Goal: Information Seeking & Learning: Learn about a topic

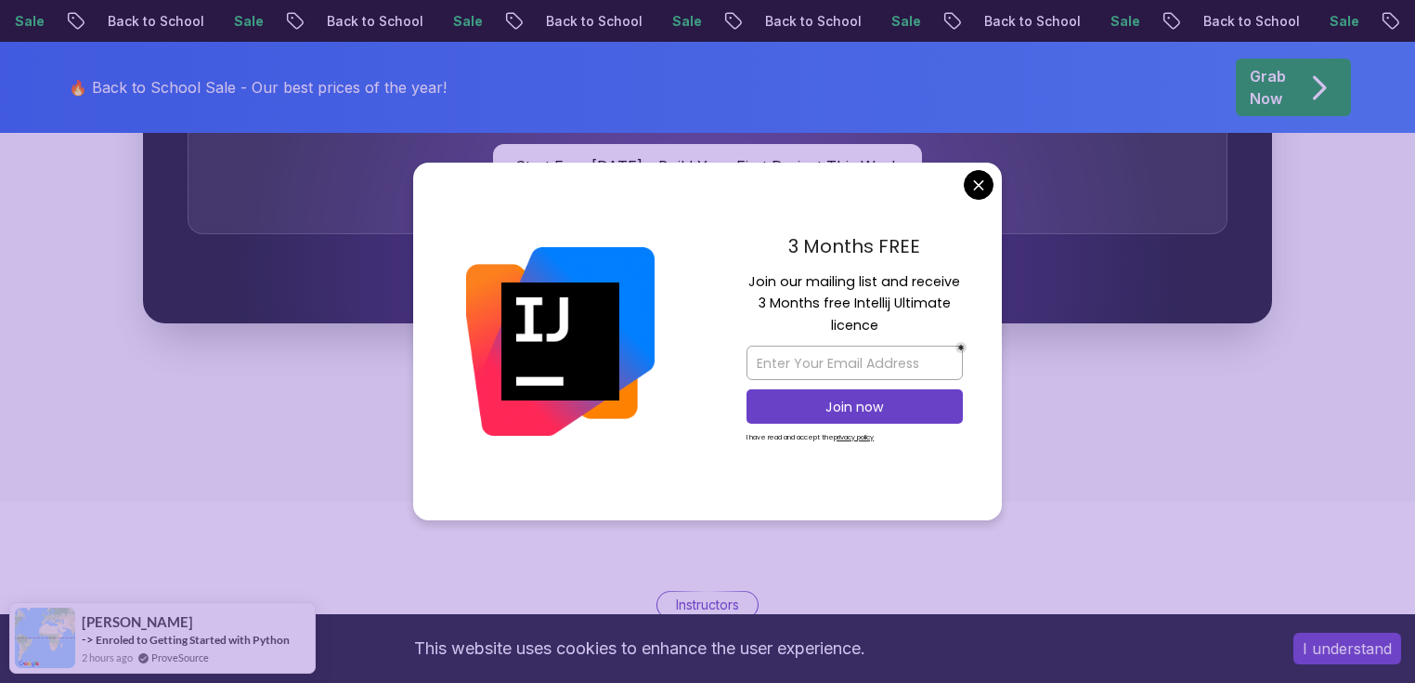
scroll to position [6389, 0]
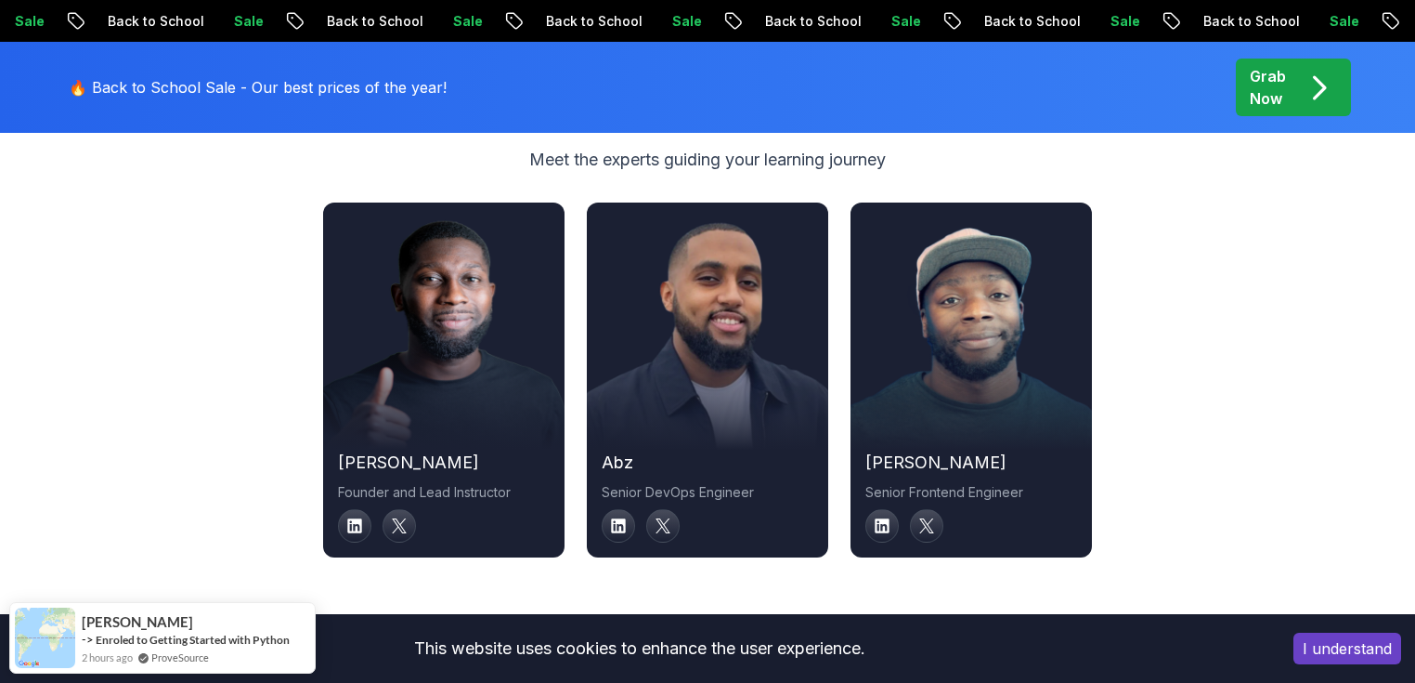
click at [1339, 644] on button "I understand" at bounding box center [1348, 648] width 108 height 32
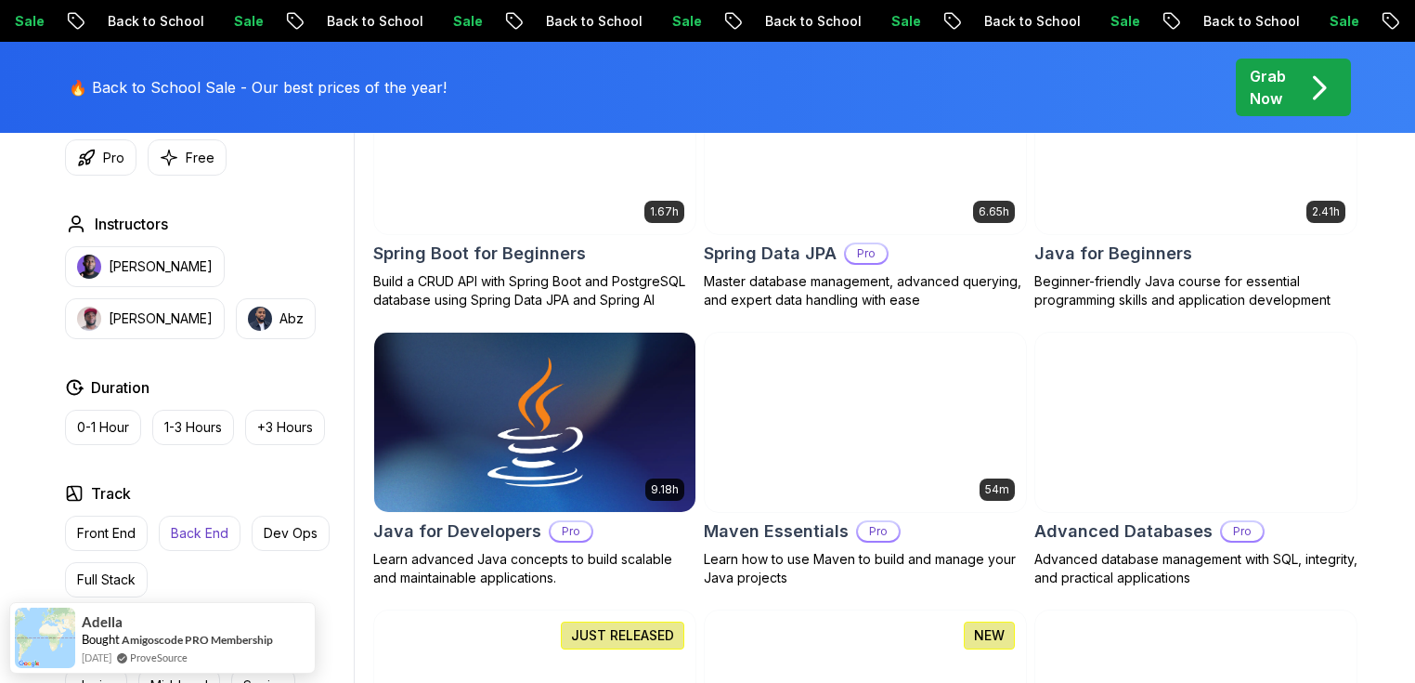
scroll to position [966, 0]
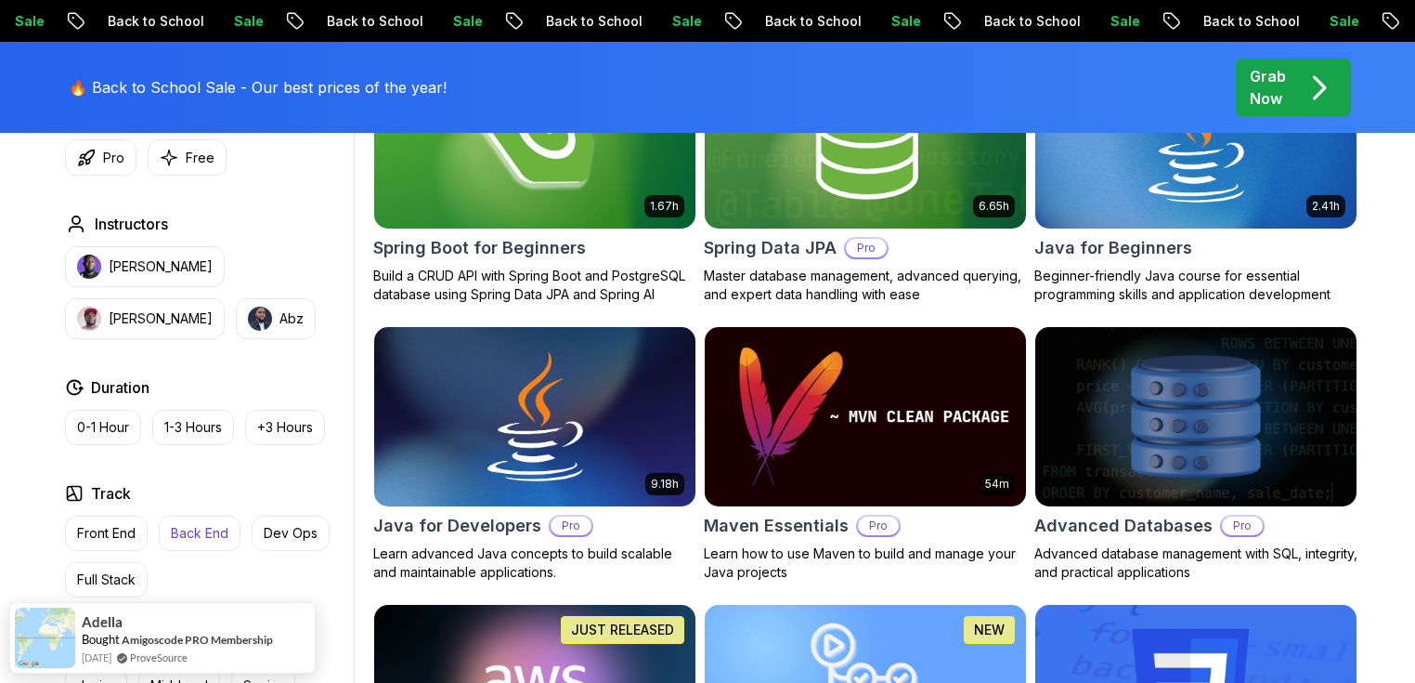
click at [210, 535] on p "Back End" at bounding box center [200, 533] width 58 height 19
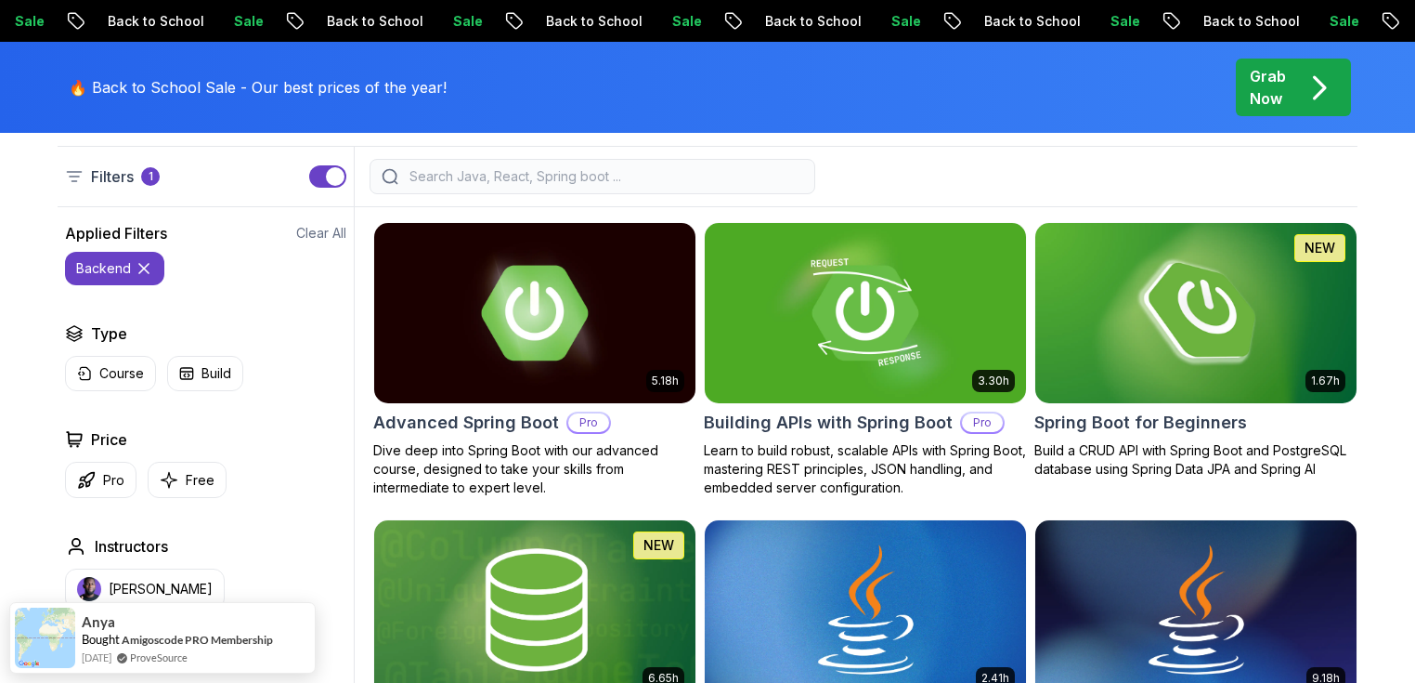
scroll to position [446, 0]
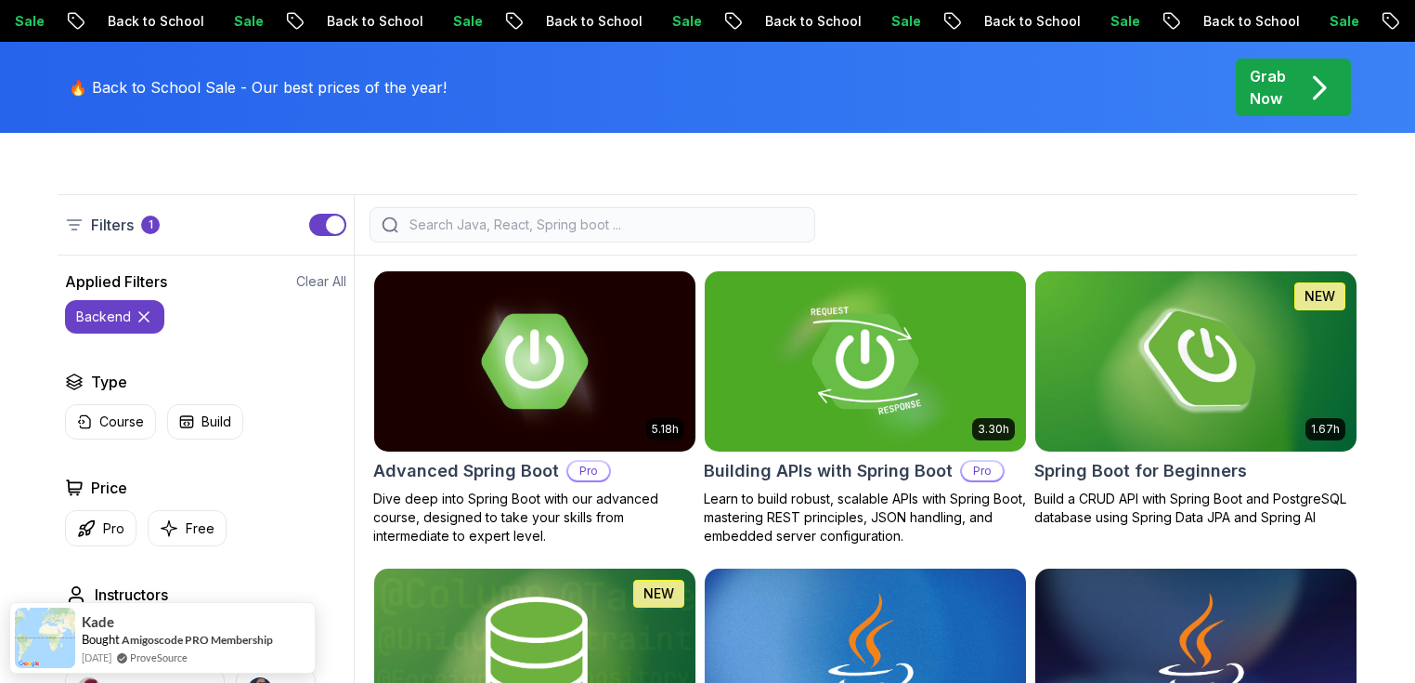
click at [492, 226] on input "search" at bounding box center [604, 224] width 397 height 19
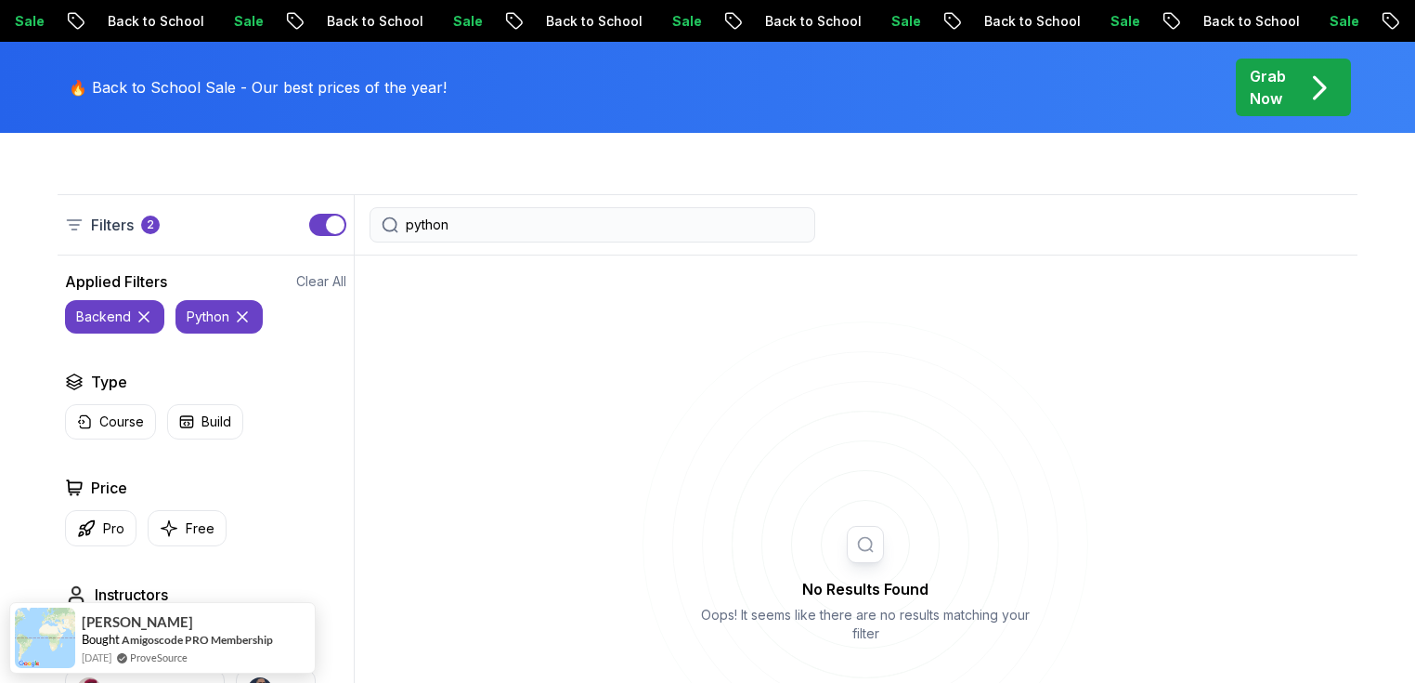
type input "python"
click at [136, 318] on icon at bounding box center [144, 316] width 19 height 19
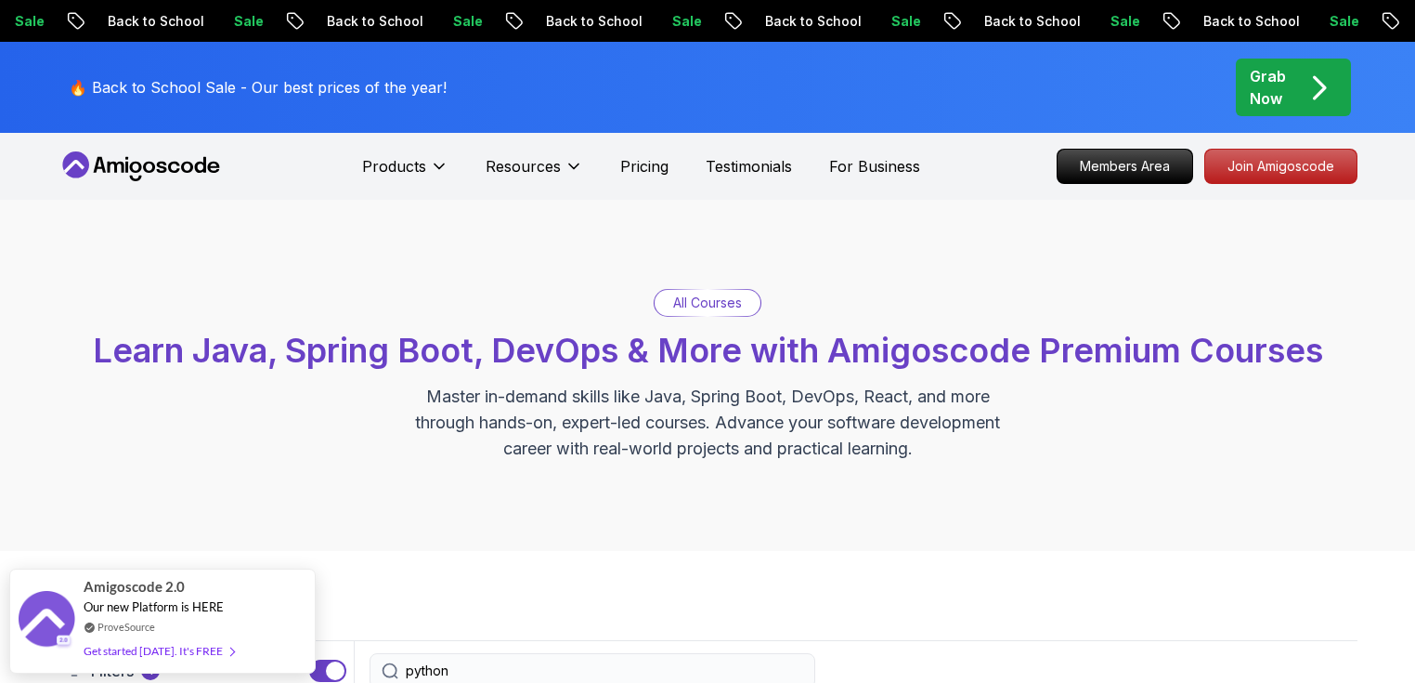
click at [726, 311] on p "All Courses" at bounding box center [707, 302] width 69 height 19
click at [137, 579] on span "Amigoscode 2.0" at bounding box center [134, 576] width 101 height 21
click at [1273, 159] on p "Join Amigoscode" at bounding box center [1281, 166] width 144 height 32
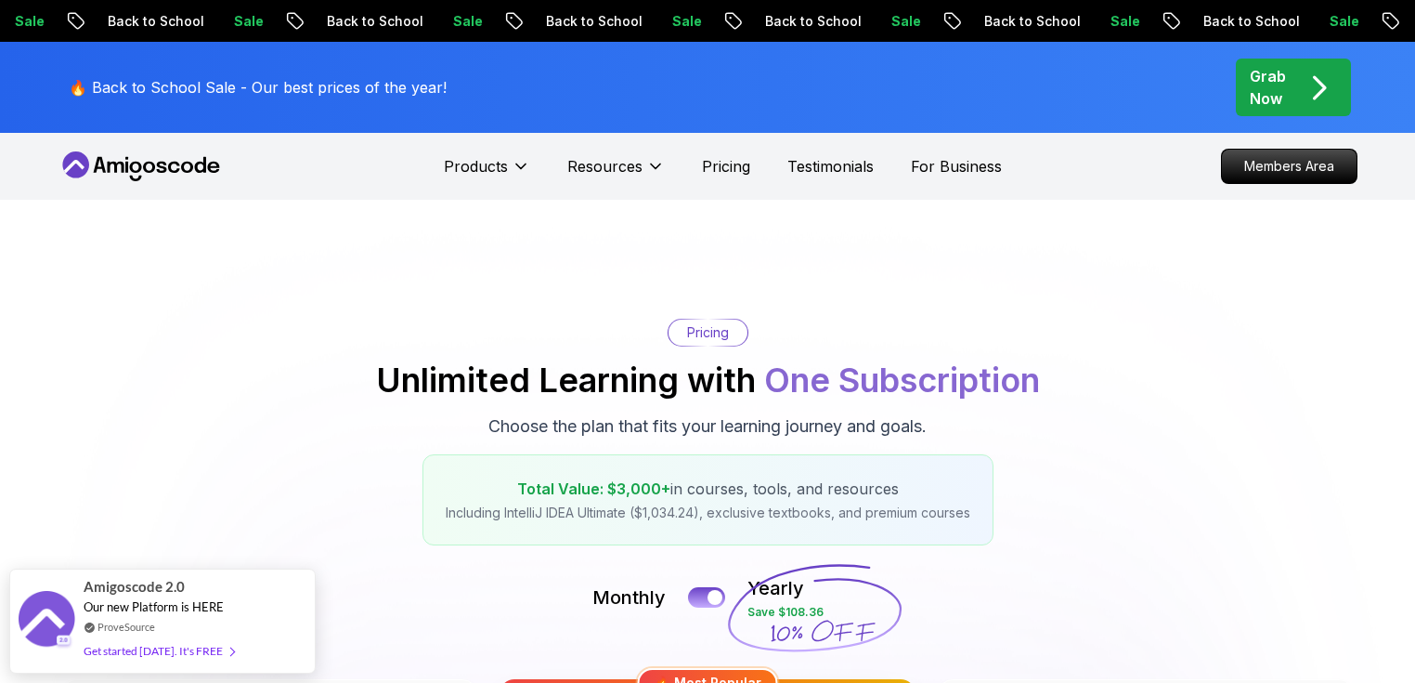
click at [121, 163] on icon at bounding box center [116, 167] width 17 height 11
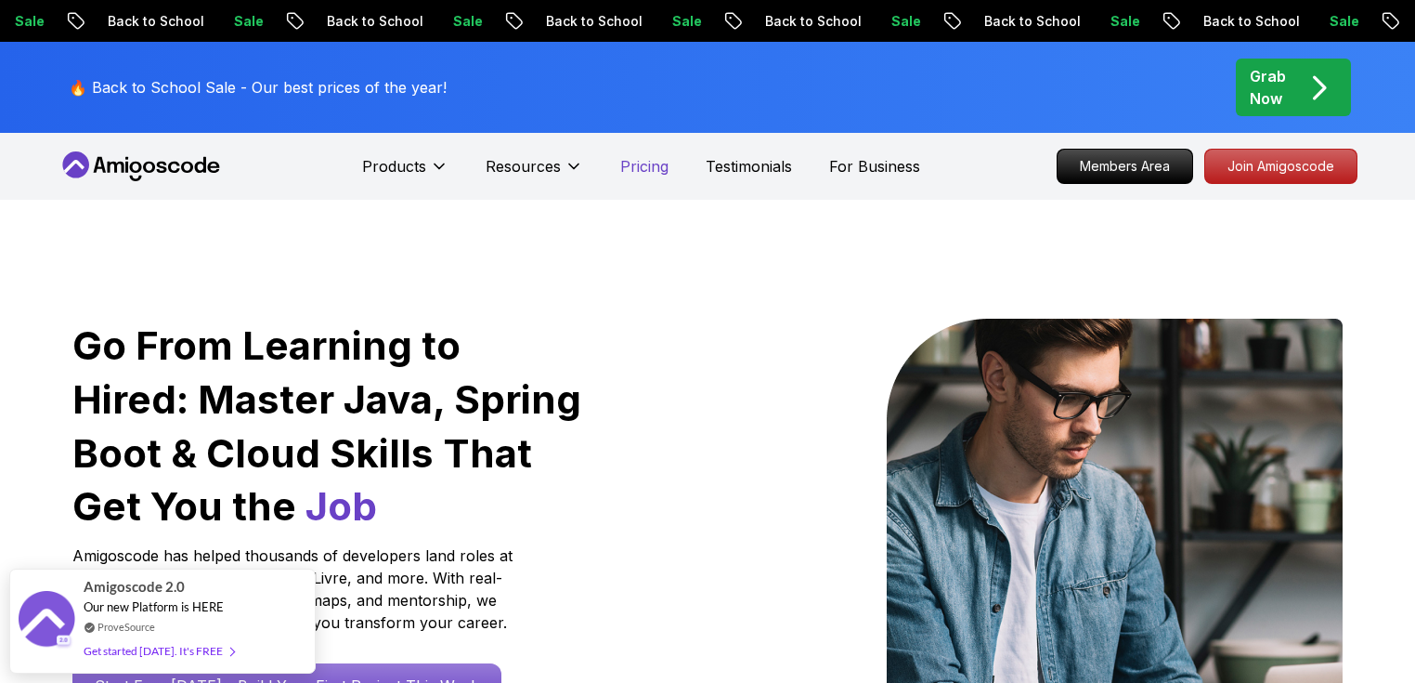
click at [654, 168] on p "Pricing" at bounding box center [644, 166] width 48 height 22
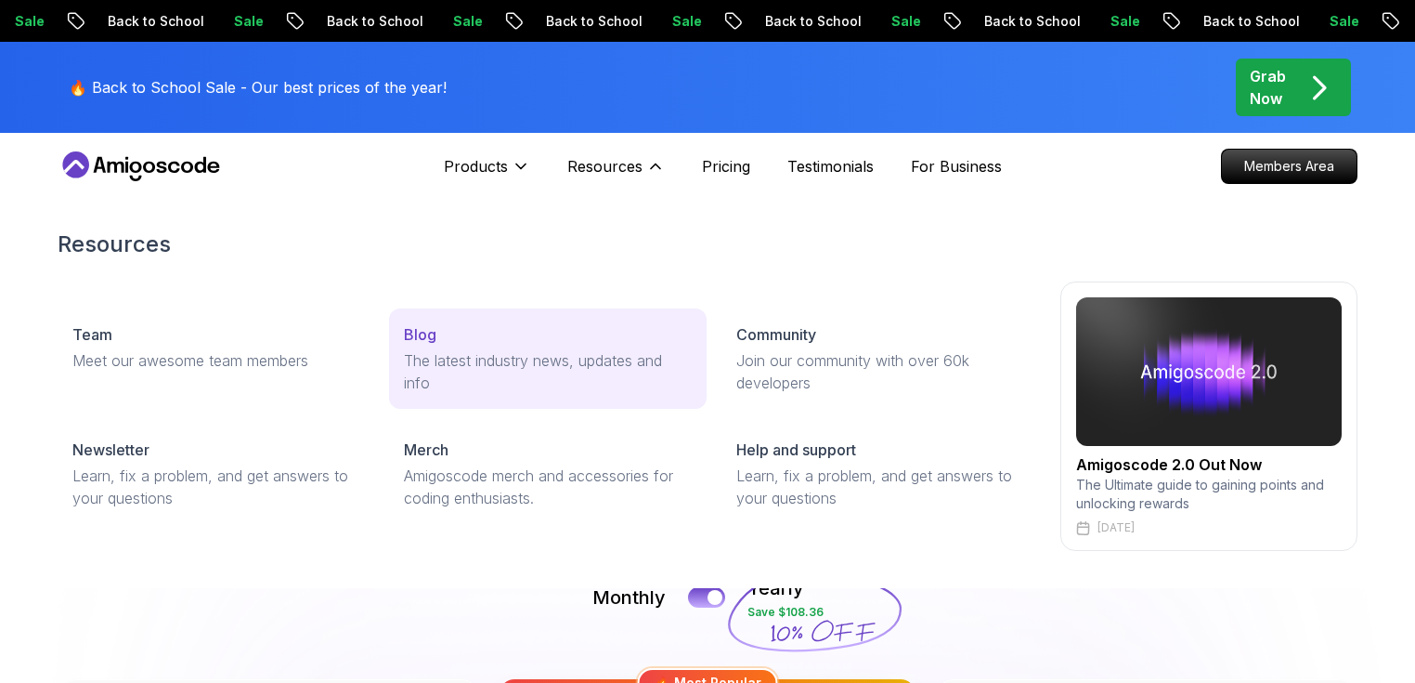
scroll to position [1783, 0]
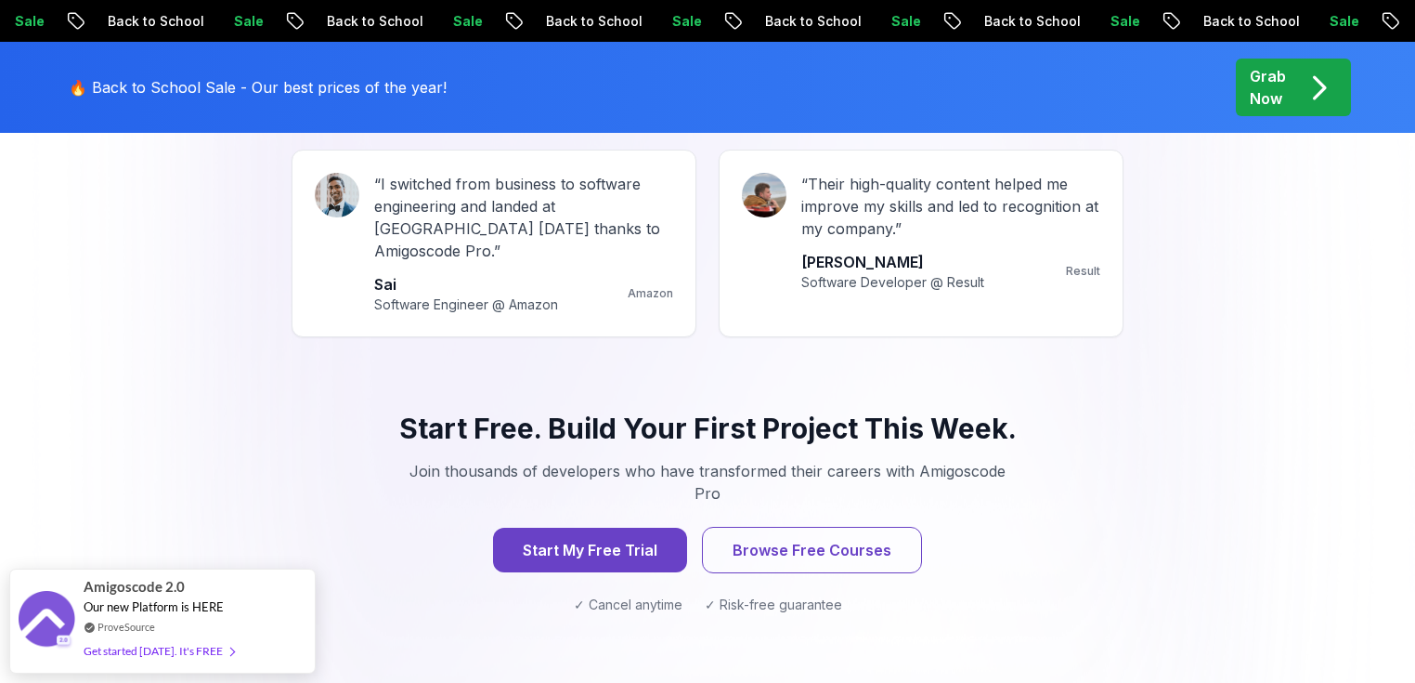
click at [287, 85] on p "🔥 Back to School Sale - Our best prices of the year!" at bounding box center [258, 87] width 378 height 22
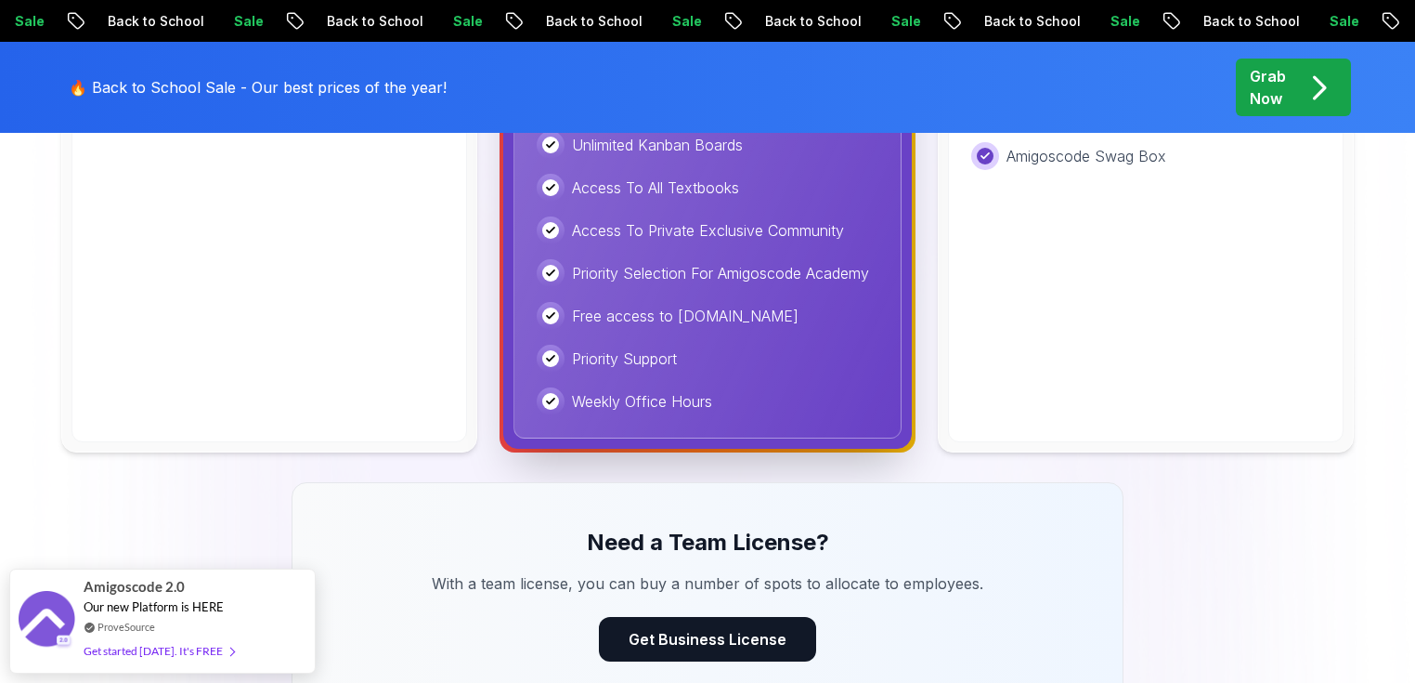
scroll to position [1337, 0]
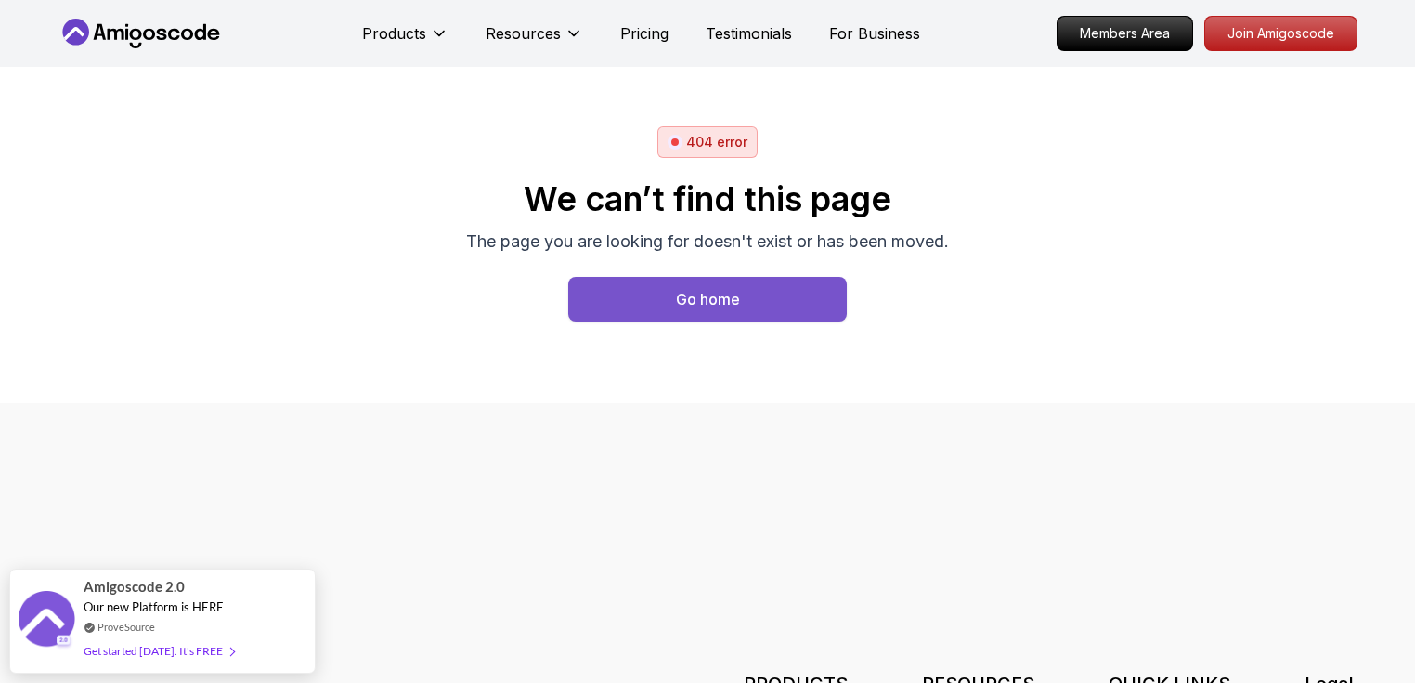
click at [721, 297] on div "Go home" at bounding box center [708, 299] width 64 height 22
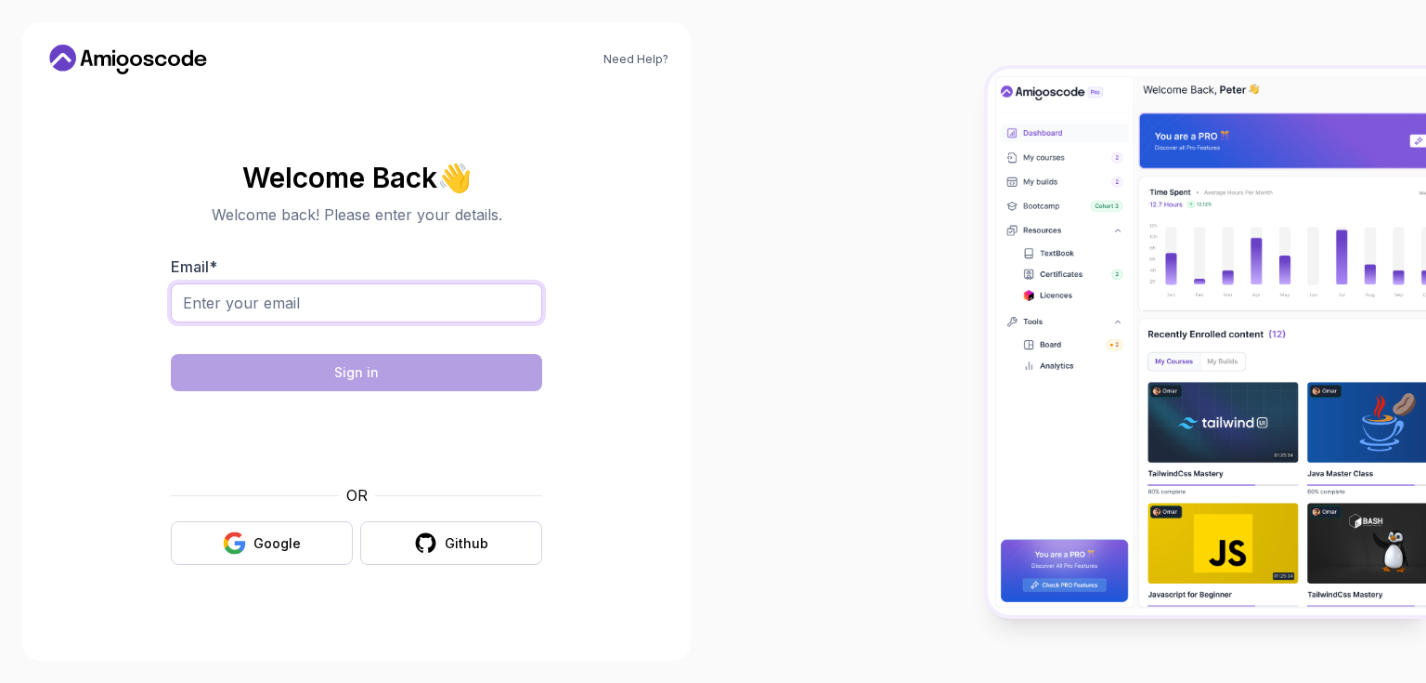
click at [257, 292] on input "Email *" at bounding box center [356, 302] width 371 height 39
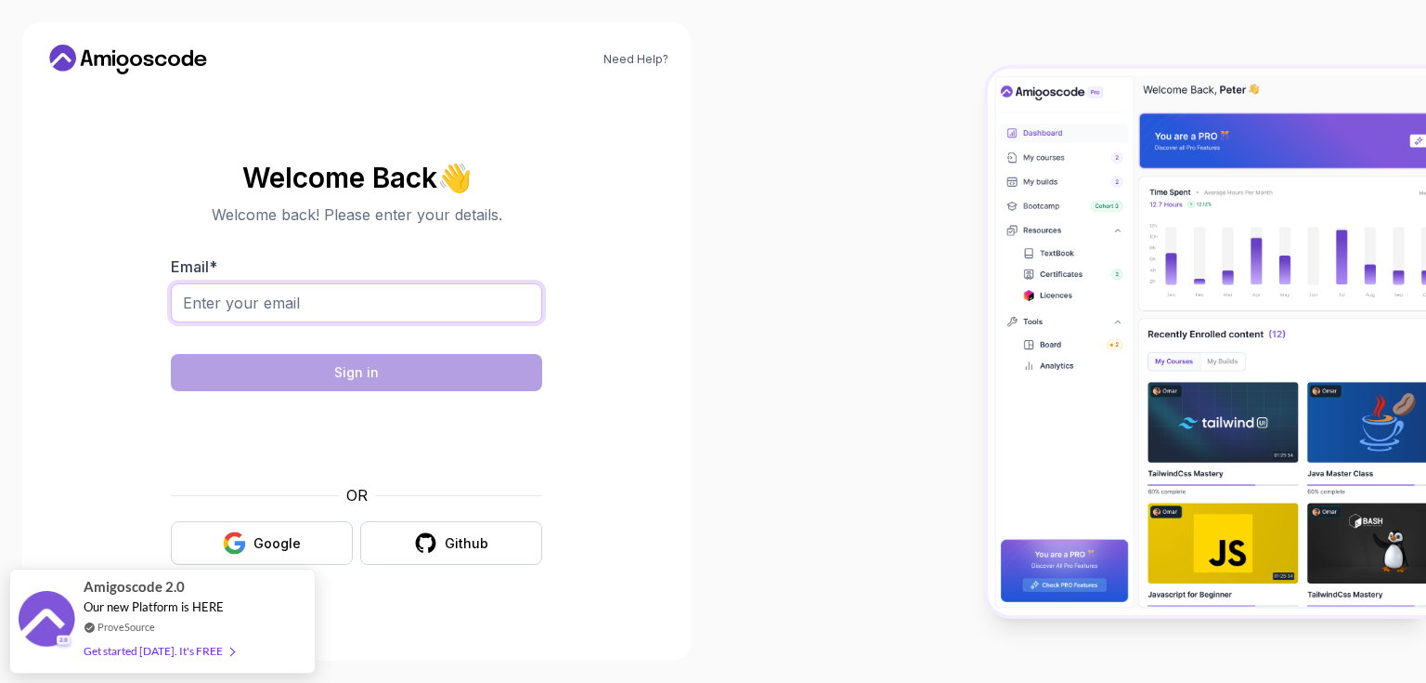
type input "adiniculescu@[EMAIL_ADDRESS][DOMAIN_NAME]"
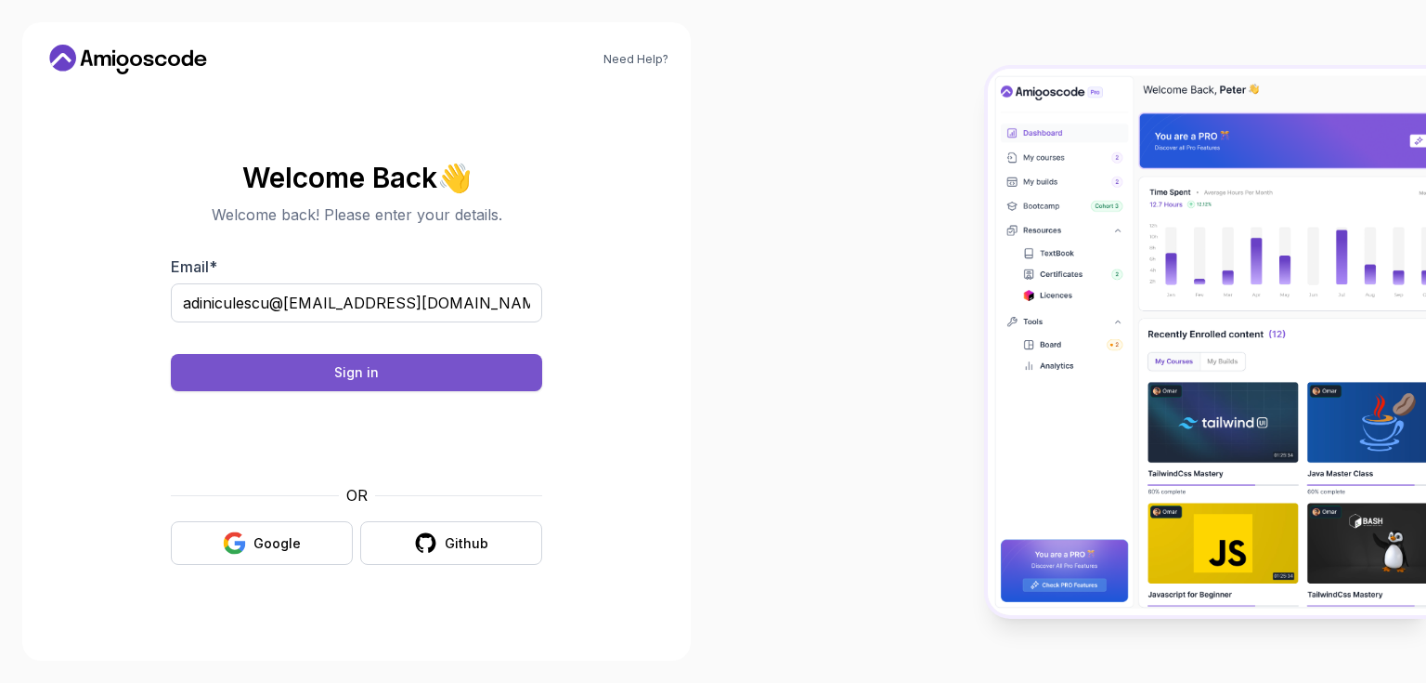
click at [399, 369] on button "Sign in" at bounding box center [356, 372] width 371 height 37
click at [345, 377] on div "Sign in" at bounding box center [356, 372] width 45 height 19
click at [352, 384] on button "Sign in" at bounding box center [356, 372] width 371 height 37
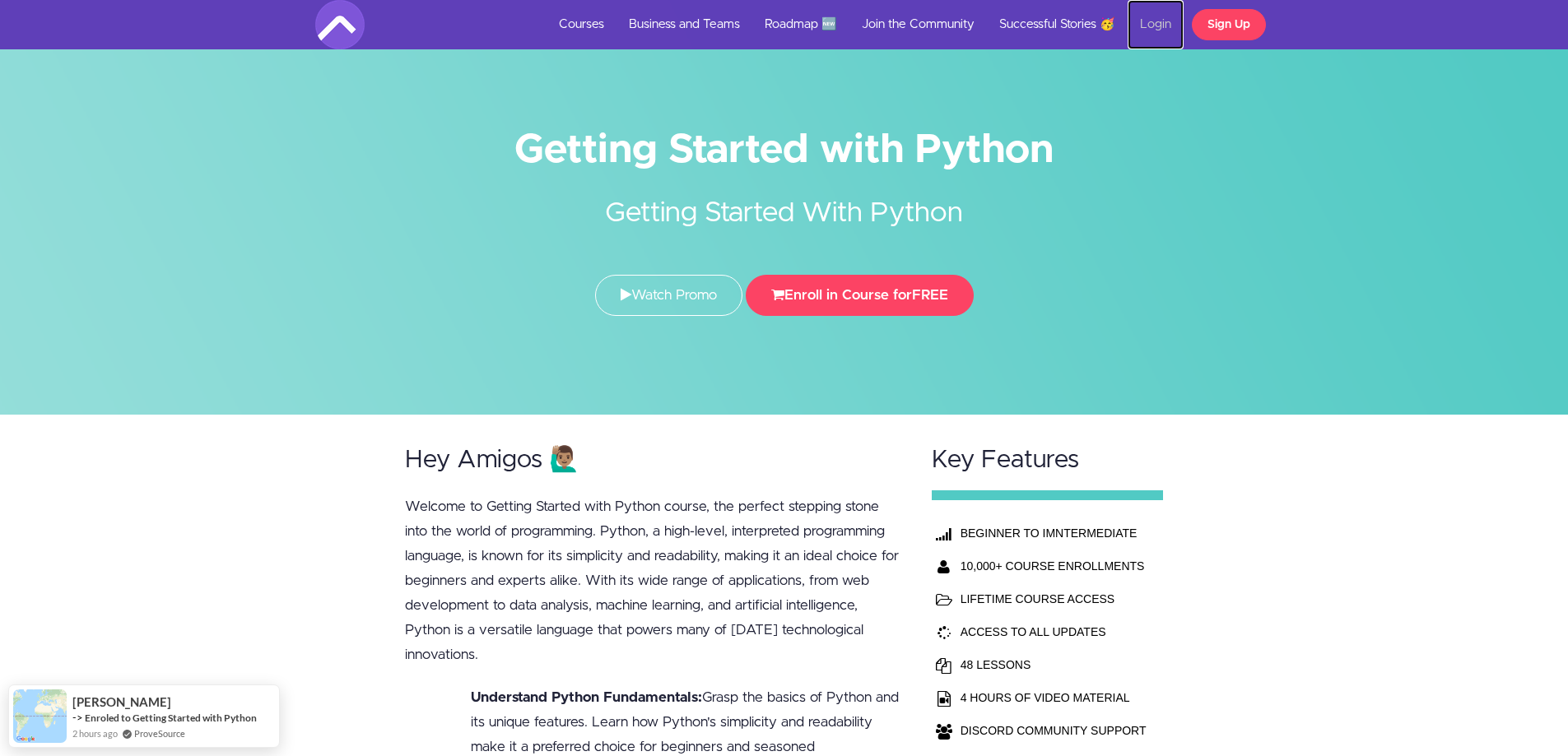
click at [1160, 22] on link "Login" at bounding box center [1155, 25] width 56 height 50
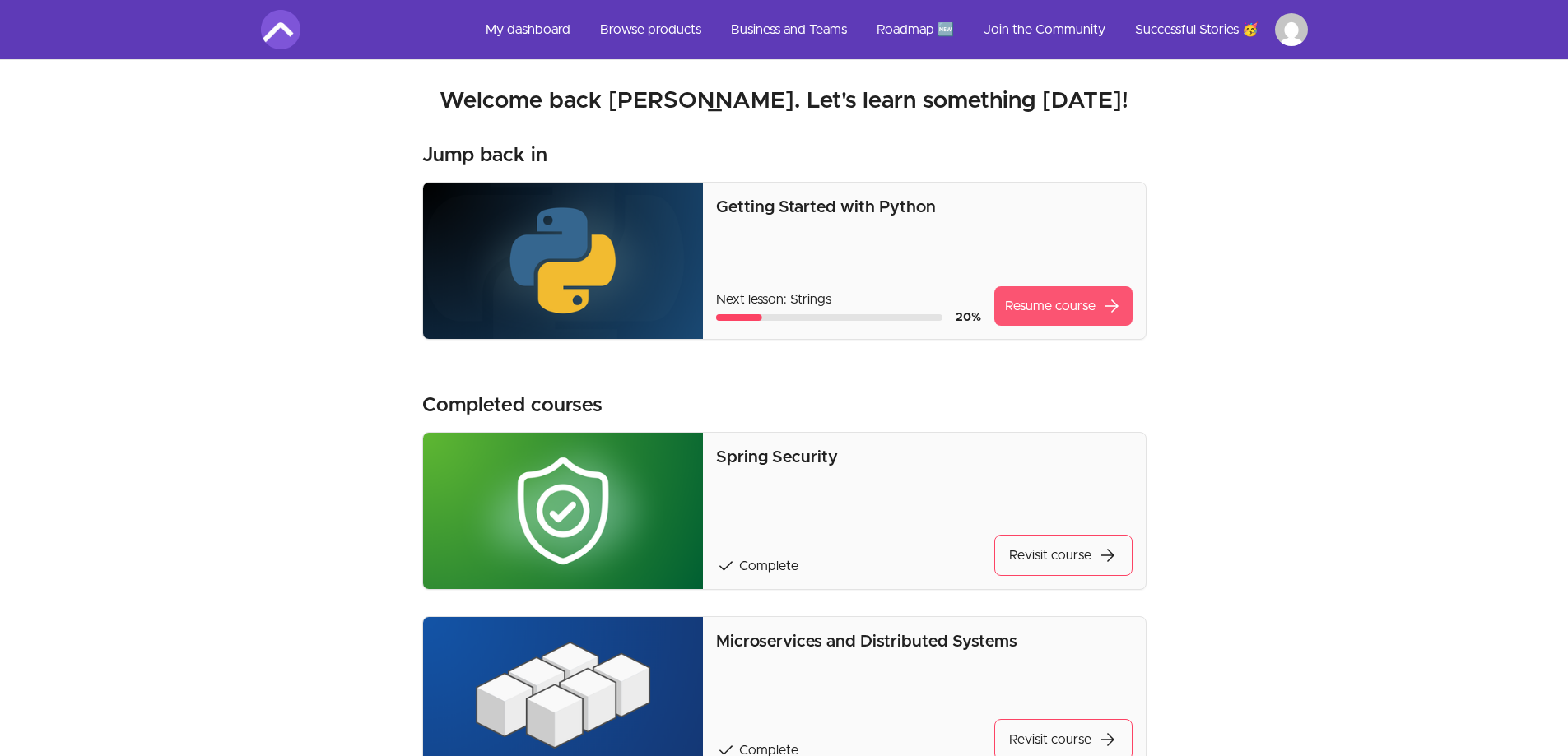
click at [1053, 292] on link "Resume course arrow_forward" at bounding box center [1064, 306] width 138 height 40
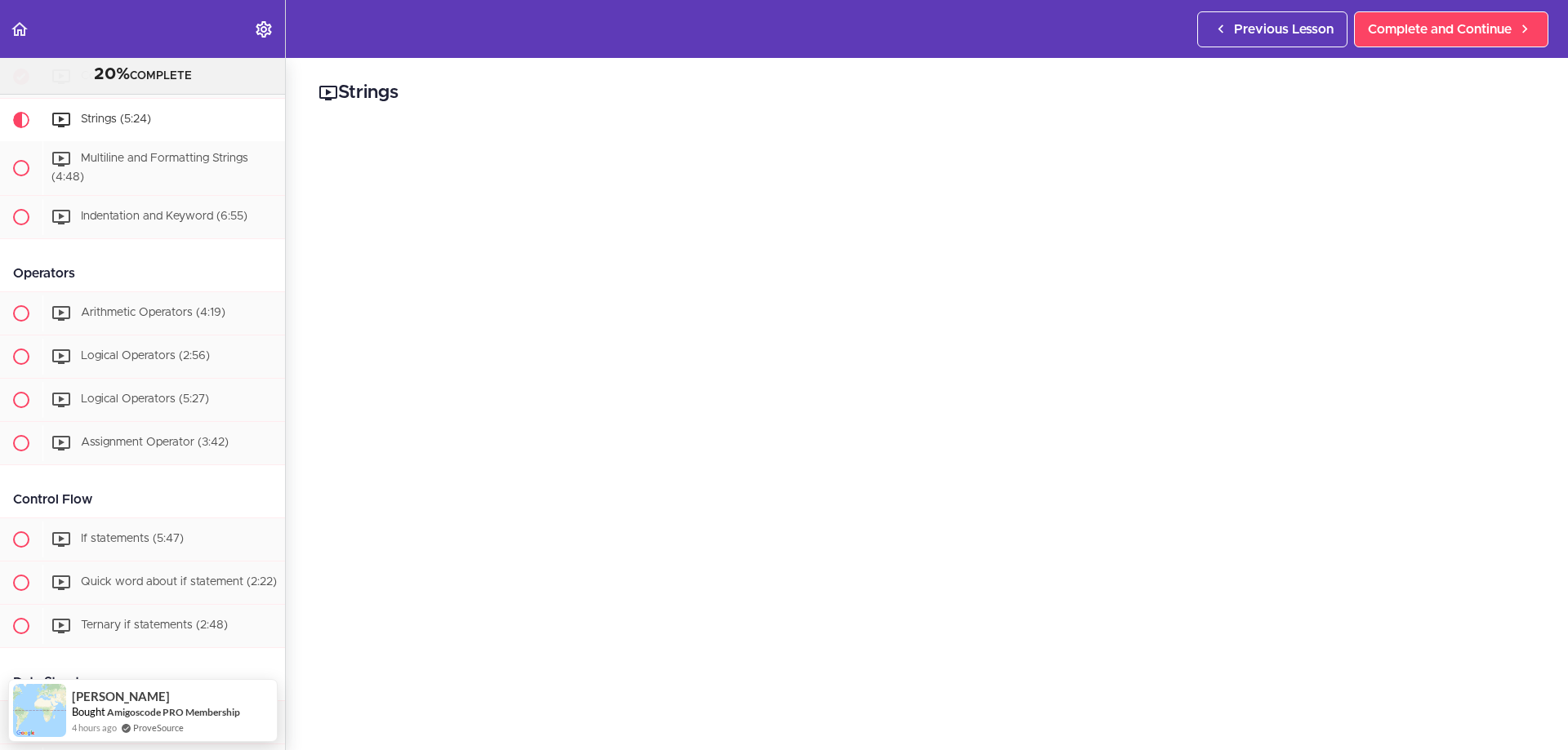
scroll to position [164, 0]
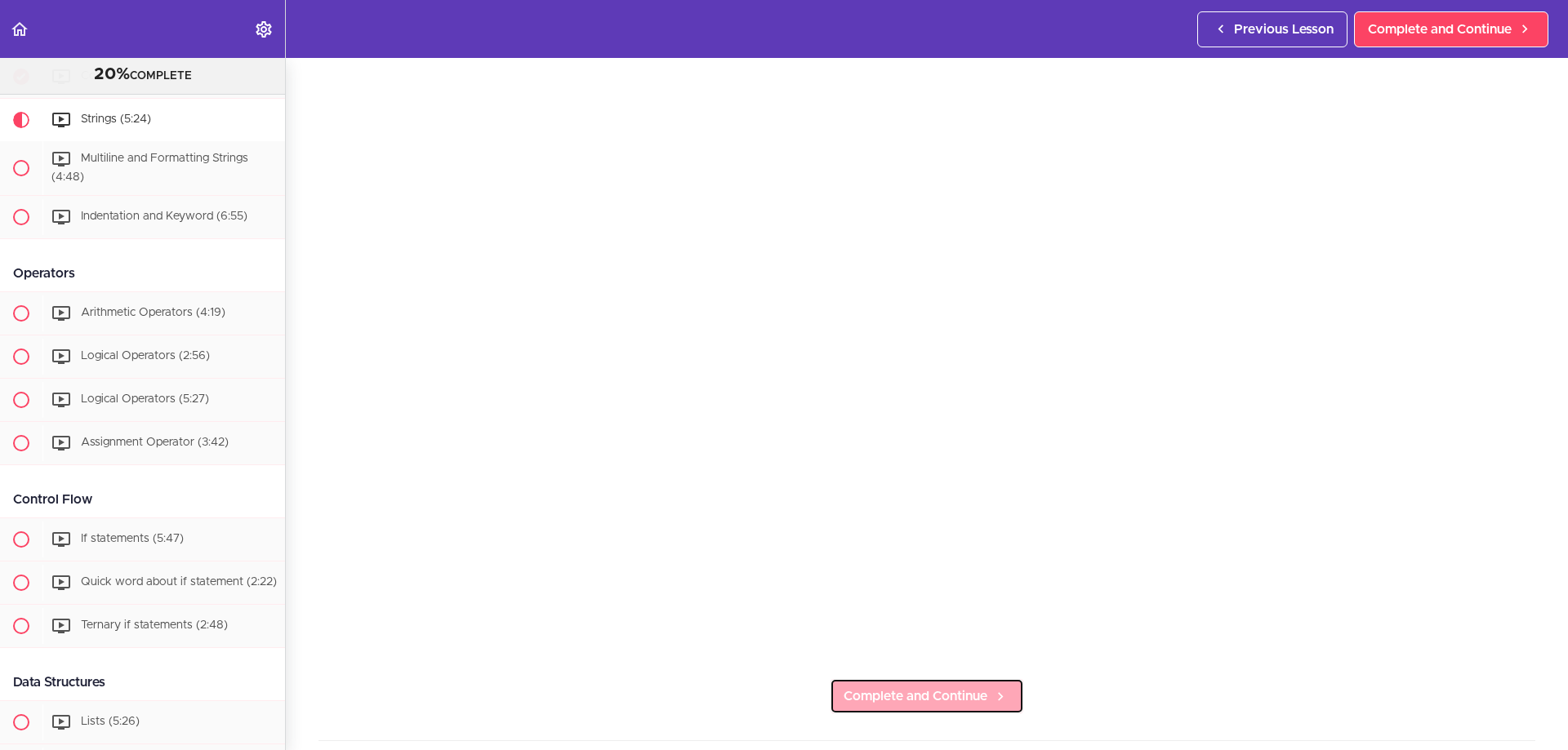
click at [944, 692] on span "Complete and Continue" at bounding box center [915, 696] width 143 height 19
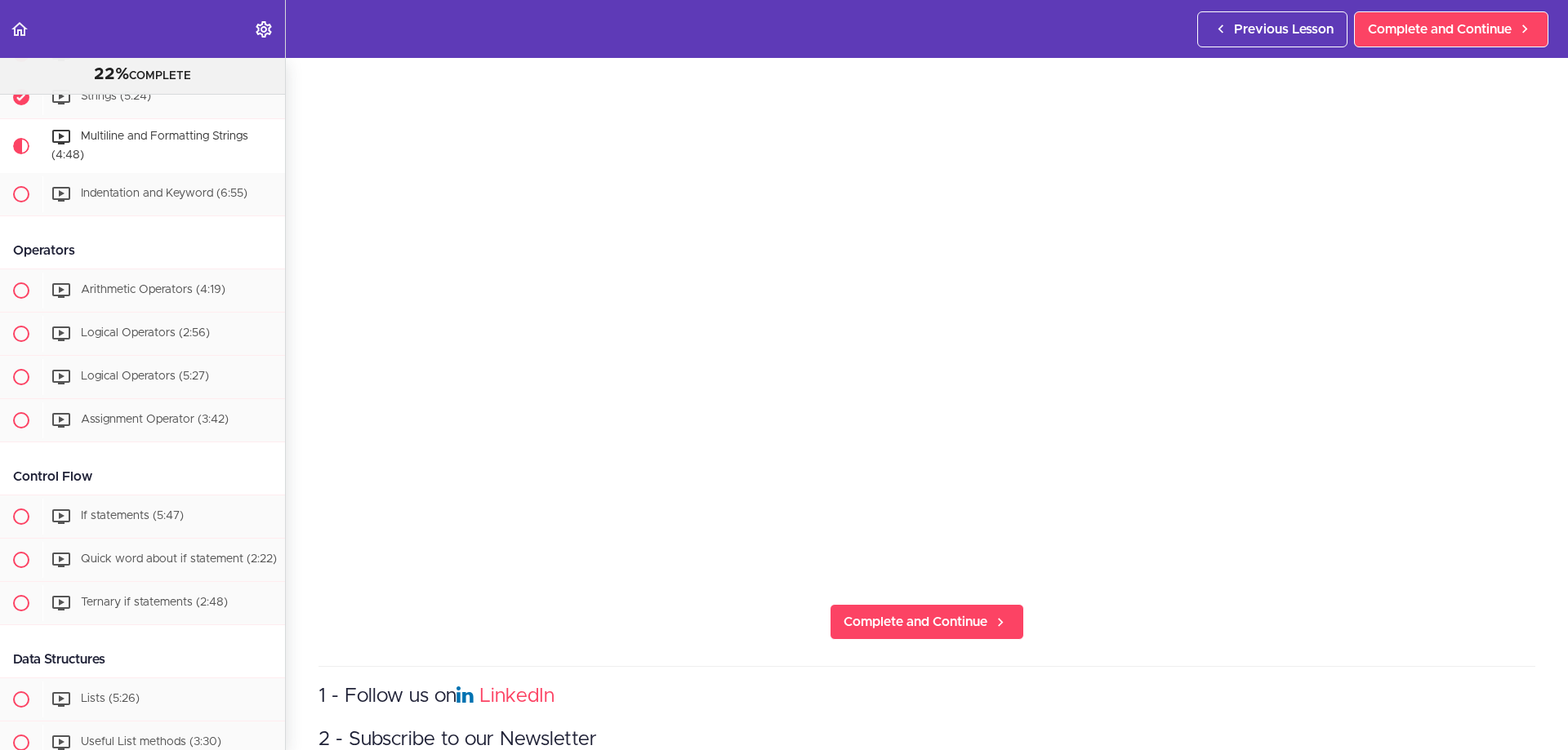
scroll to position [245, 0]
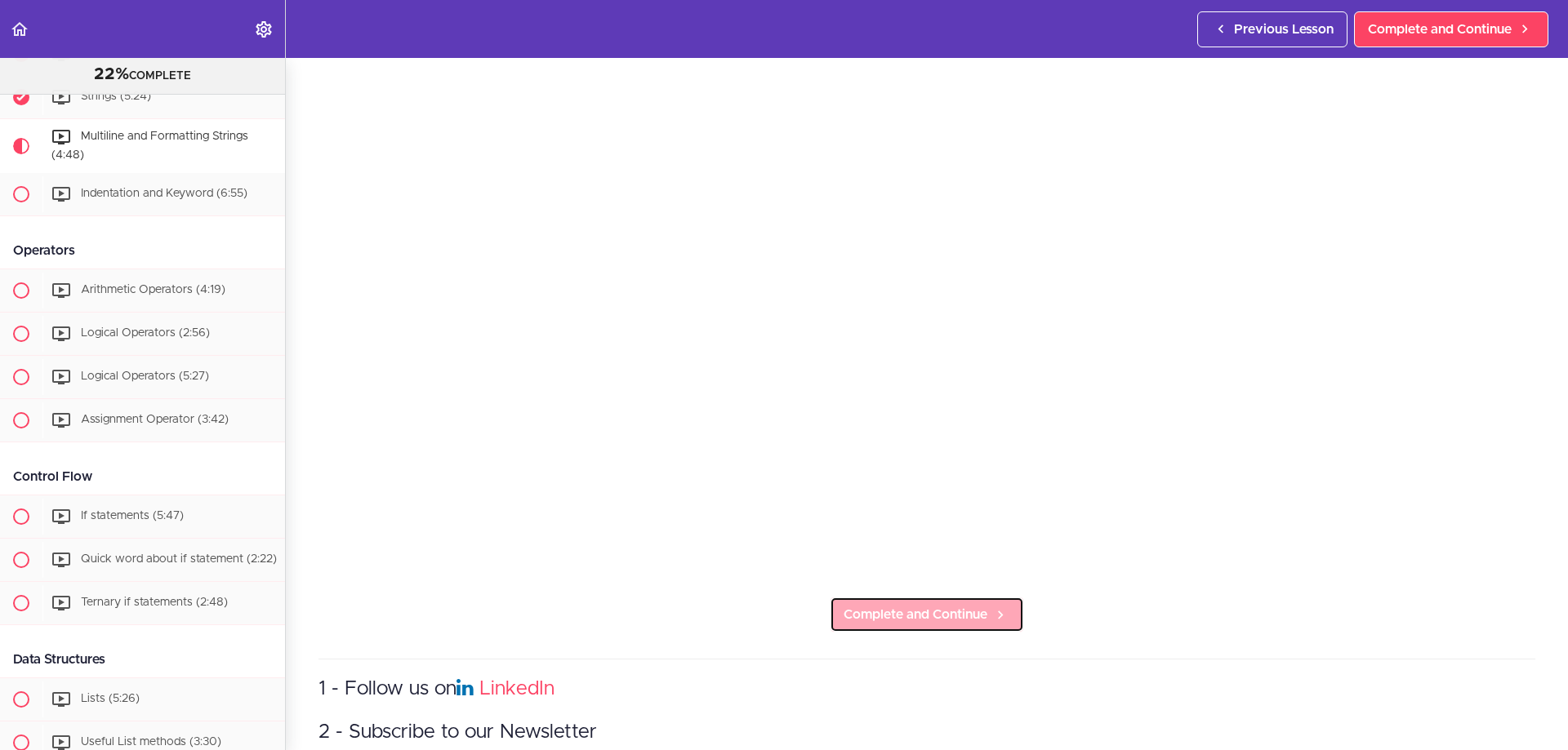
click at [968, 614] on span "Complete and Continue" at bounding box center [915, 615] width 143 height 19
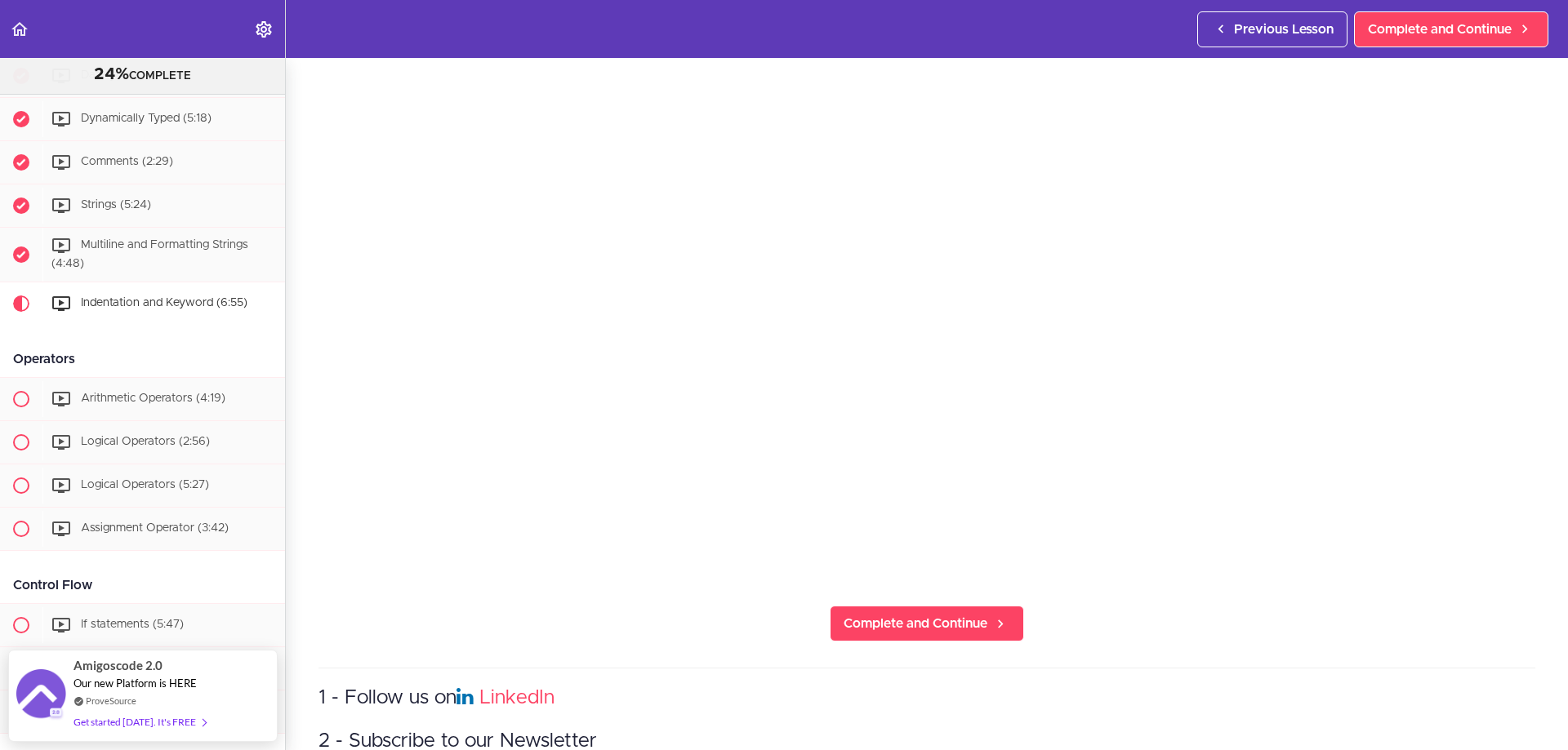
scroll to position [245, 0]
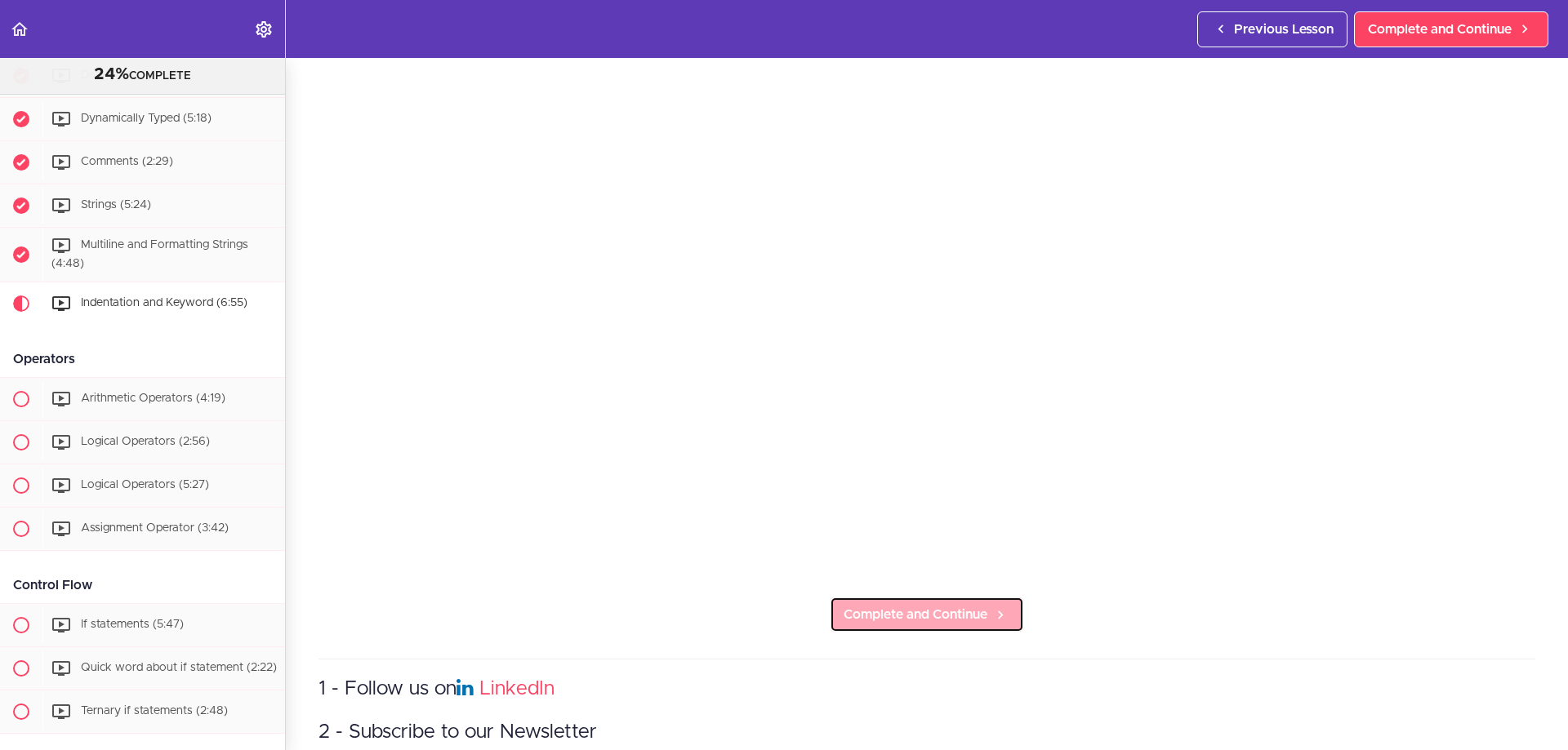
click at [990, 607] on icon at bounding box center [1000, 615] width 19 height 18
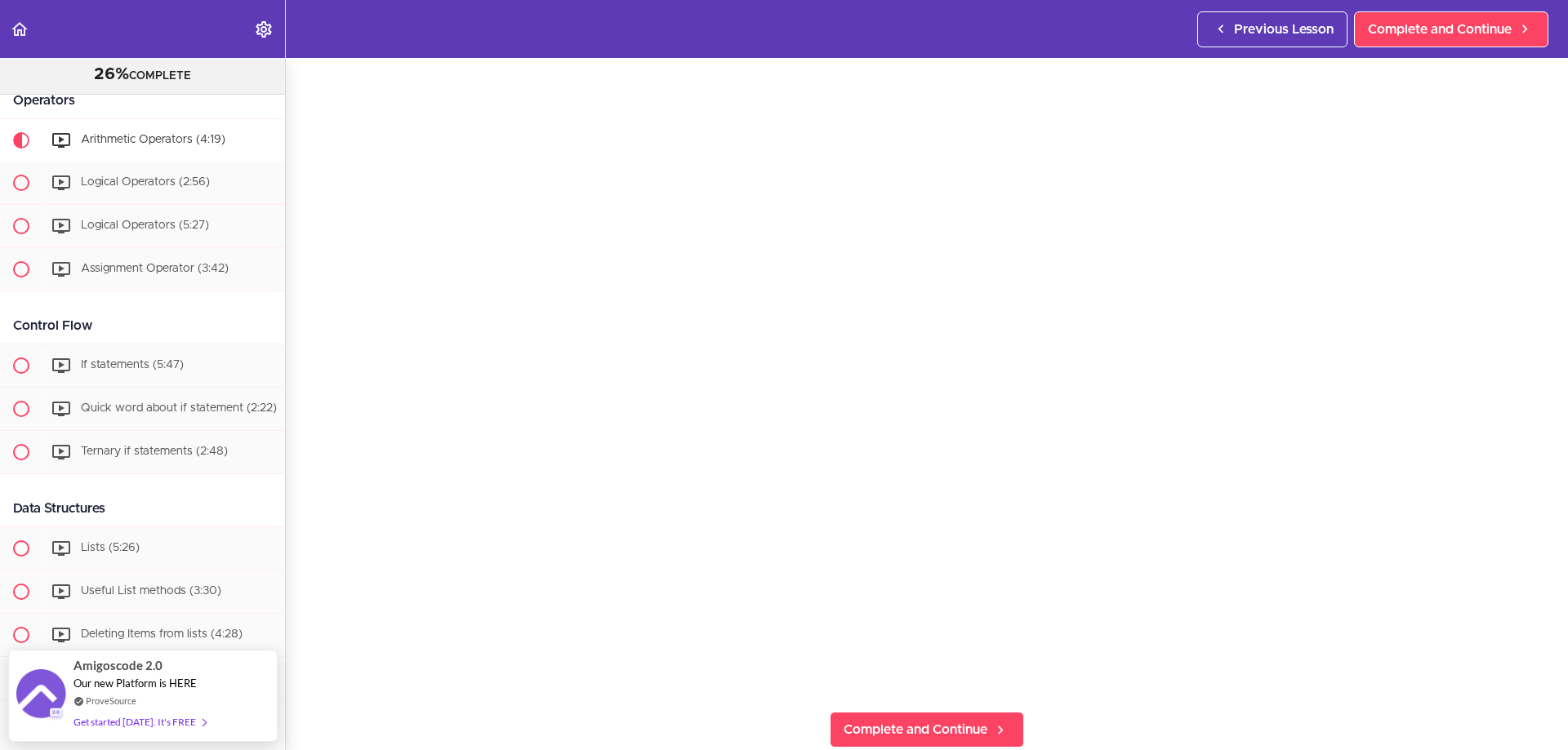
scroll to position [164, 0]
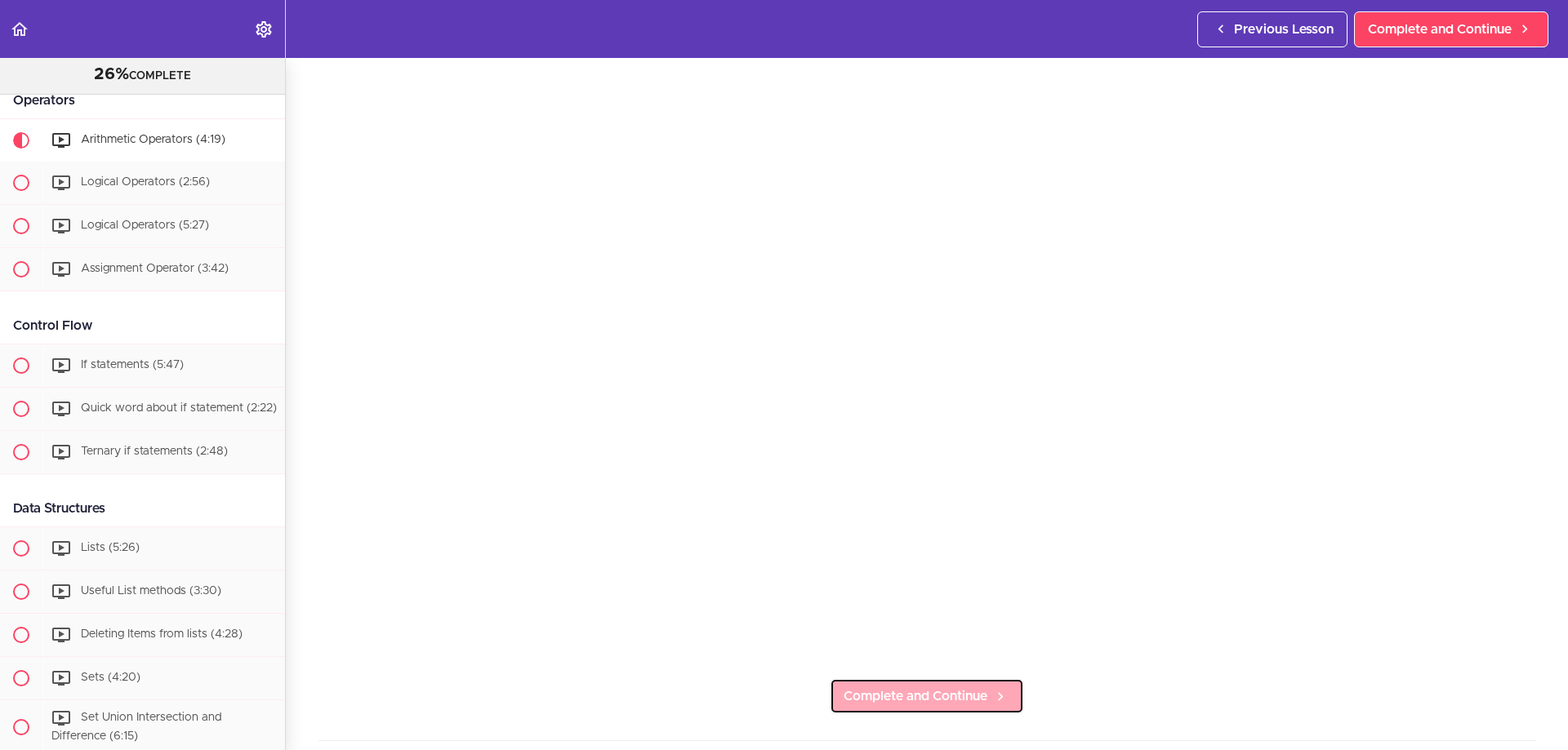
click at [944, 687] on span "Complete and Continue" at bounding box center [915, 696] width 143 height 19
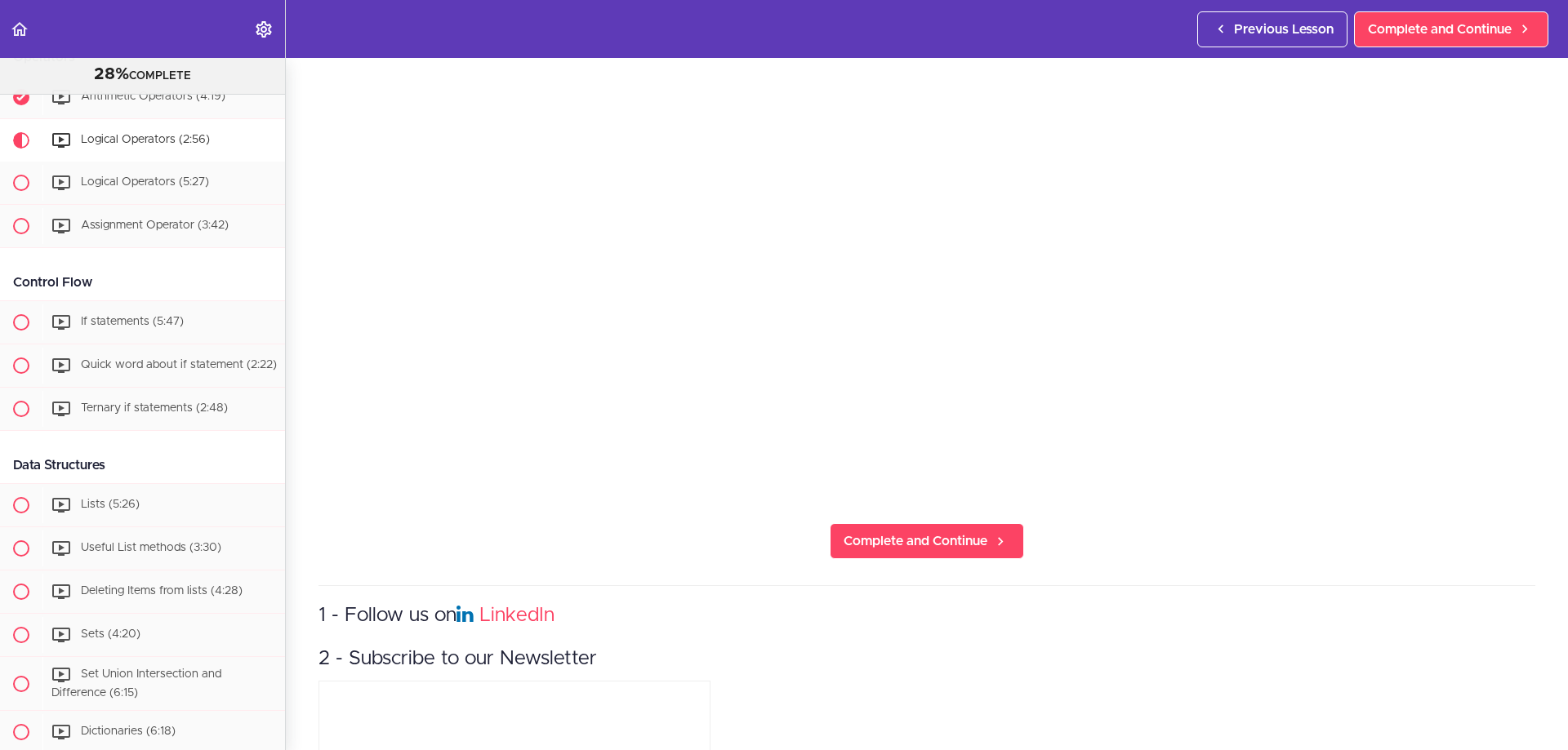
scroll to position [537, 0]
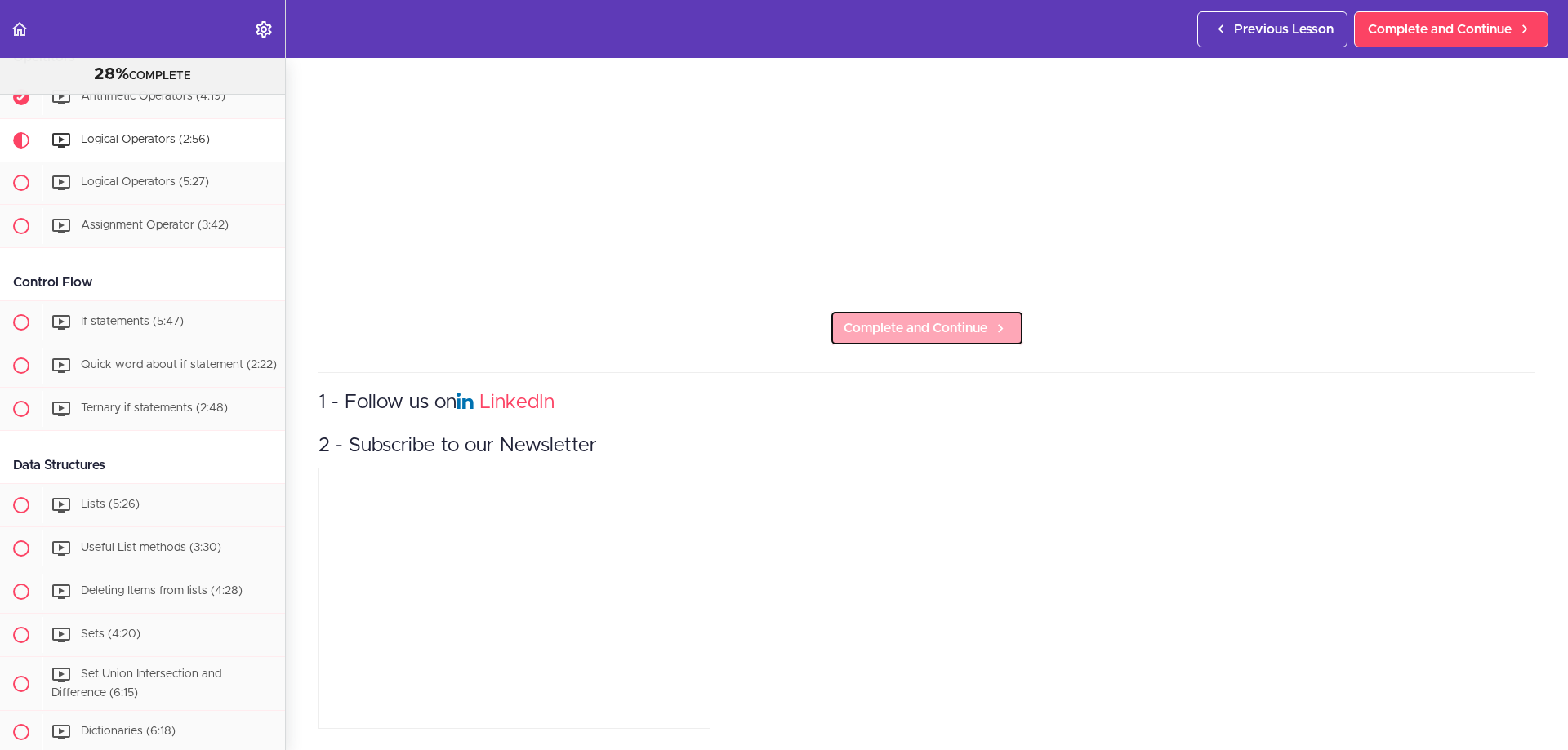
click at [958, 318] on span "Complete and Continue" at bounding box center [915, 328] width 143 height 19
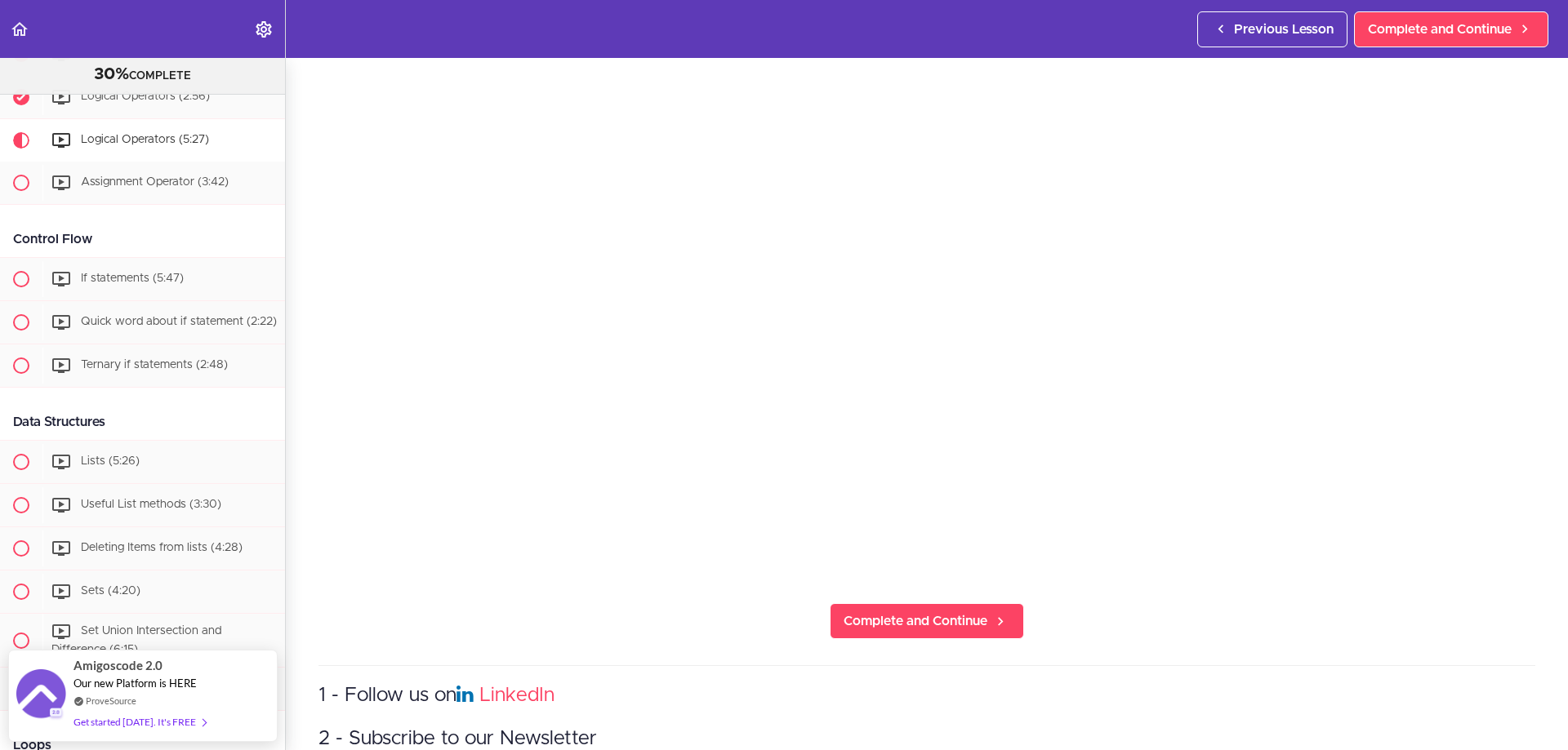
scroll to position [245, 0]
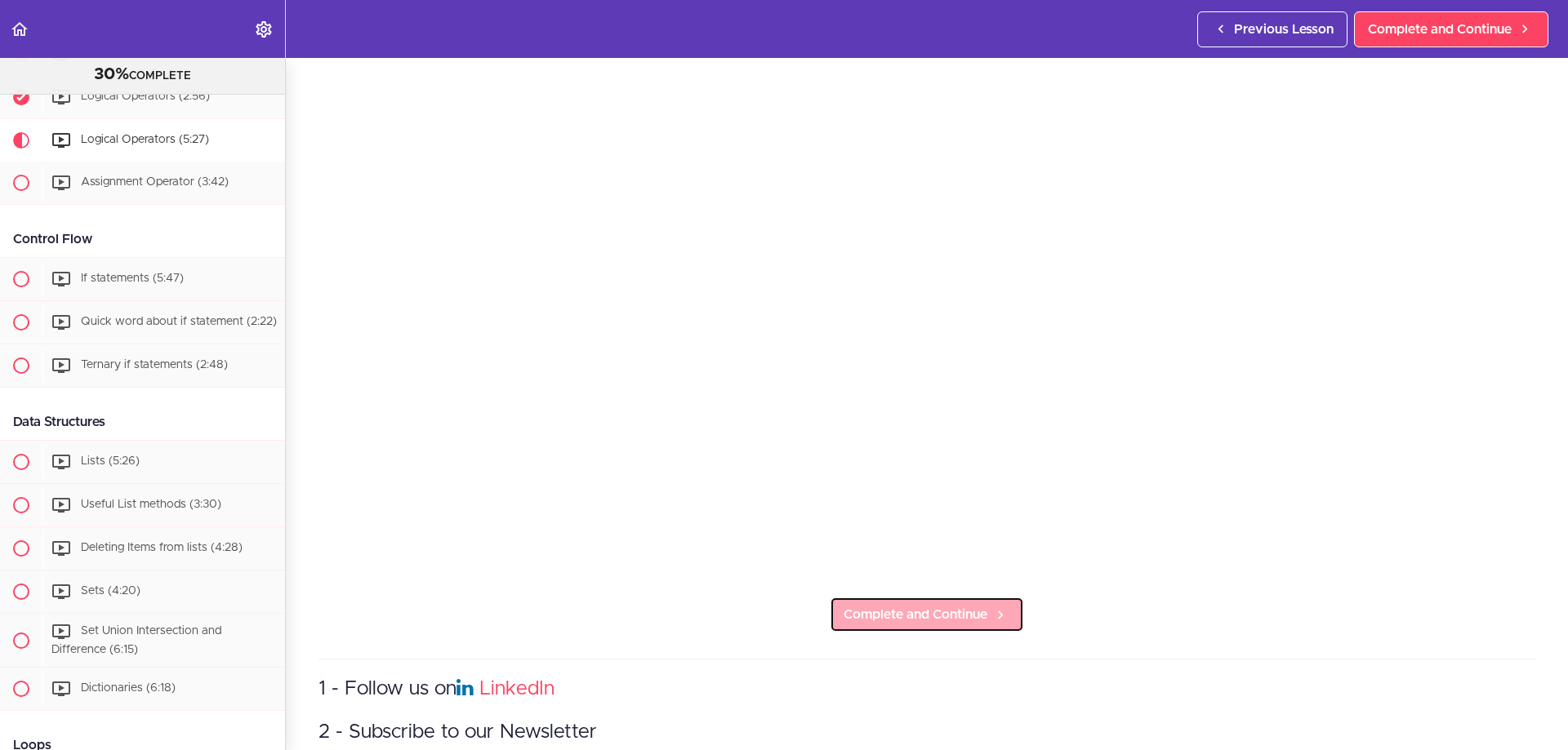
click at [919, 605] on span "Complete and Continue" at bounding box center [915, 615] width 143 height 19
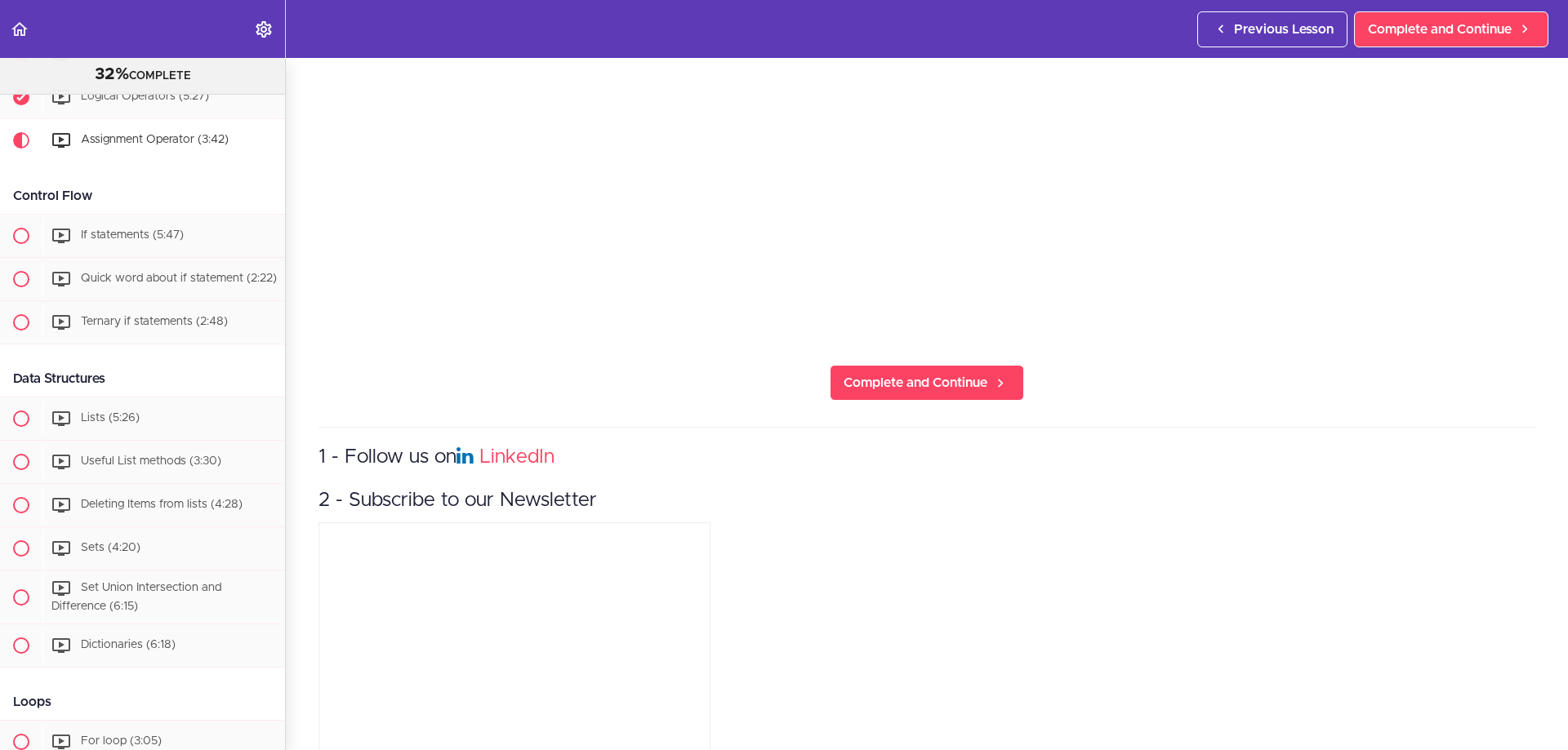
scroll to position [292, 0]
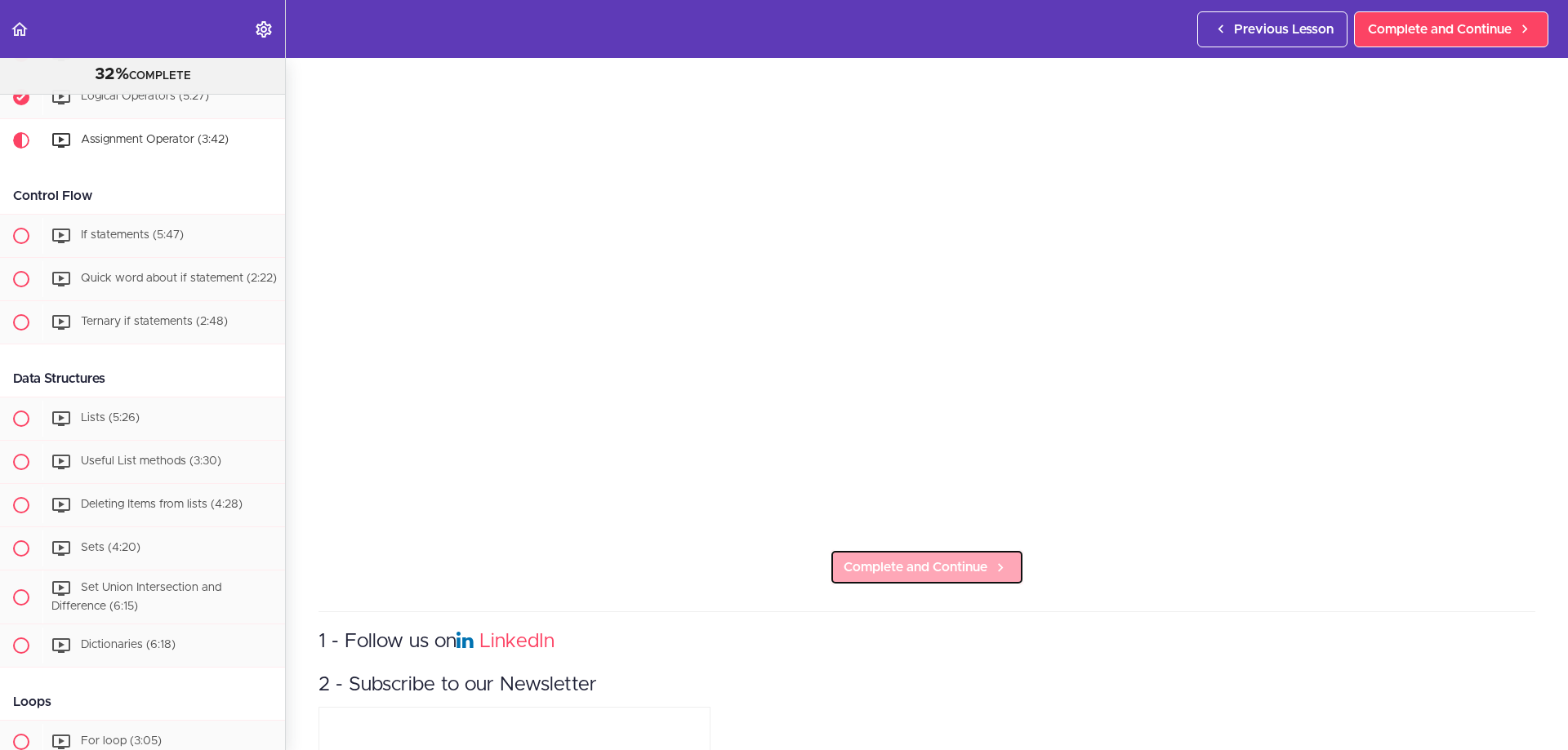
click at [989, 572] on link "Complete and Continue" at bounding box center [926, 567] width 194 height 36
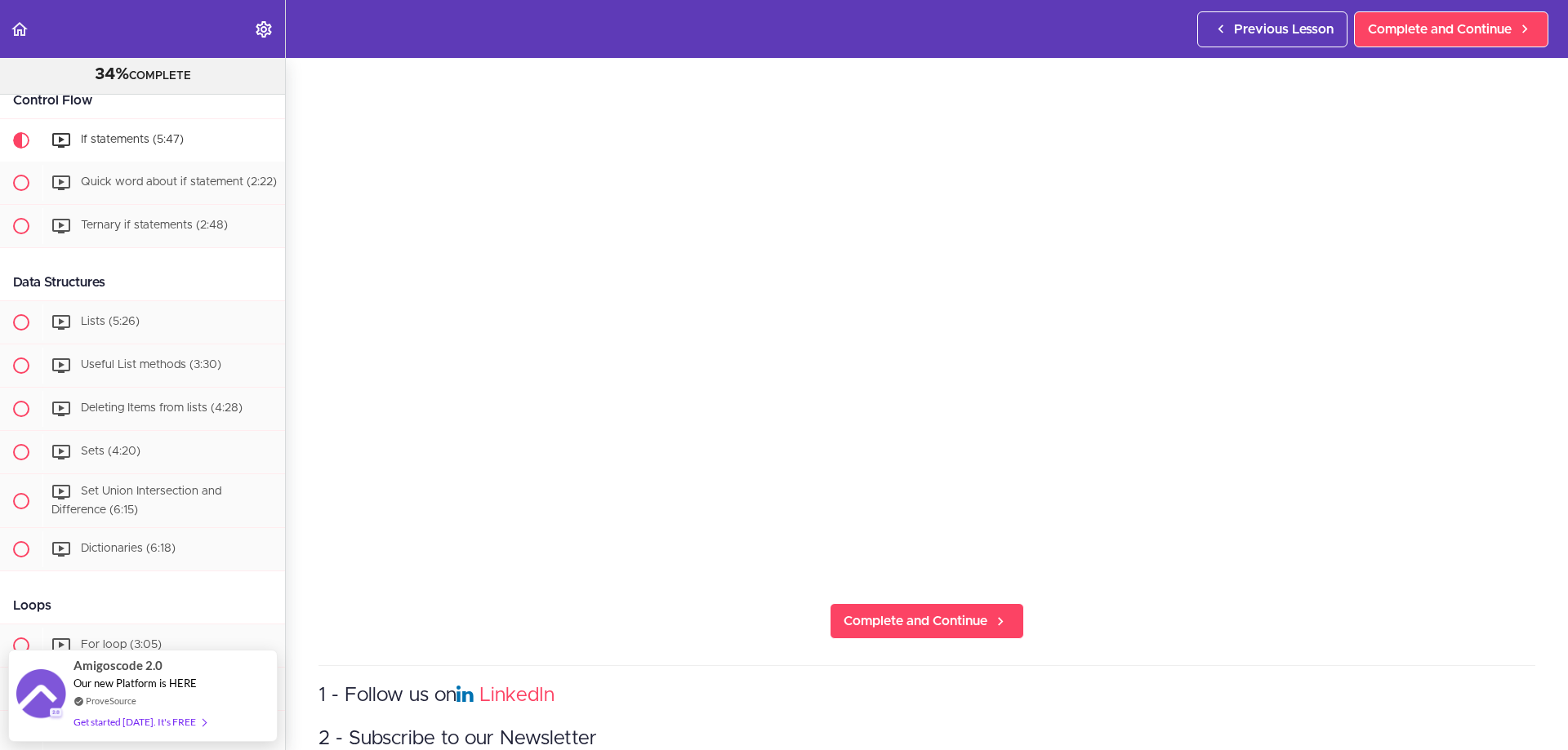
scroll to position [245, 0]
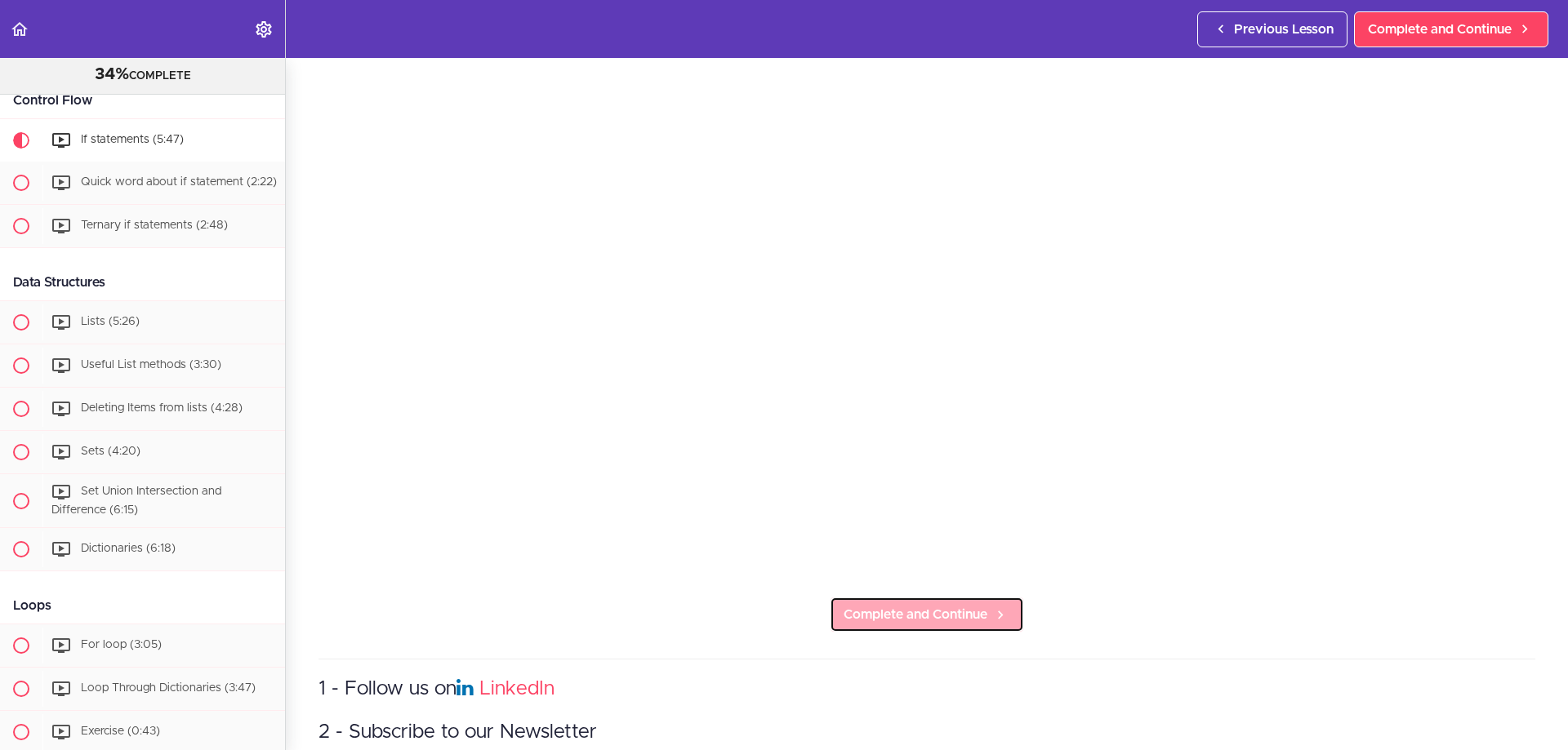
click at [975, 611] on span "Complete and Continue" at bounding box center [915, 615] width 143 height 19
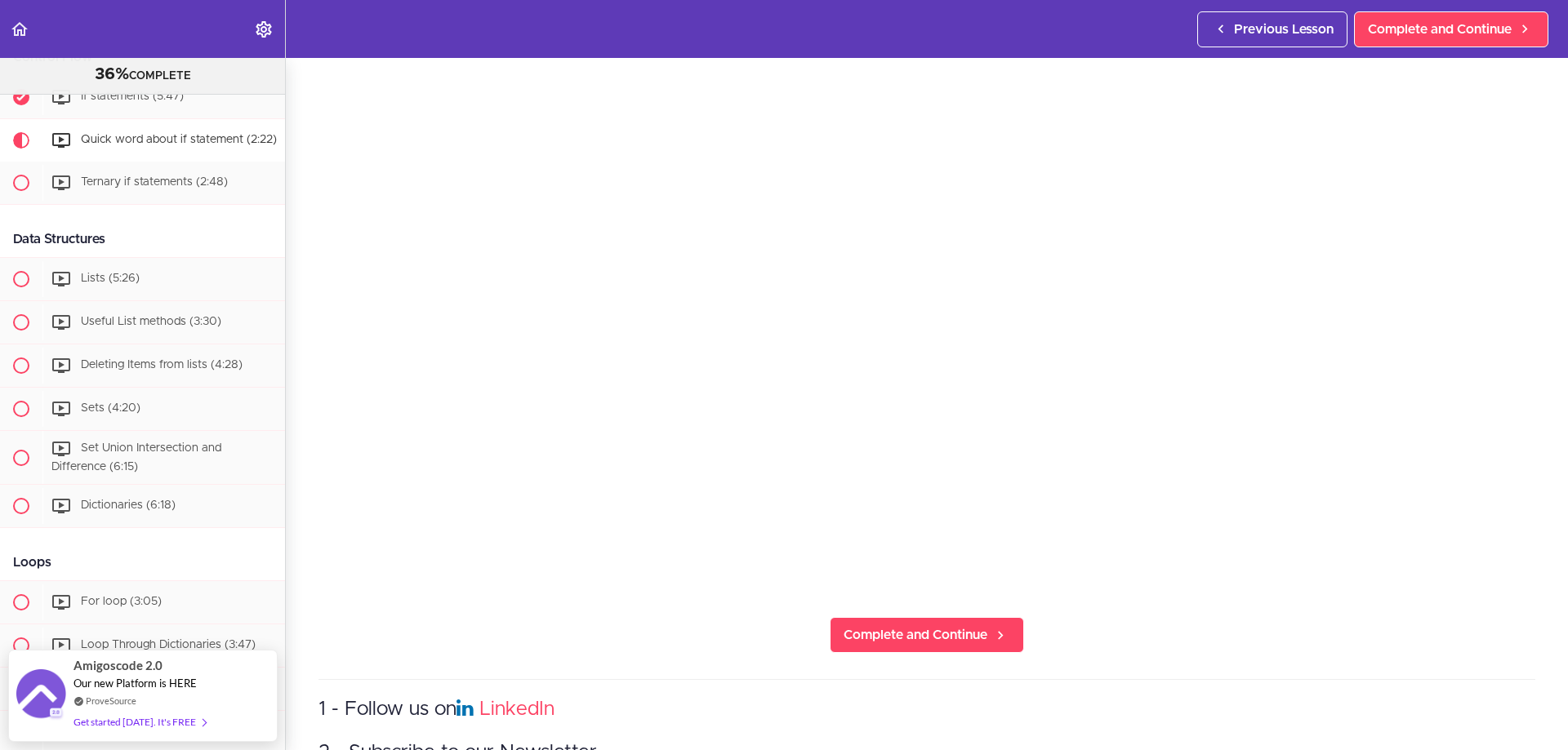
scroll to position [245, 0]
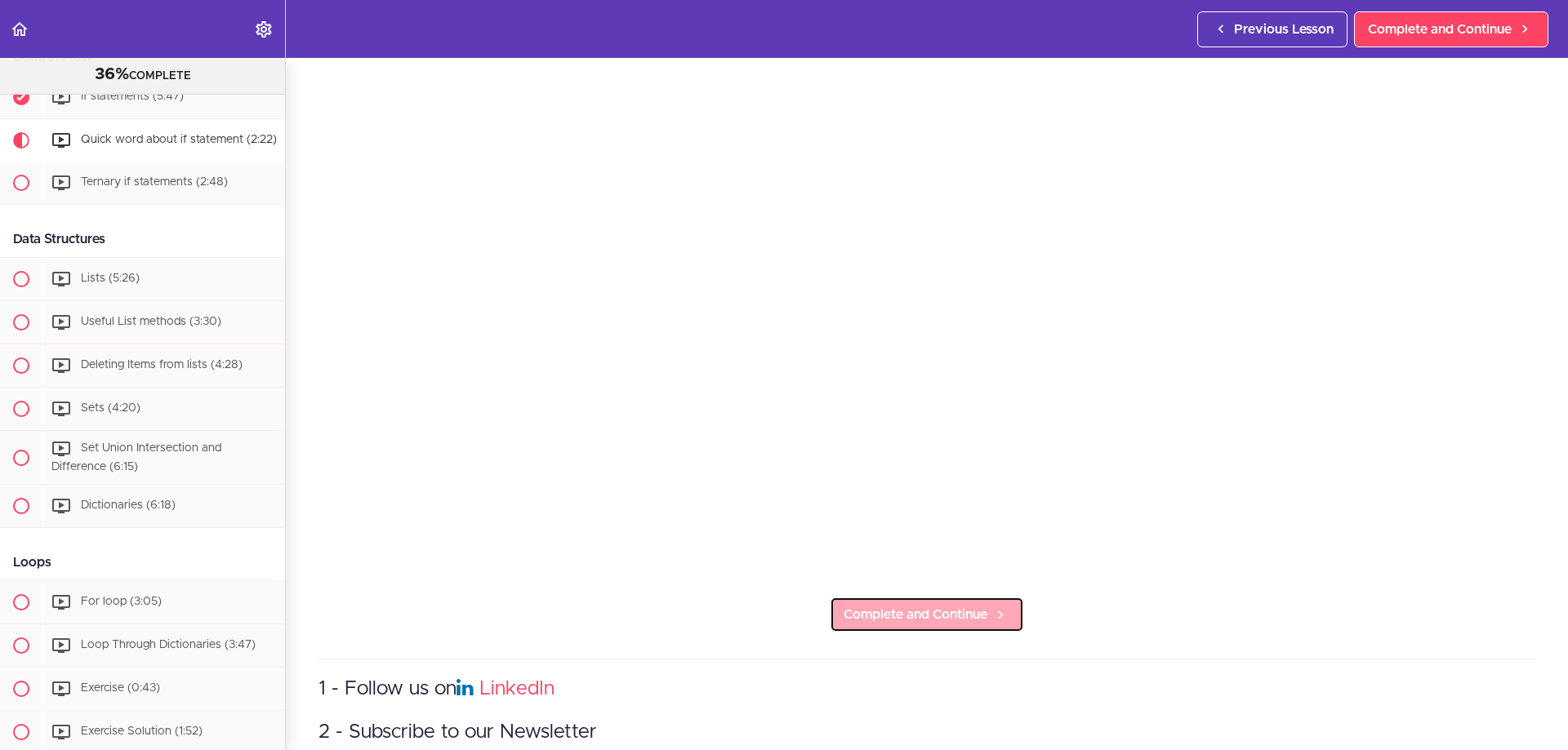
click at [952, 606] on span "Complete and Continue" at bounding box center [915, 615] width 143 height 19
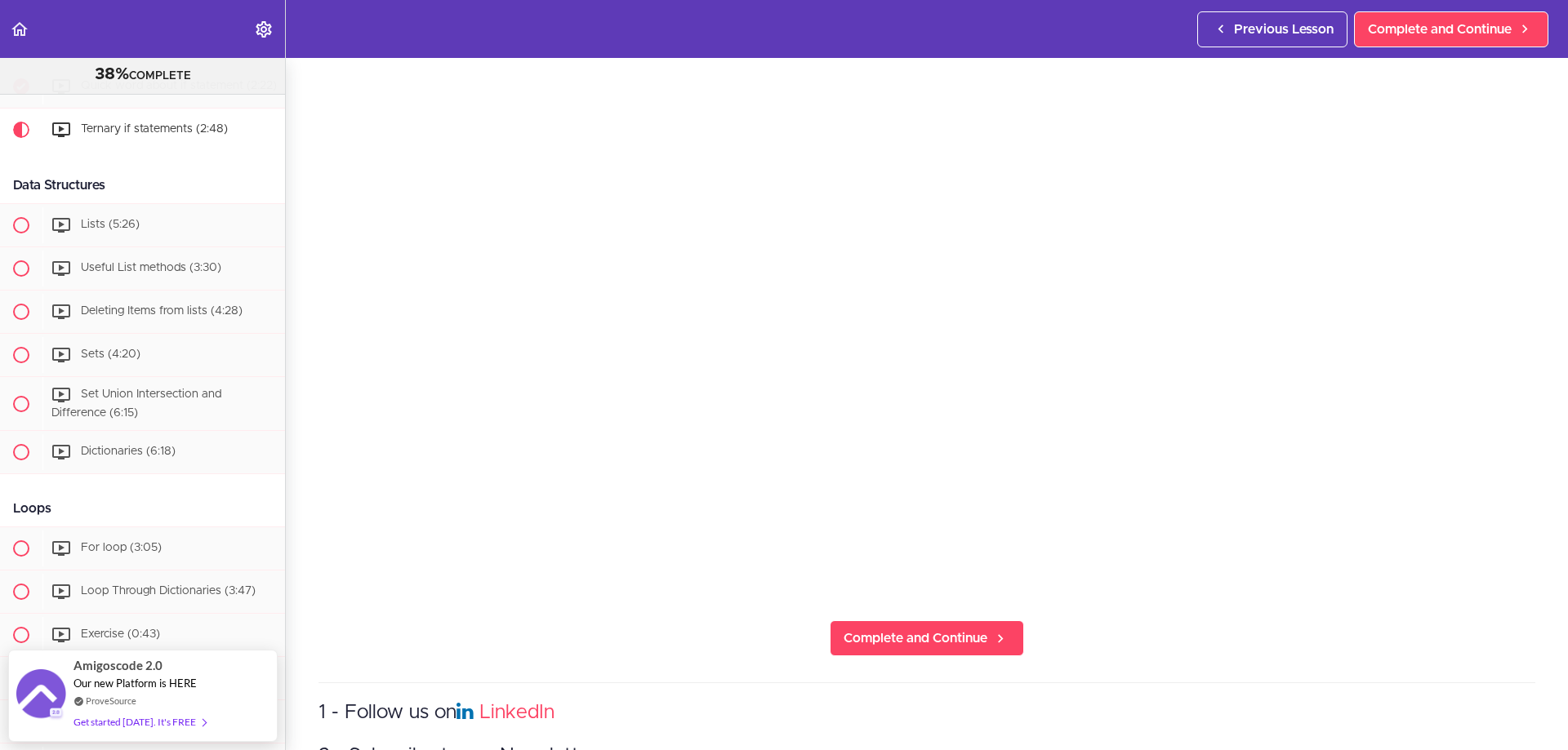
scroll to position [245, 0]
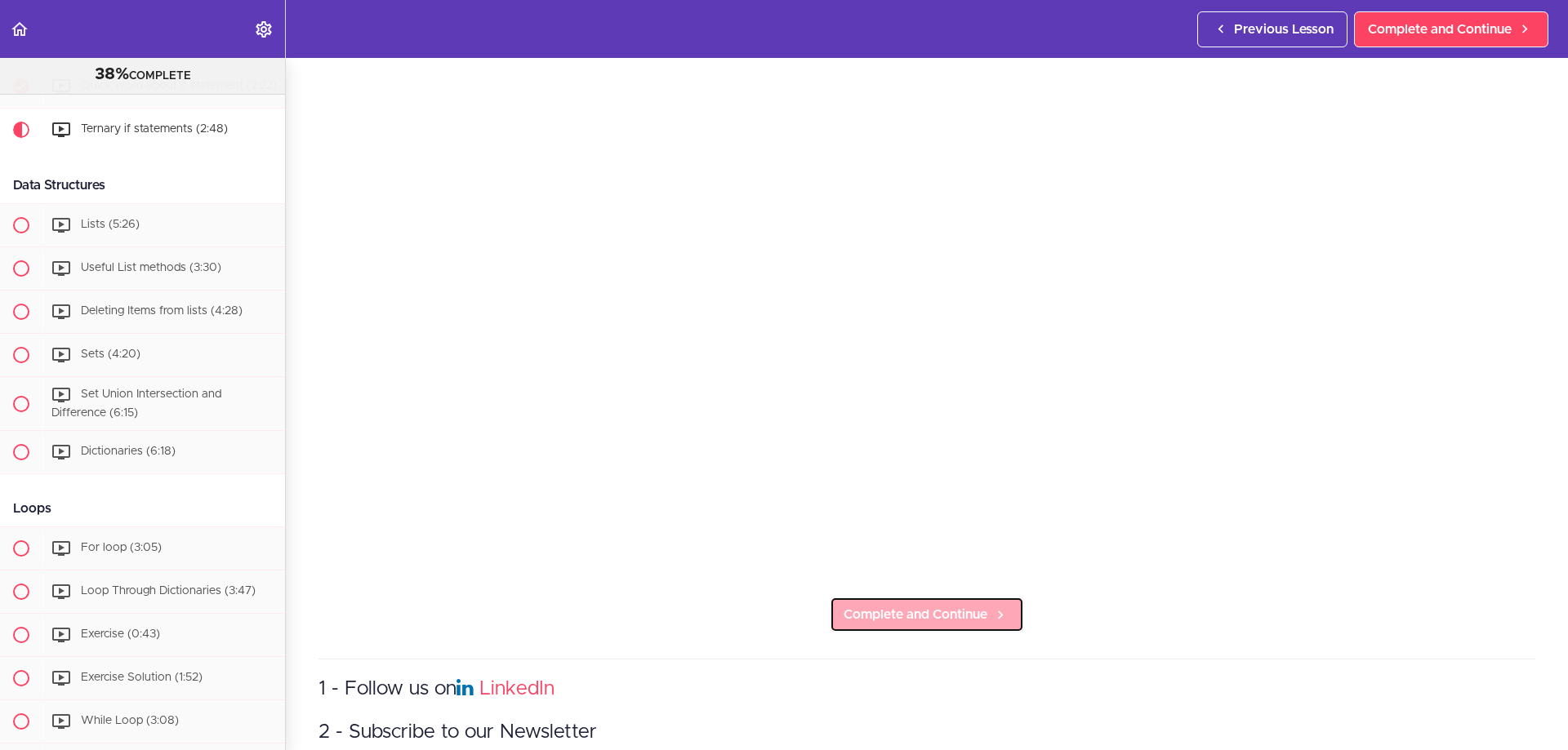
click at [963, 605] on span "Complete and Continue" at bounding box center [915, 615] width 143 height 19
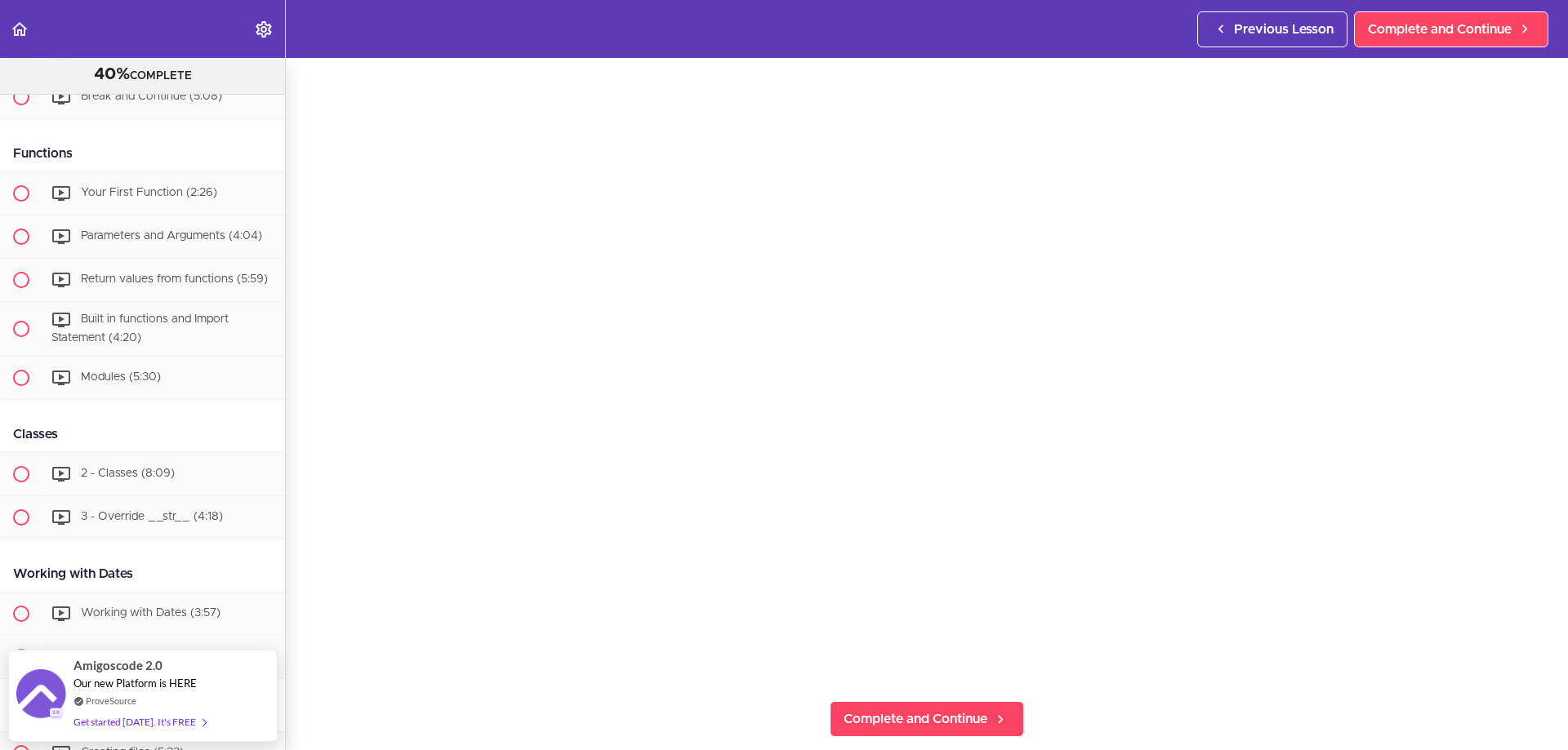
scroll to position [164, 0]
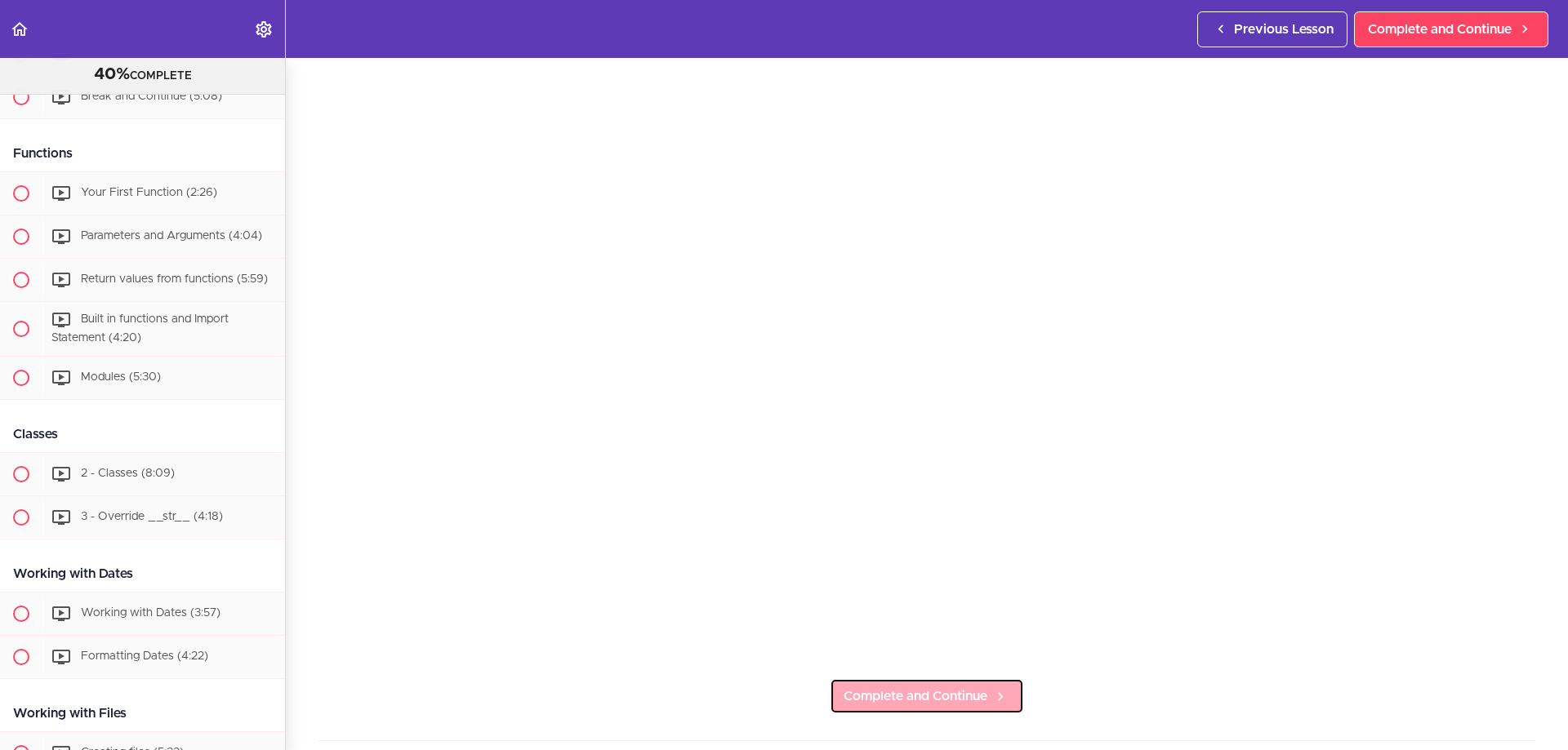
click at [908, 693] on span "Complete and Continue" at bounding box center [915, 696] width 143 height 19
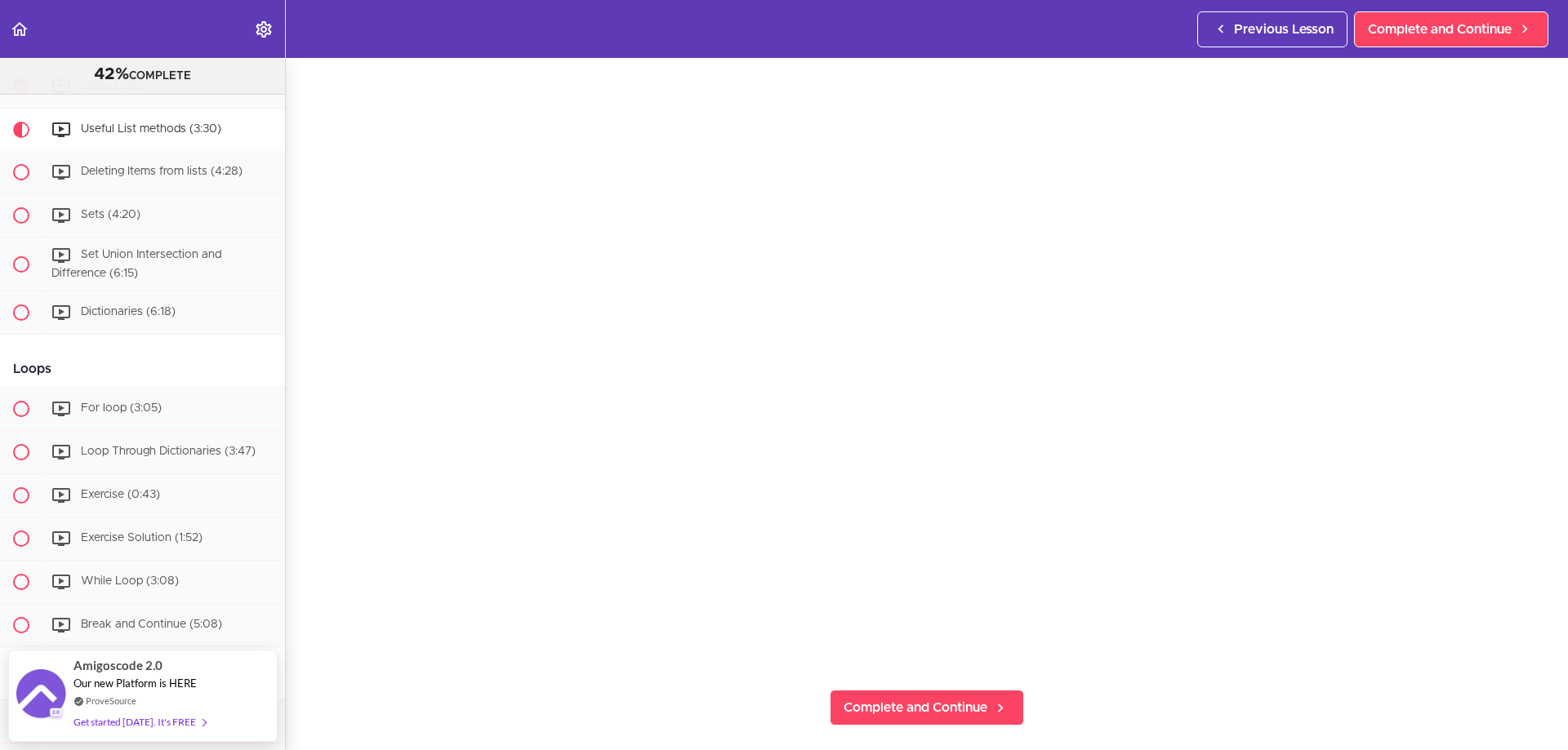
scroll to position [164, 0]
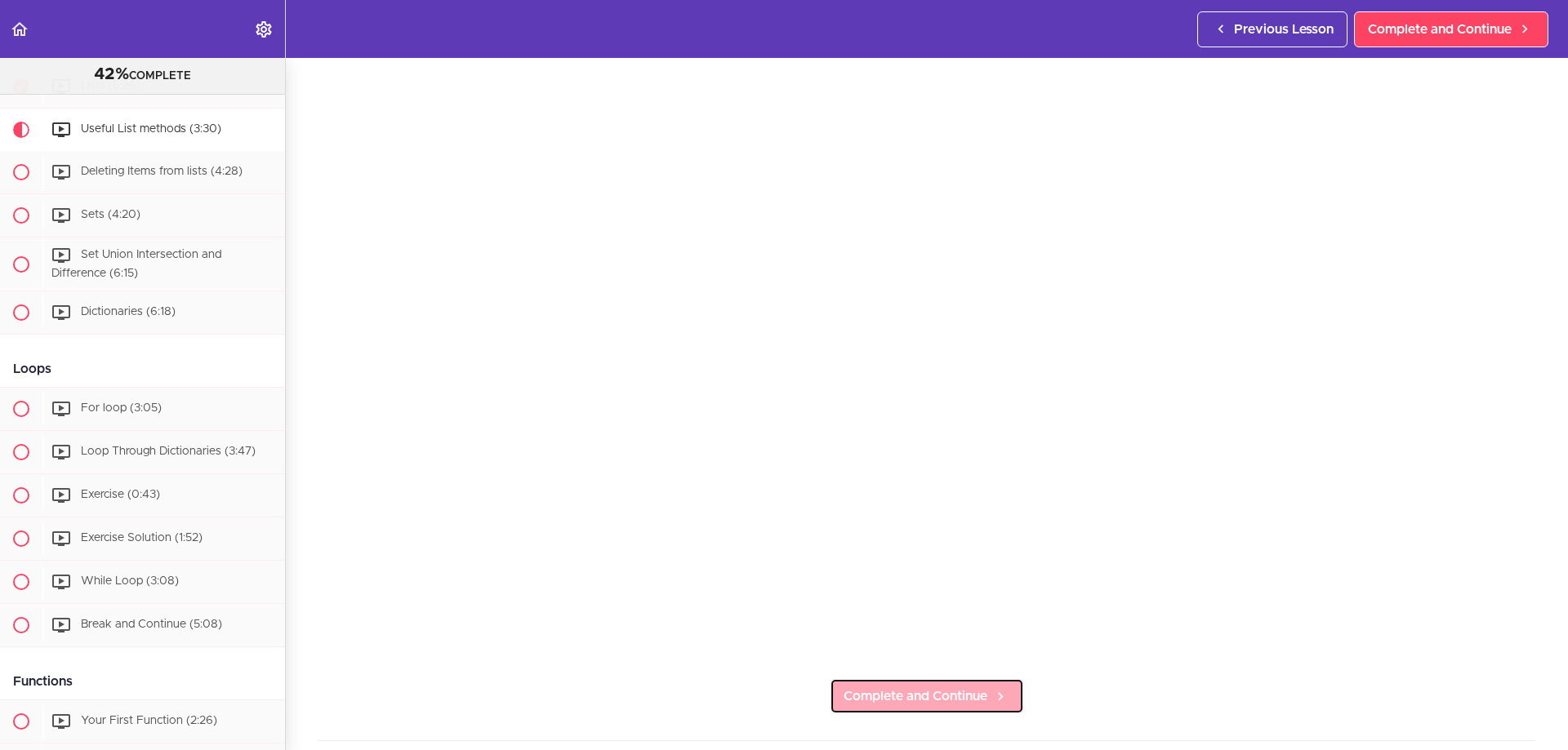
click at [983, 688] on link "Complete and Continue" at bounding box center [926, 696] width 194 height 36
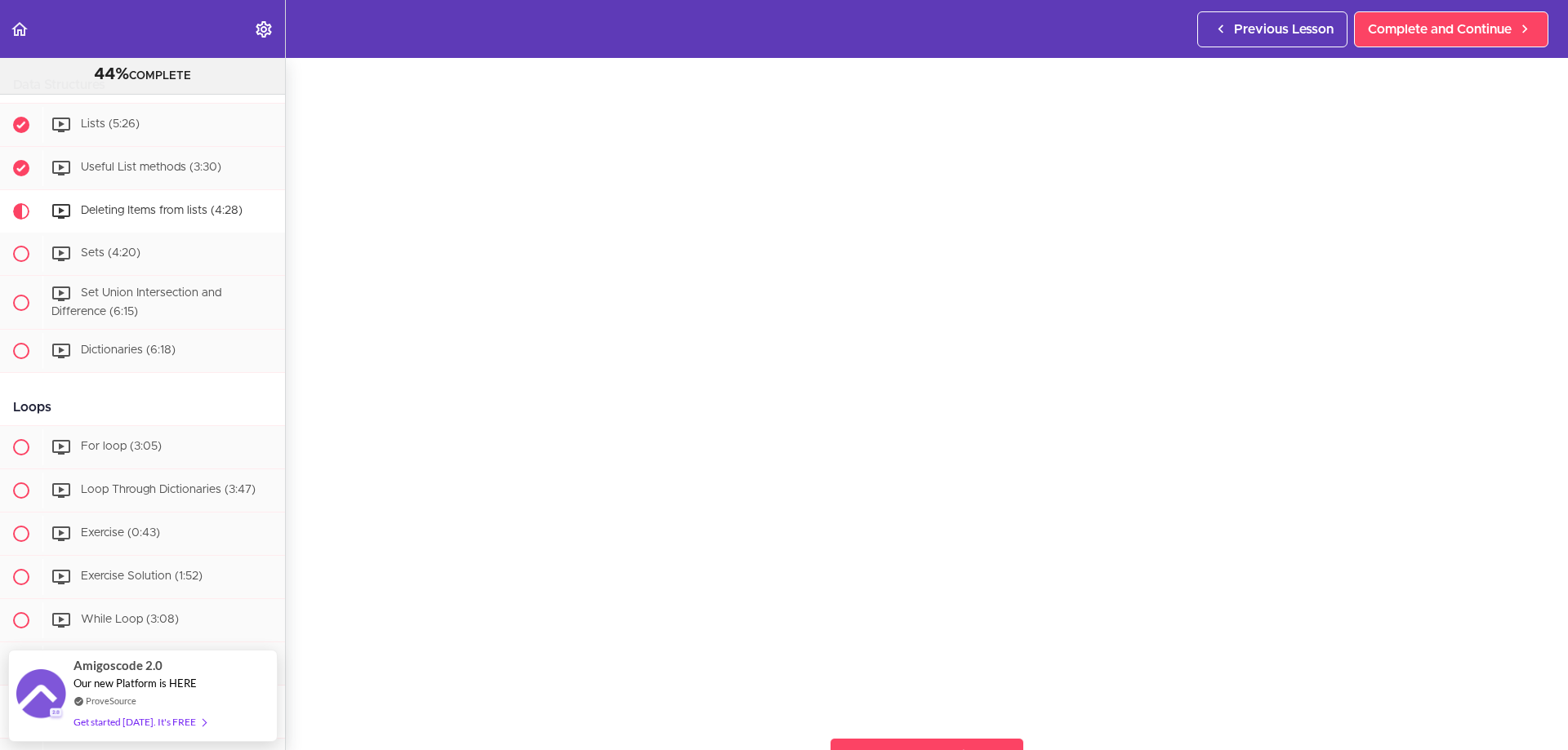
scroll to position [164, 0]
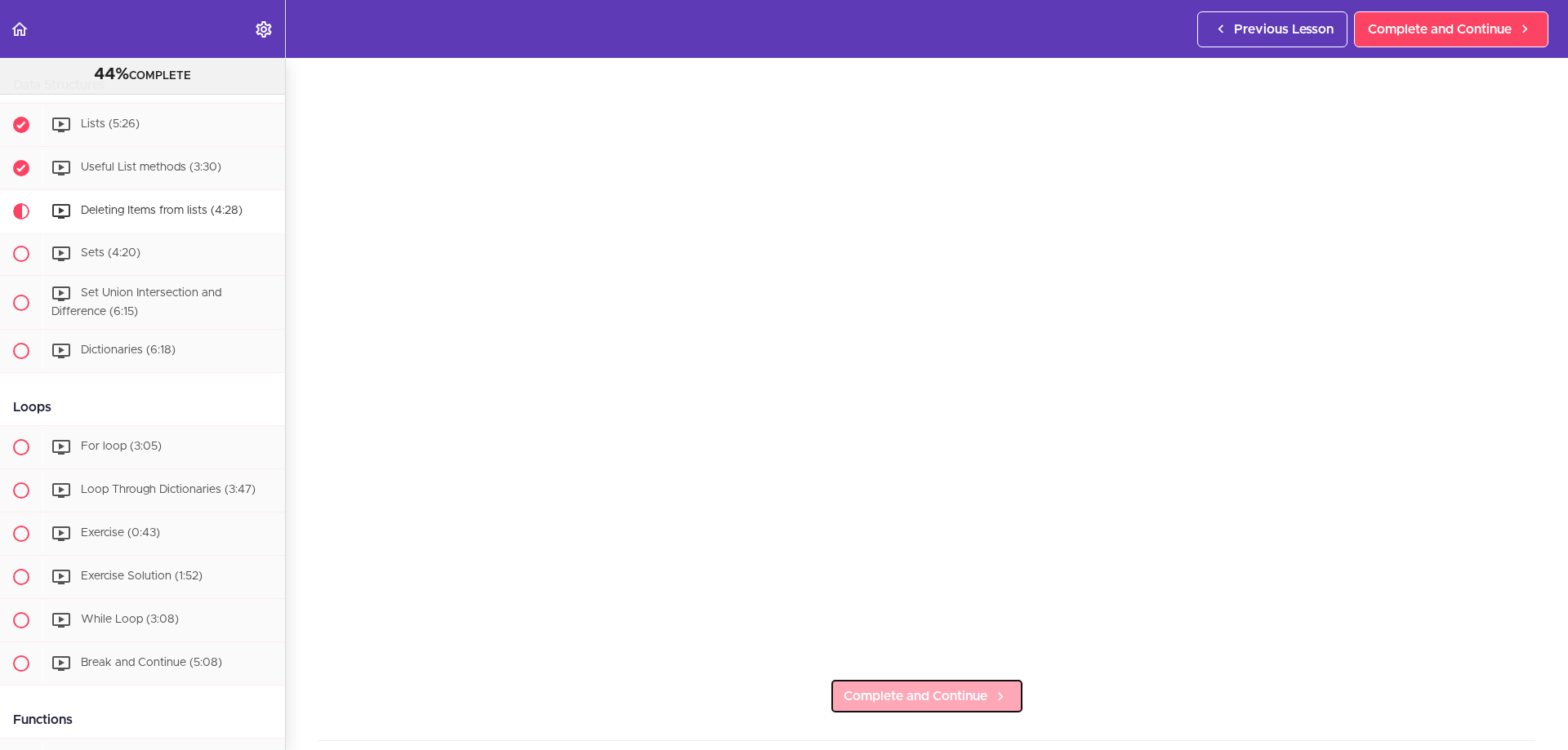
click at [942, 703] on link "Complete and Continue" at bounding box center [926, 696] width 194 height 36
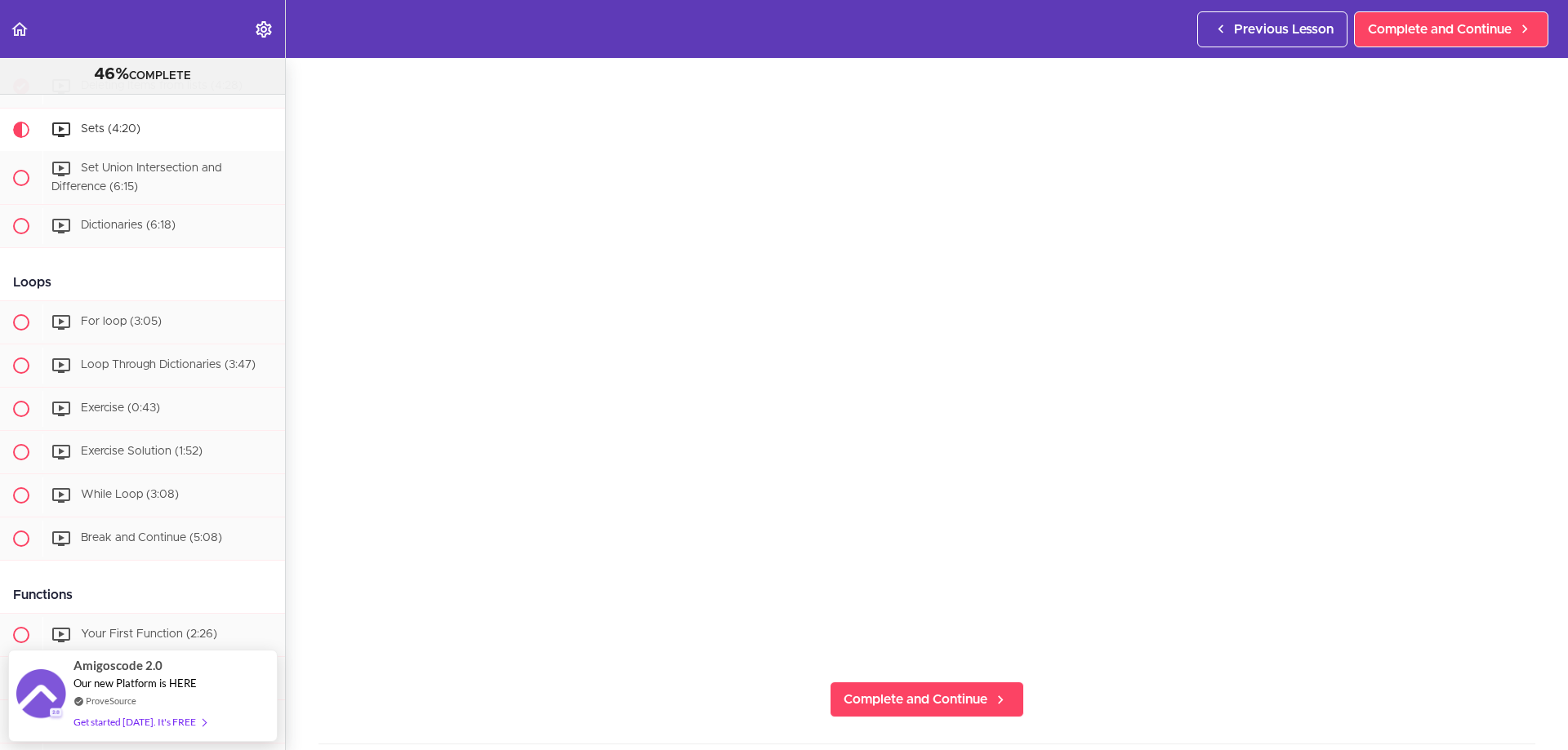
scroll to position [164, 0]
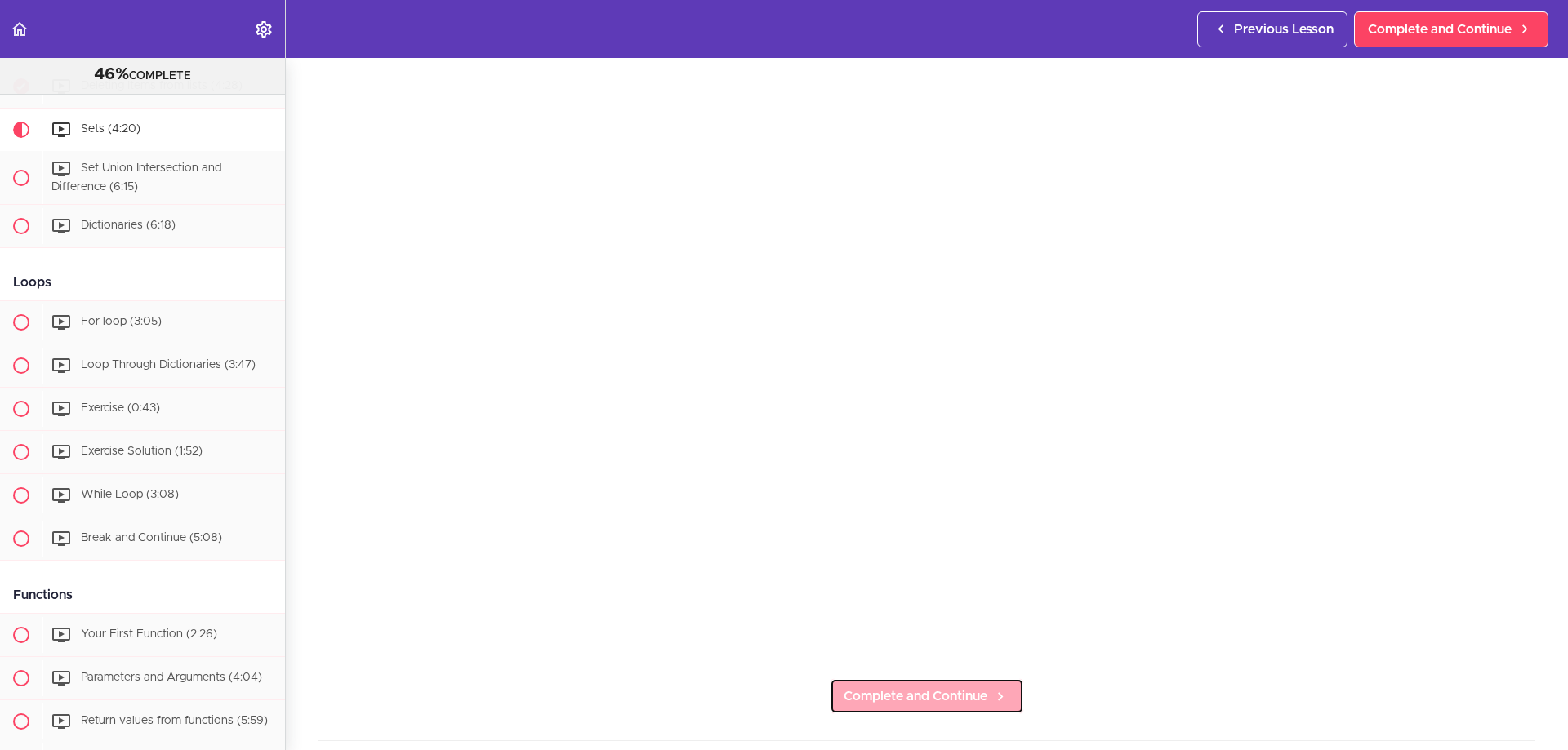
click at [981, 691] on link "Complete and Continue" at bounding box center [926, 696] width 194 height 36
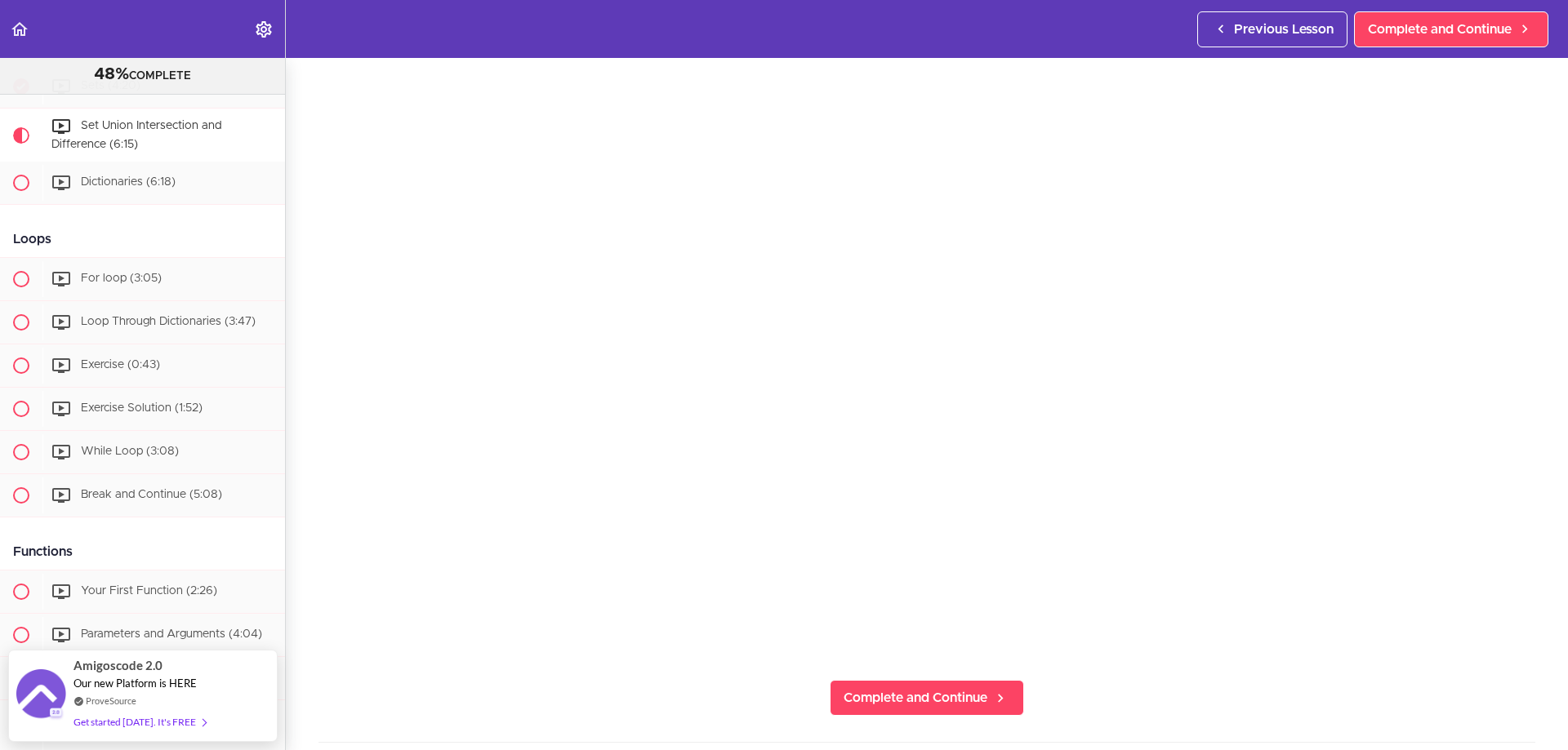
scroll to position [164, 0]
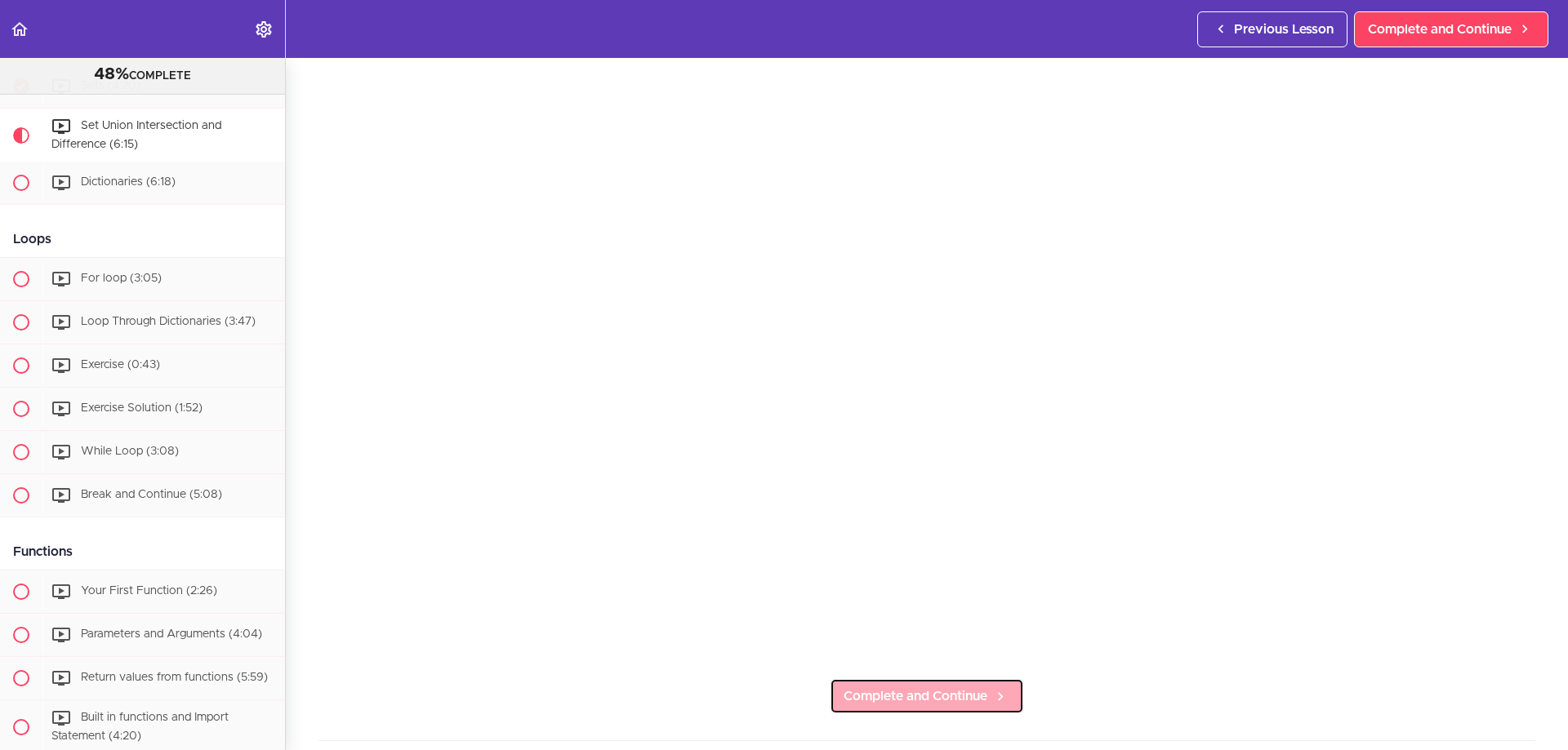
click at [971, 687] on span "Complete and Continue" at bounding box center [915, 696] width 143 height 19
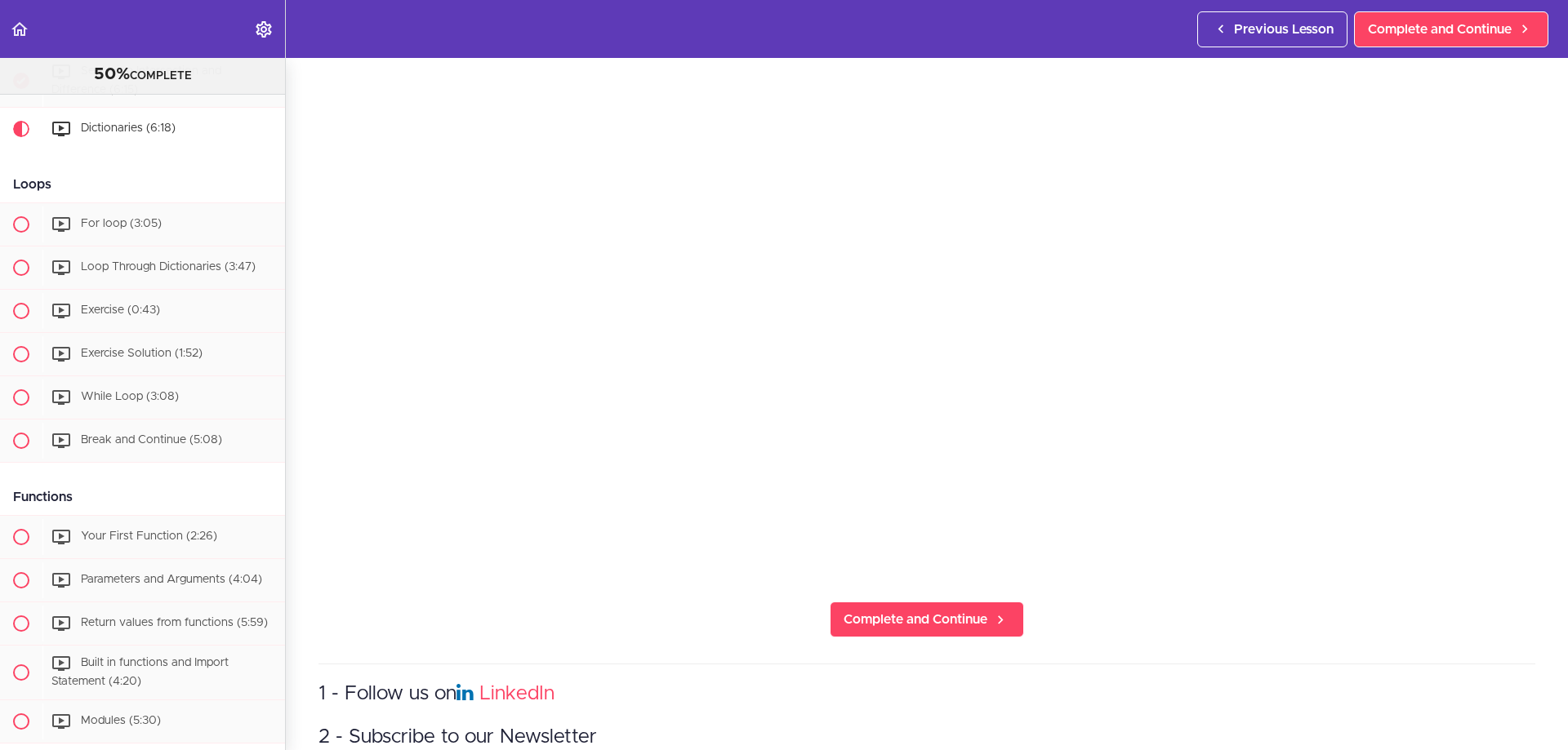
scroll to position [211, 0]
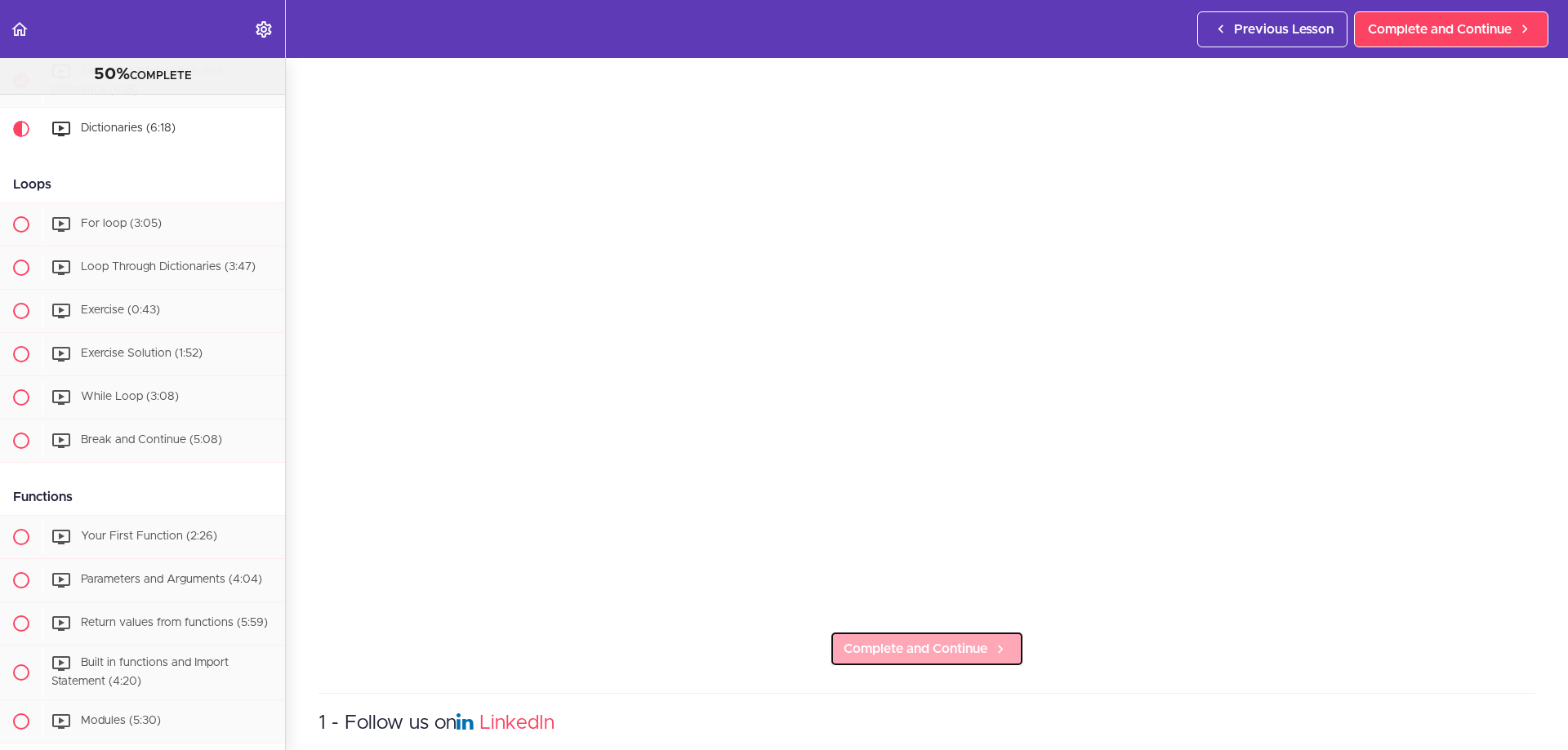
click at [953, 644] on span "Complete and Continue" at bounding box center [915, 649] width 143 height 19
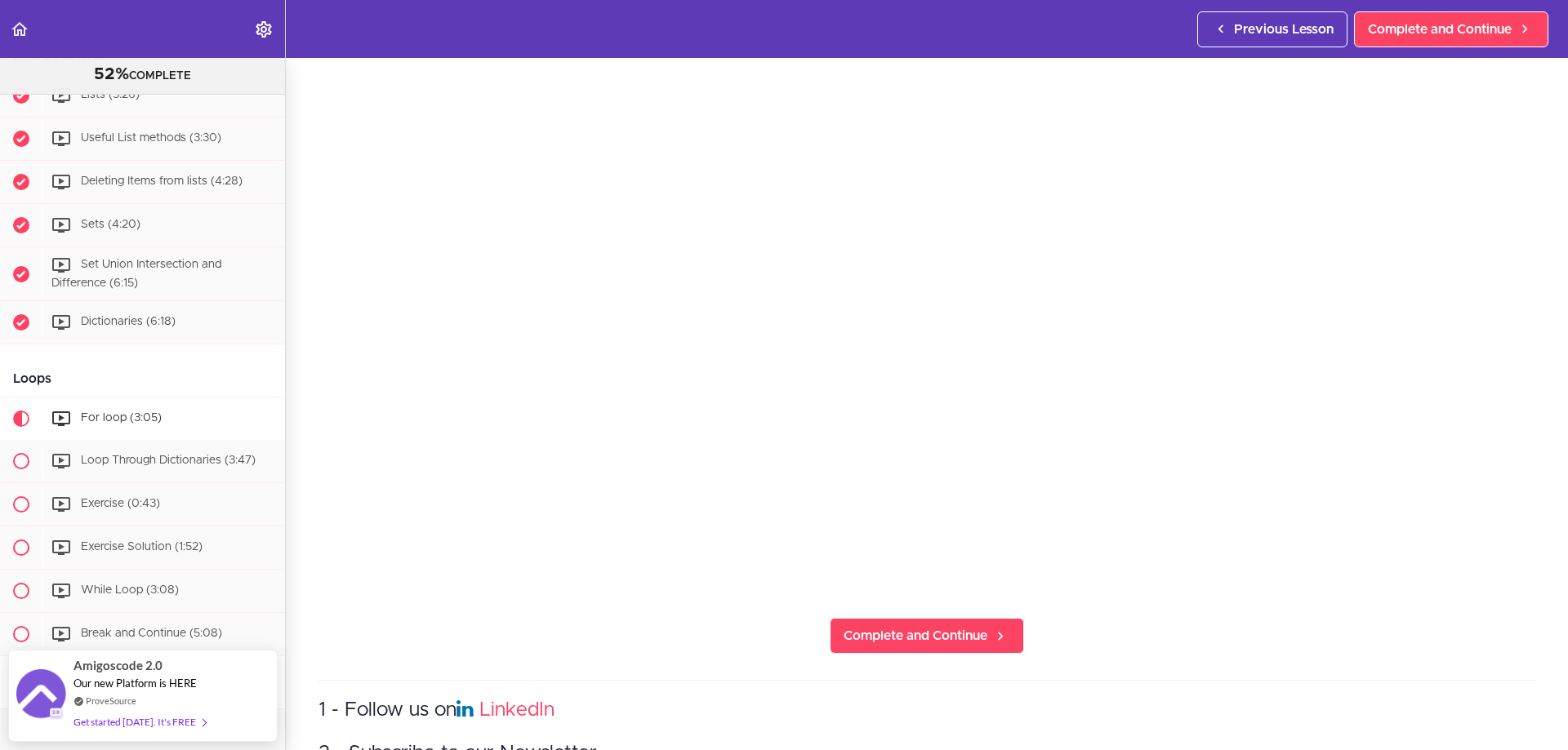
scroll to position [245, 0]
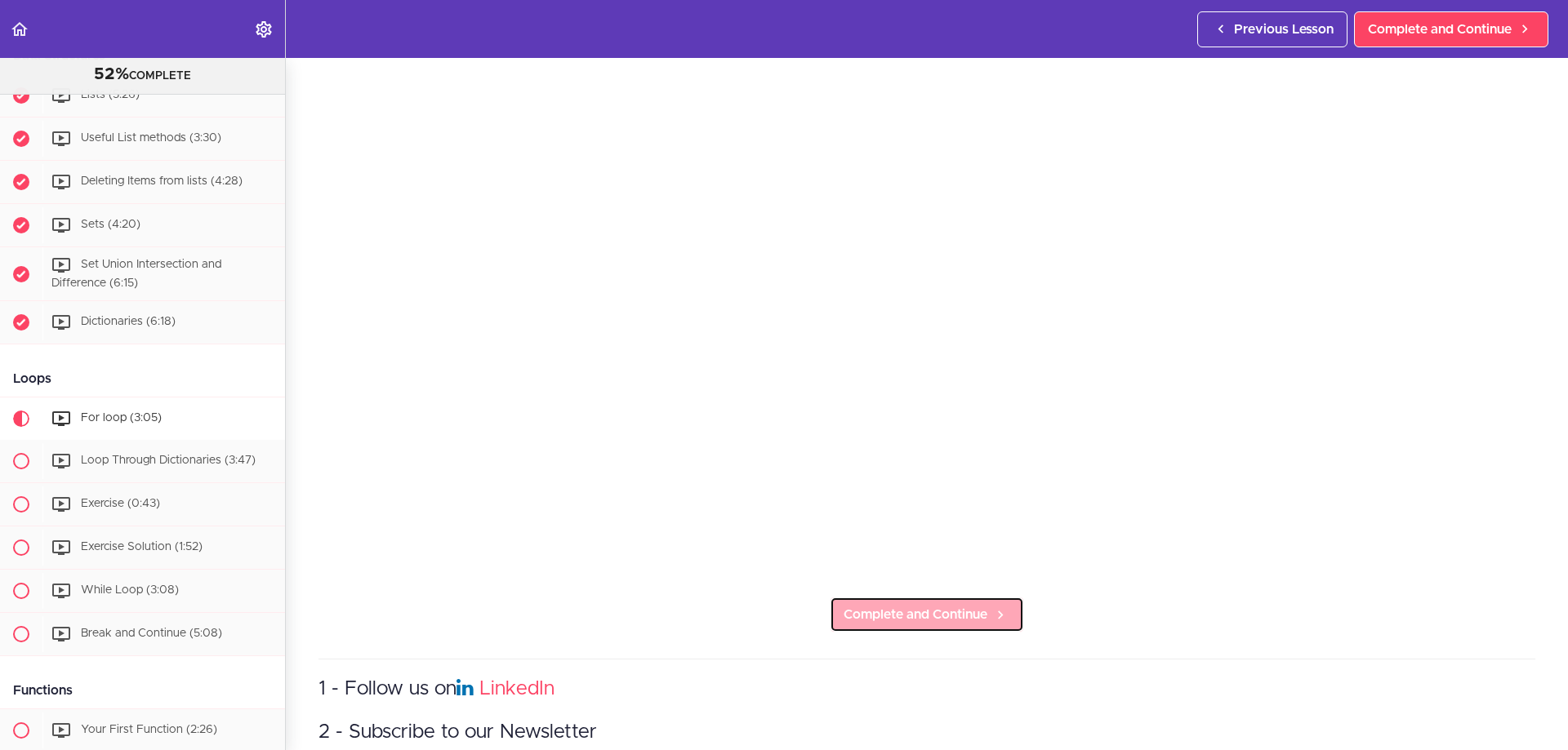
click at [924, 611] on span "Complete and Continue" at bounding box center [915, 615] width 143 height 19
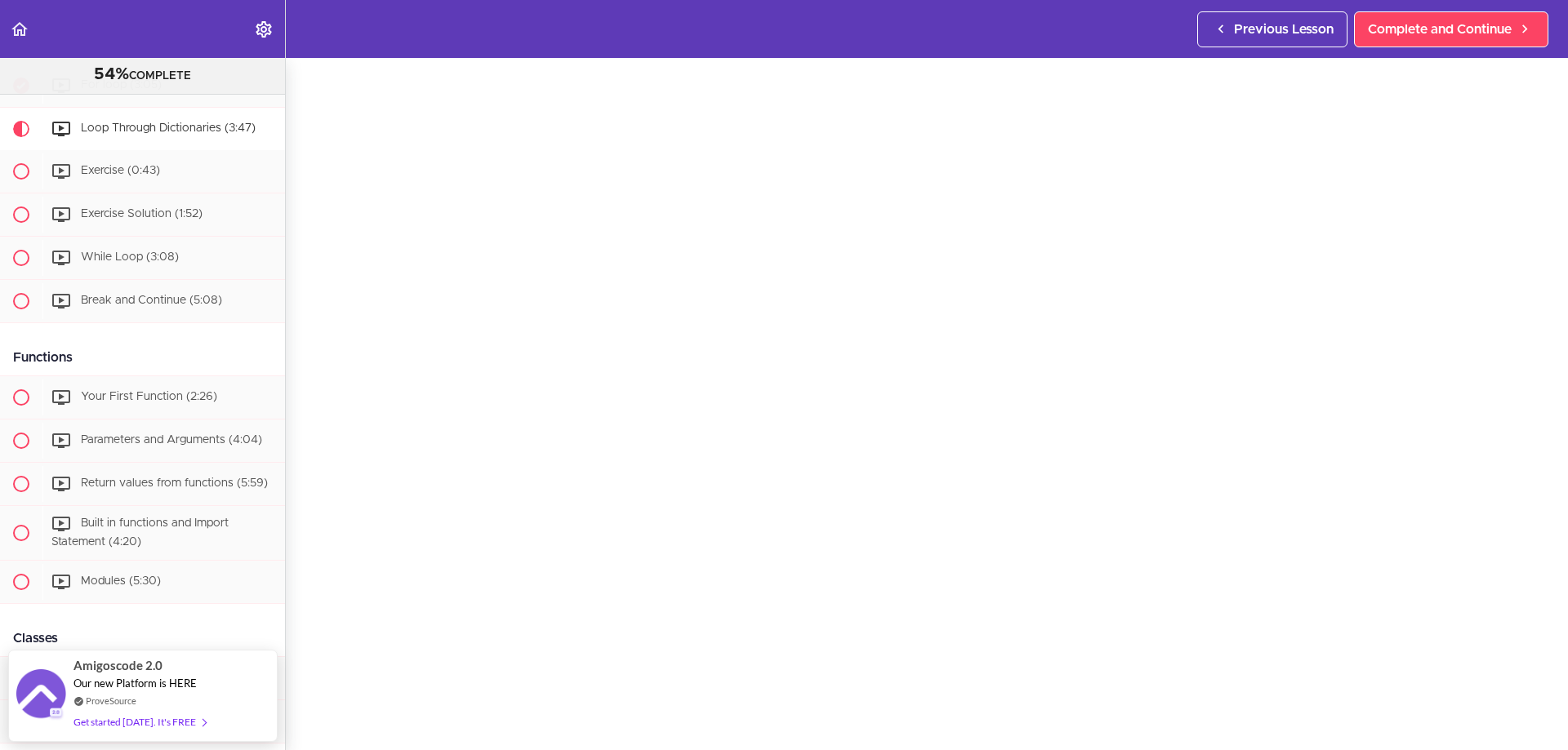
scroll to position [164, 0]
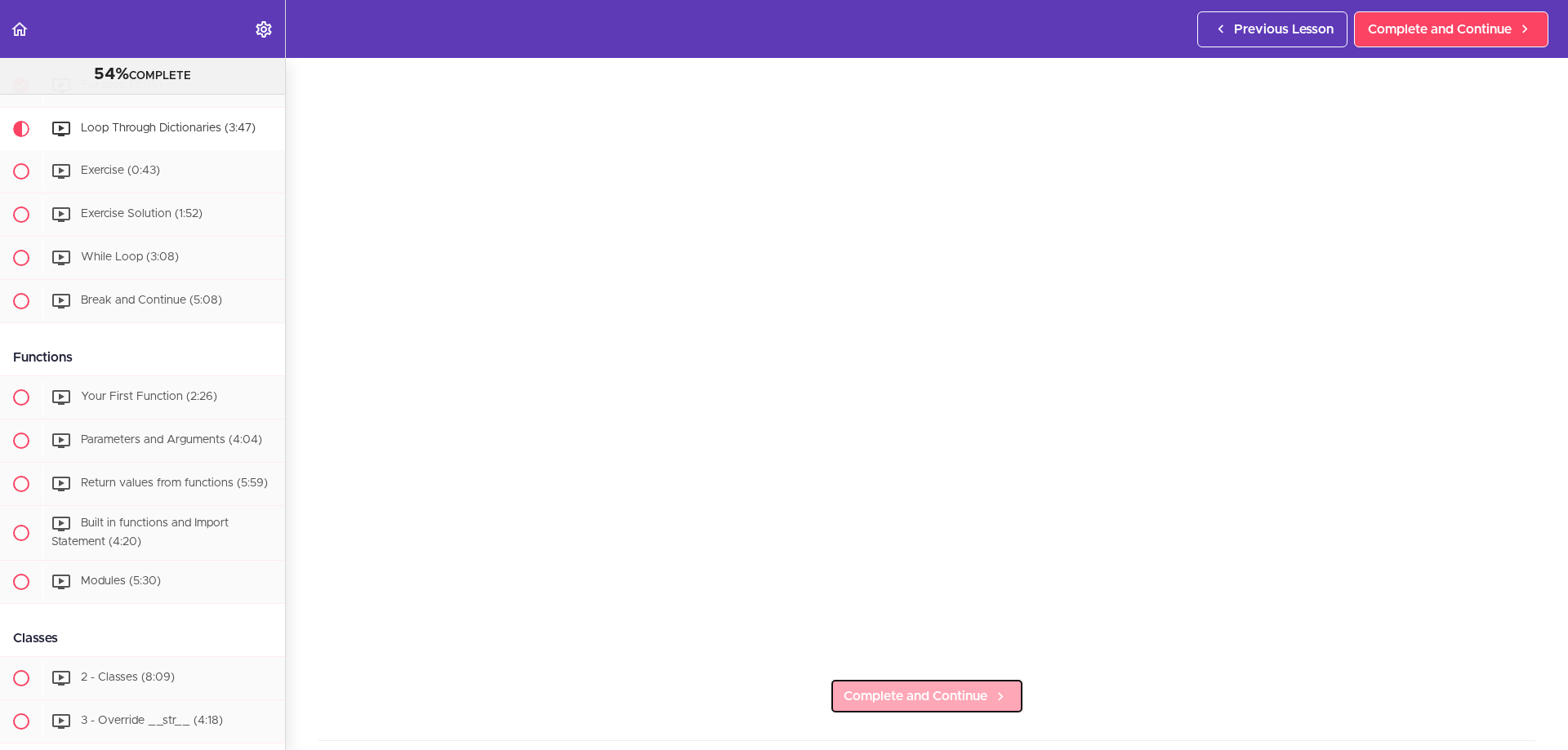
click at [955, 679] on link "Complete and Continue" at bounding box center [926, 696] width 194 height 36
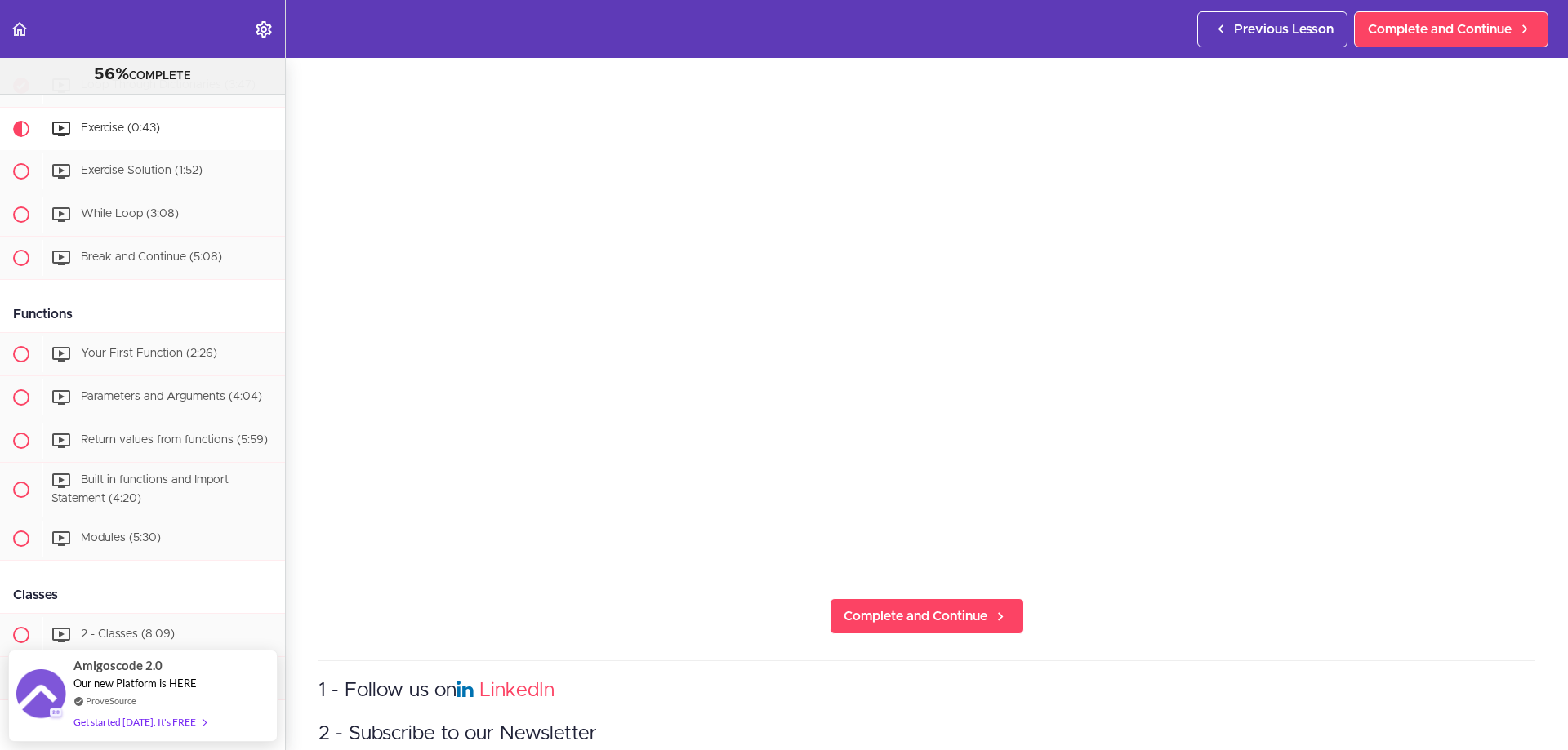
scroll to position [245, 0]
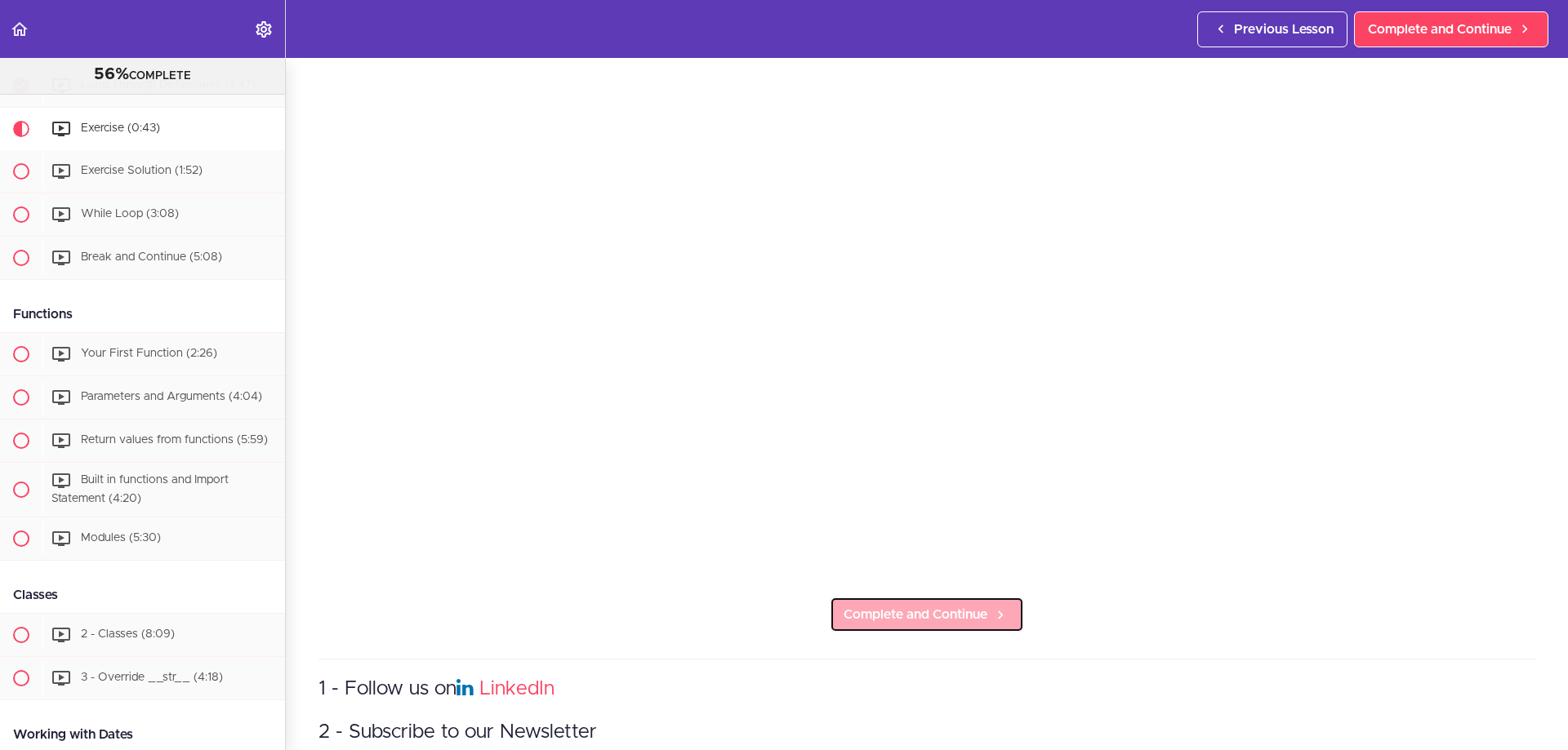
click at [909, 612] on span "Complete and Continue" at bounding box center [915, 615] width 143 height 19
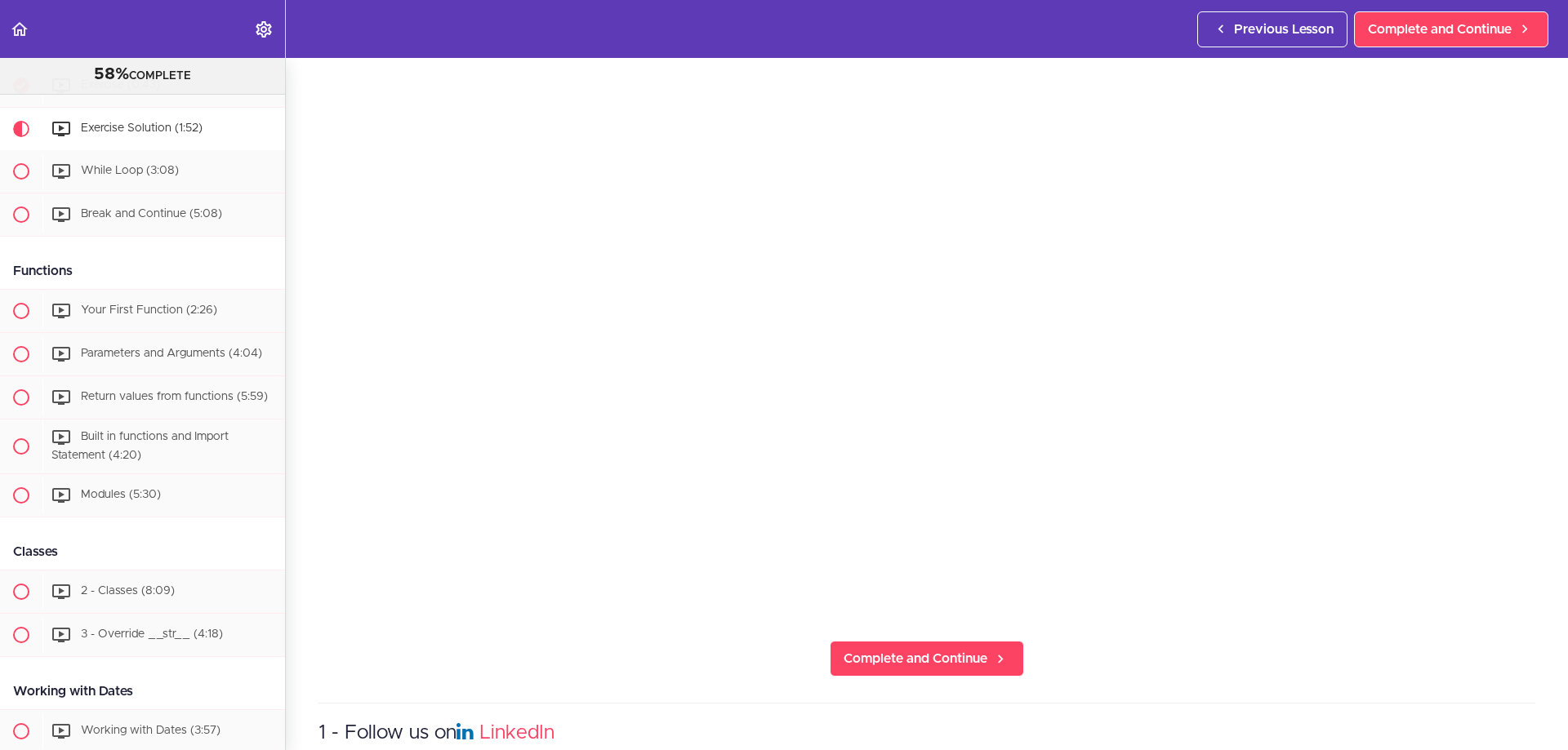
scroll to position [408, 0]
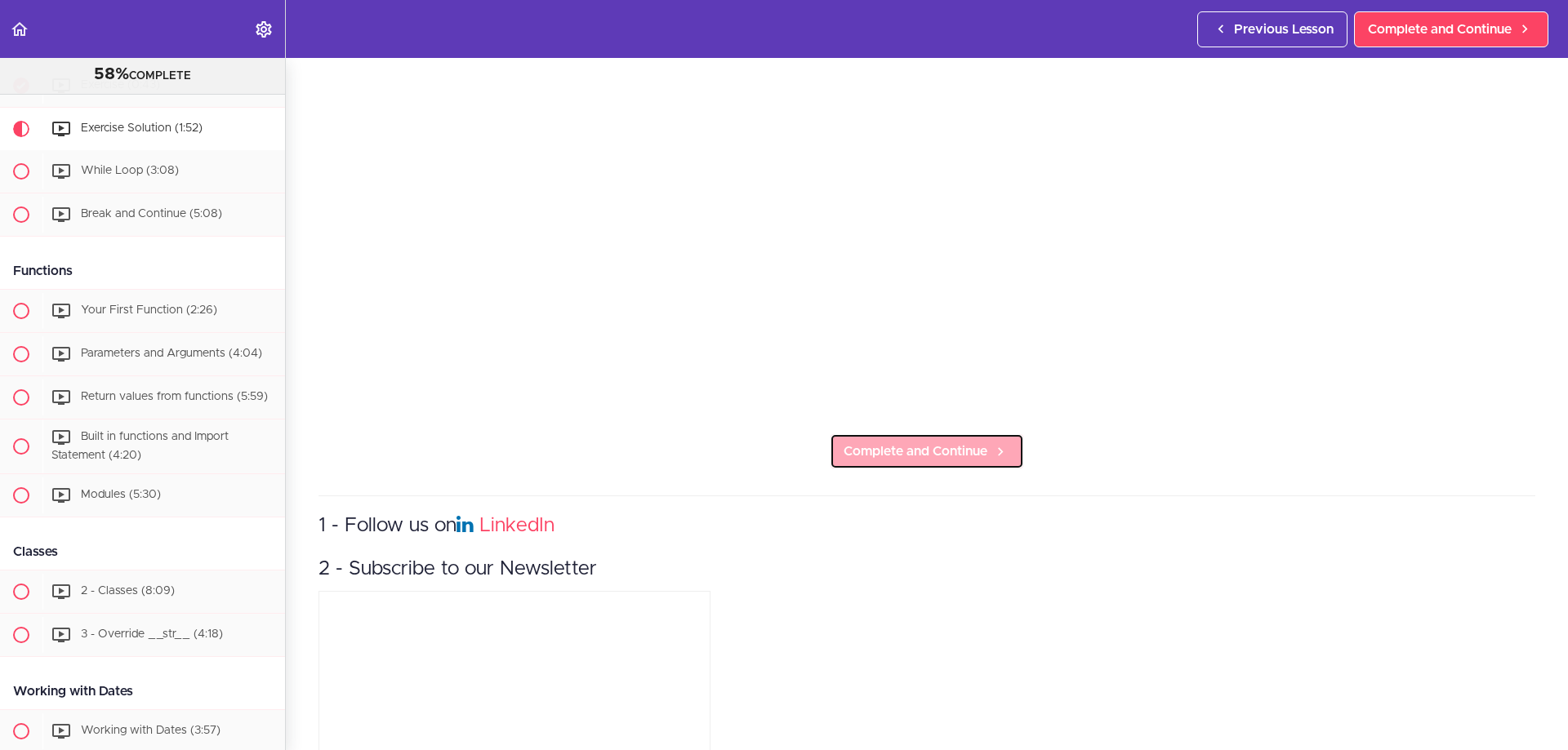
click at [945, 441] on span "Complete and Continue" at bounding box center [915, 451] width 143 height 19
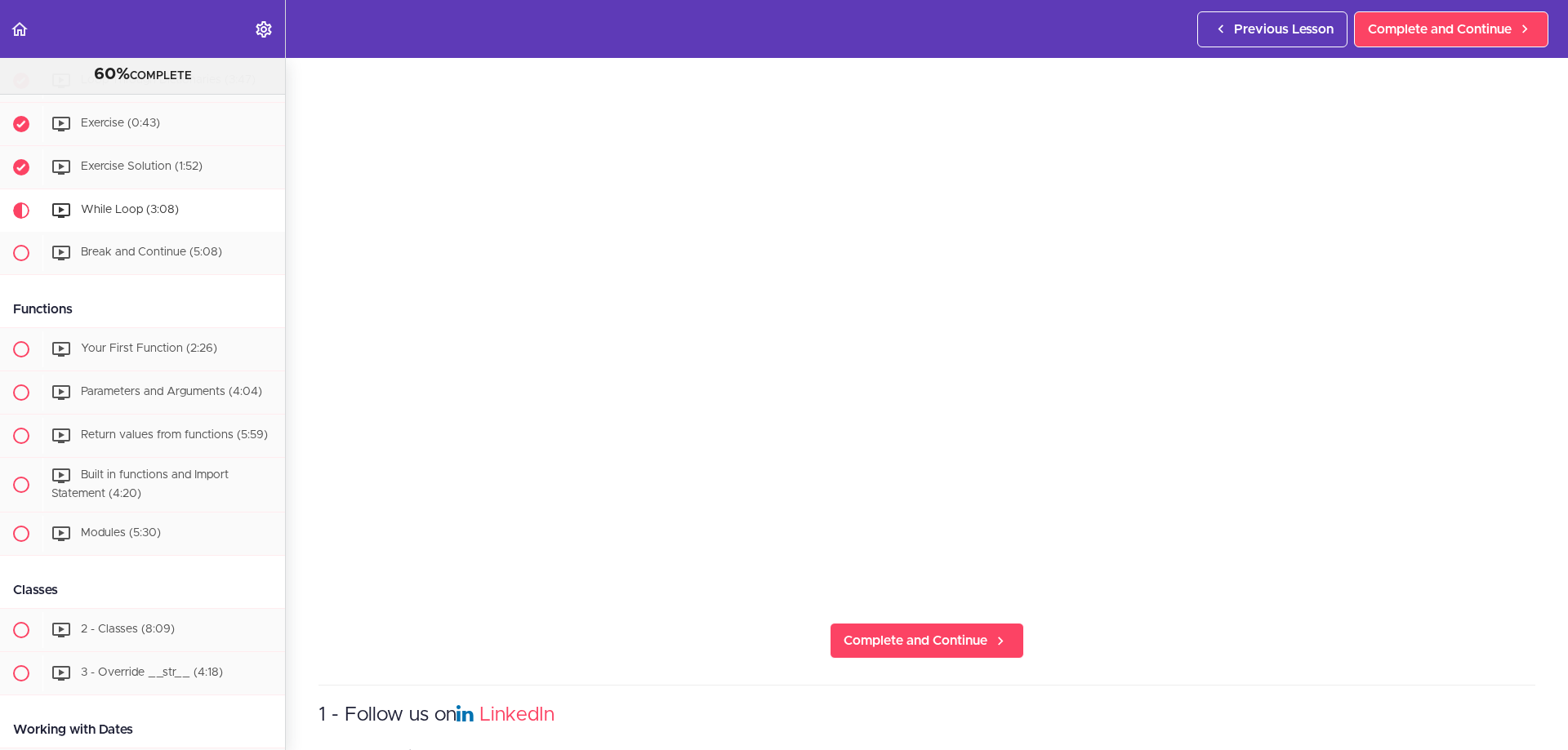
scroll to position [326, 0]
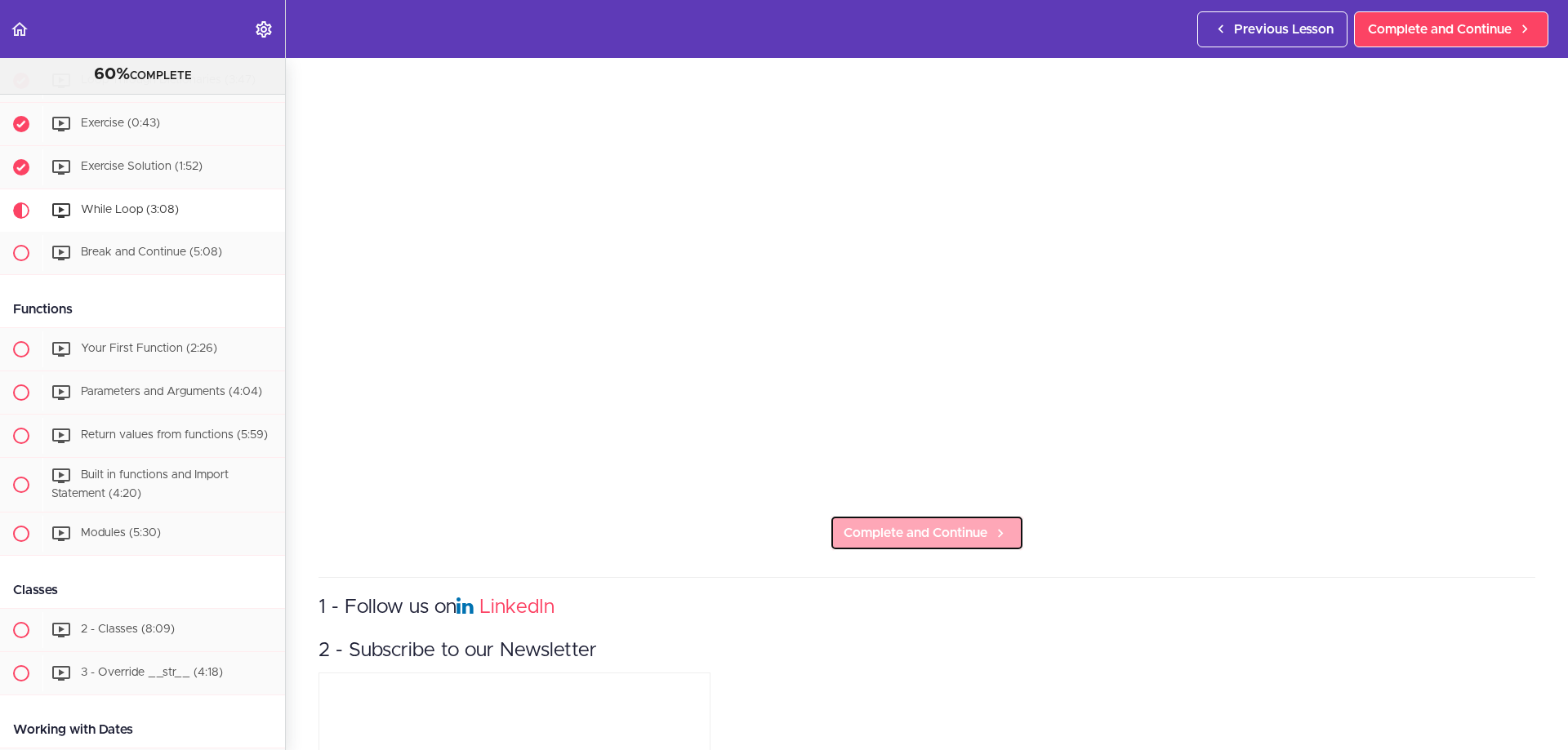
click at [862, 532] on span "Complete and Continue" at bounding box center [915, 533] width 143 height 19
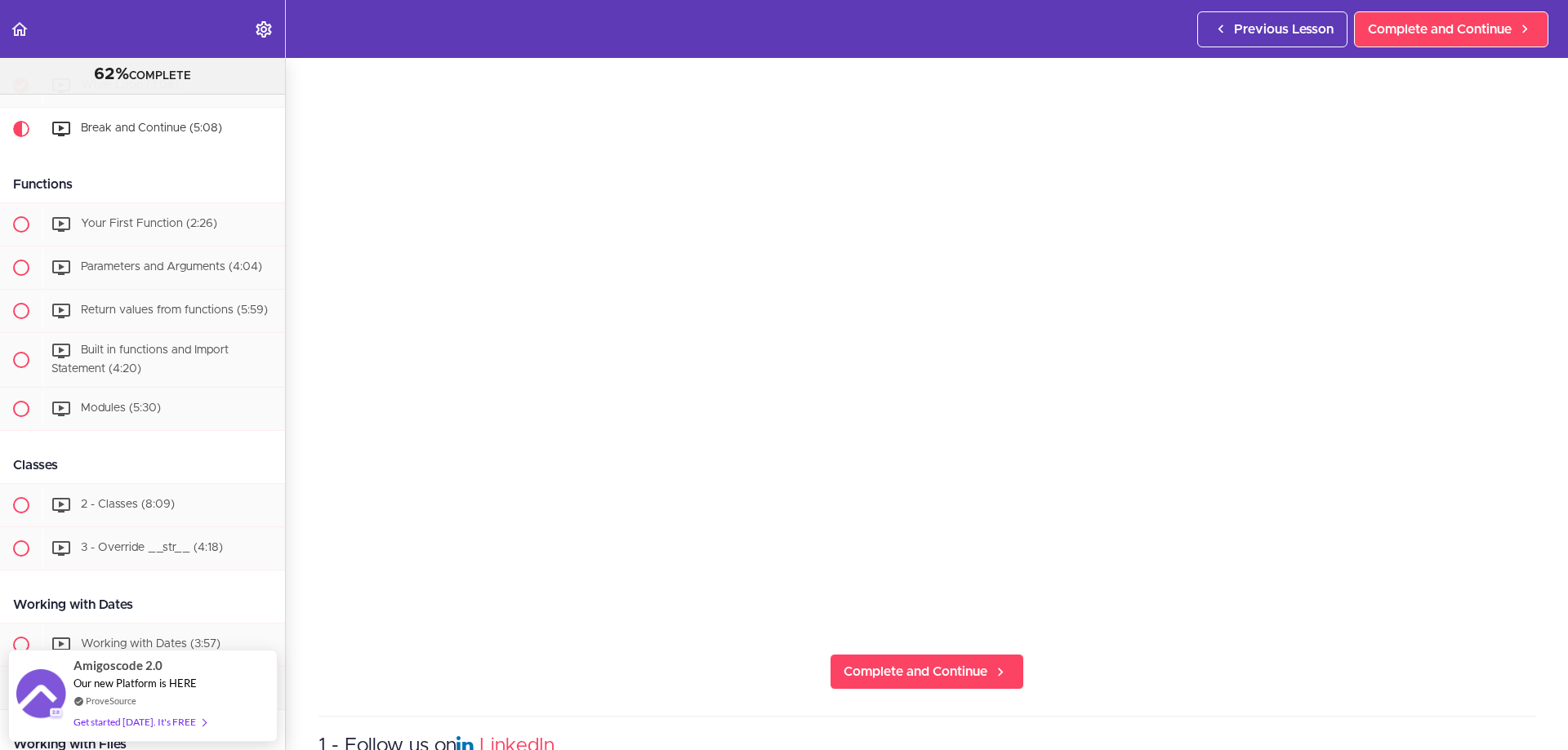
scroll to position [245, 0]
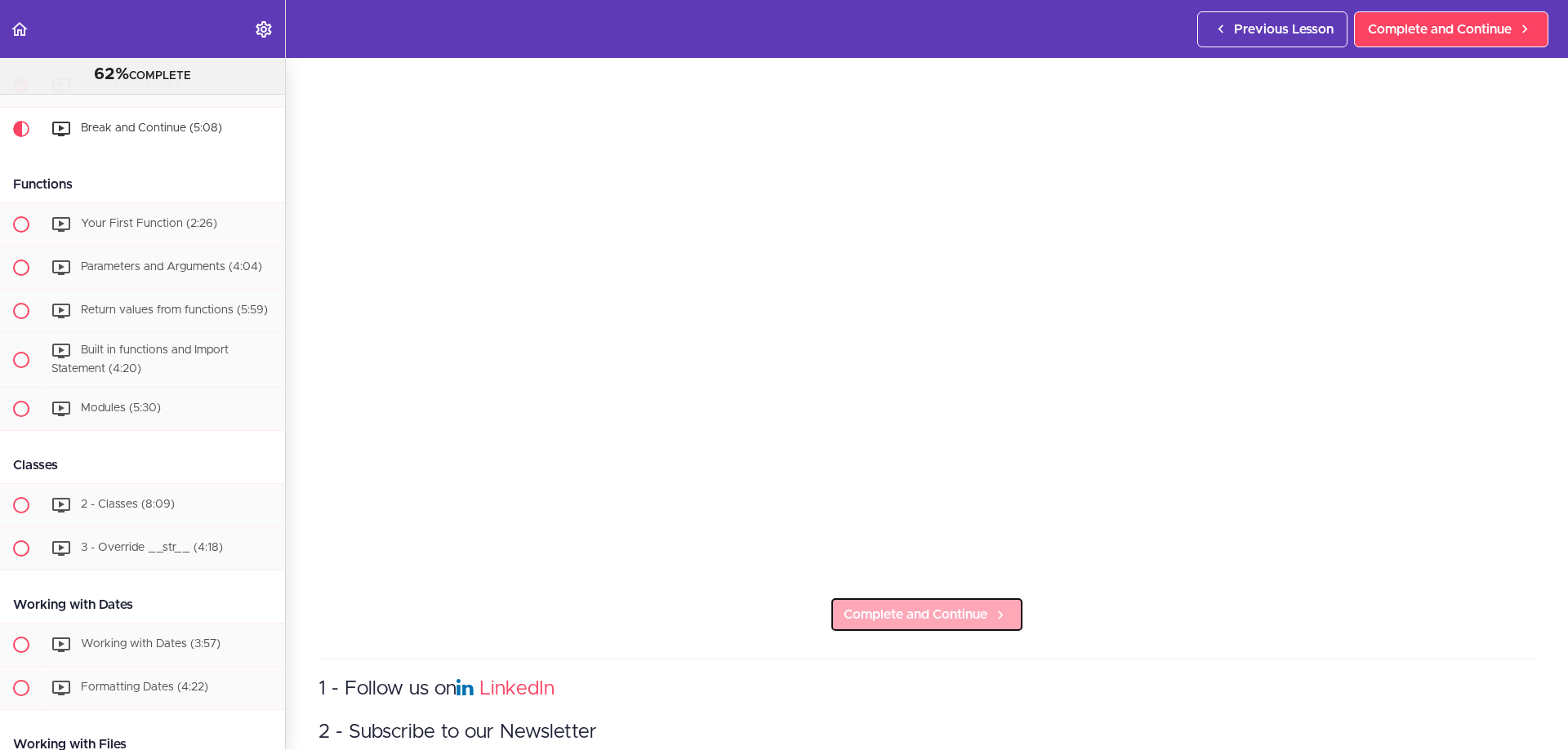
click at [956, 605] on span "Complete and Continue" at bounding box center [915, 615] width 143 height 19
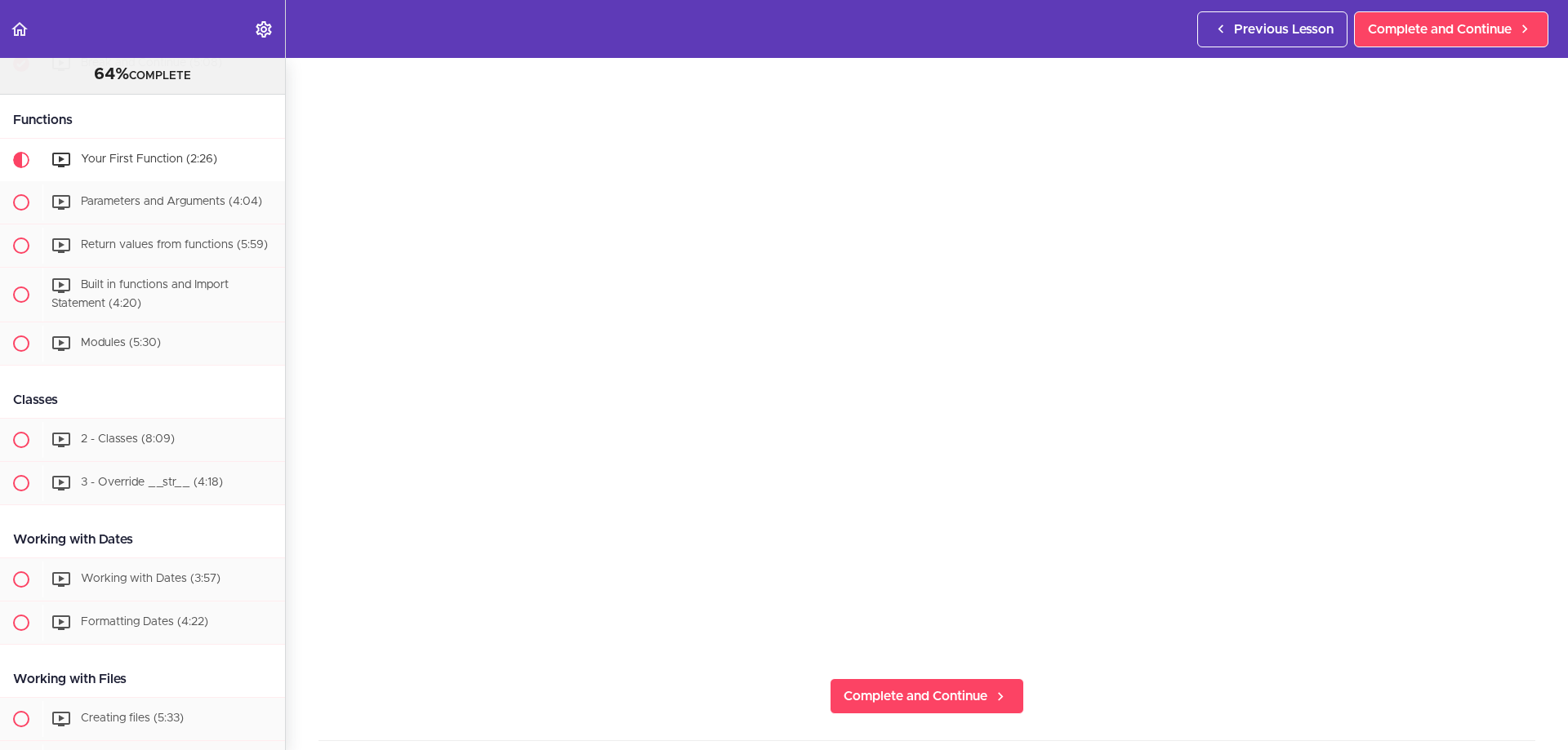
scroll to position [1711, 0]
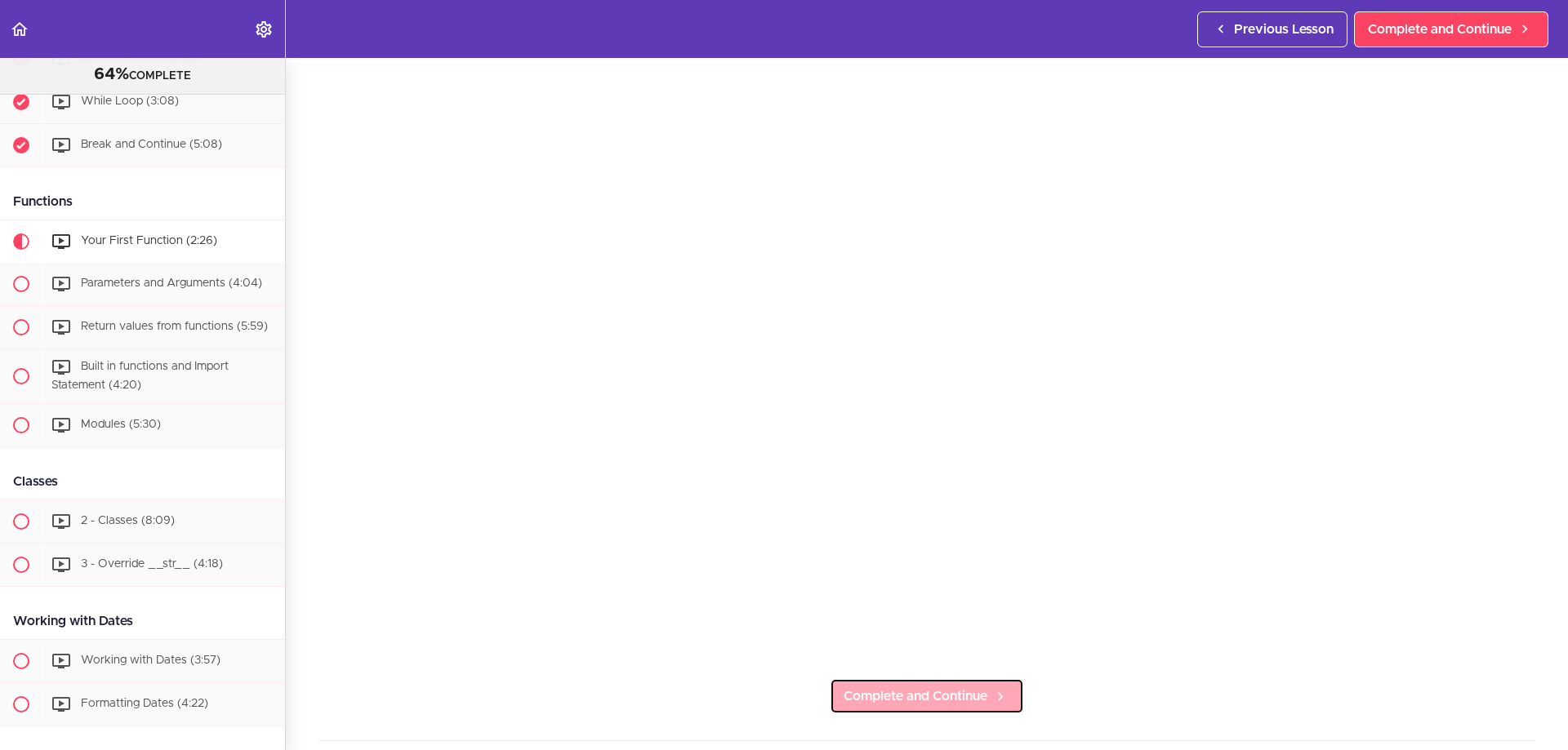
click at [948, 697] on span "Complete and Continue" at bounding box center [915, 696] width 143 height 19
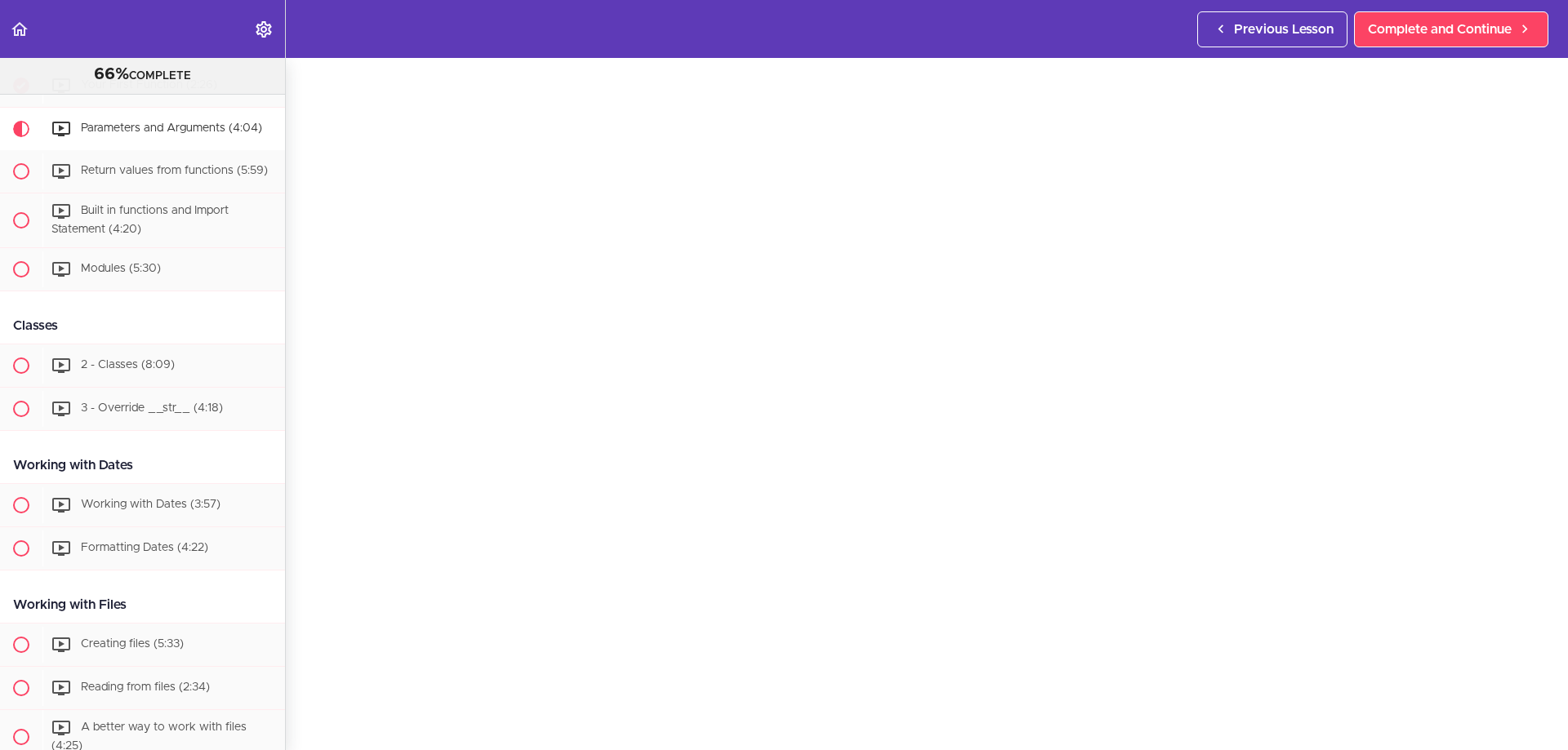
scroll to position [326, 0]
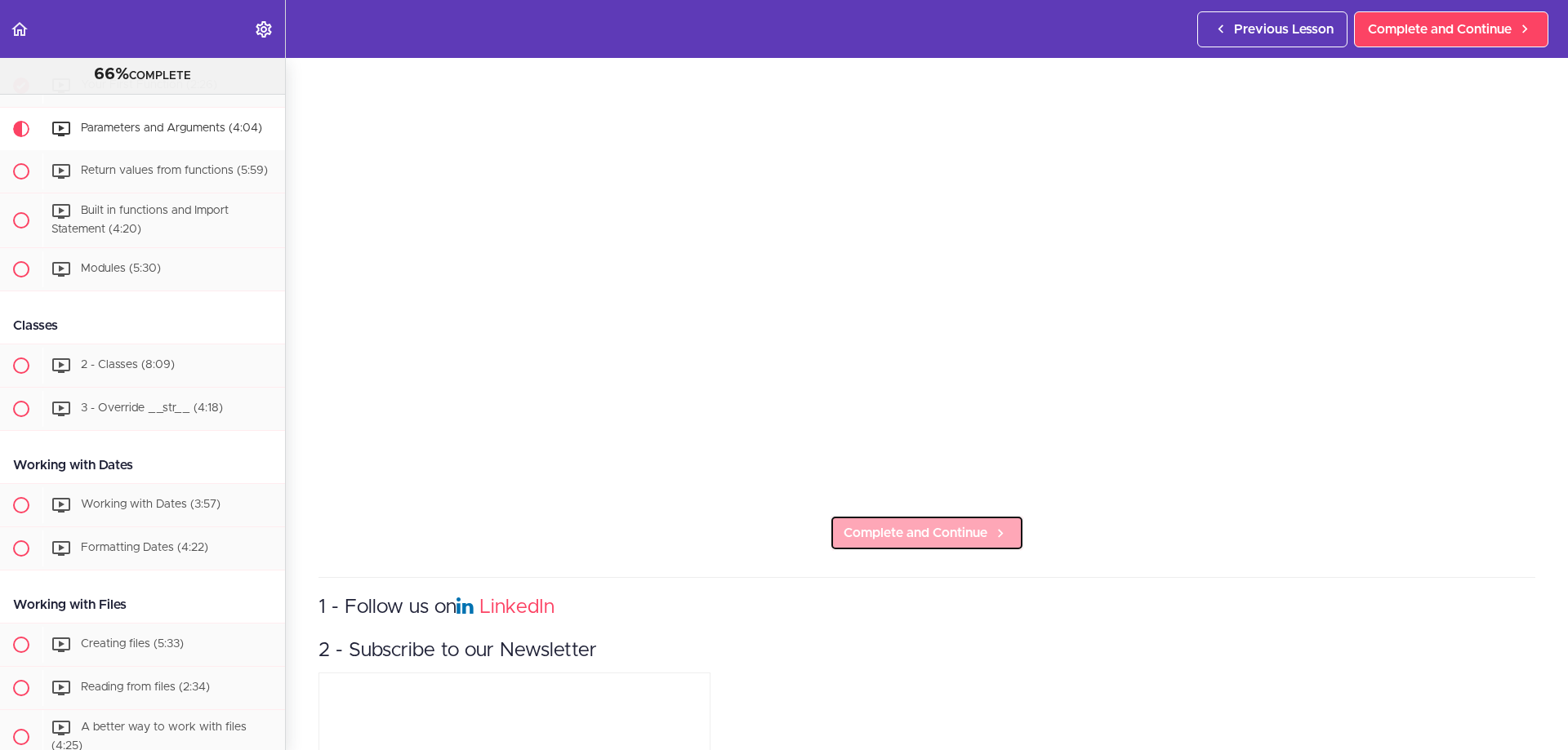
click at [948, 527] on span "Complete and Continue" at bounding box center [915, 533] width 143 height 19
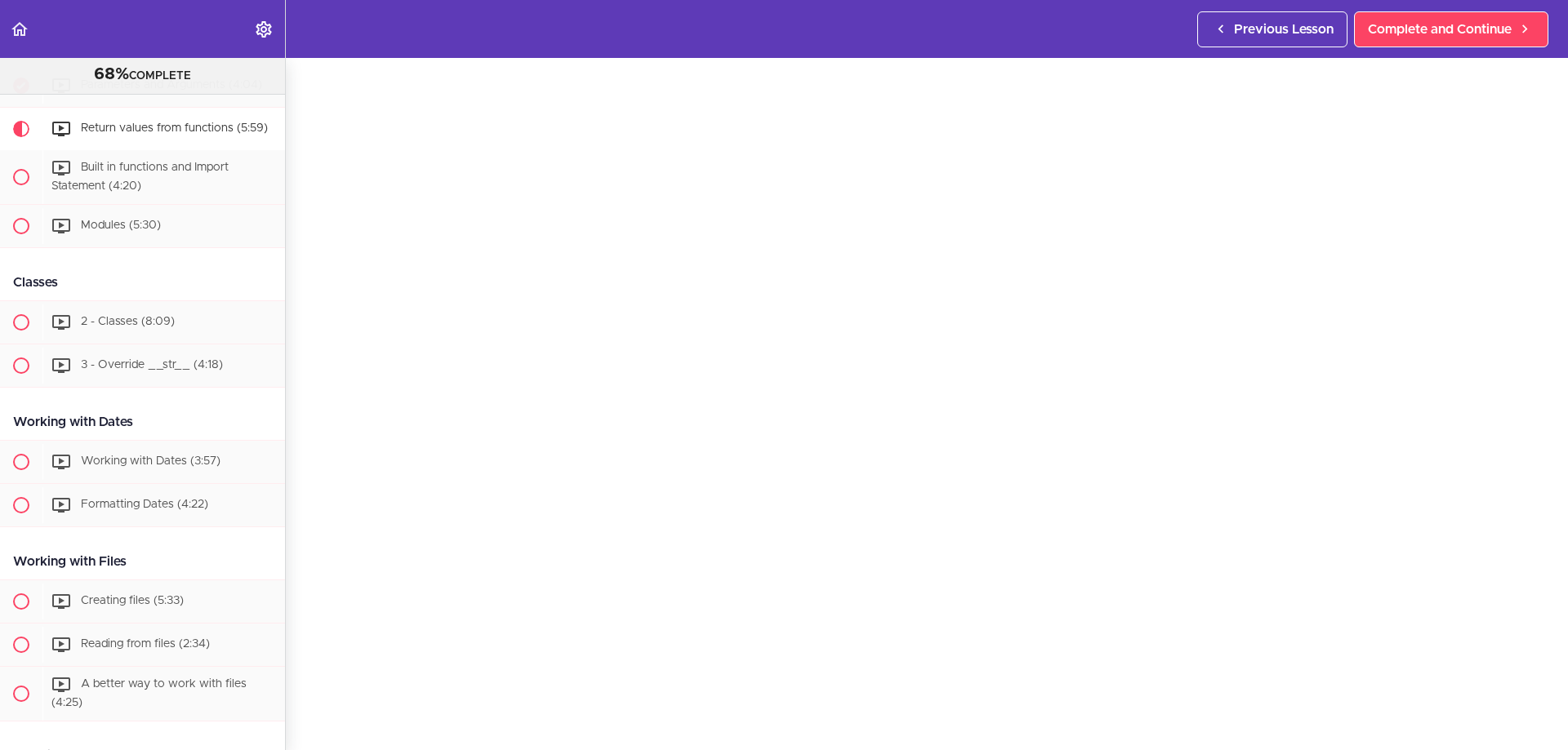
scroll to position [326, 0]
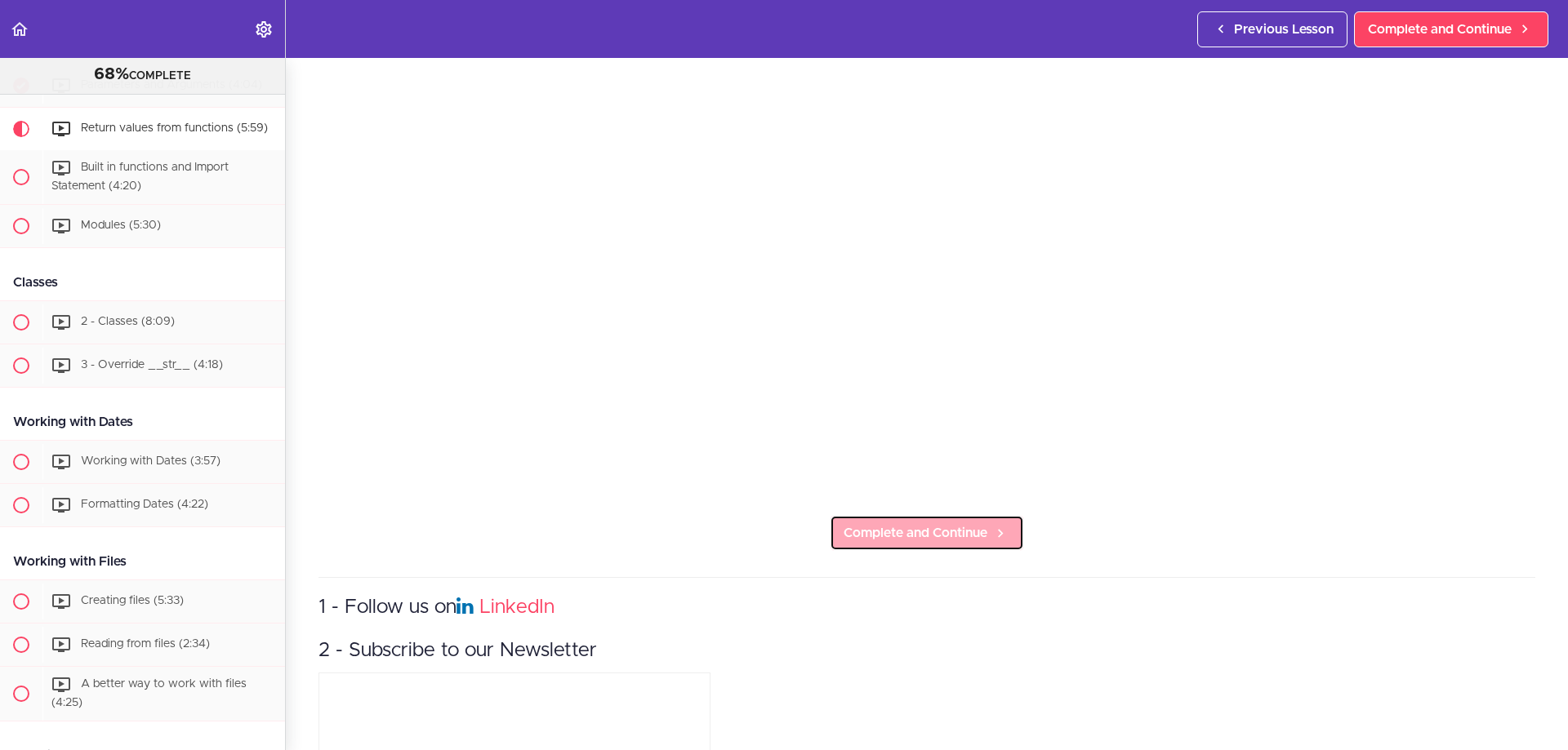
click at [937, 523] on span "Complete and Continue" at bounding box center [915, 533] width 143 height 19
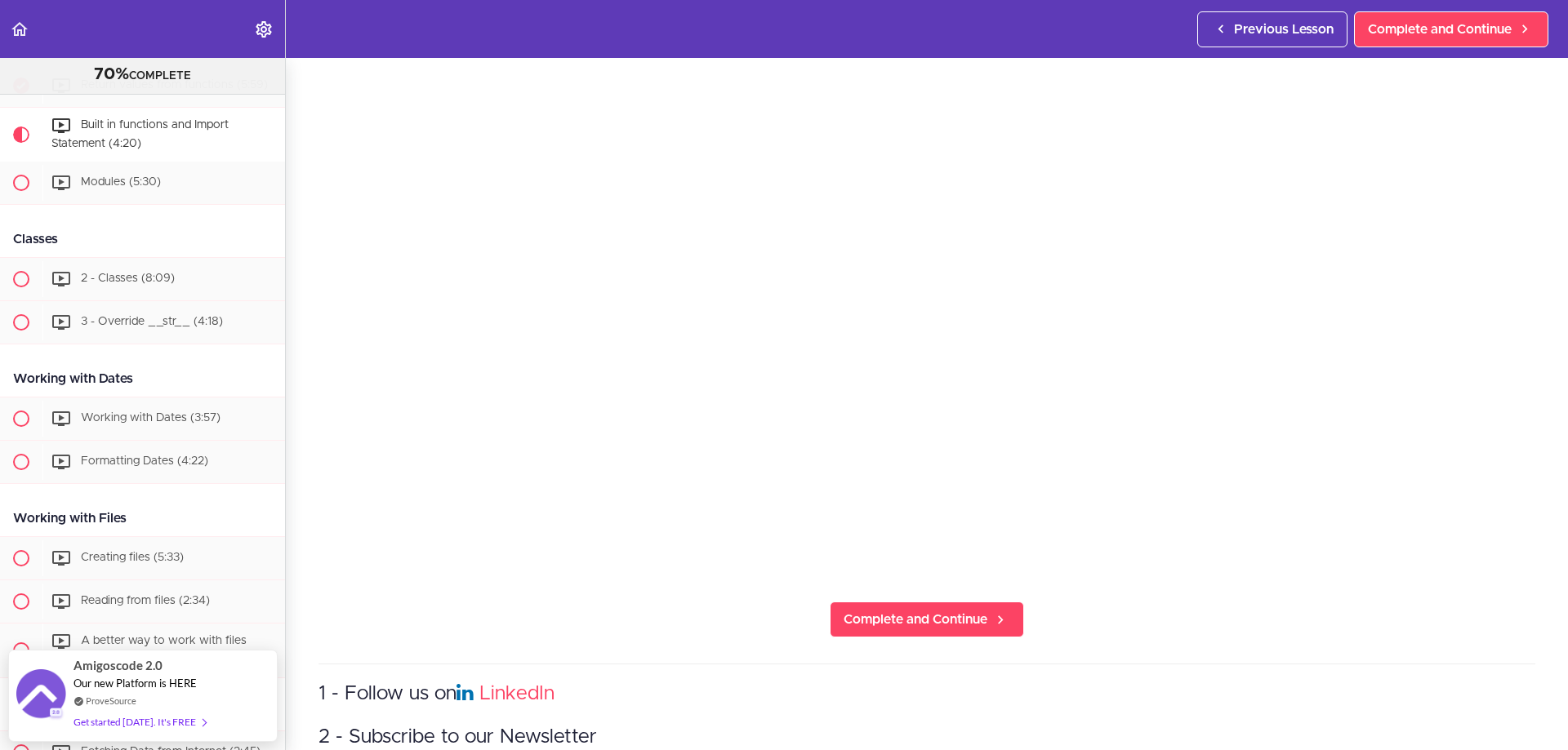
scroll to position [245, 0]
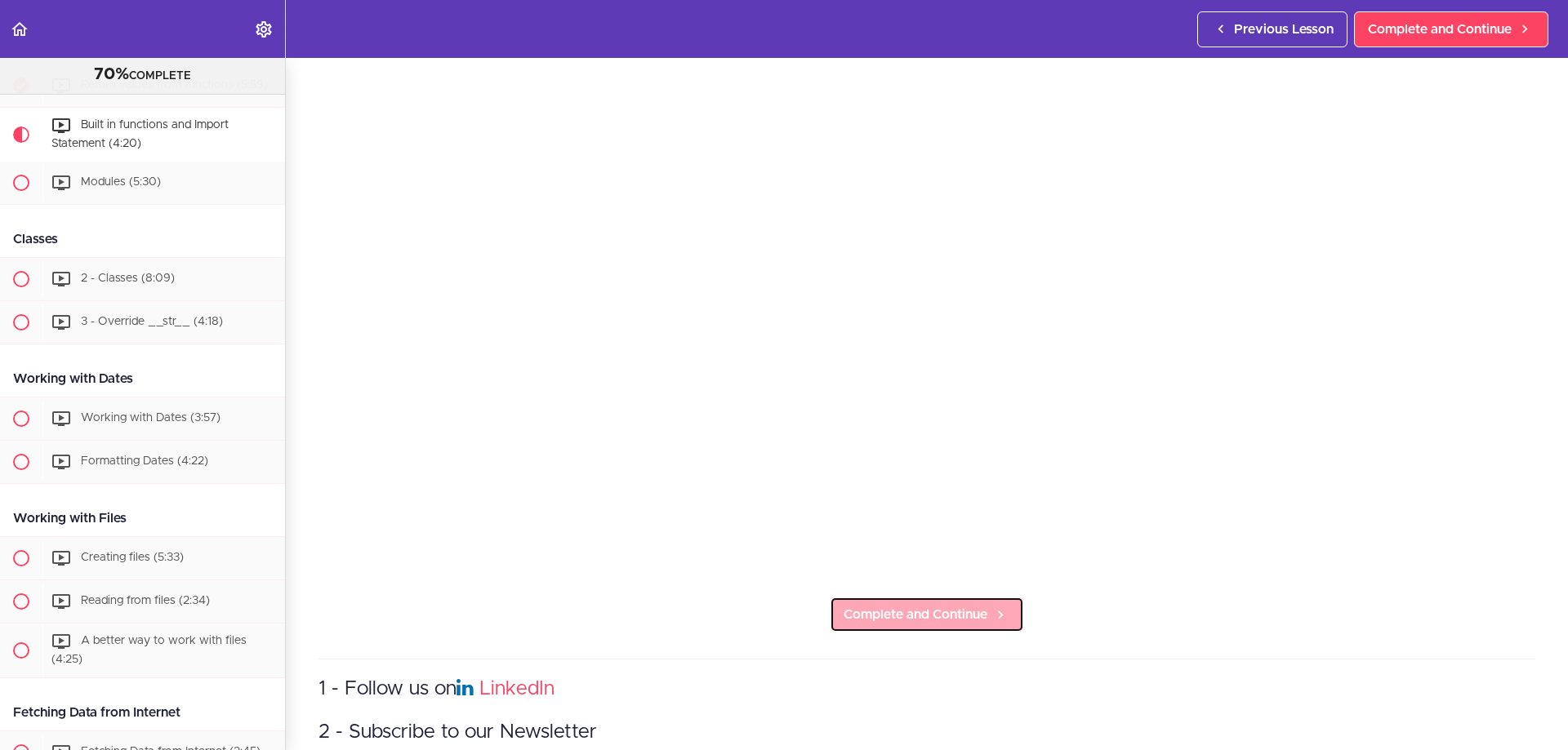
click at [911, 605] on span "Complete and Continue" at bounding box center [915, 615] width 143 height 19
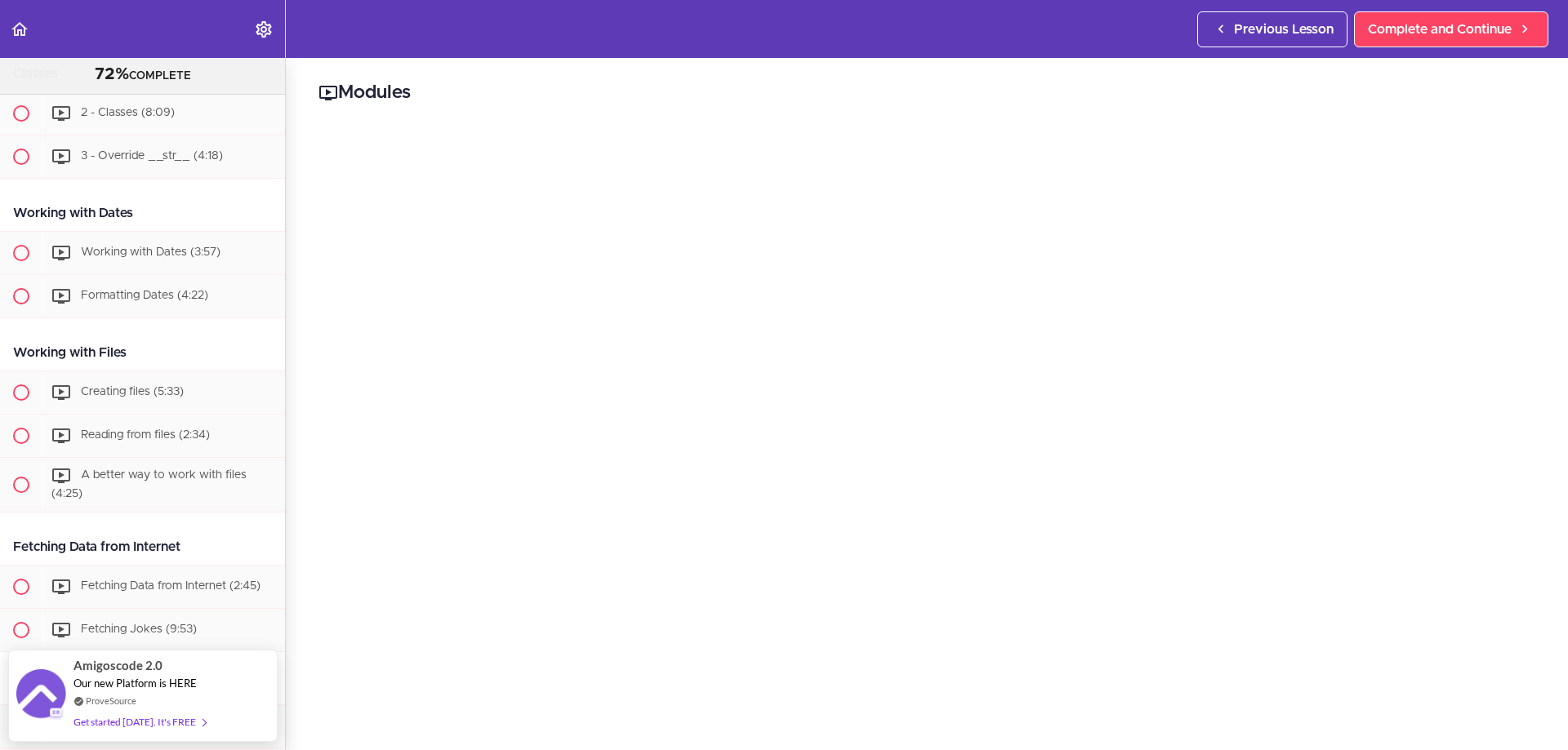
scroll to position [164, 0]
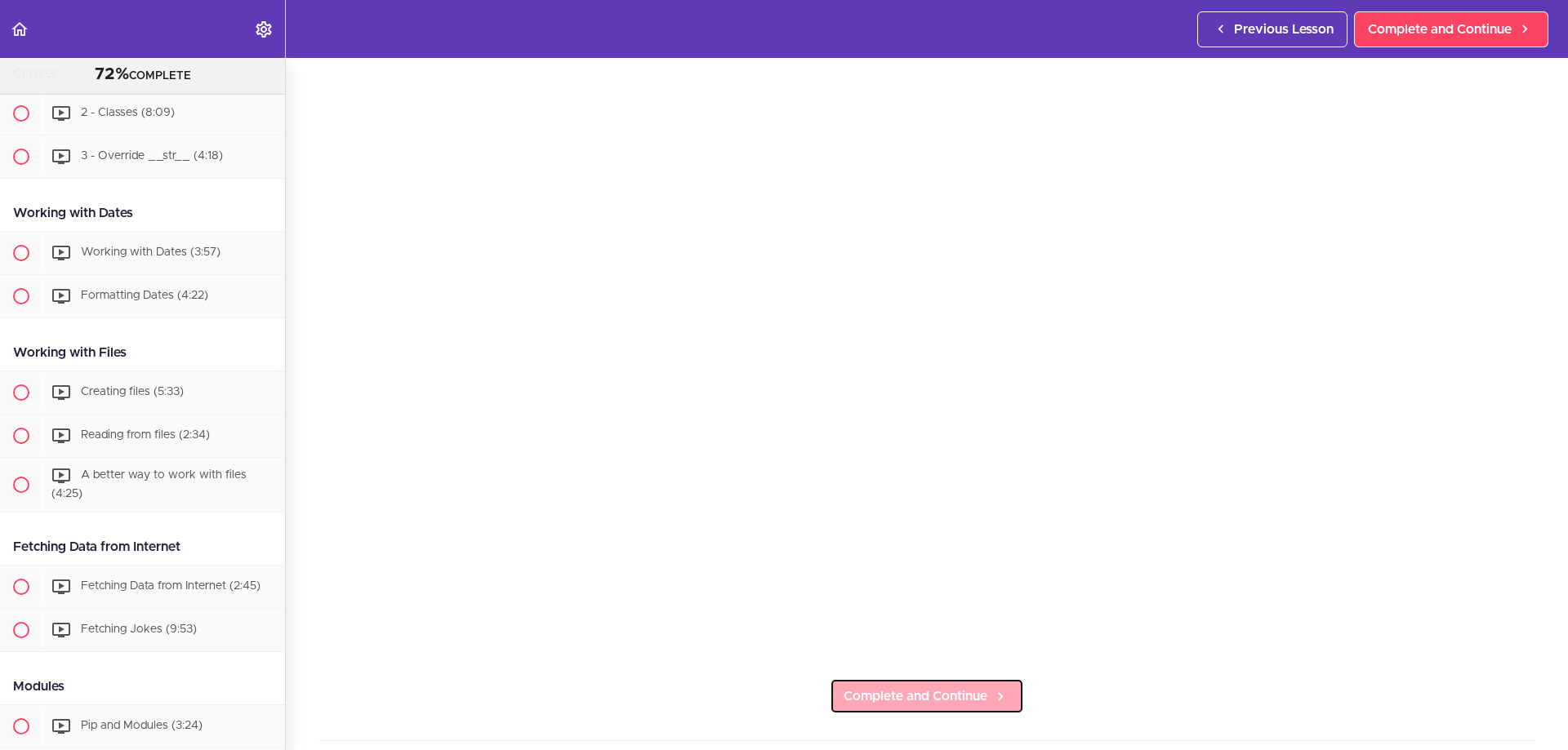
click at [980, 696] on span "Complete and Continue" at bounding box center [915, 696] width 143 height 19
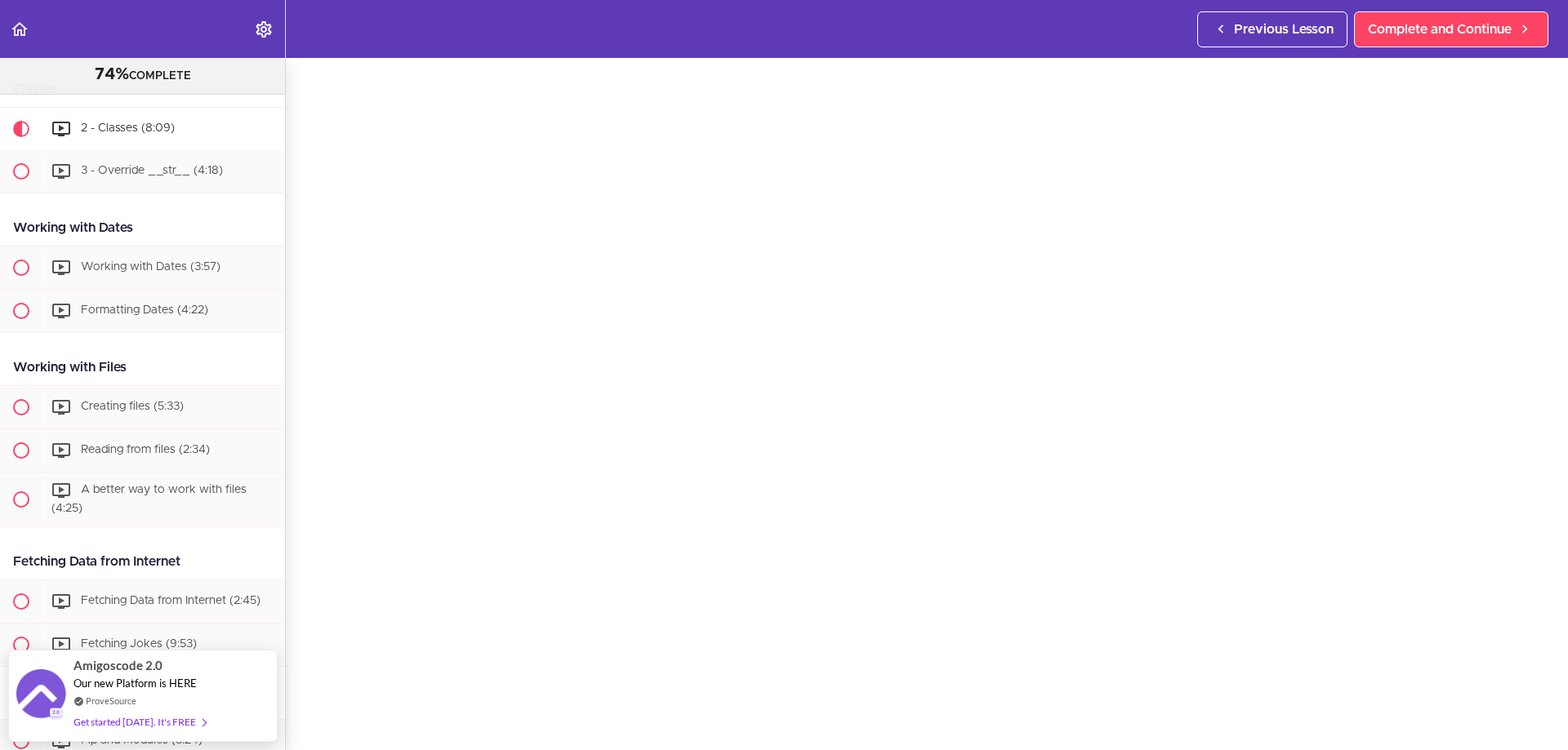
scroll to position [164, 0]
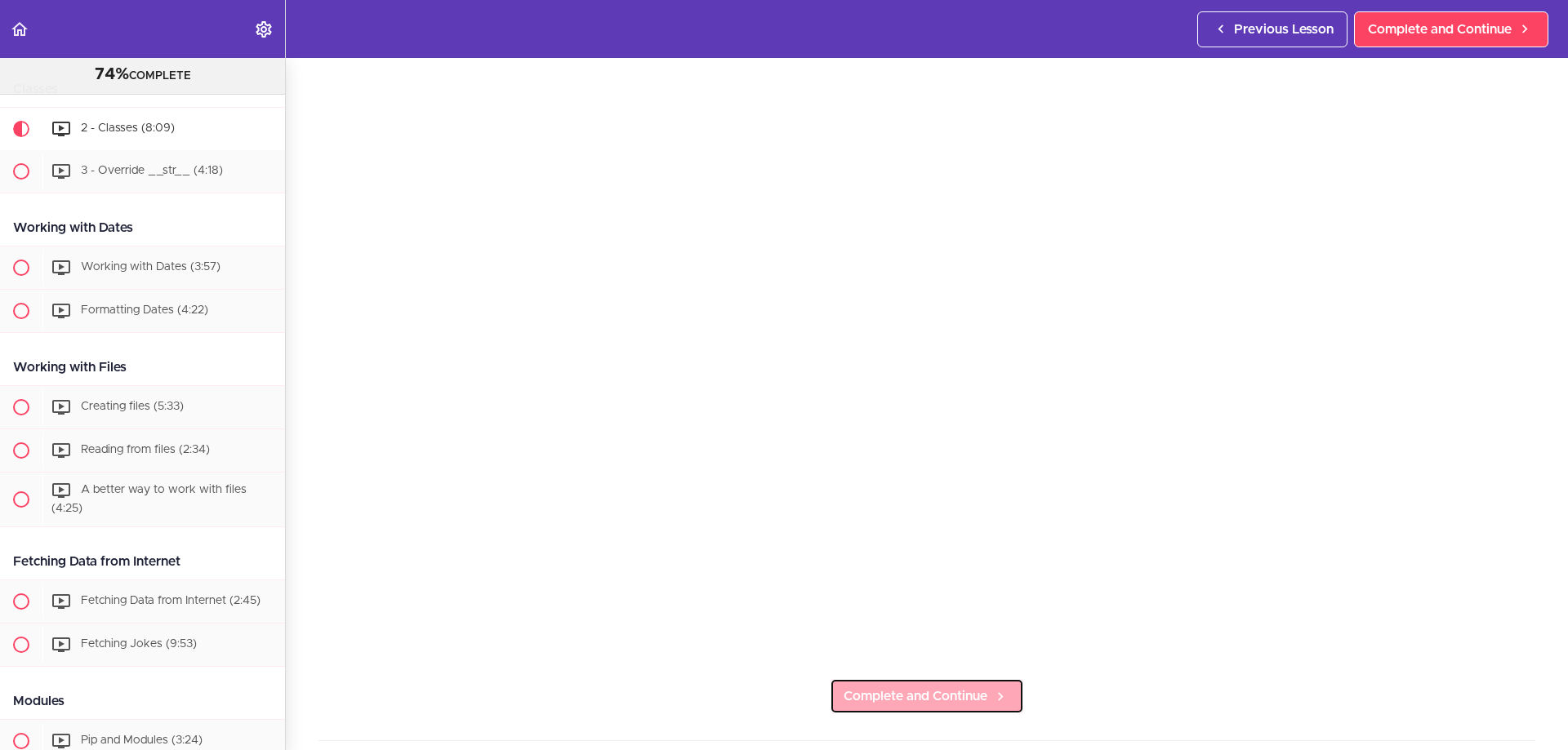
click at [960, 703] on link "Complete and Continue" at bounding box center [926, 696] width 194 height 36
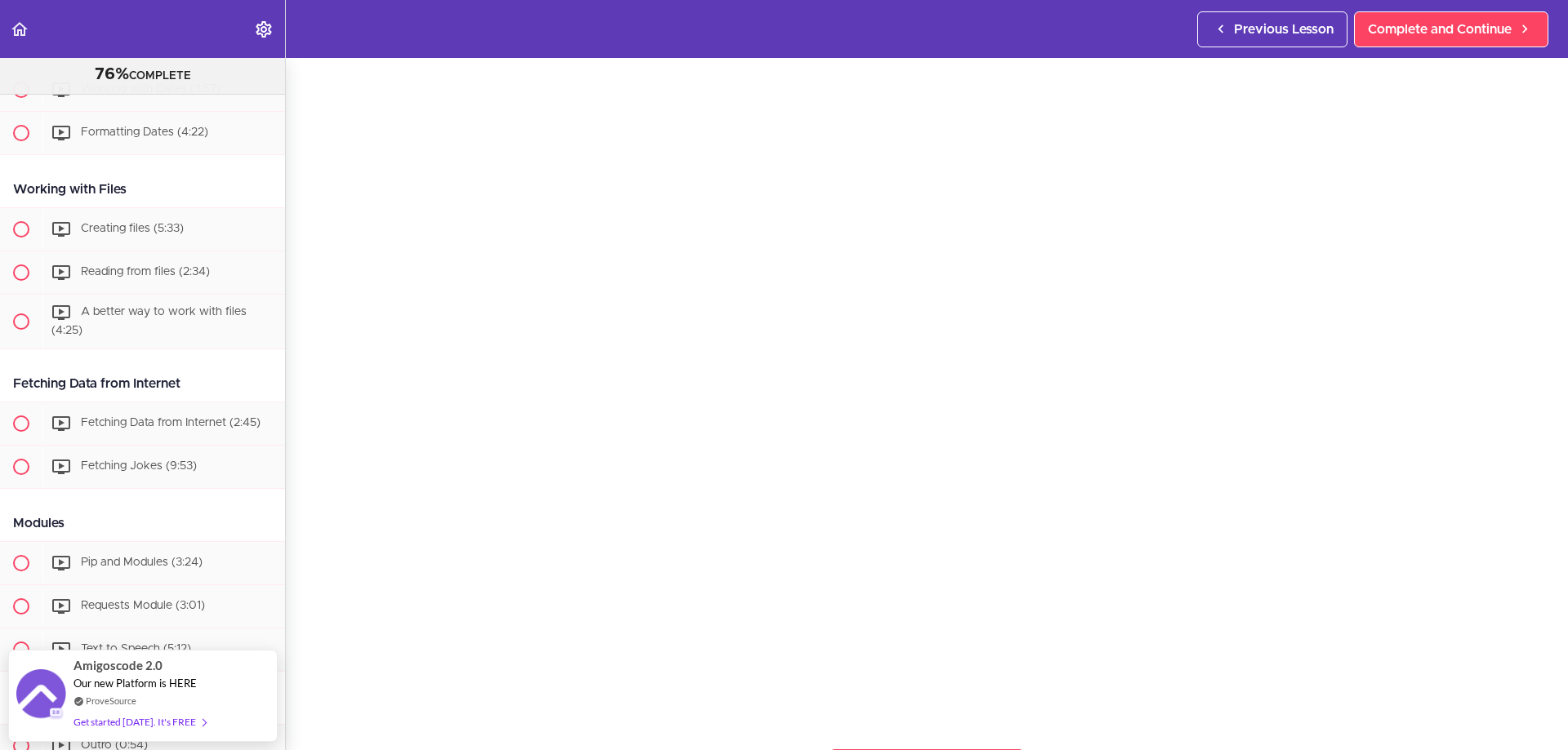
scroll to position [164, 0]
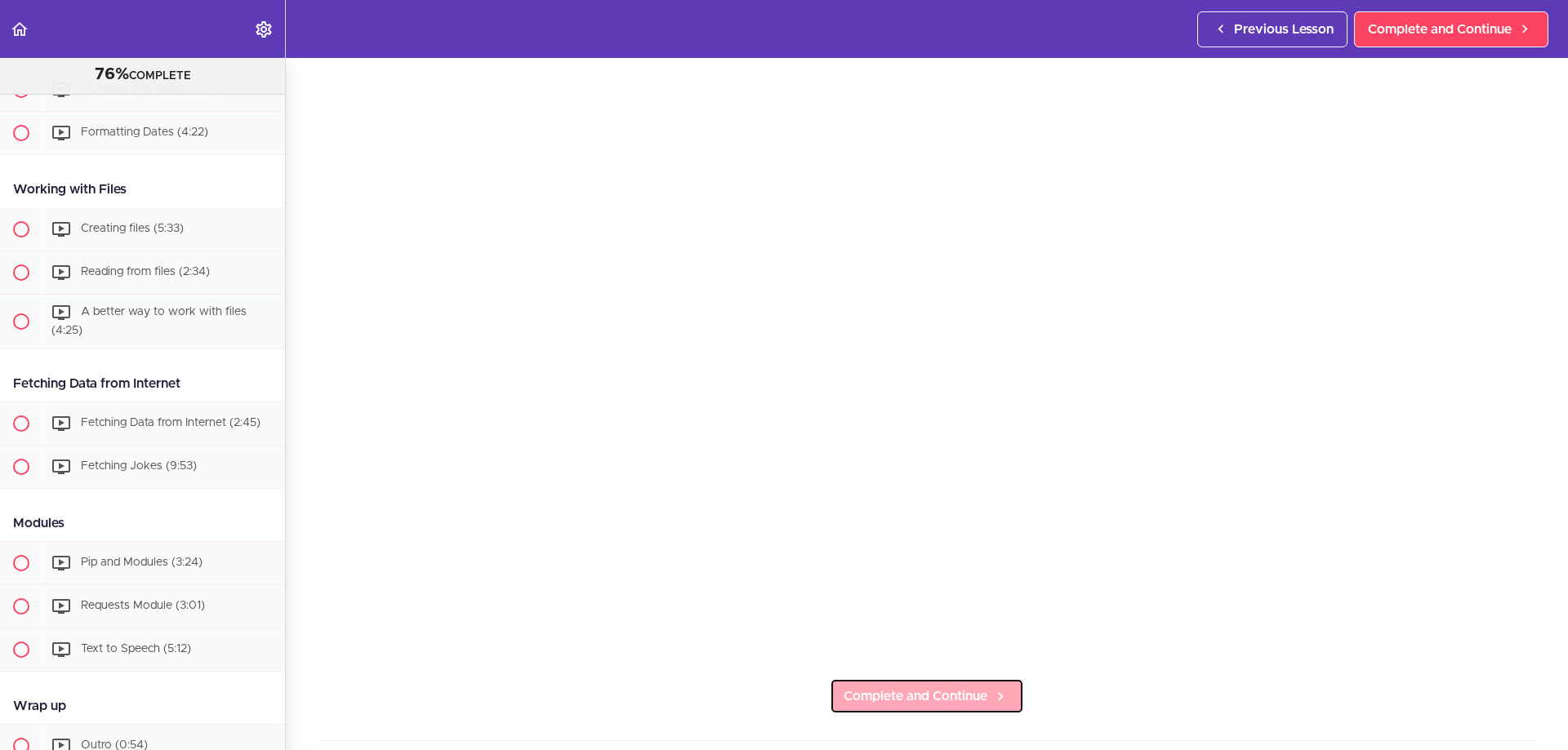
click at [895, 700] on link "Complete and Continue" at bounding box center [926, 696] width 194 height 36
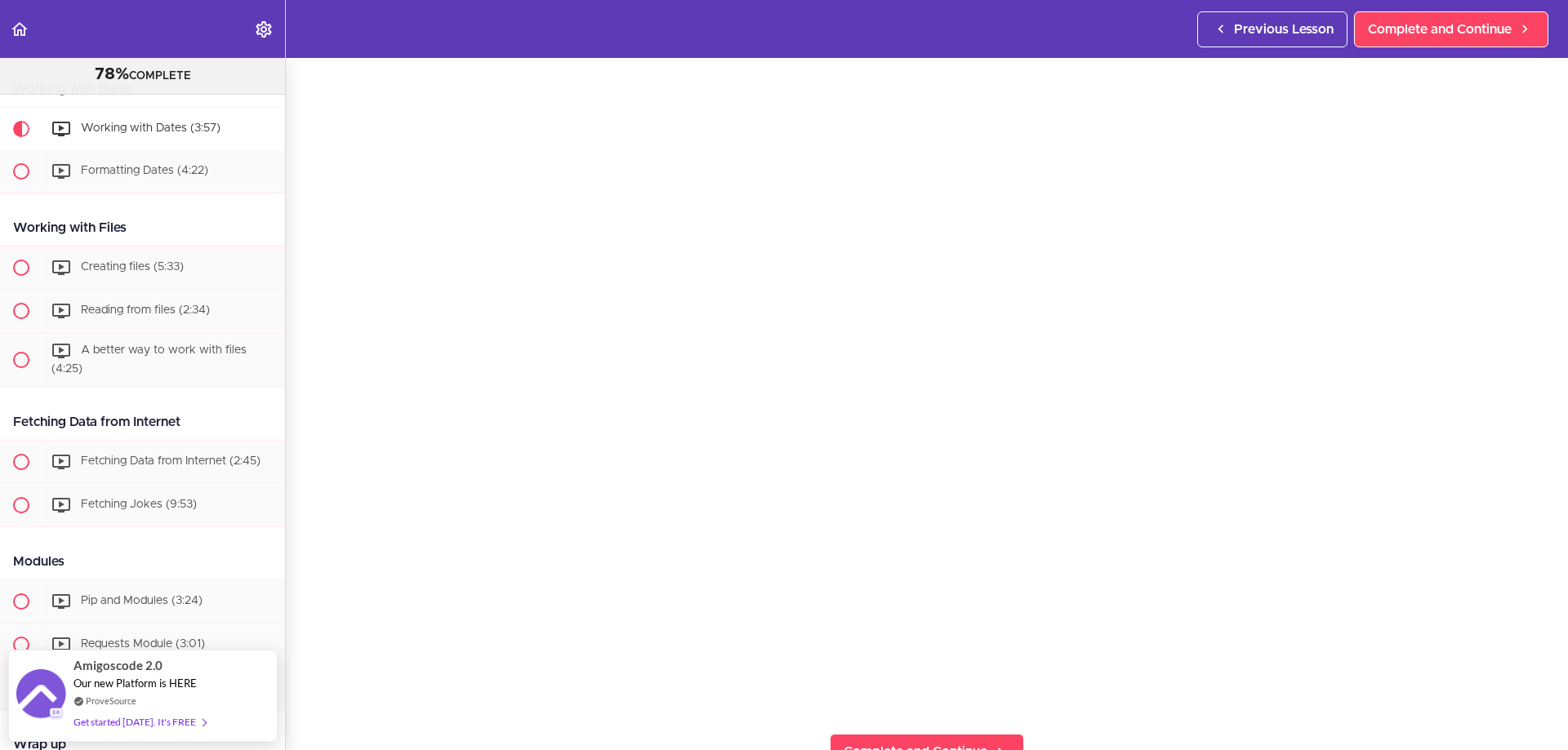
scroll to position [164, 0]
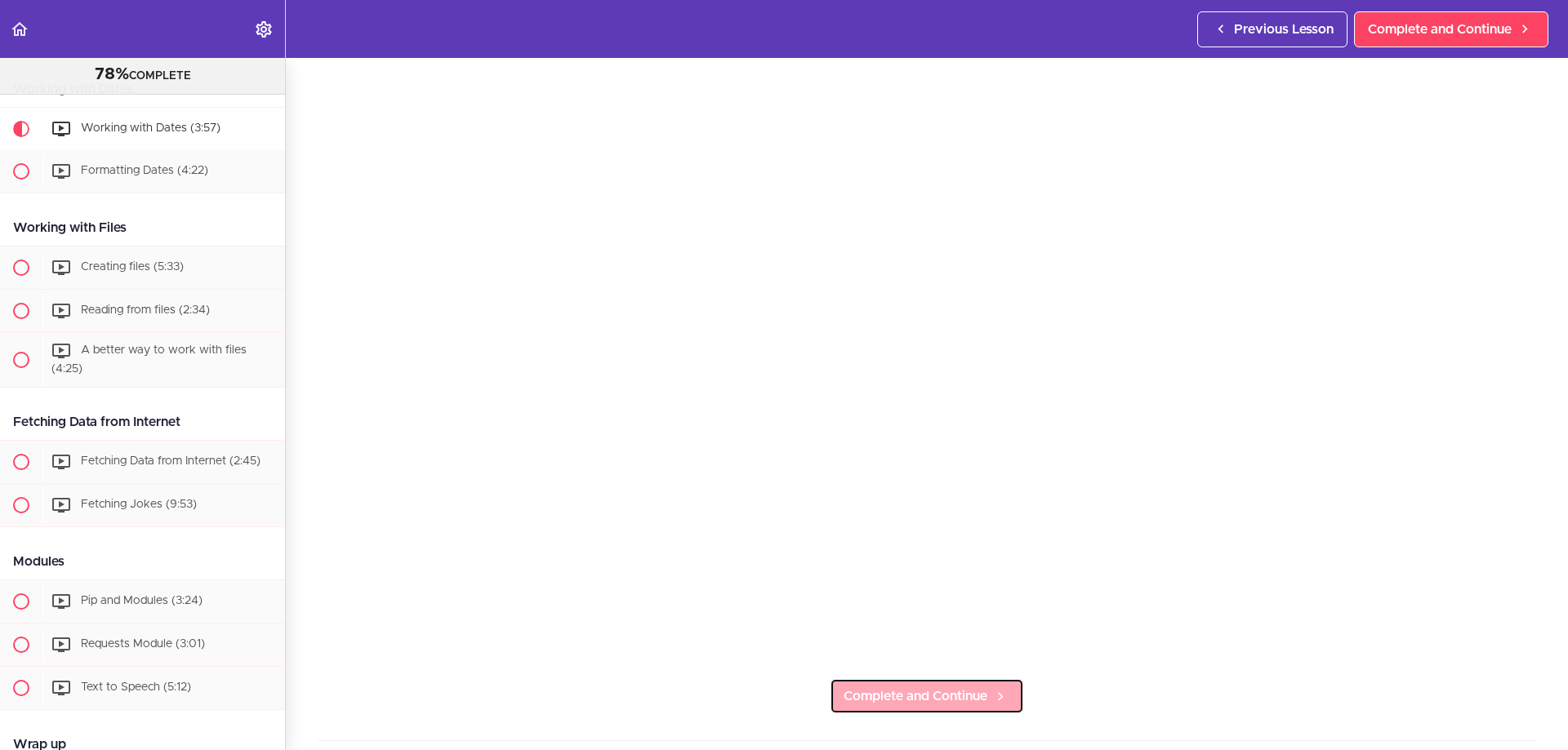
click at [893, 692] on span "Complete and Continue" at bounding box center [915, 696] width 143 height 19
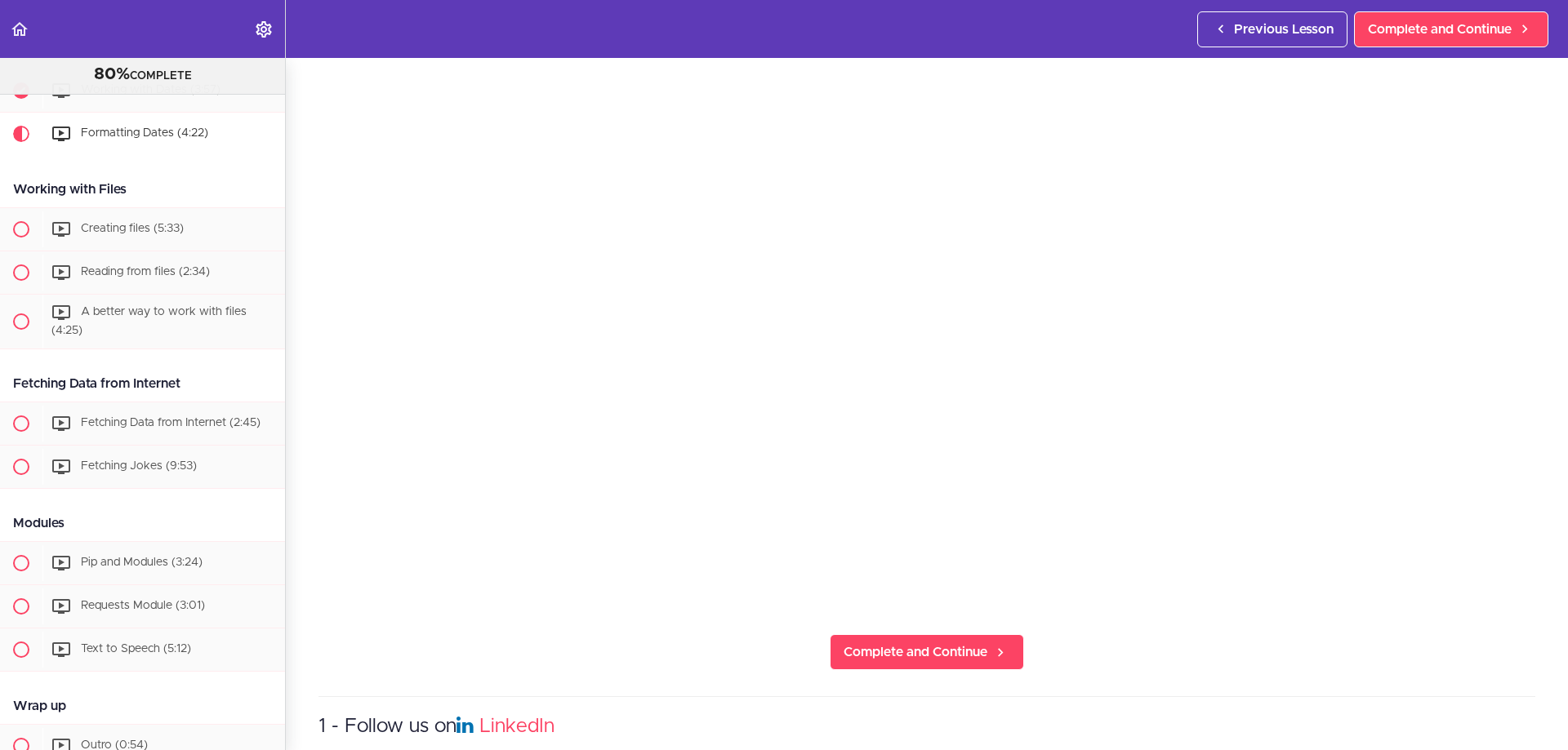
scroll to position [326, 0]
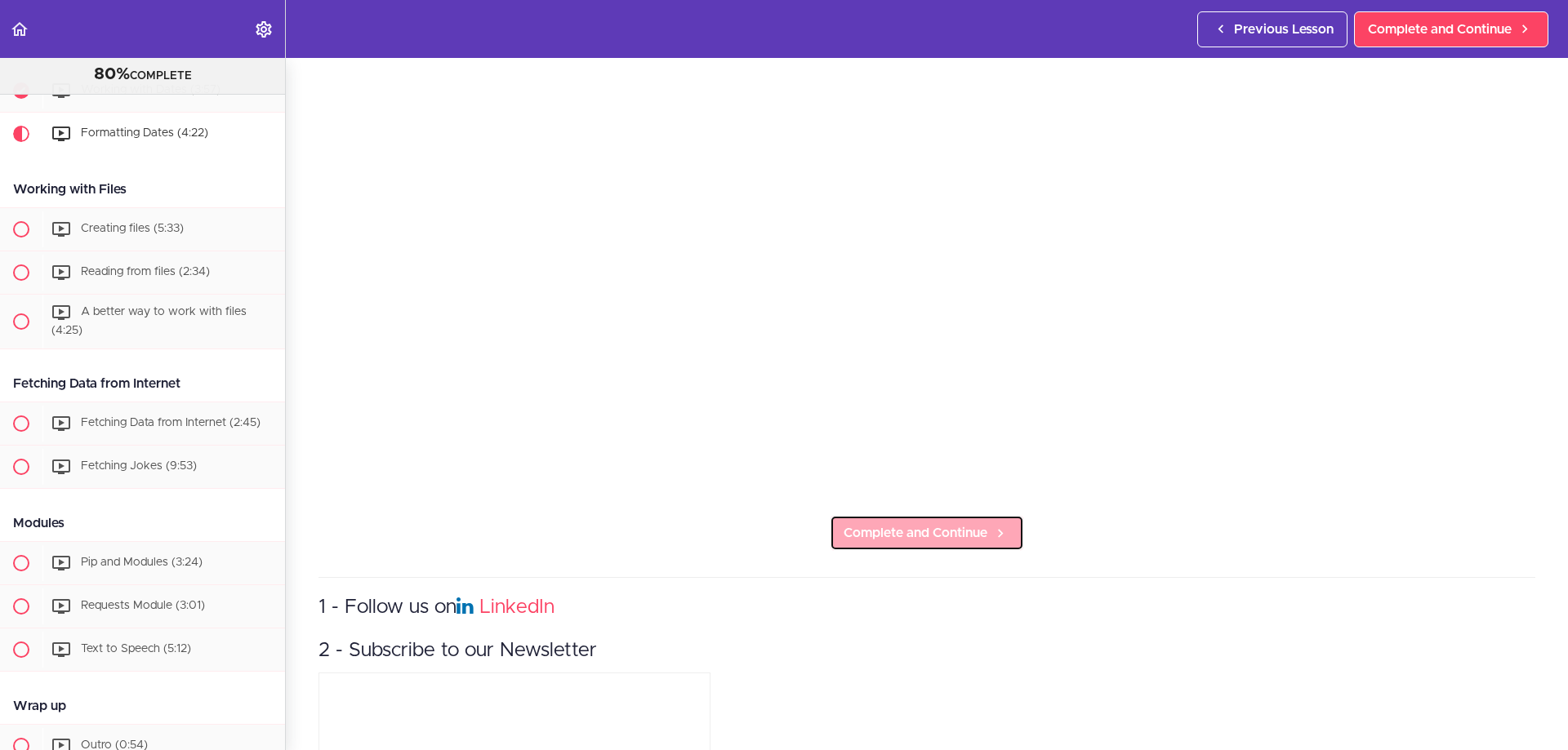
click at [957, 531] on span "Complete and Continue" at bounding box center [915, 533] width 143 height 19
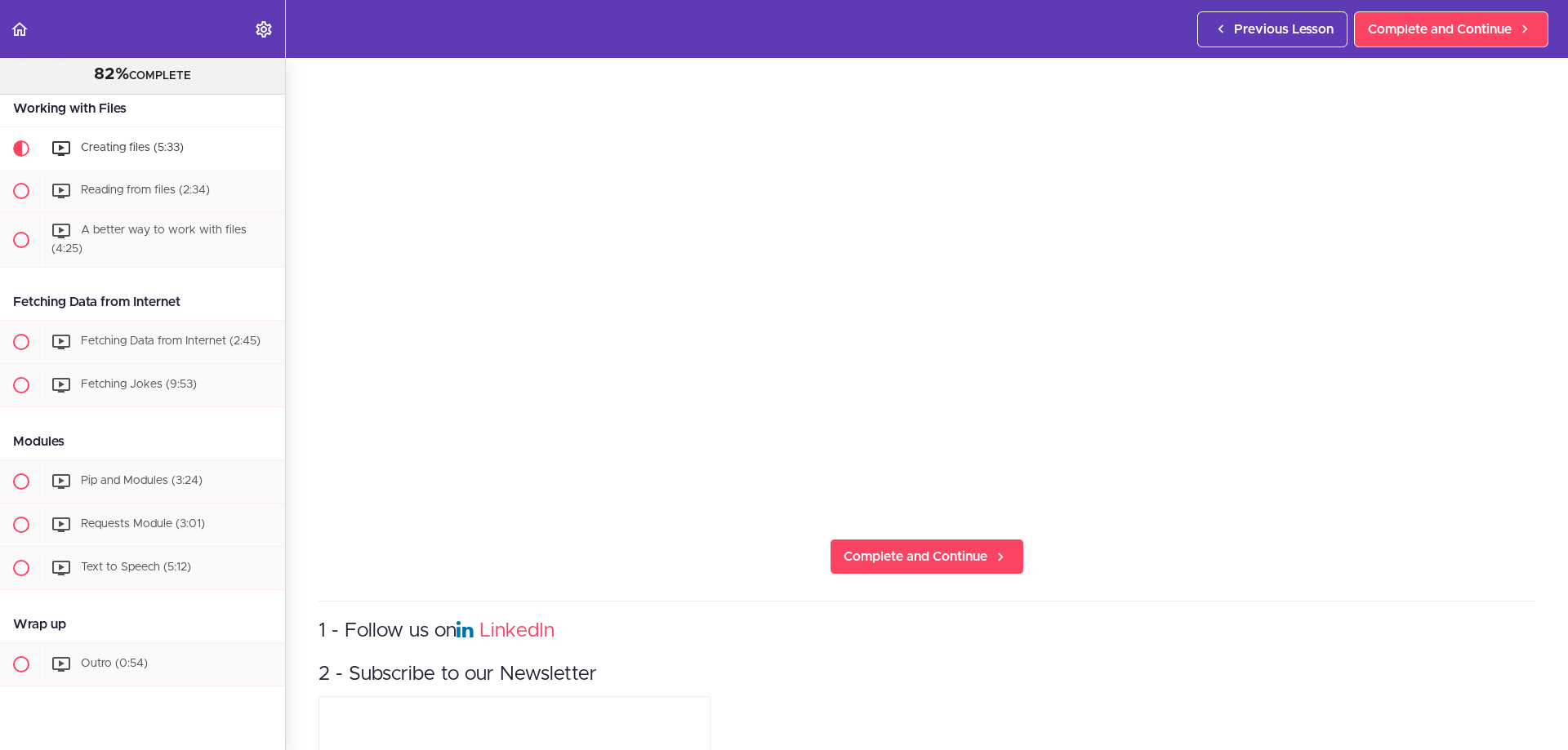
scroll to position [326, 0]
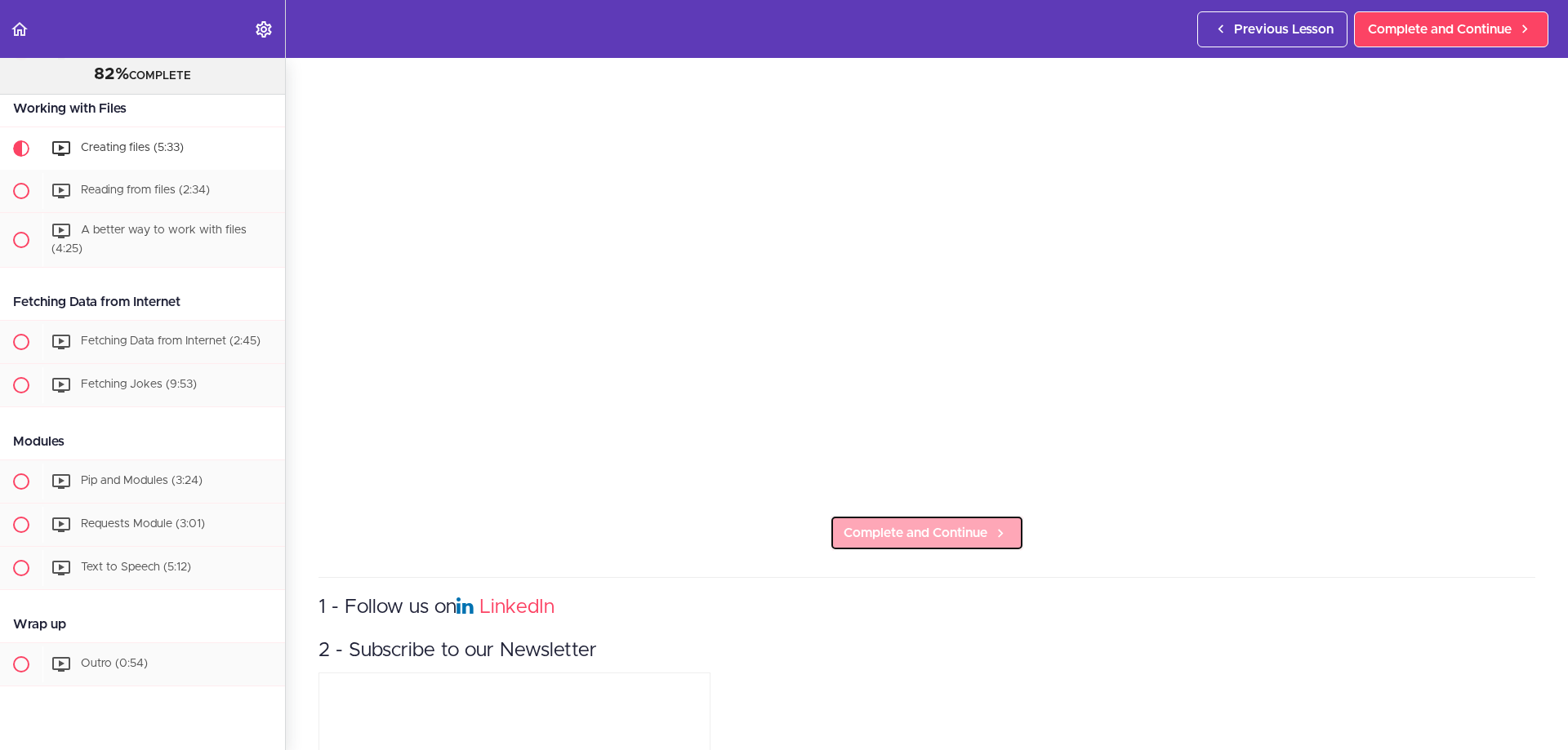
click at [990, 525] on icon at bounding box center [1000, 534] width 19 height 18
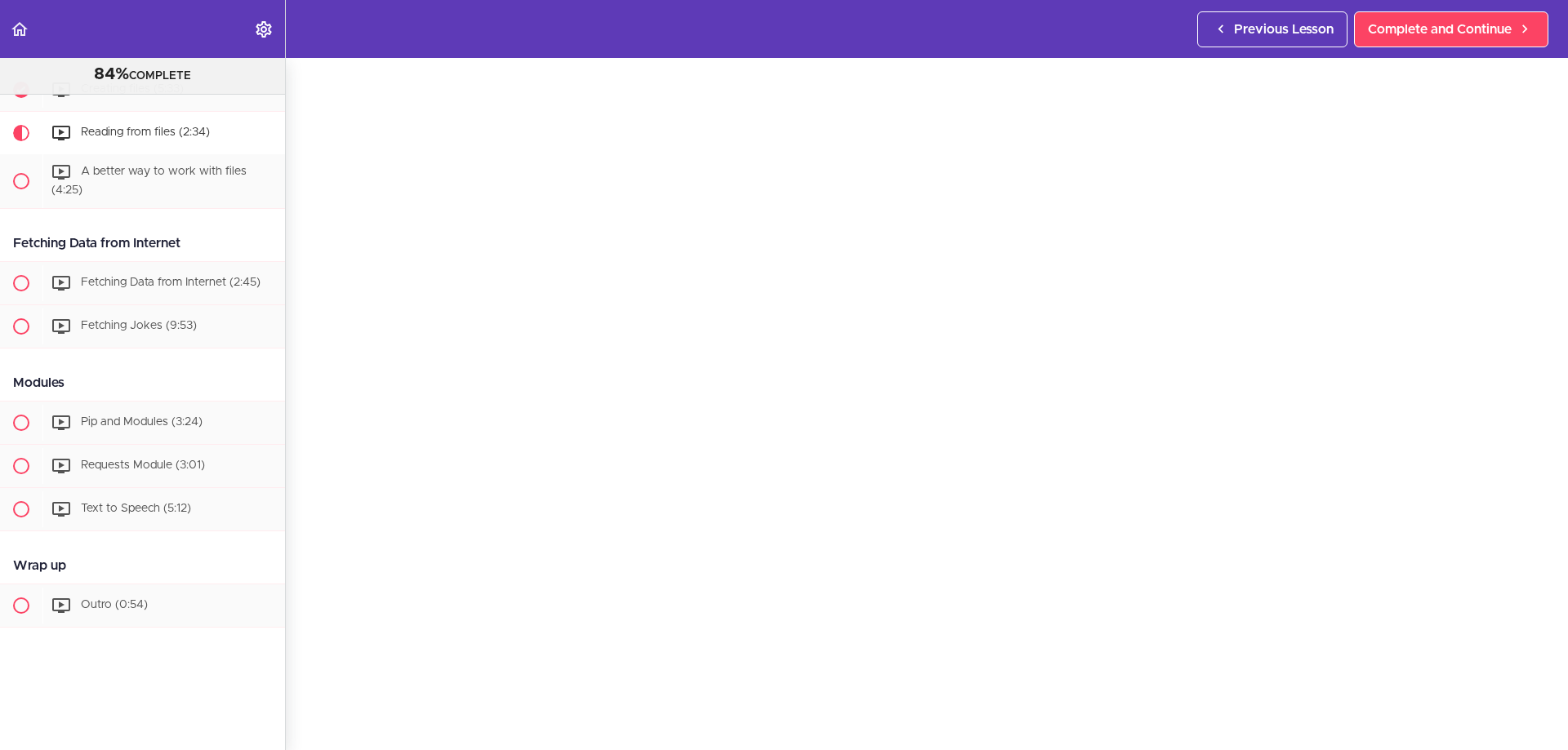
scroll to position [326, 0]
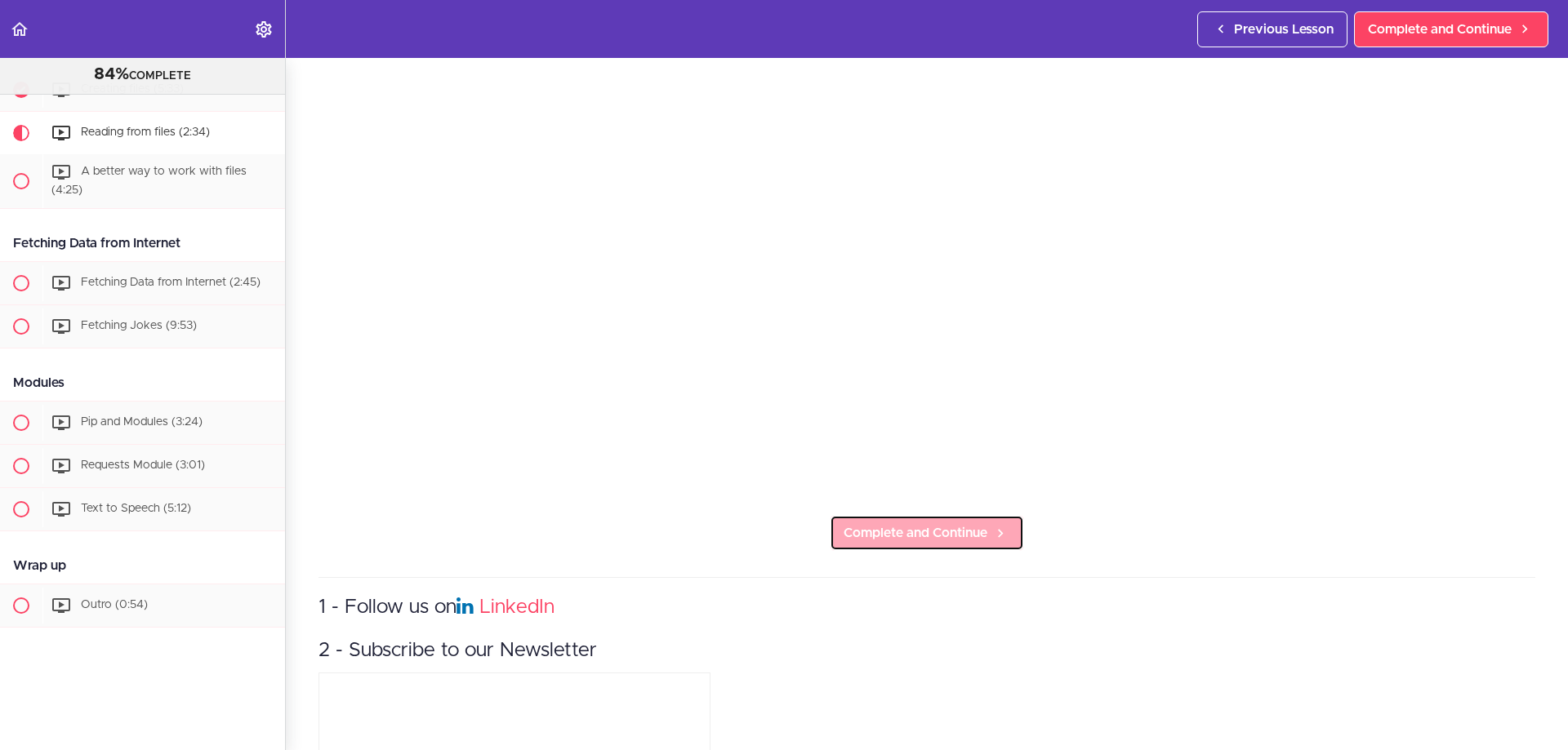
click at [921, 523] on span "Complete and Continue" at bounding box center [915, 533] width 143 height 19
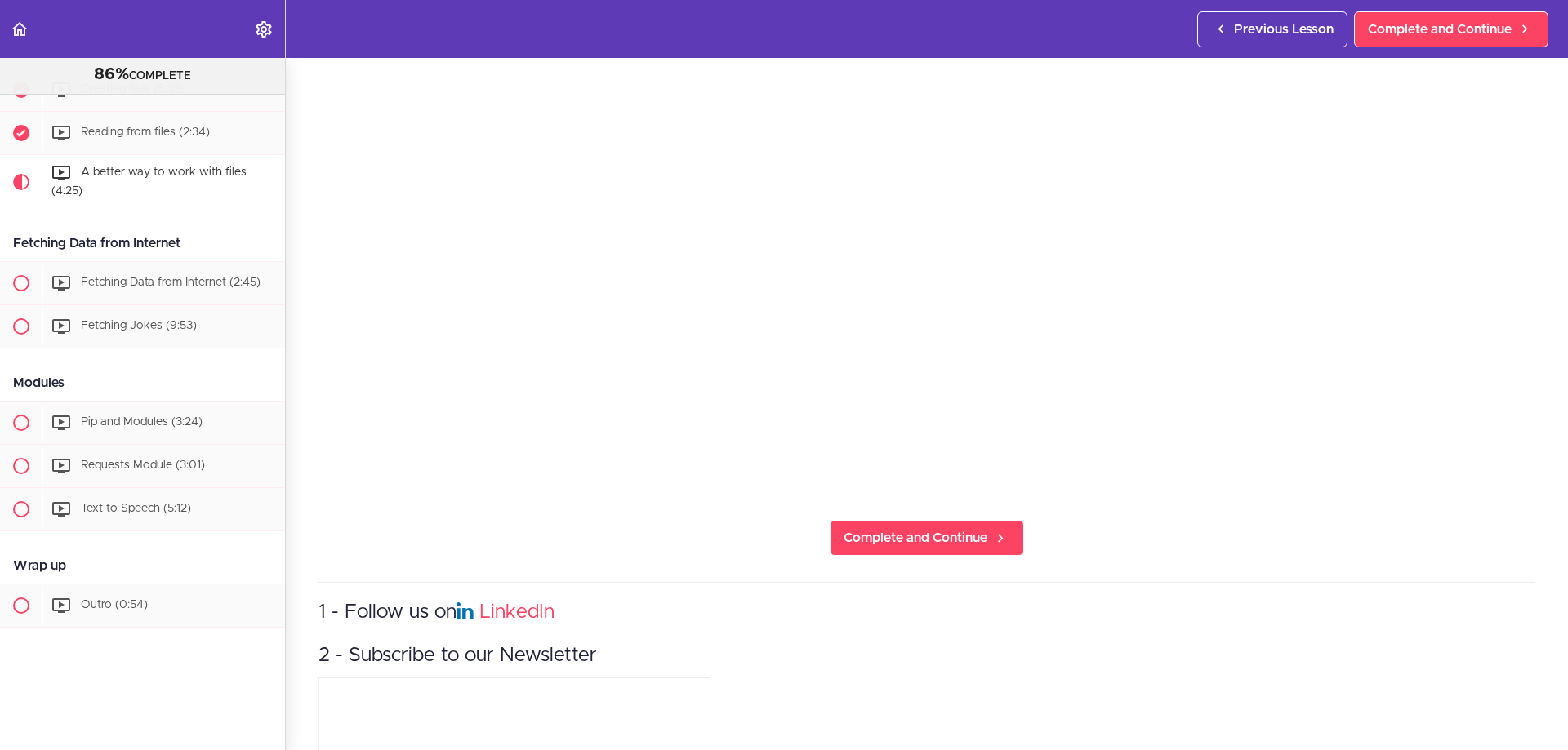
scroll to position [326, 0]
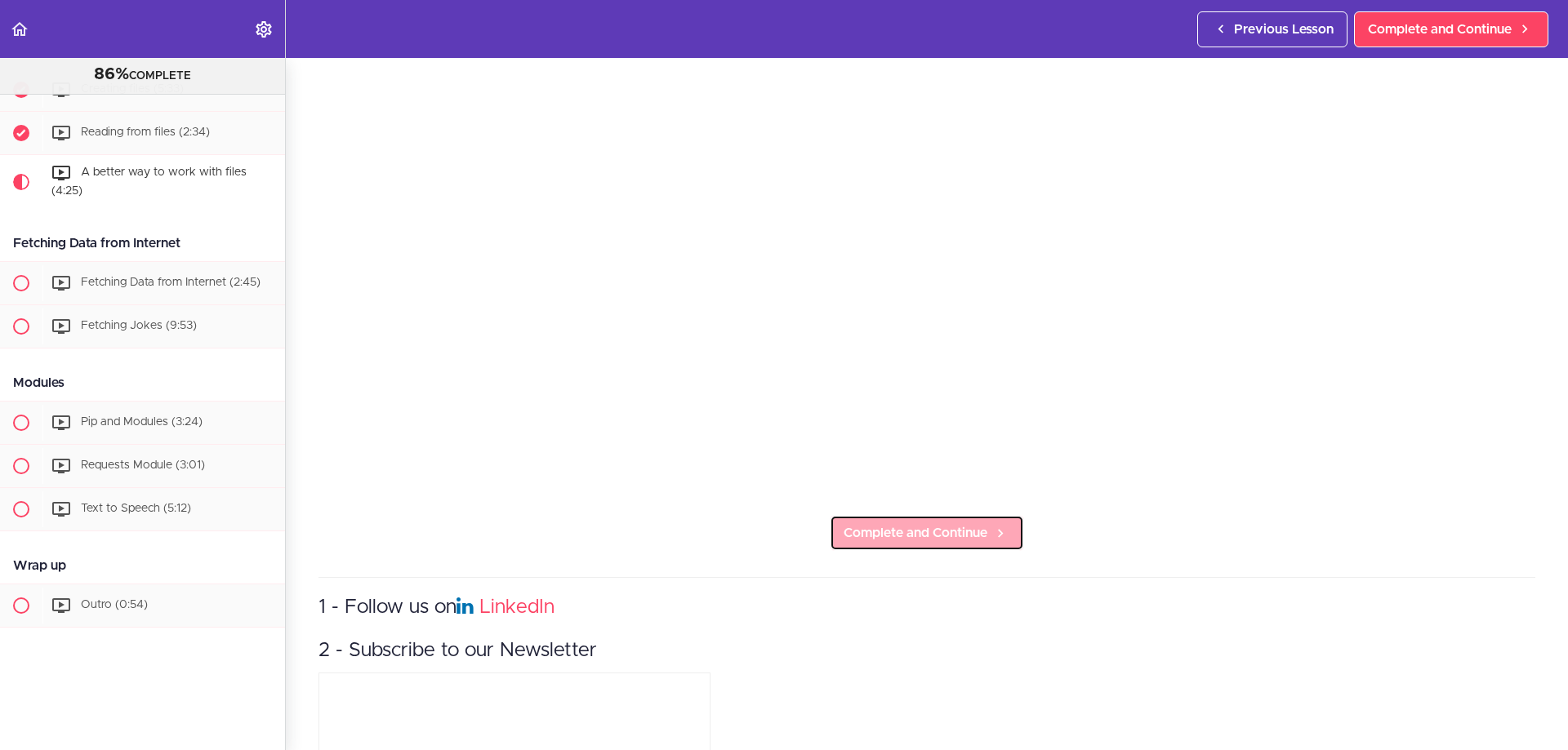
click at [959, 529] on span "Complete and Continue" at bounding box center [915, 533] width 143 height 19
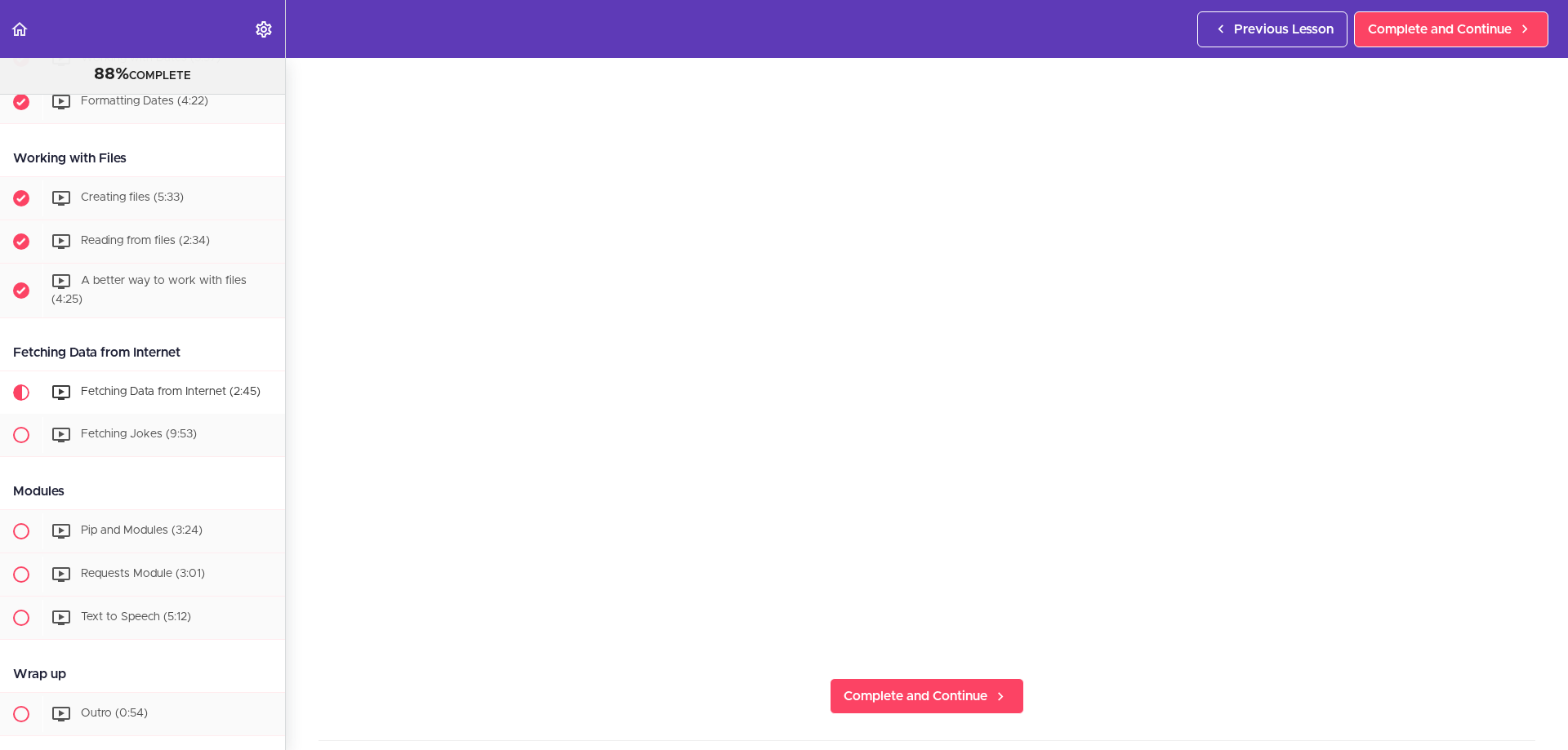
scroll to position [2446, 0]
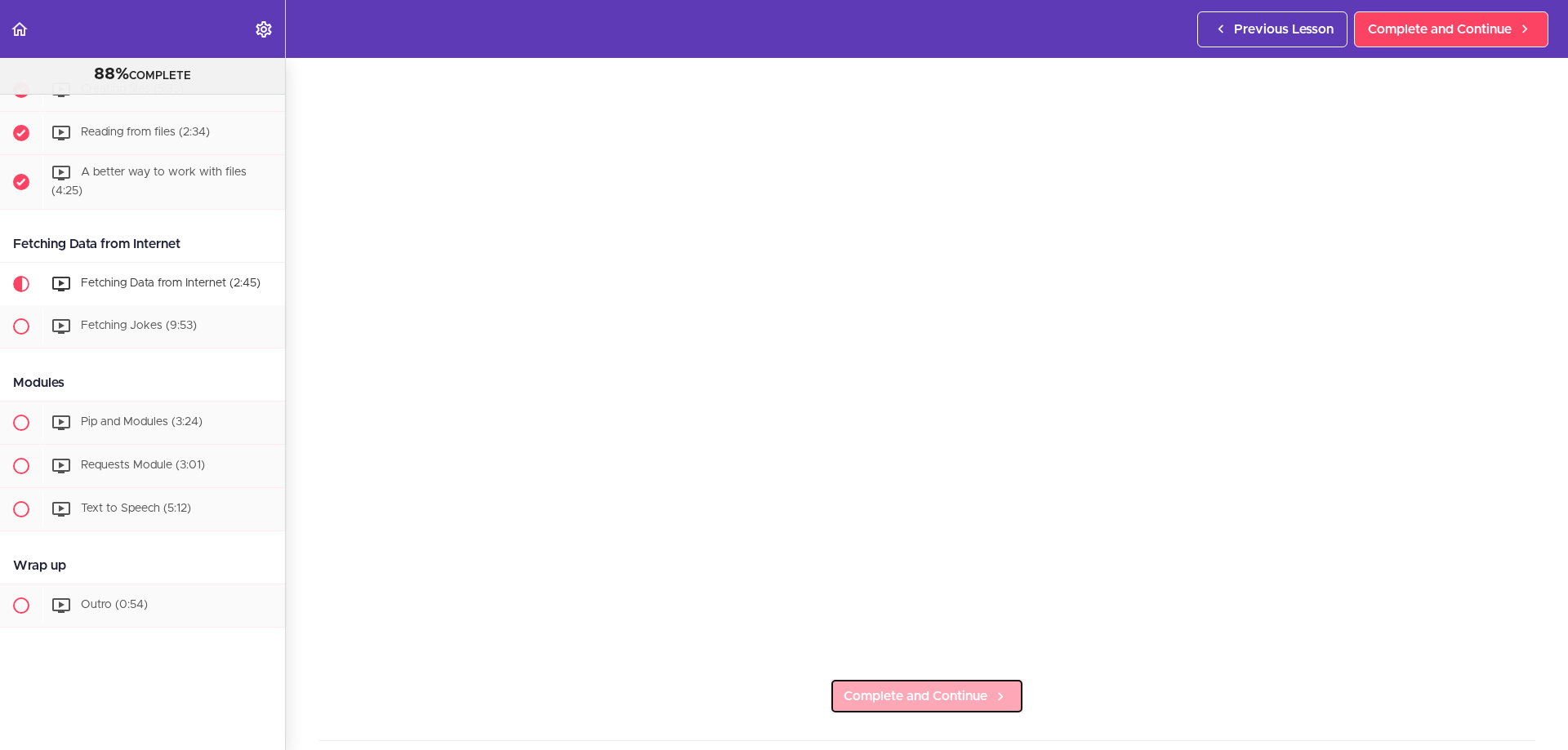
click at [965, 694] on span "Complete and Continue" at bounding box center [915, 696] width 143 height 19
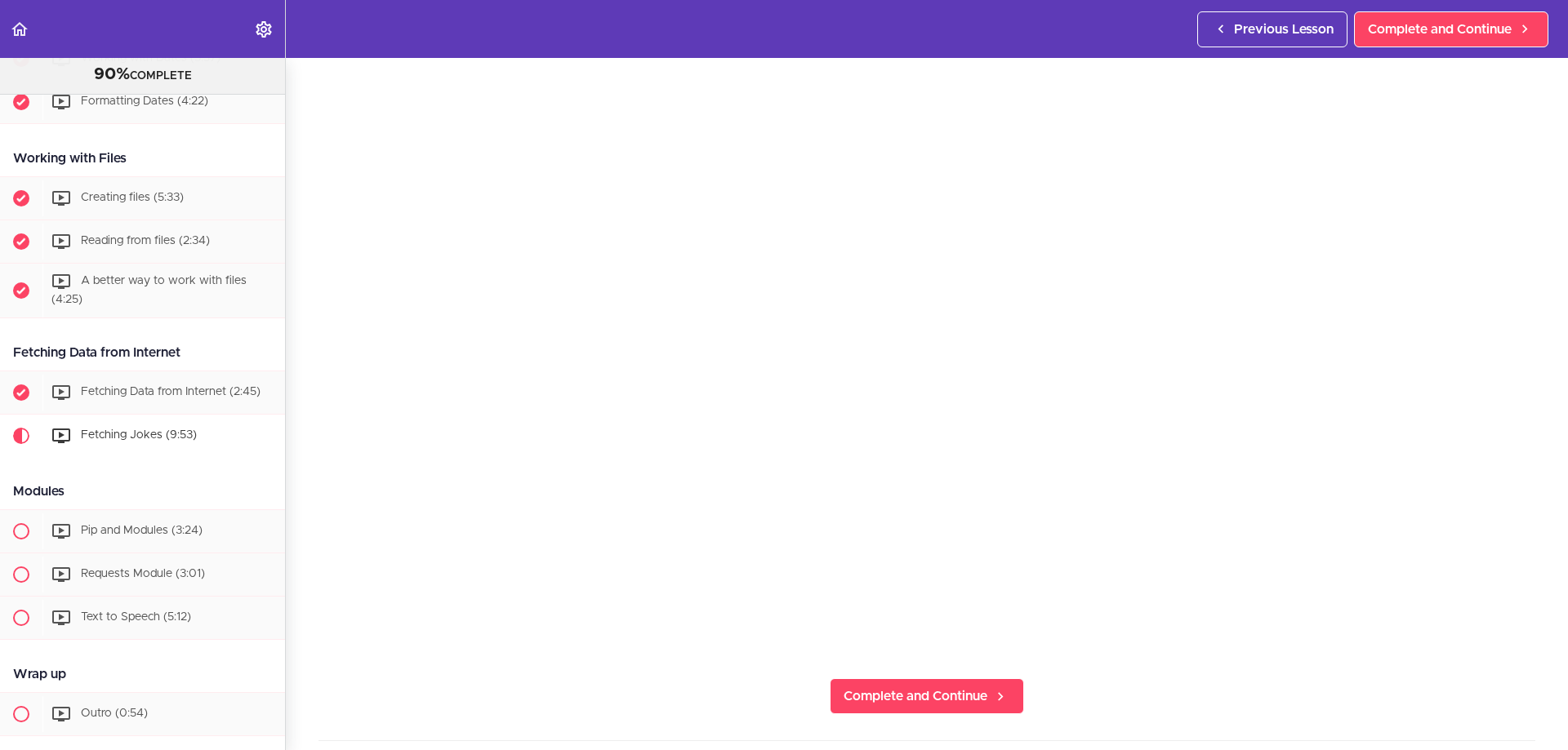
scroll to position [2446, 0]
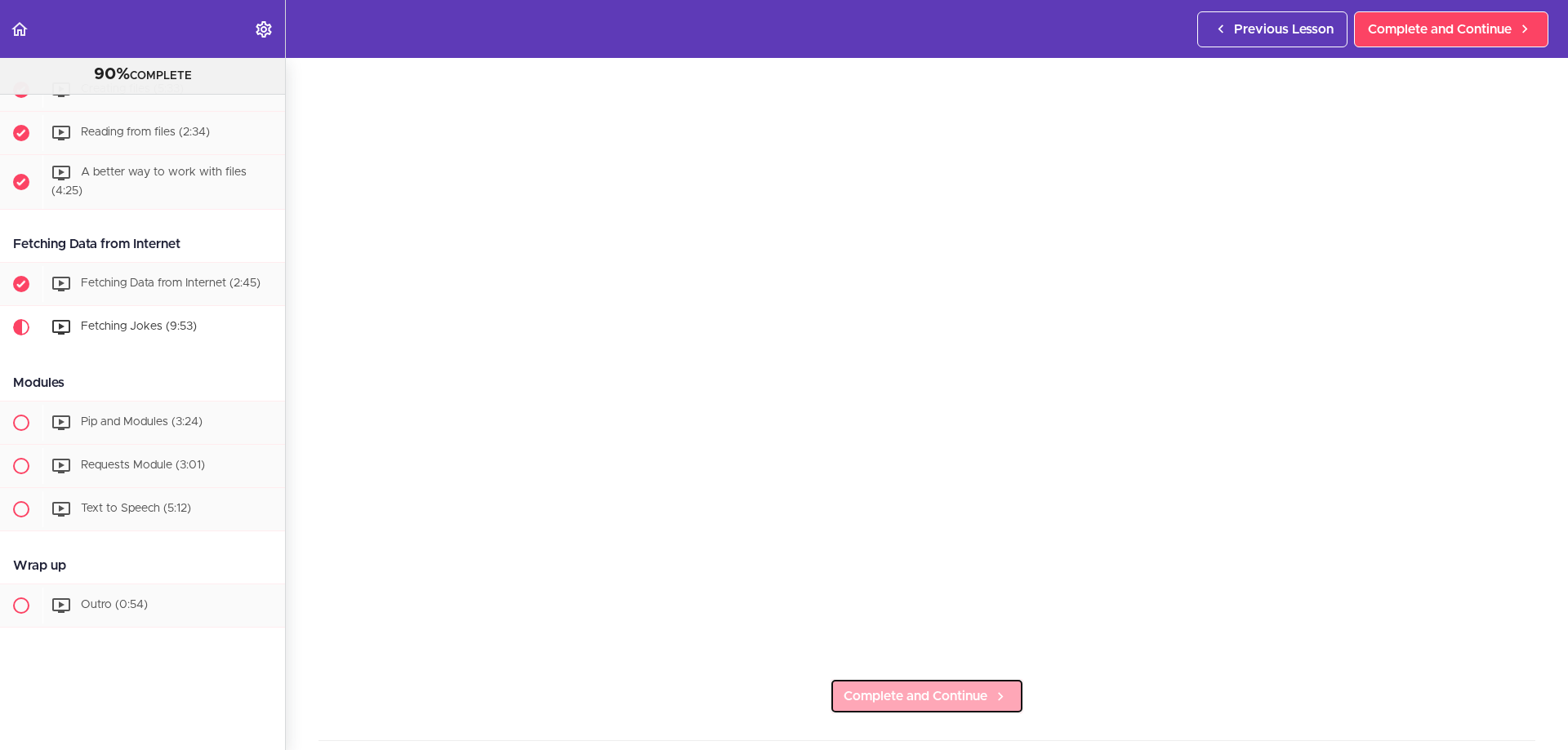
click at [974, 687] on span "Complete and Continue" at bounding box center [915, 696] width 143 height 19
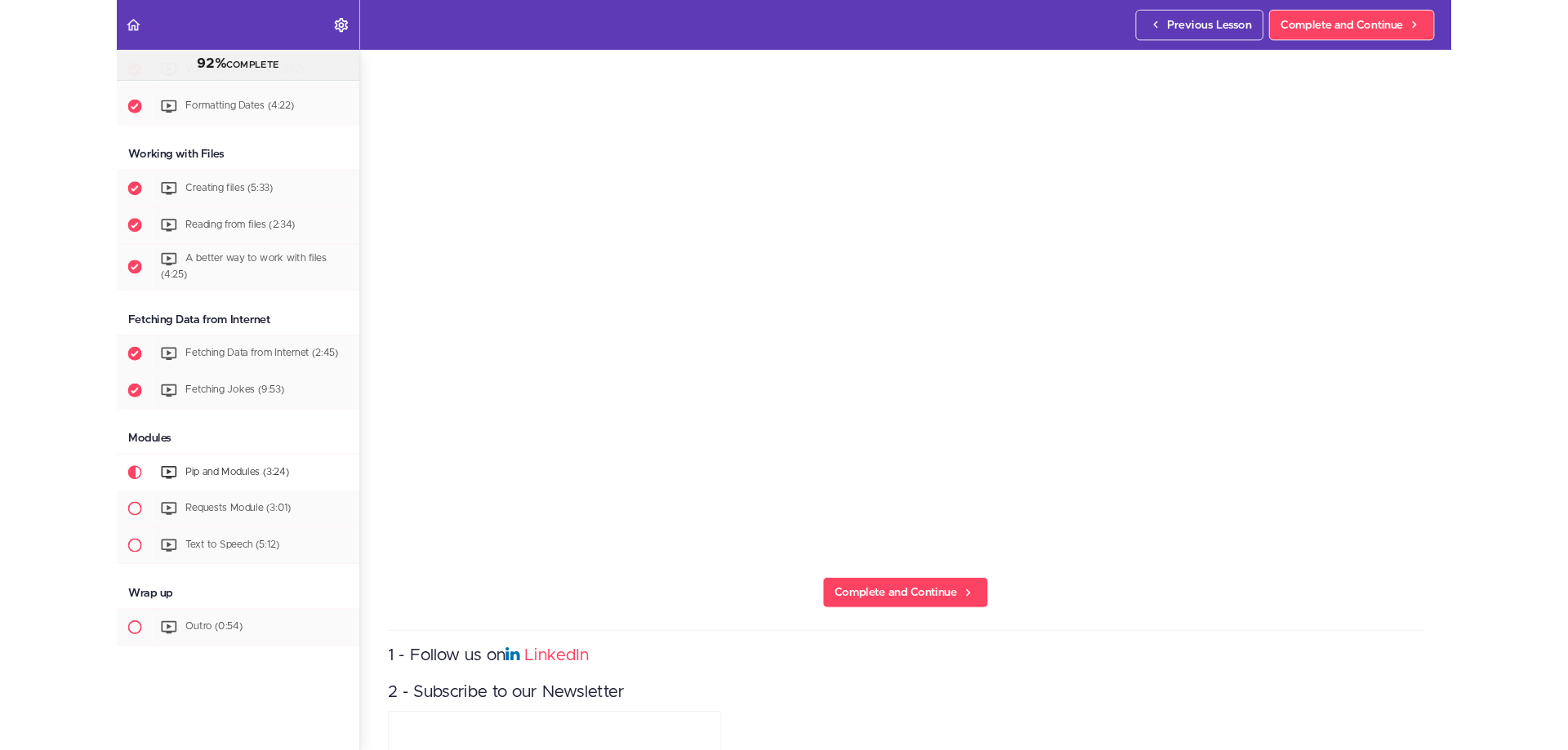
scroll to position [2446, 0]
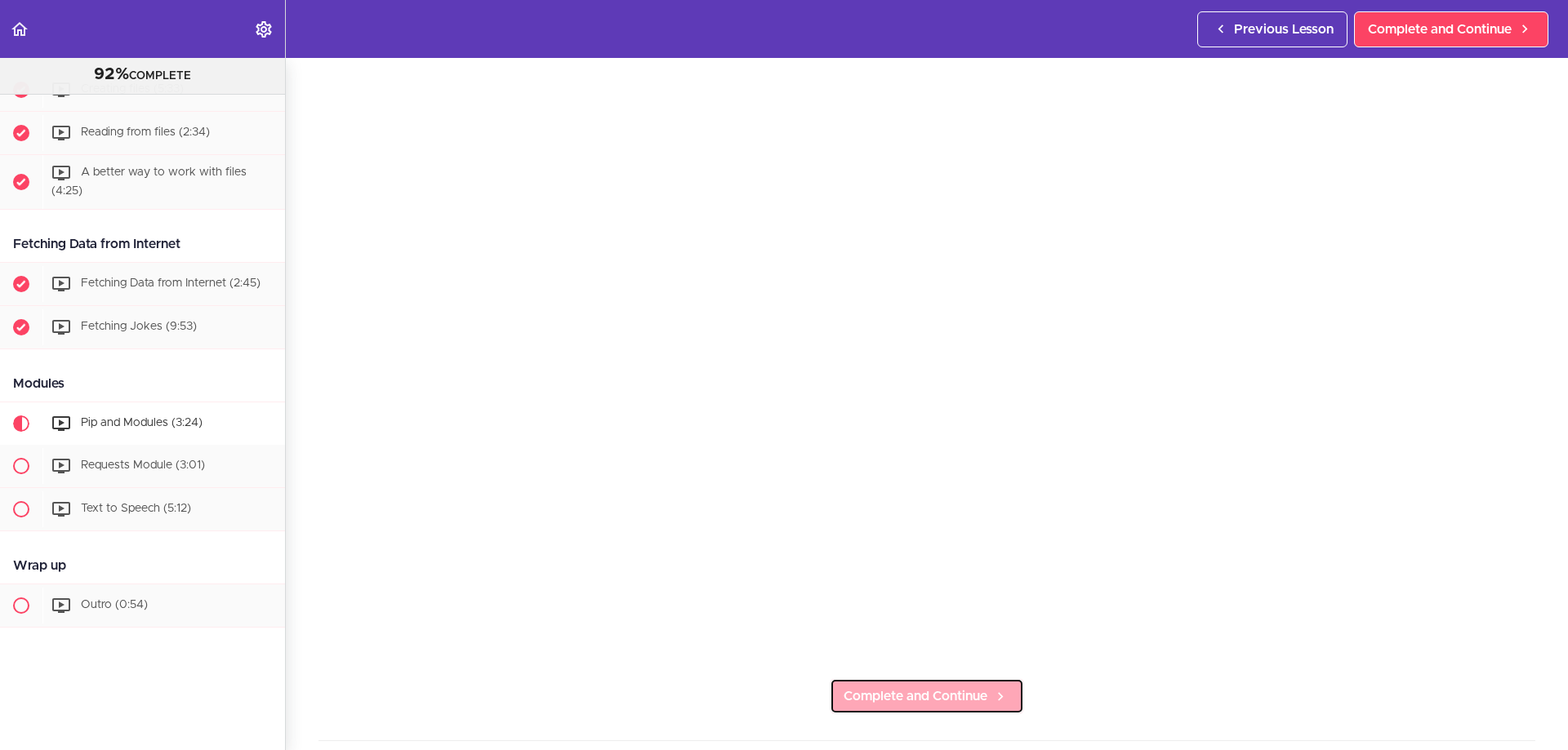
click at [903, 703] on link "Complete and Continue" at bounding box center [926, 696] width 194 height 36
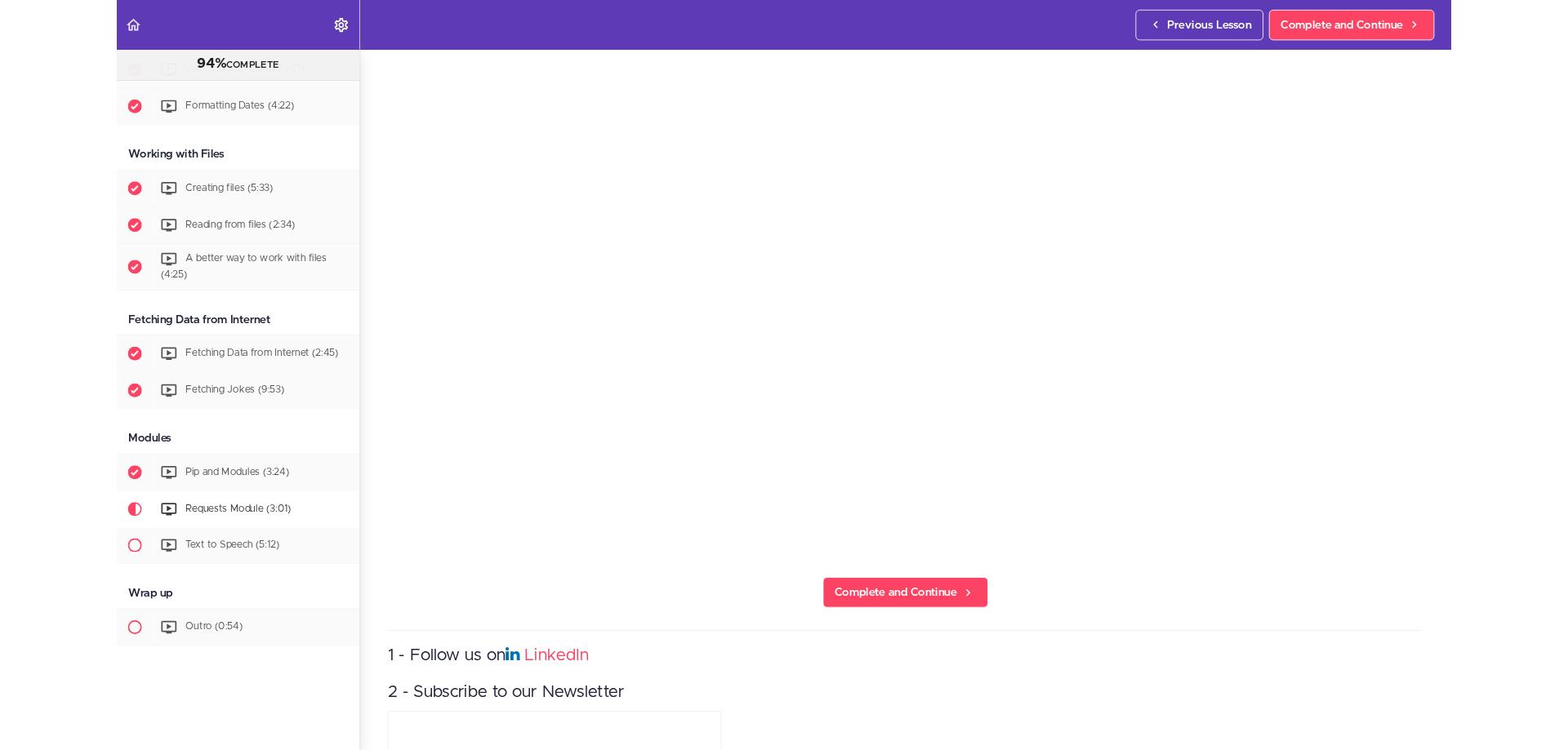
scroll to position [2446, 0]
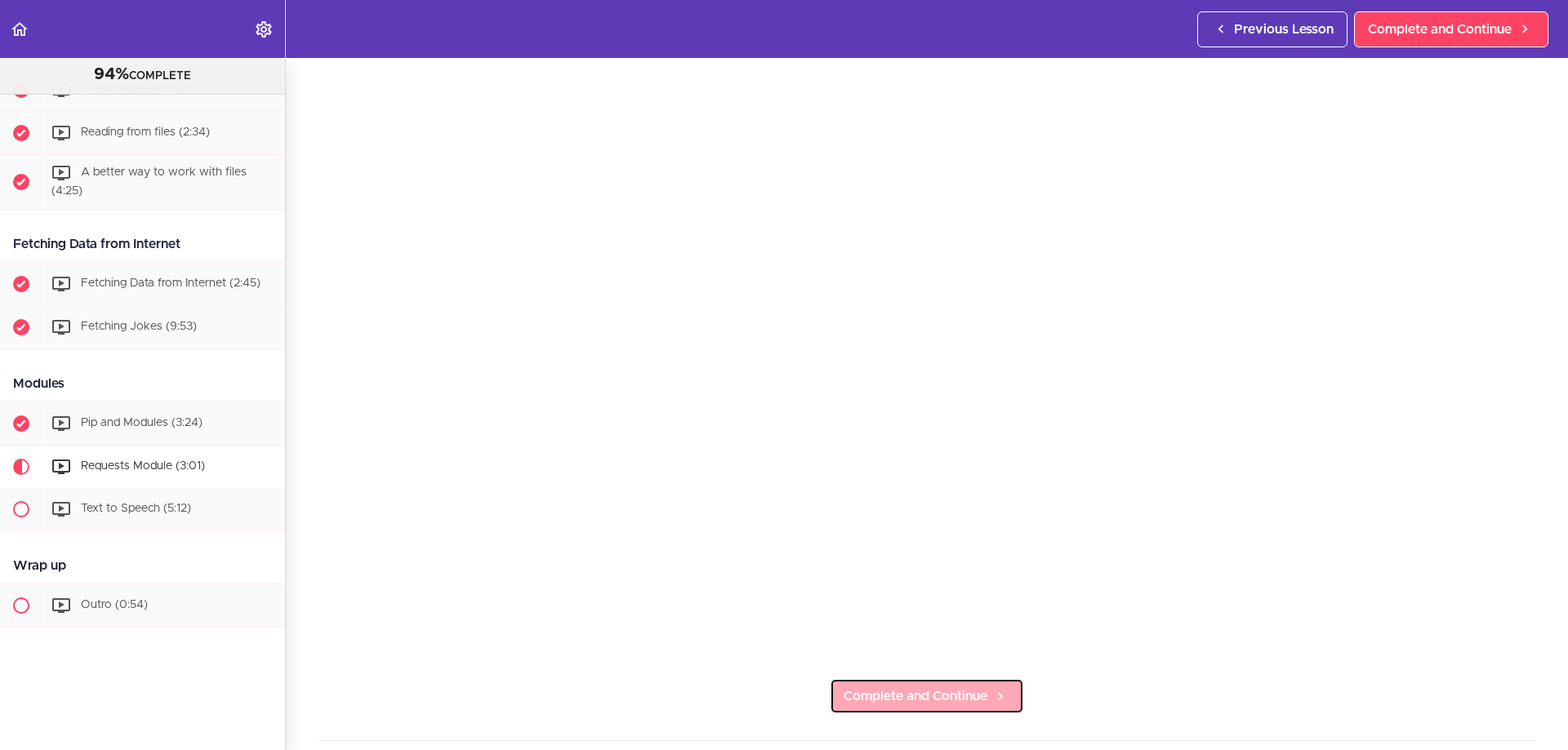
click at [962, 679] on link "Complete and Continue" at bounding box center [926, 696] width 194 height 36
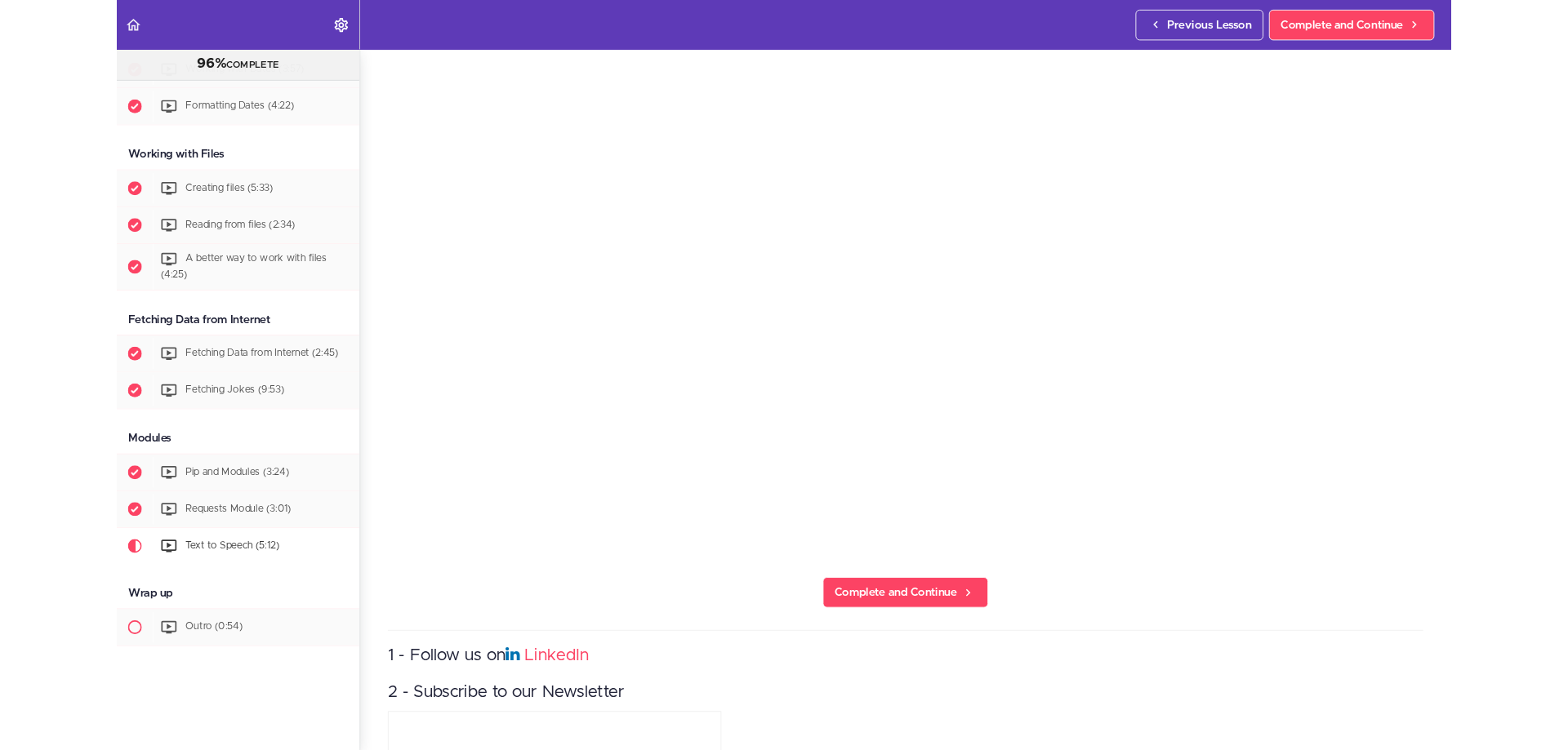
scroll to position [2446, 0]
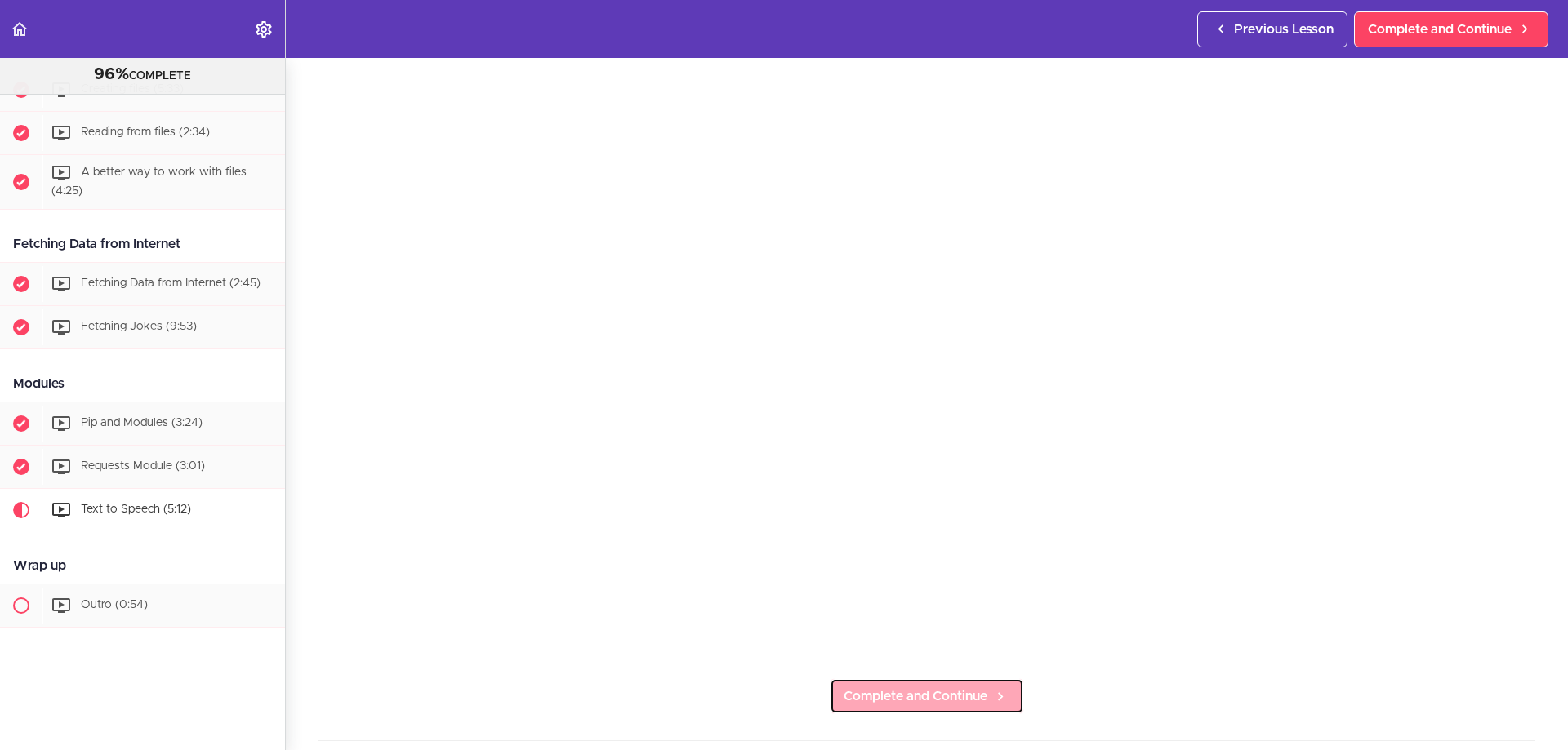
click at [943, 692] on span "Complete and Continue" at bounding box center [915, 696] width 143 height 19
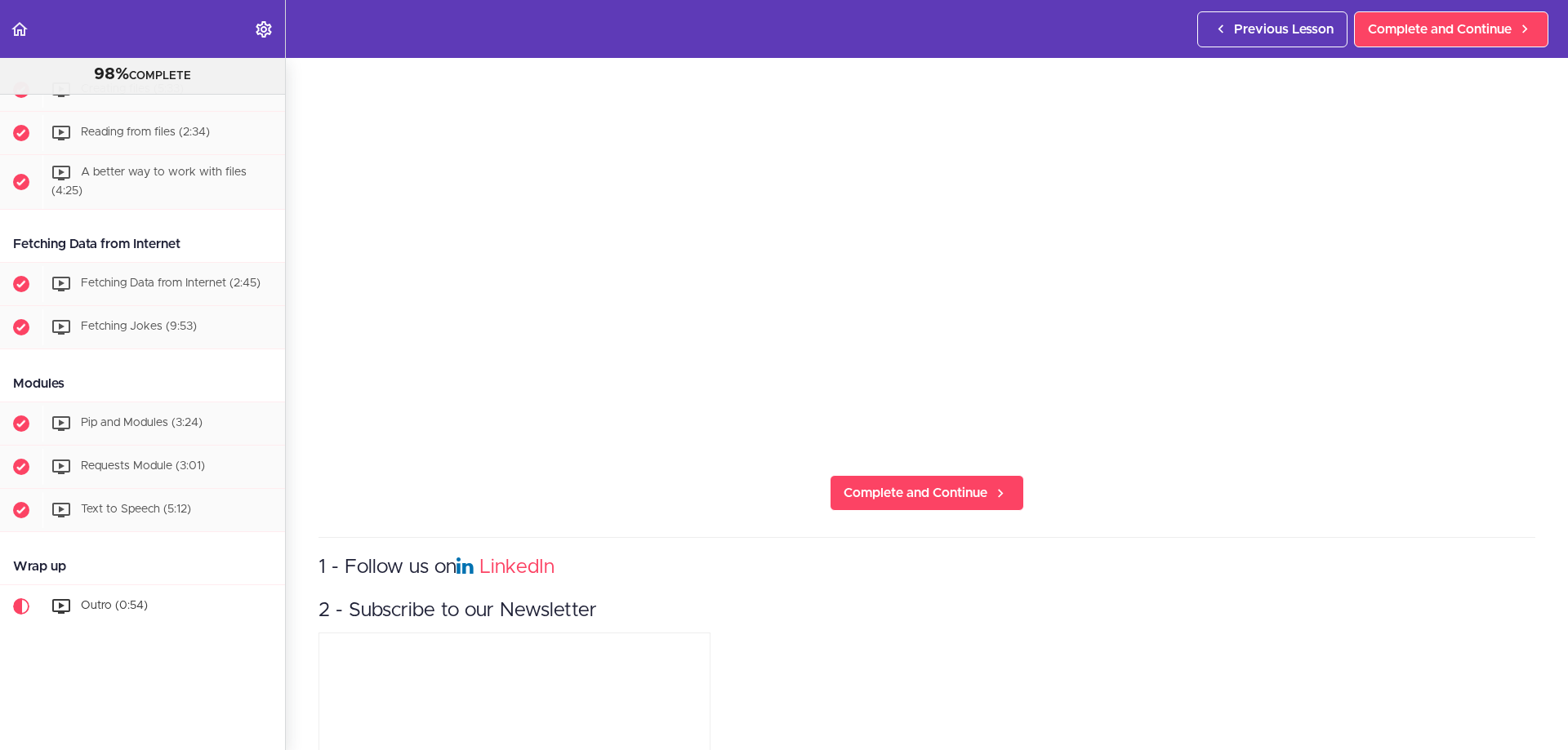
scroll to position [371, 0]
click at [978, 492] on span "Complete and Continue" at bounding box center [915, 489] width 143 height 19
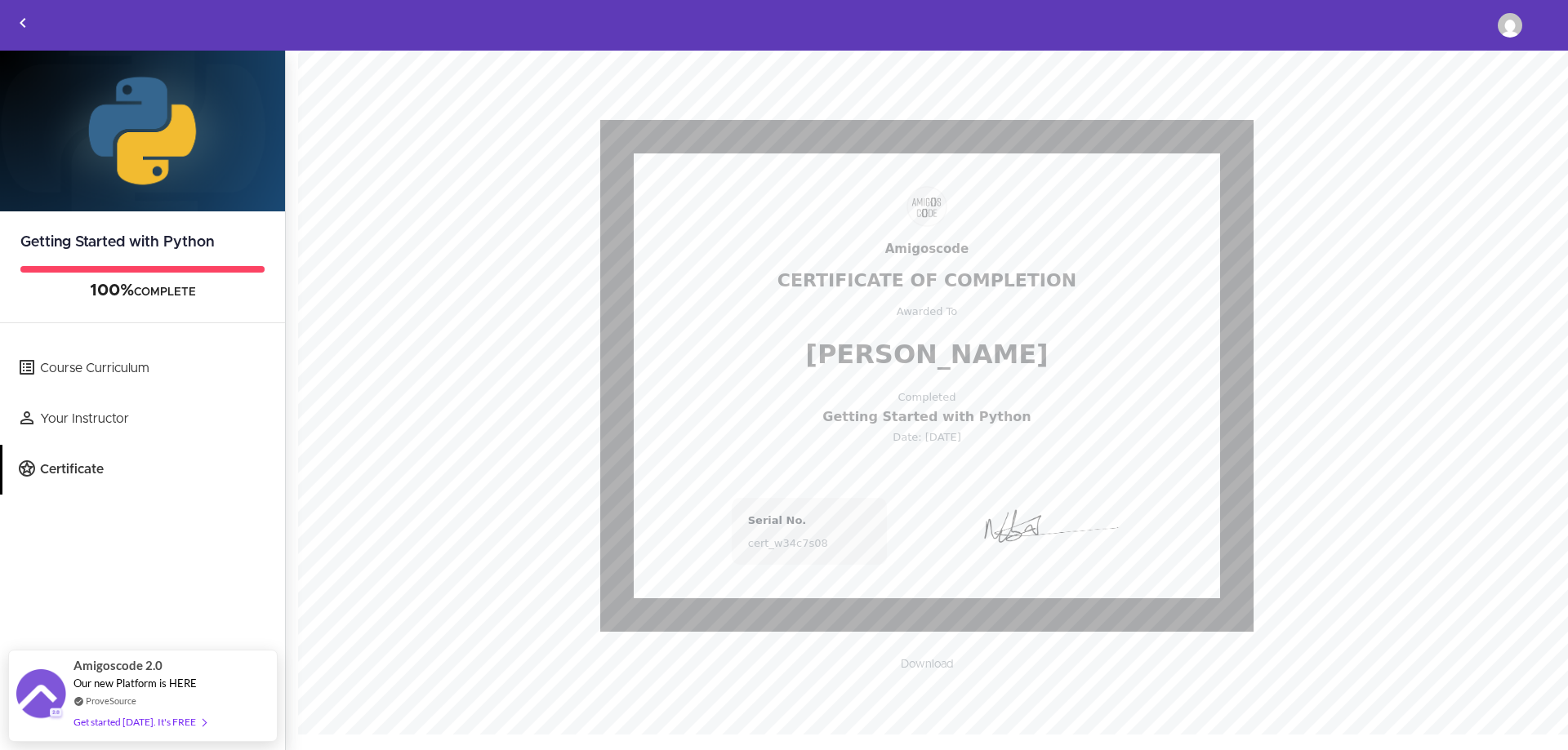
scroll to position [33, 0]
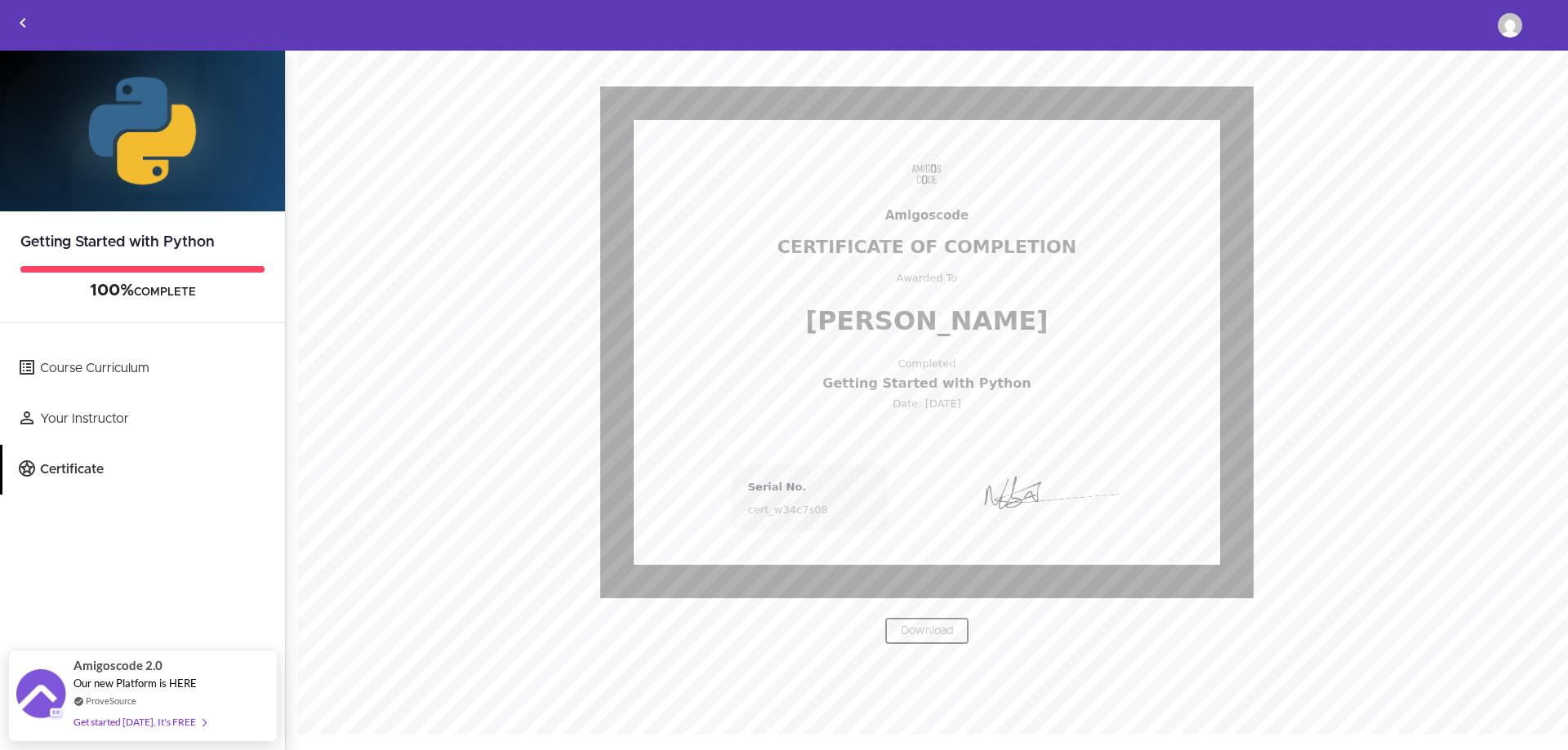
click at [915, 625] on link "Download" at bounding box center [927, 631] width 85 height 28
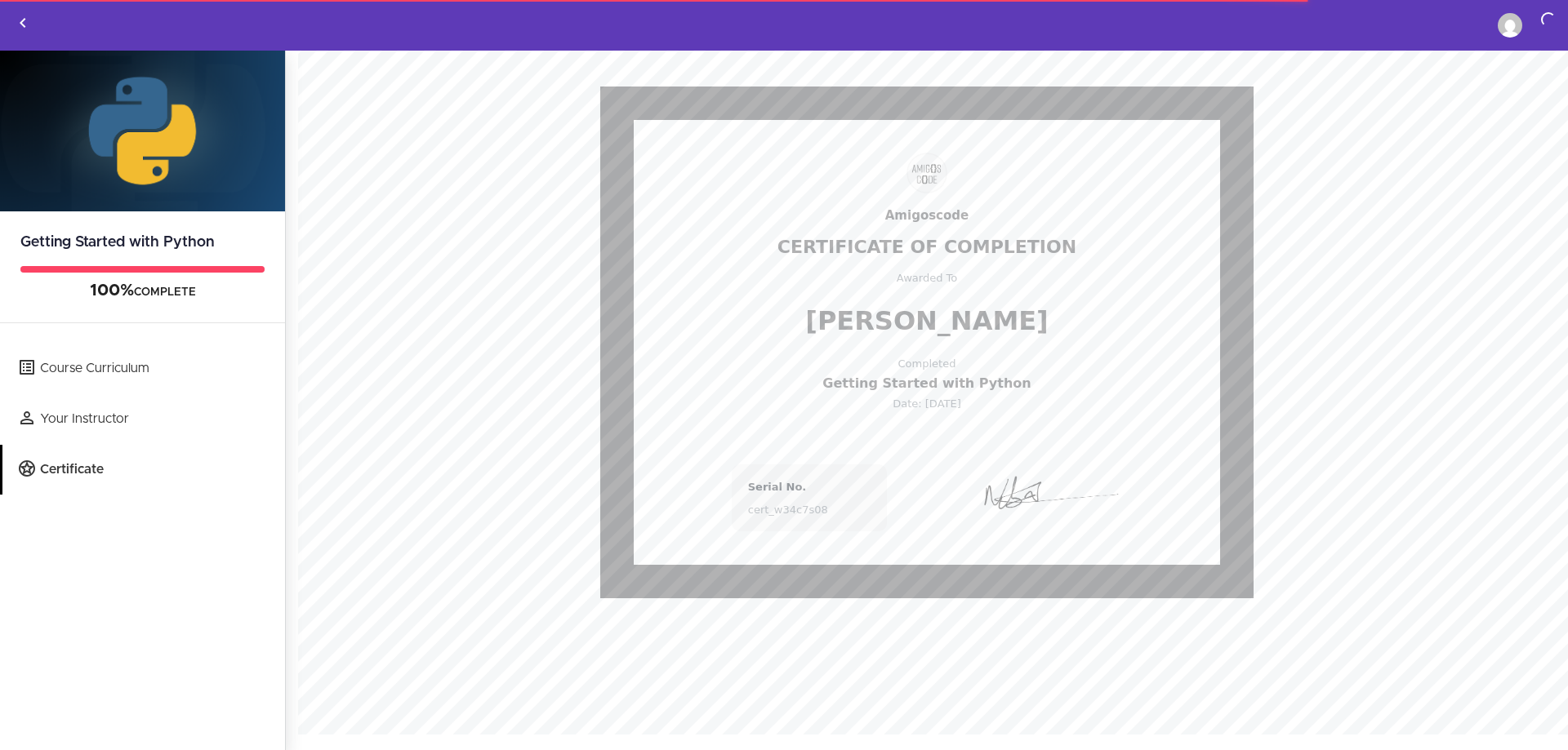
scroll to position [0, 0]
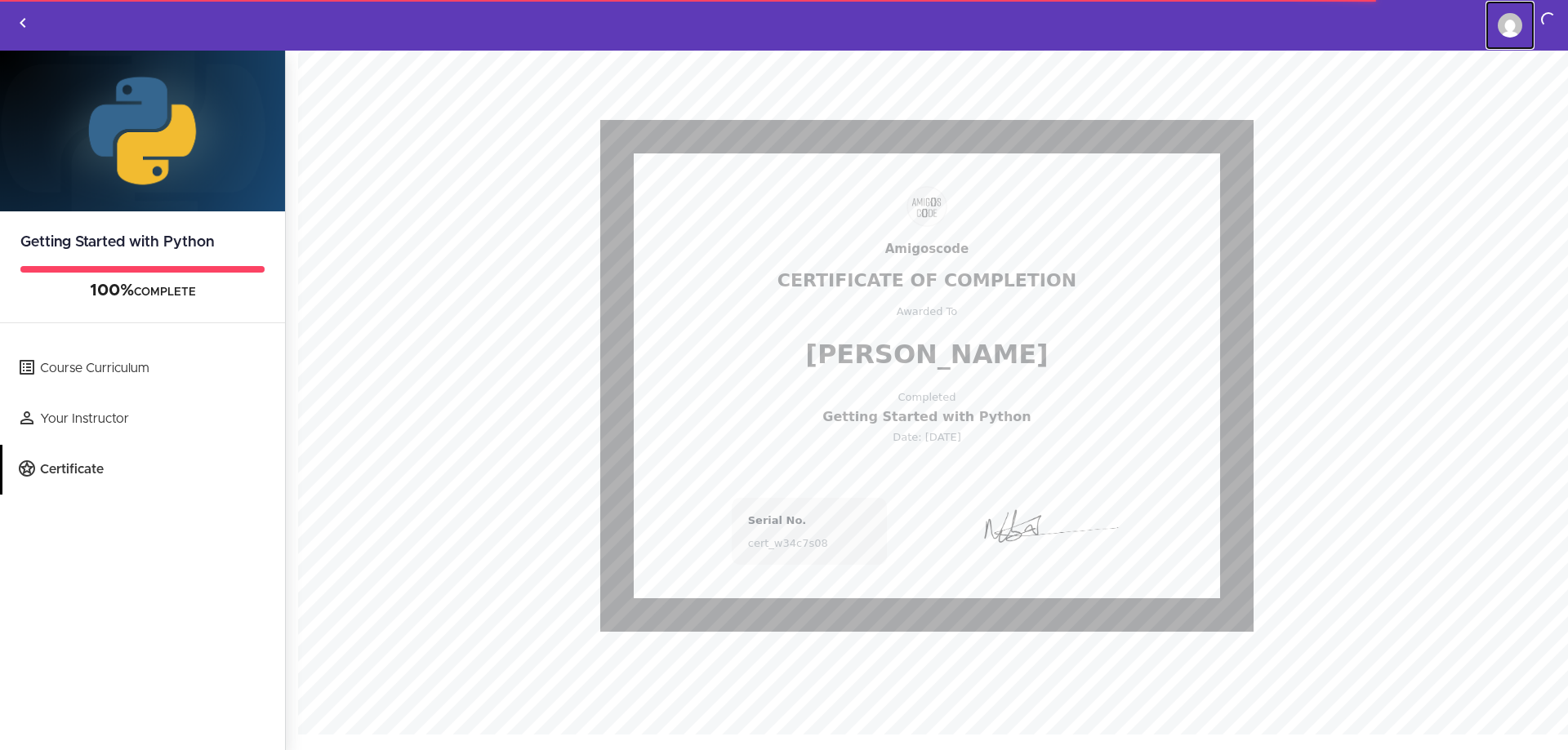
click at [1517, 18] on img at bounding box center [1510, 25] width 25 height 25
click at [25, 21] on icon "Back to courses" at bounding box center [23, 23] width 19 height 19
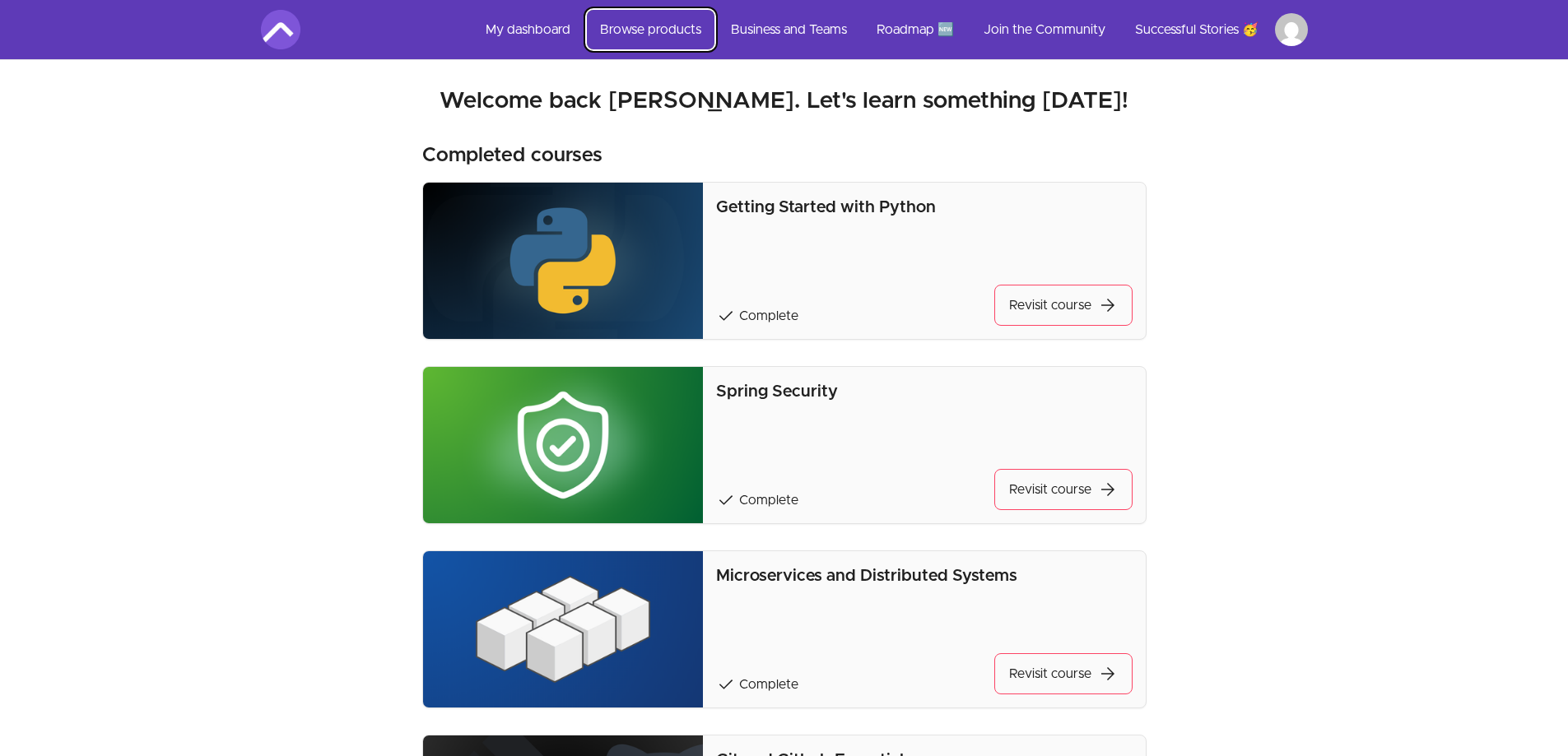
click at [664, 36] on link "Browse products" at bounding box center [651, 29] width 128 height 40
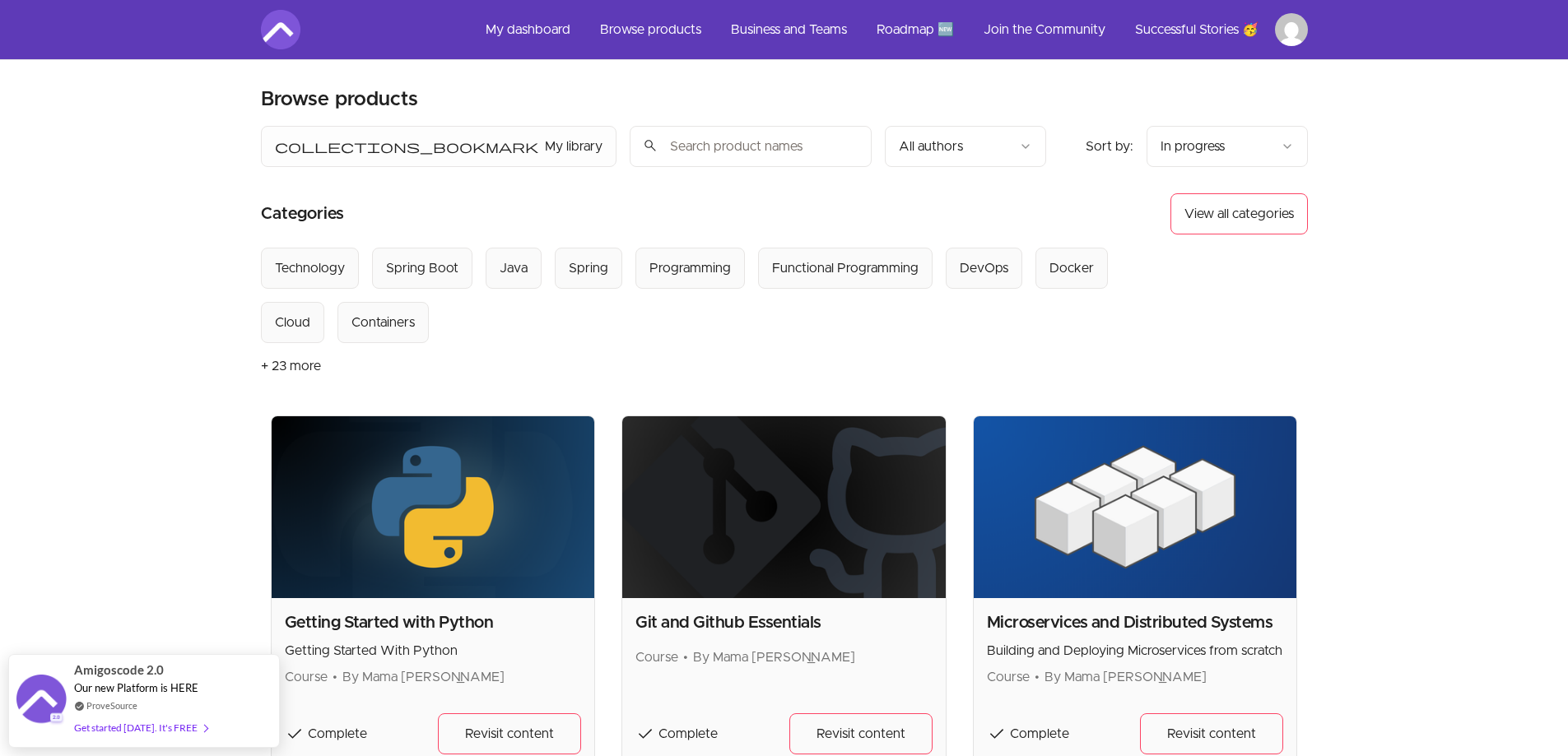
click at [629, 144] on input "search" at bounding box center [750, 146] width 242 height 41
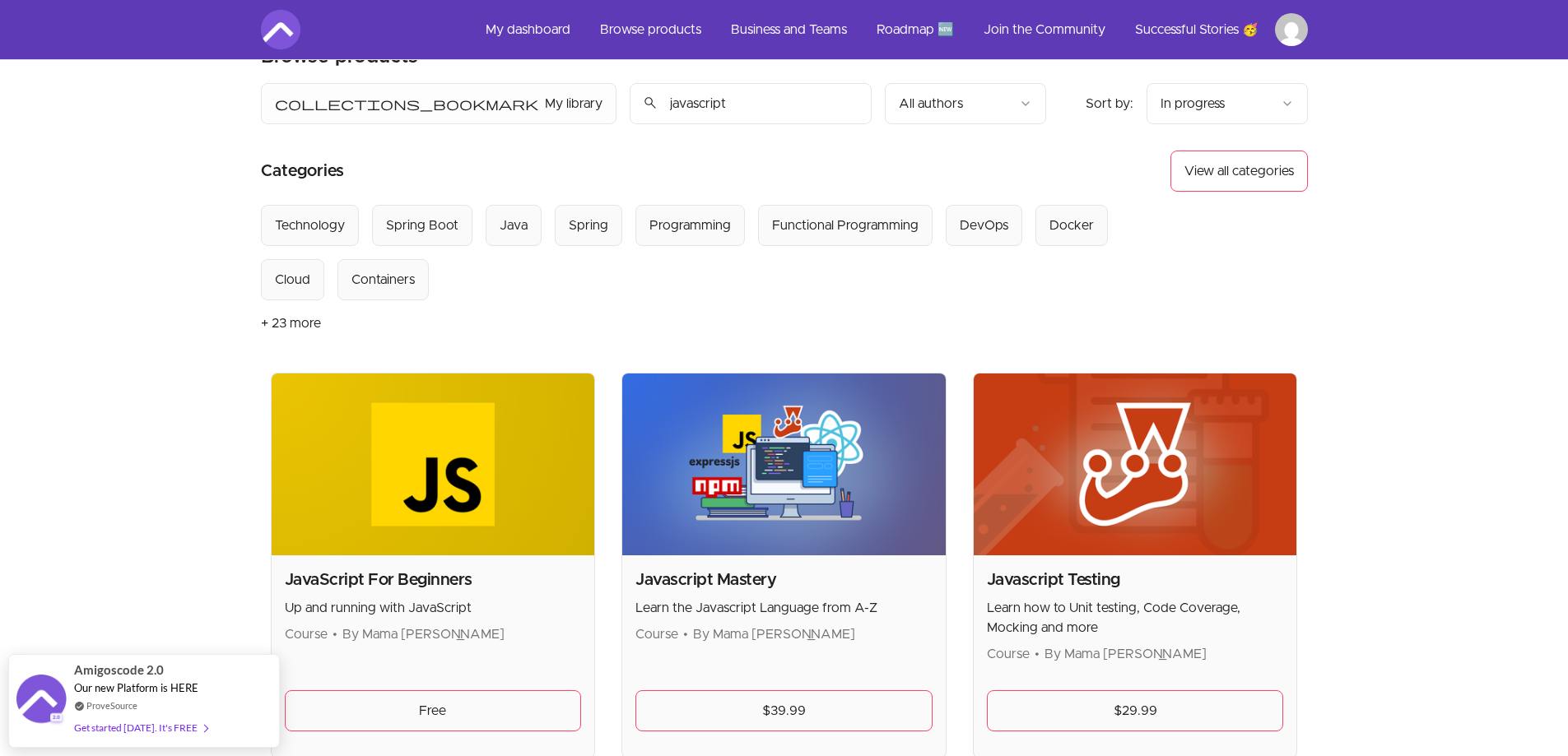
scroll to position [165, 0]
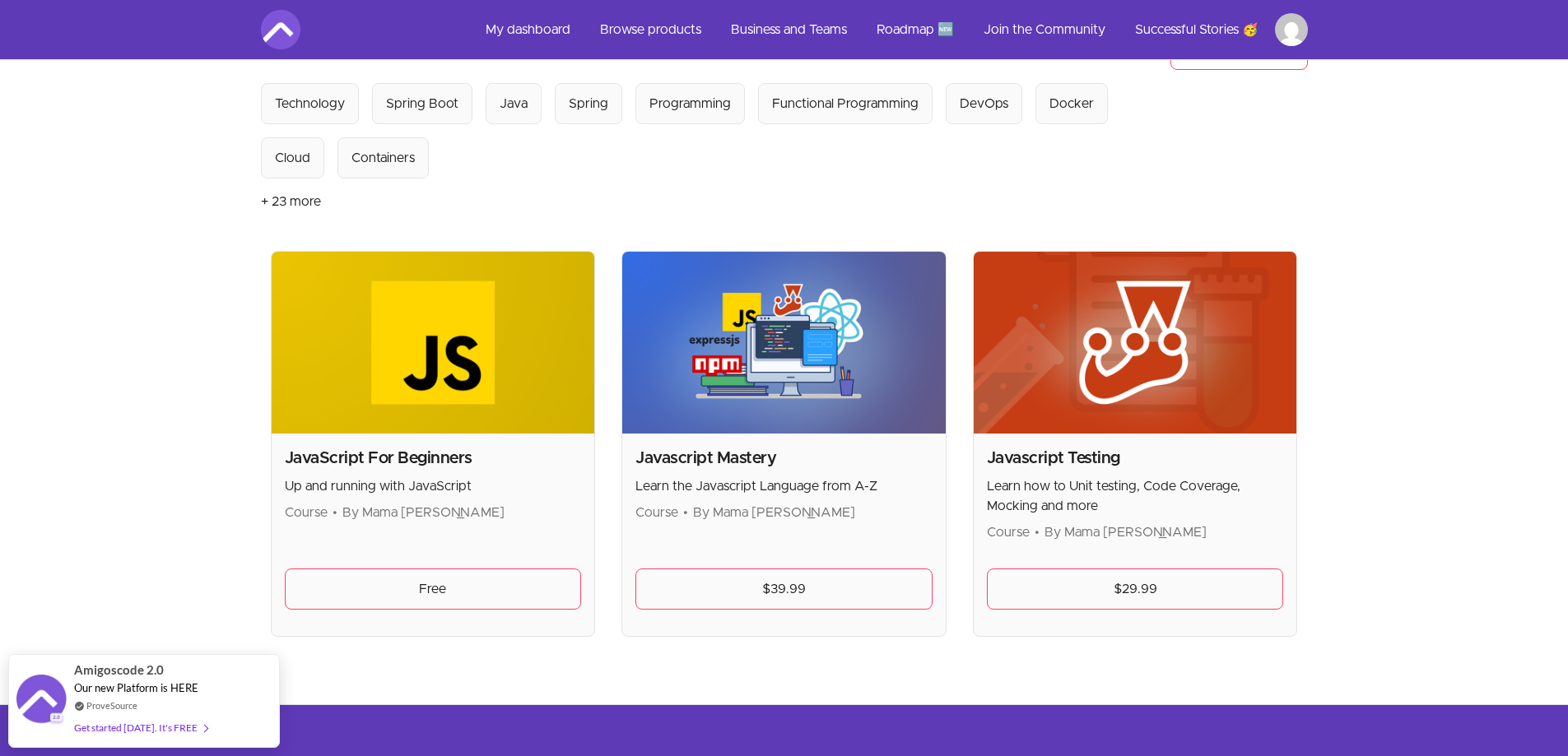
type input "javascript"
click at [455, 395] on img at bounding box center [433, 342] width 324 height 182
click at [444, 581] on link "Free" at bounding box center [433, 589] width 297 height 41
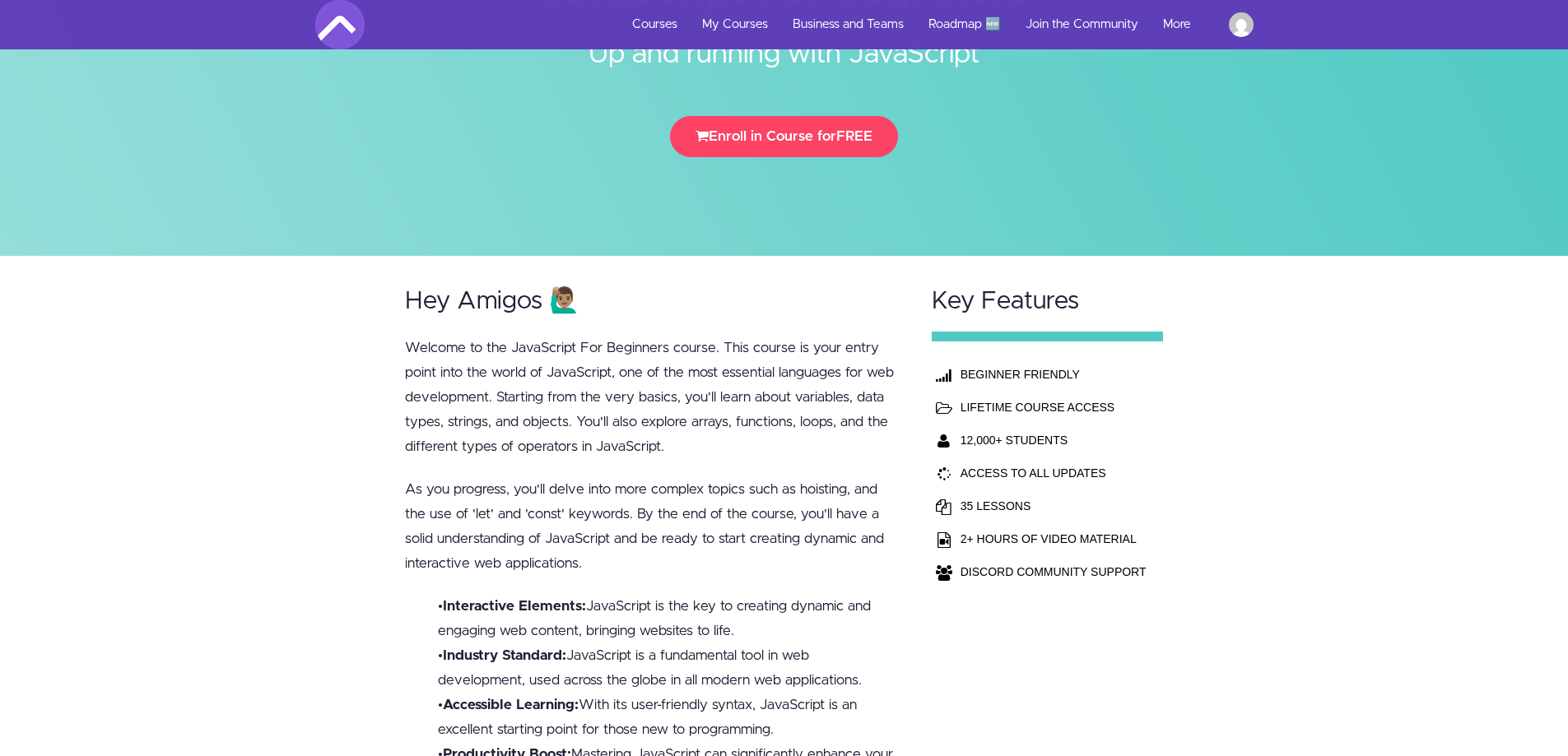
scroll to position [165, 0]
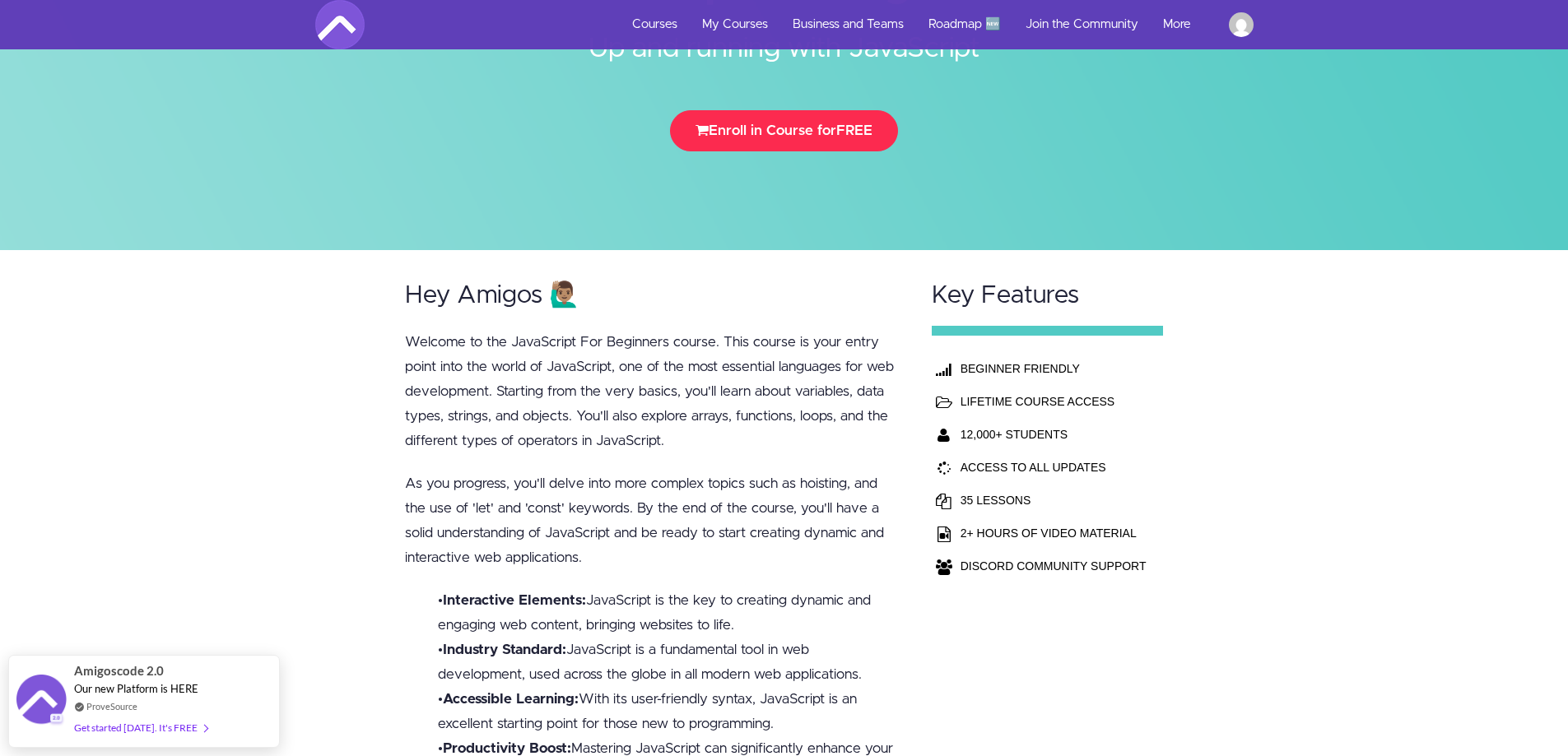
click at [814, 132] on button "Enroll in Course for FREE" at bounding box center [784, 130] width 228 height 41
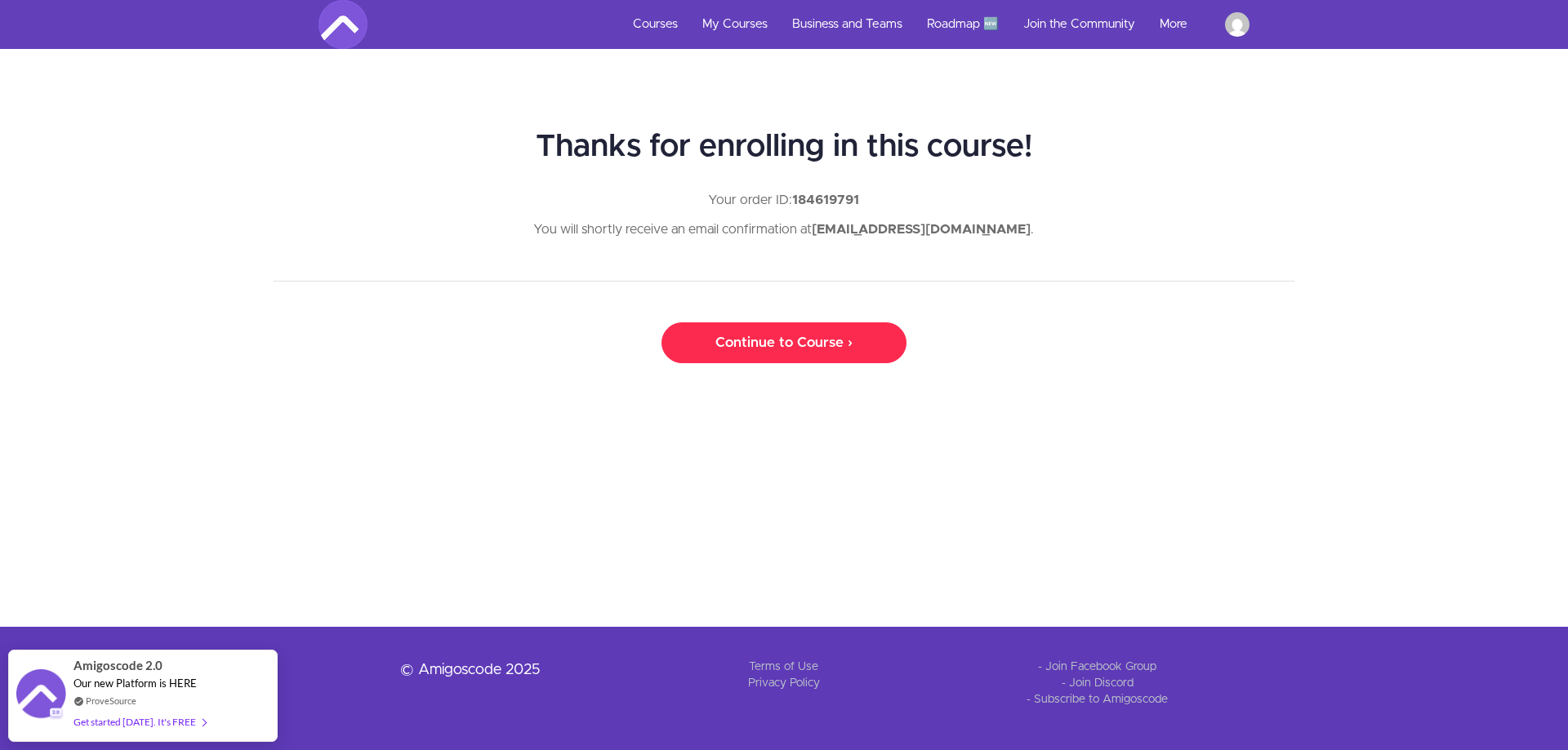
click at [820, 337] on link "Continue to Course ›" at bounding box center [784, 343] width 245 height 40
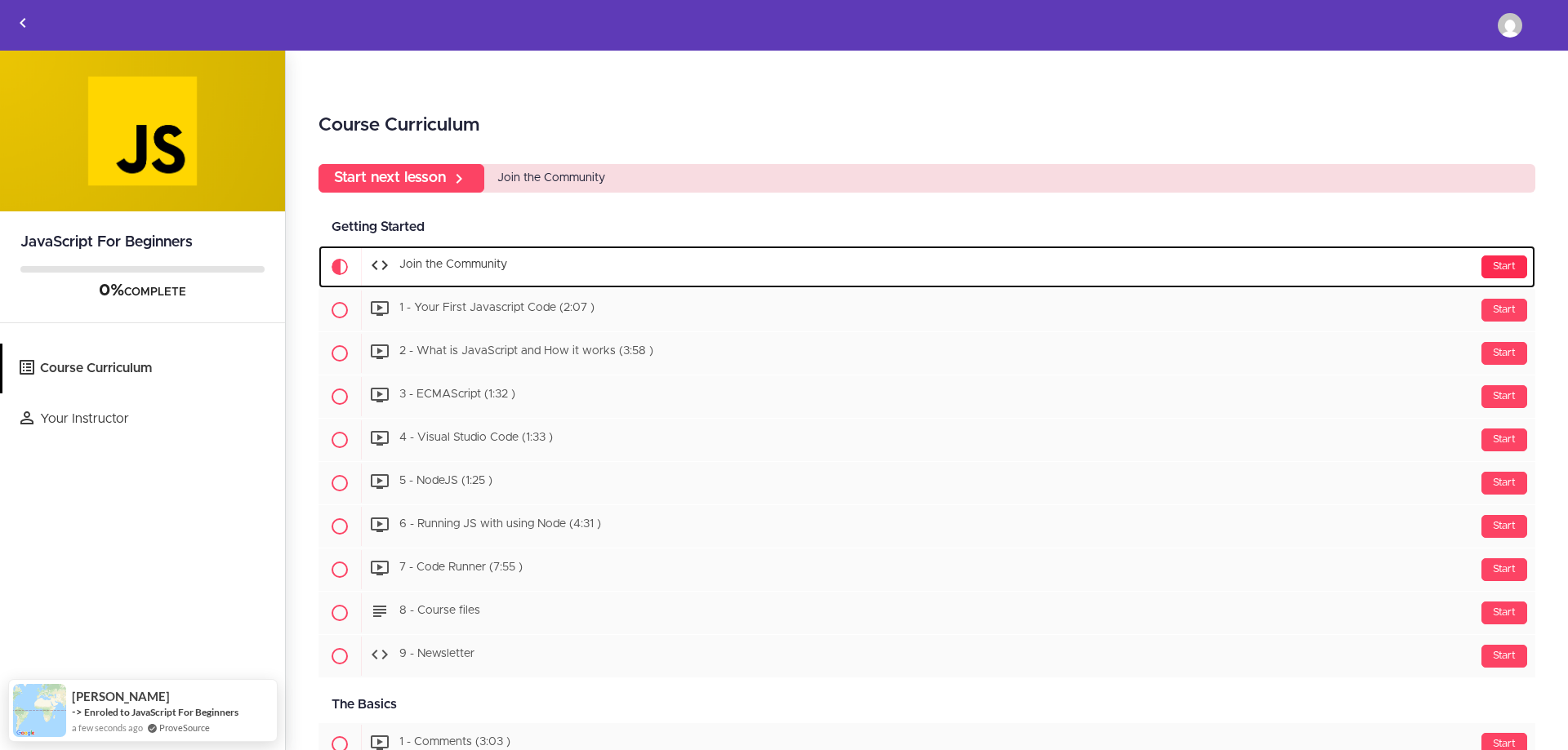
click at [1497, 270] on div "Start" at bounding box center [1505, 267] width 46 height 23
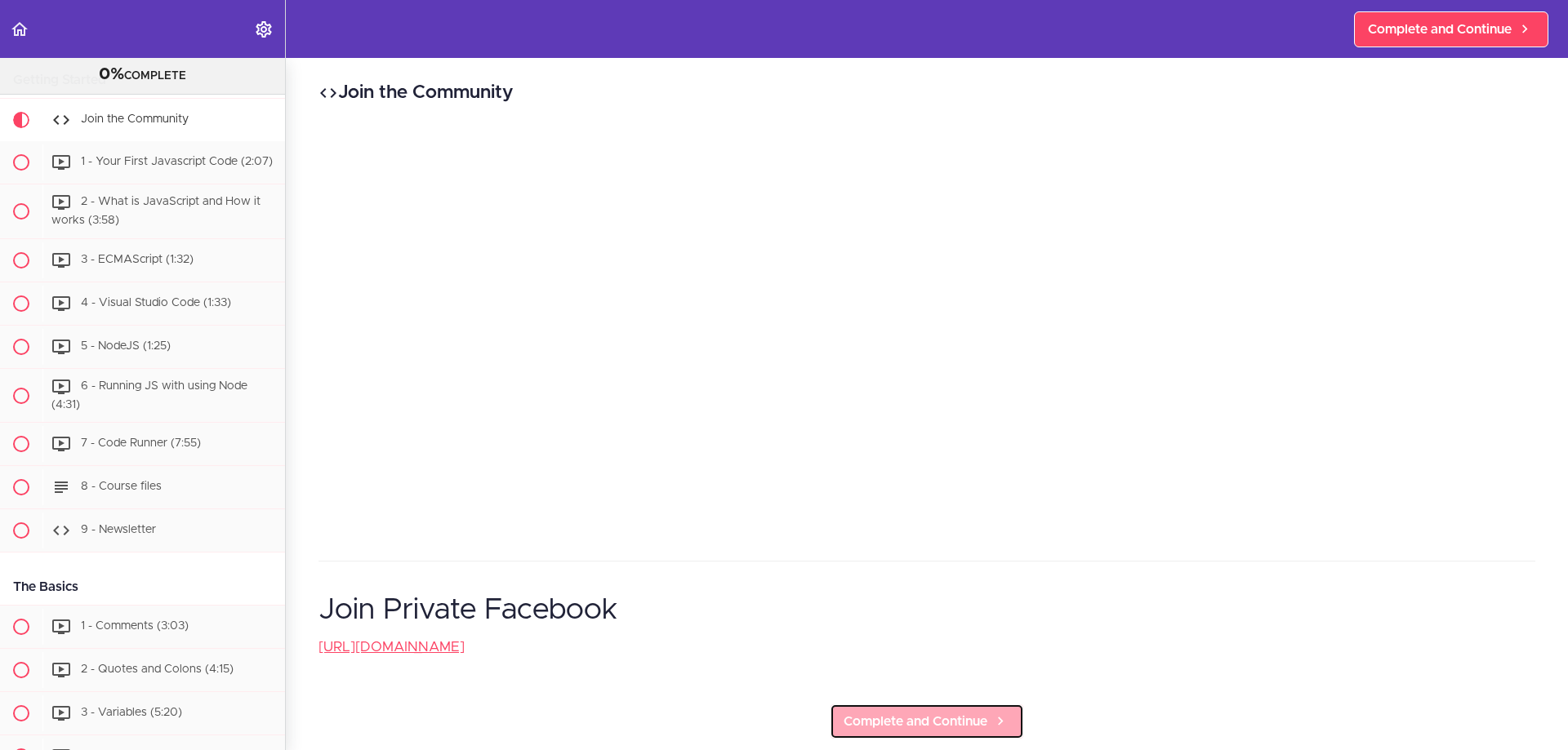
click at [970, 716] on span "Complete and Continue" at bounding box center [915, 722] width 143 height 19
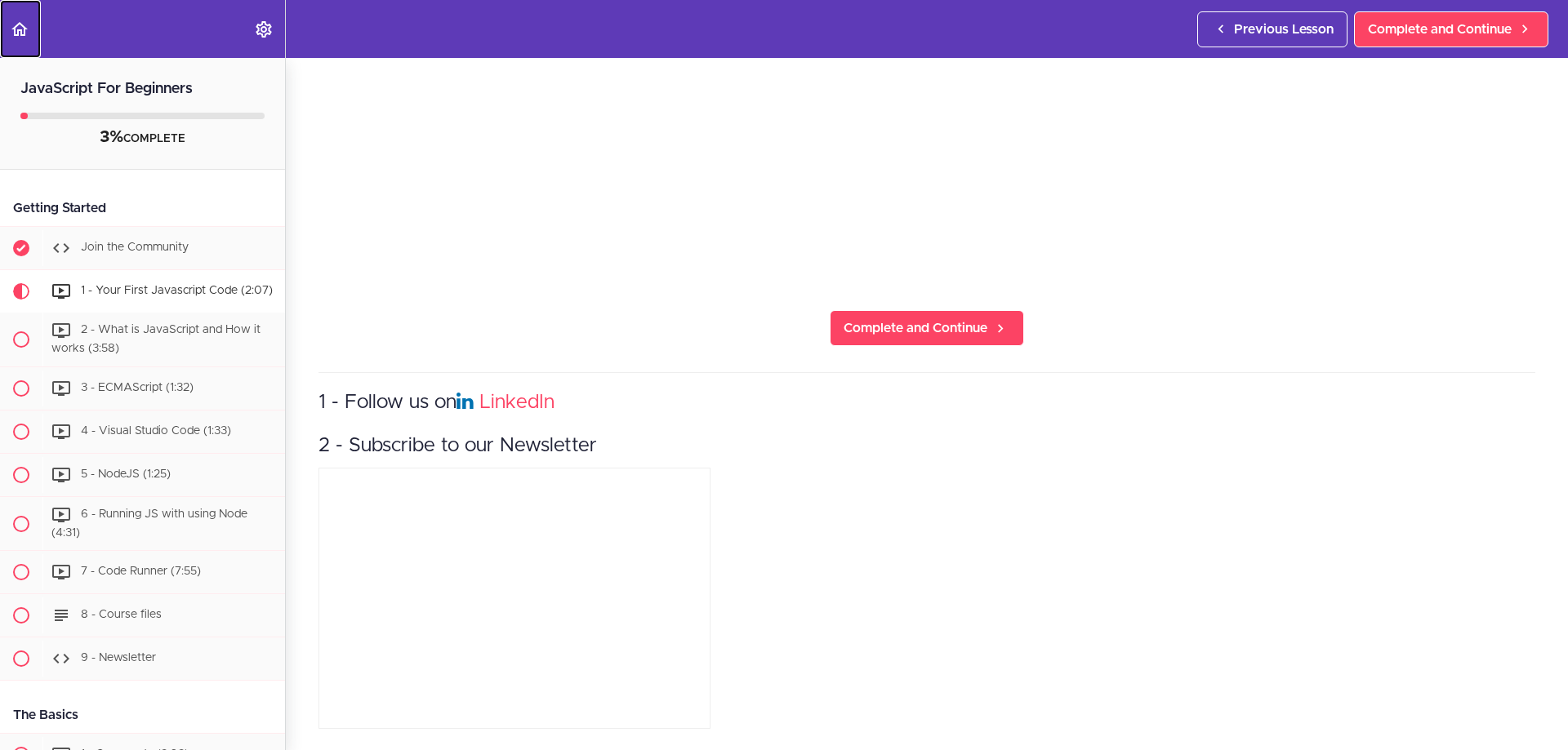
click at [18, 29] on icon "Back to course curriculum" at bounding box center [19, 29] width 19 height 19
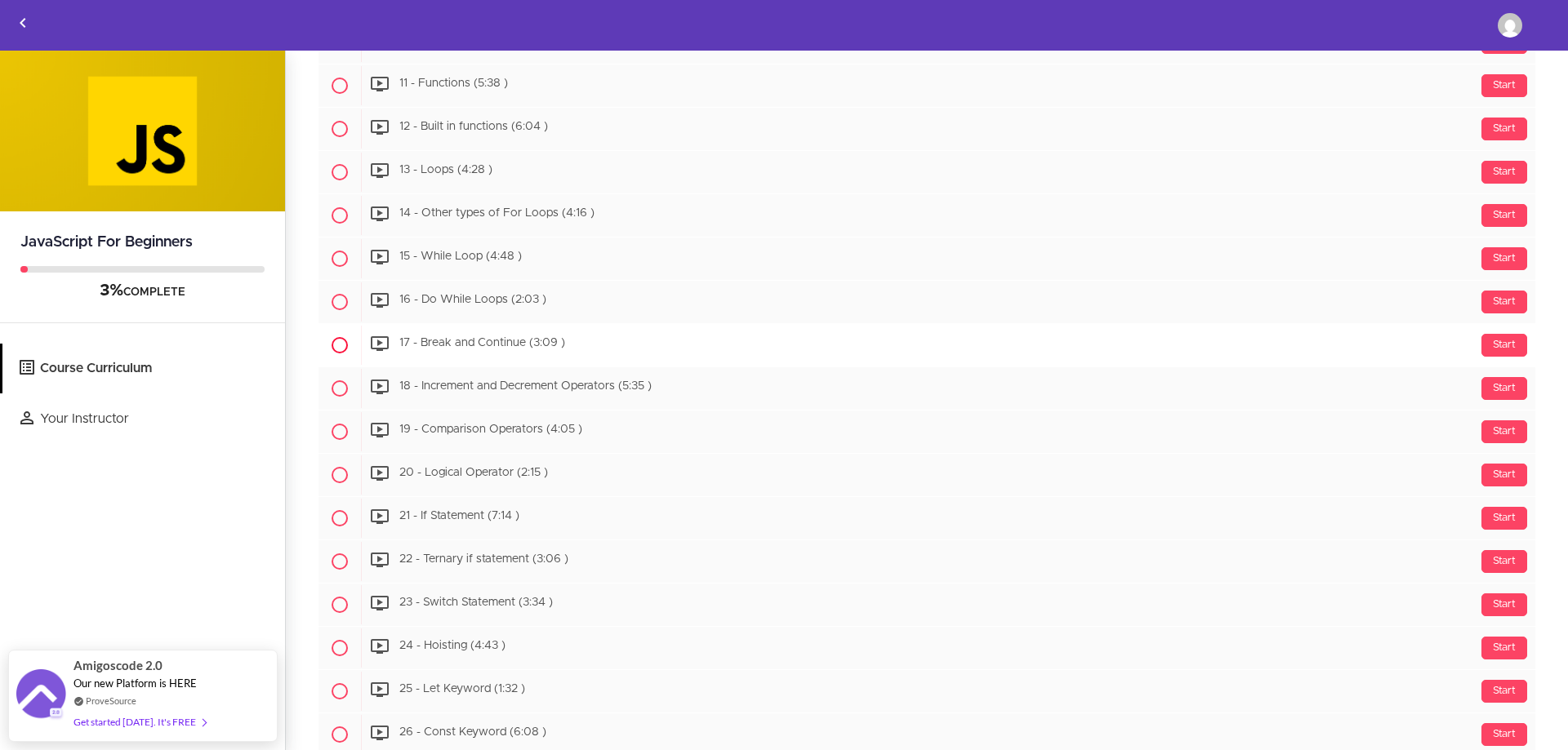
scroll to position [1252, 0]
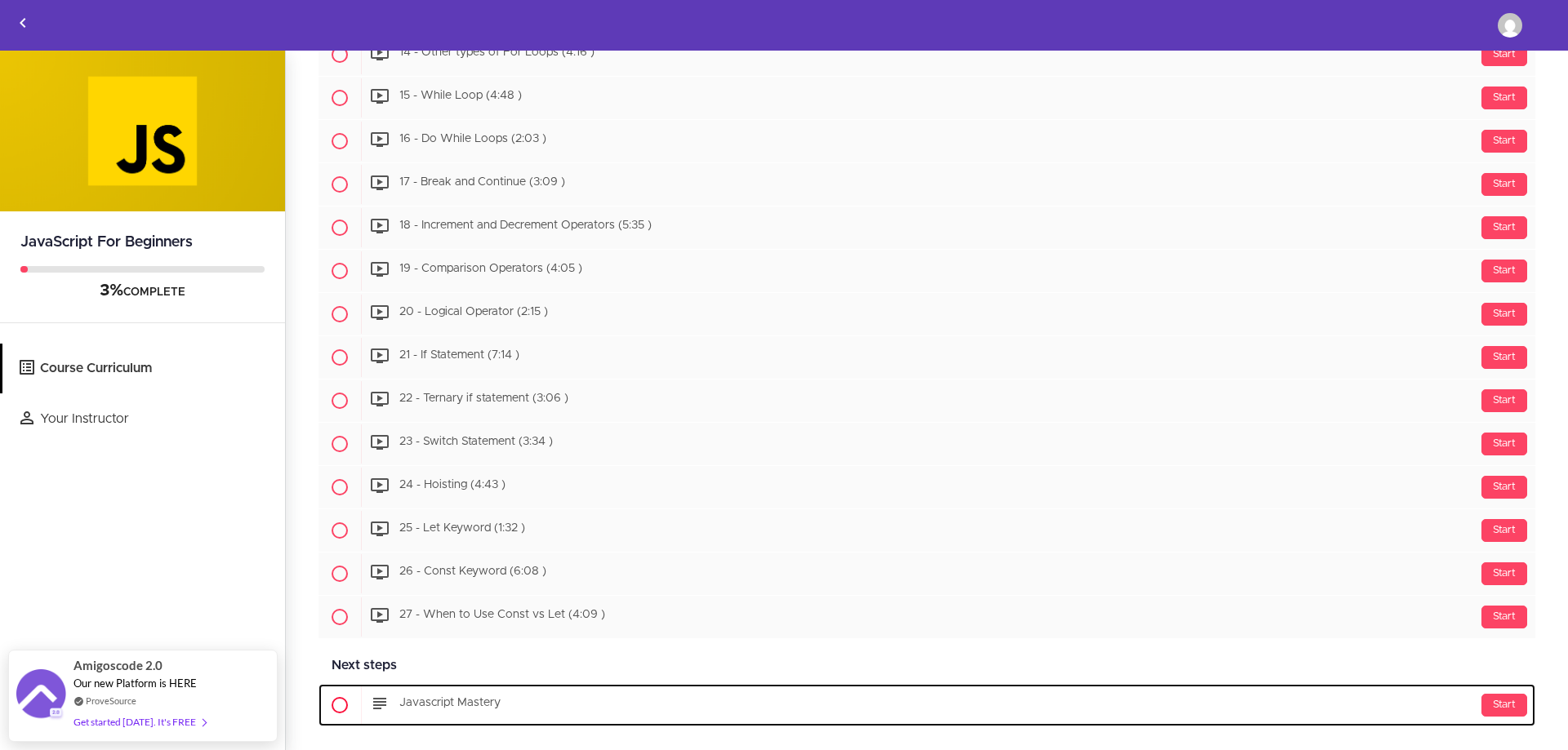
click at [429, 715] on div "Start Javascript Mastery" at bounding box center [947, 705] width 1174 height 40
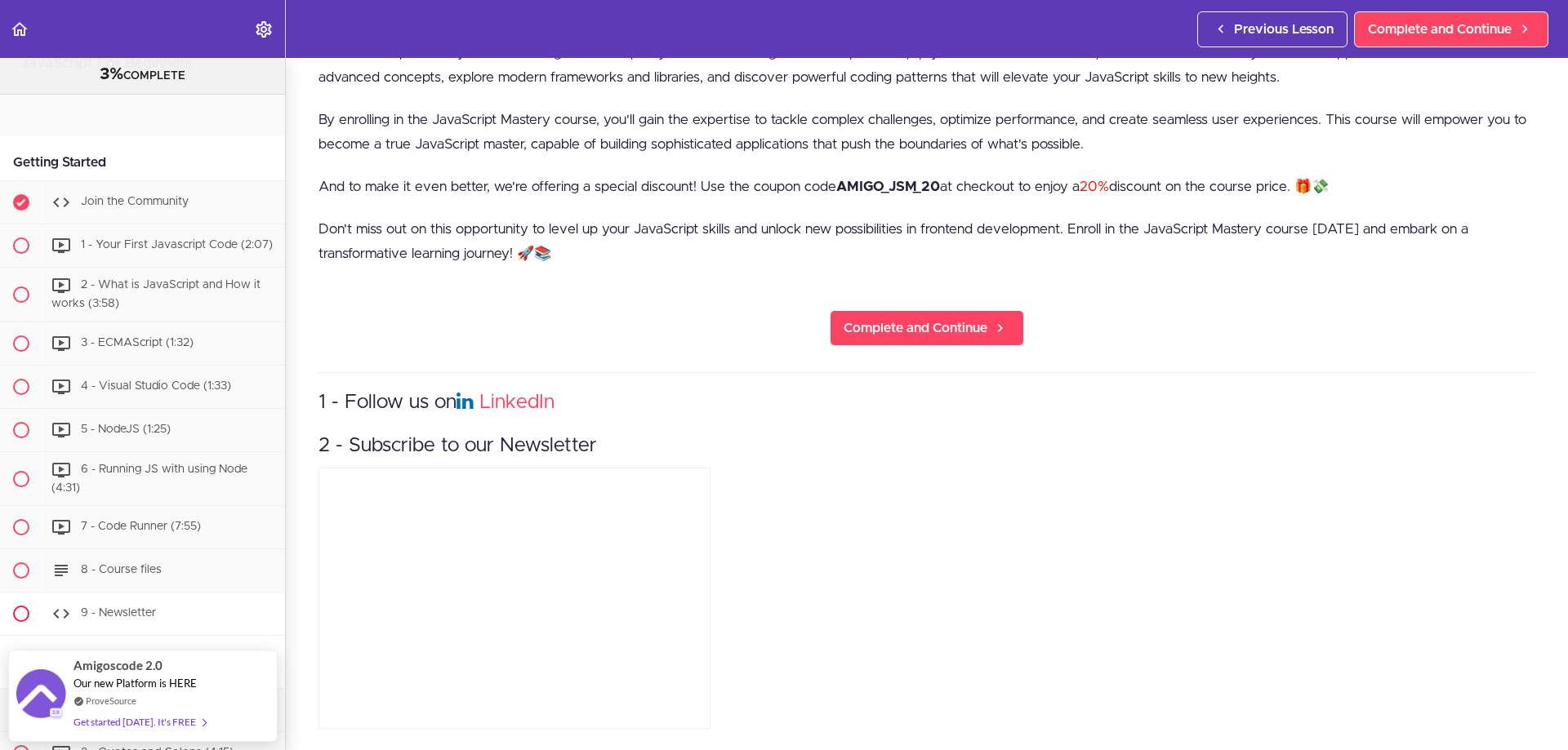
scroll to position [19, 0]
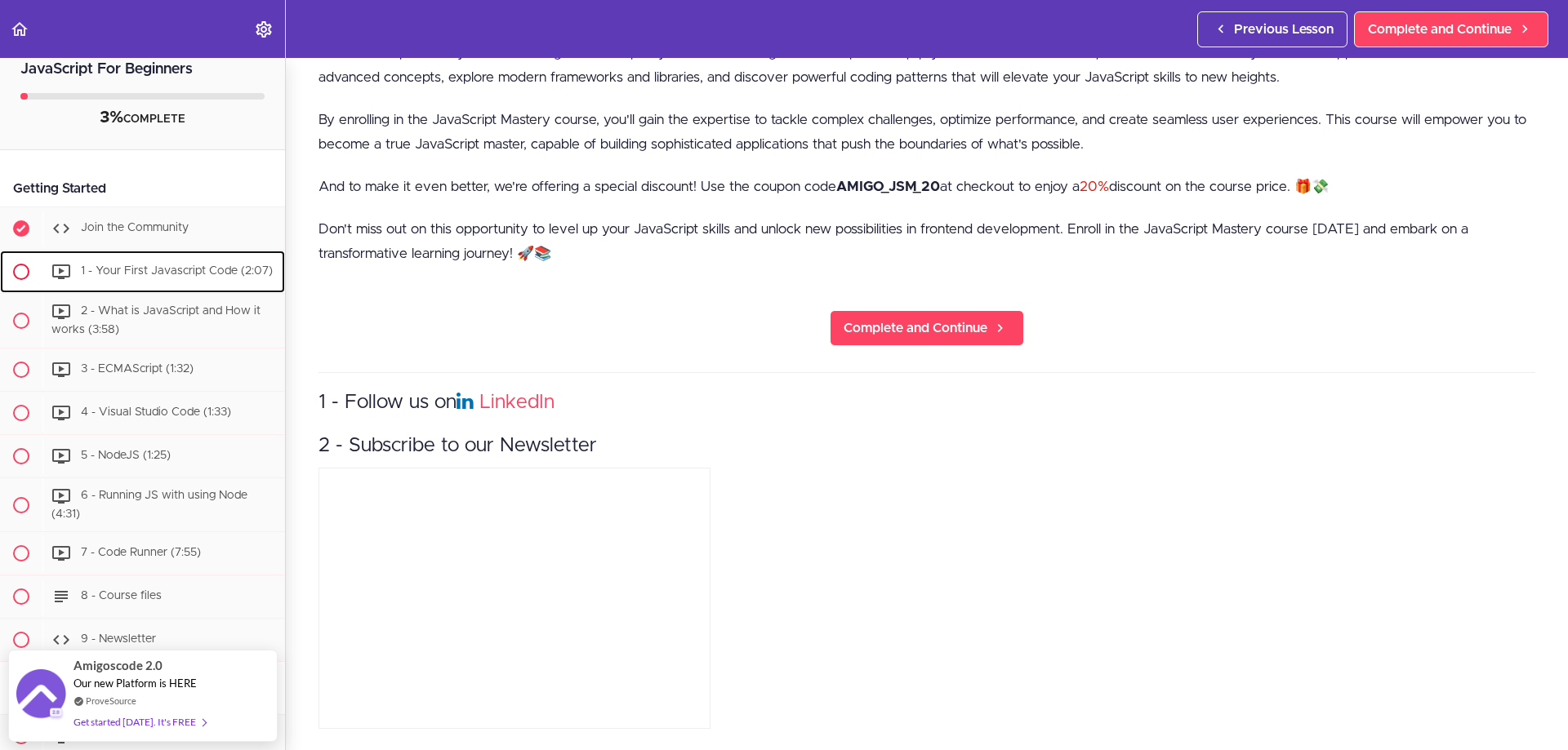
click at [158, 266] on span "1 - Your First Javascript Code (2:07)" at bounding box center [177, 271] width 192 height 11
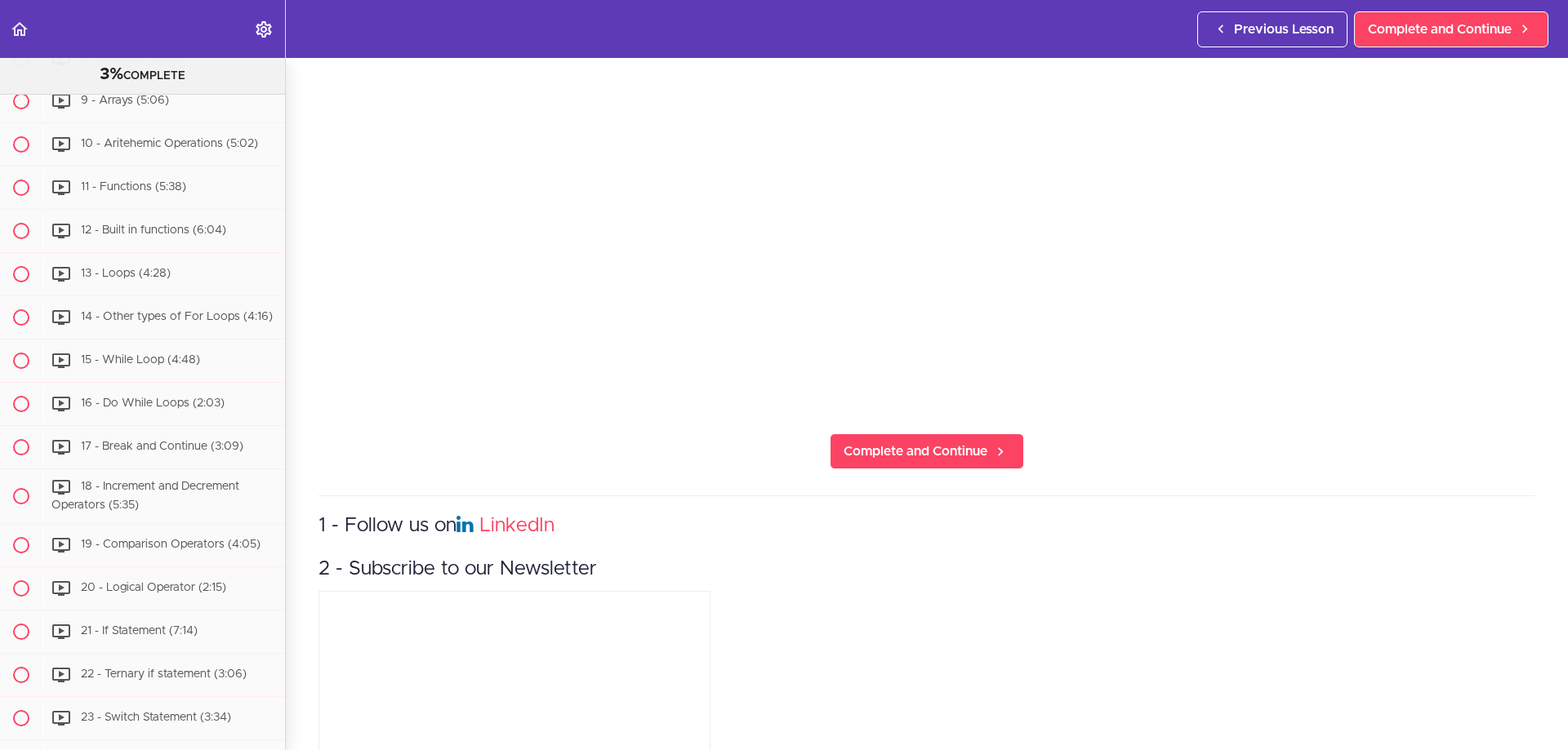
scroll to position [245, 0]
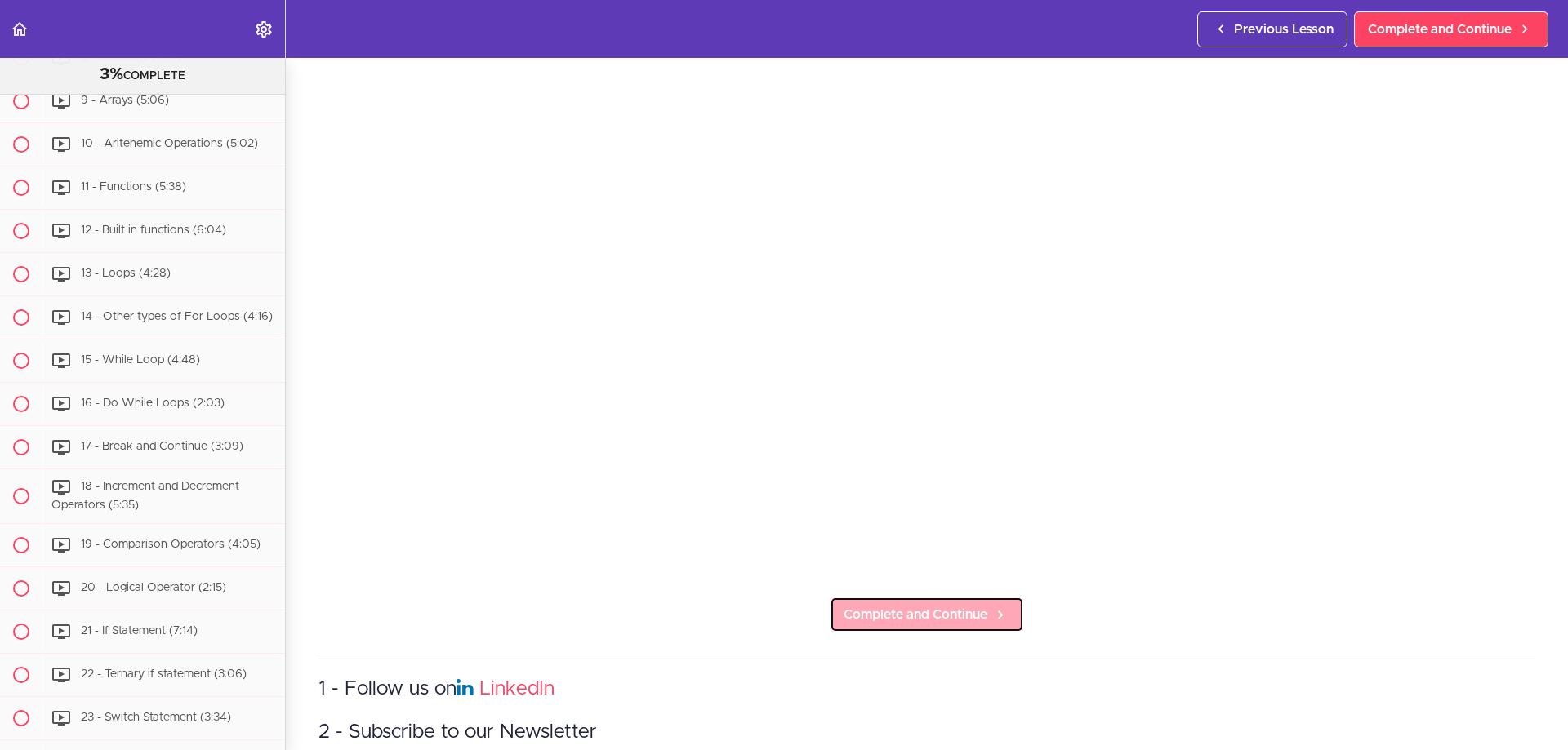
click at [946, 608] on span "Complete and Continue" at bounding box center [915, 615] width 143 height 19
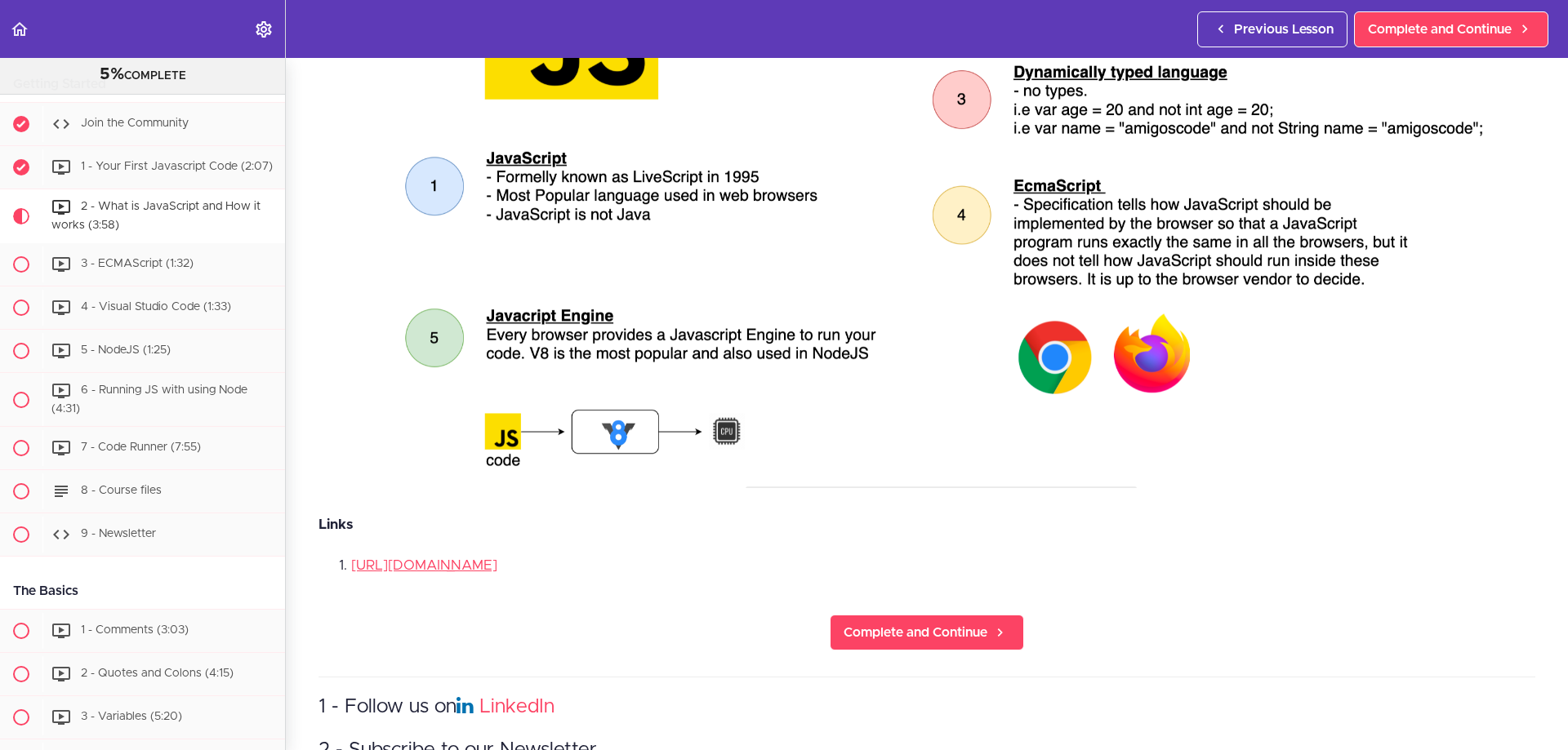
scroll to position [979, 0]
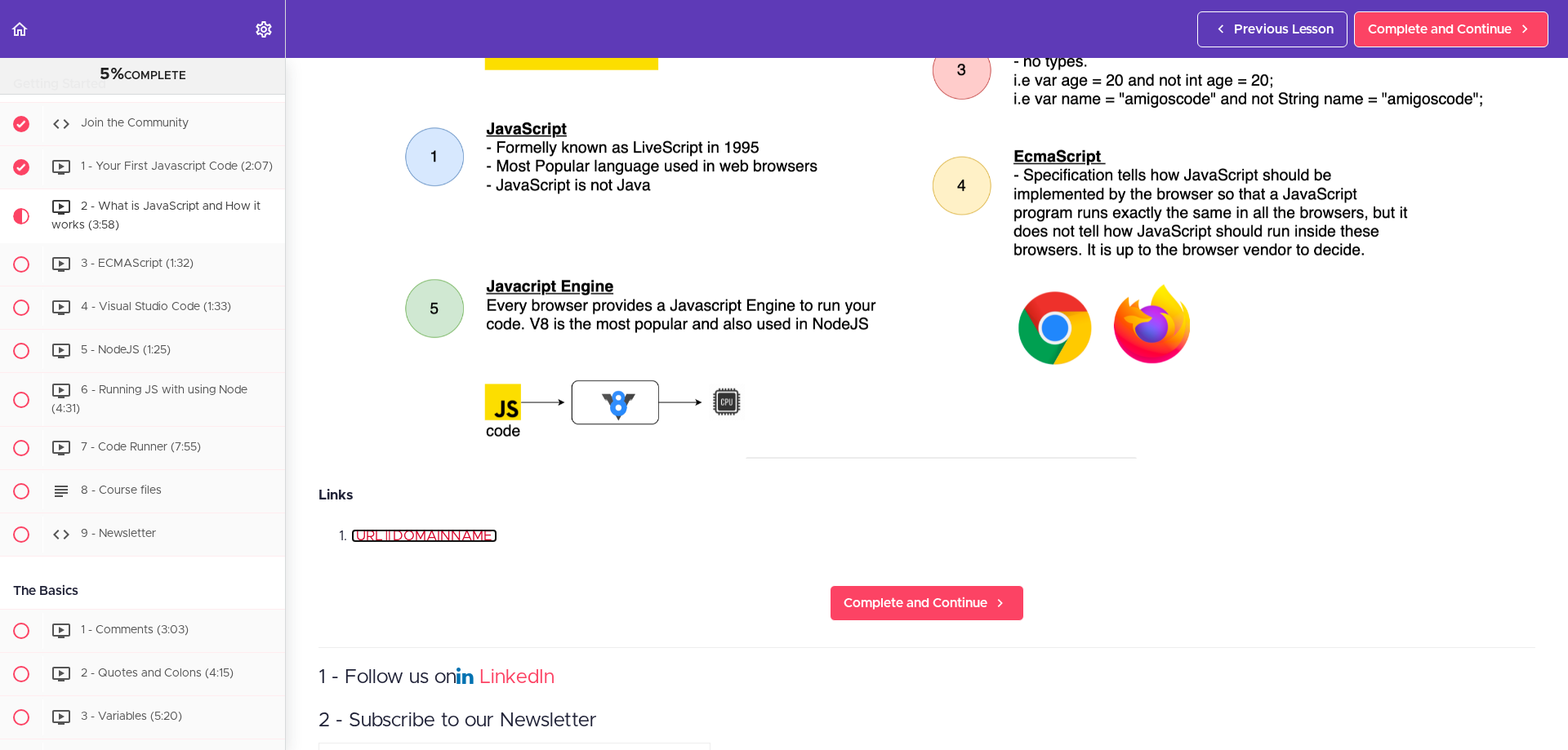
click at [498, 529] on link "[URL][DOMAIN_NAME]" at bounding box center [424, 536] width 146 height 14
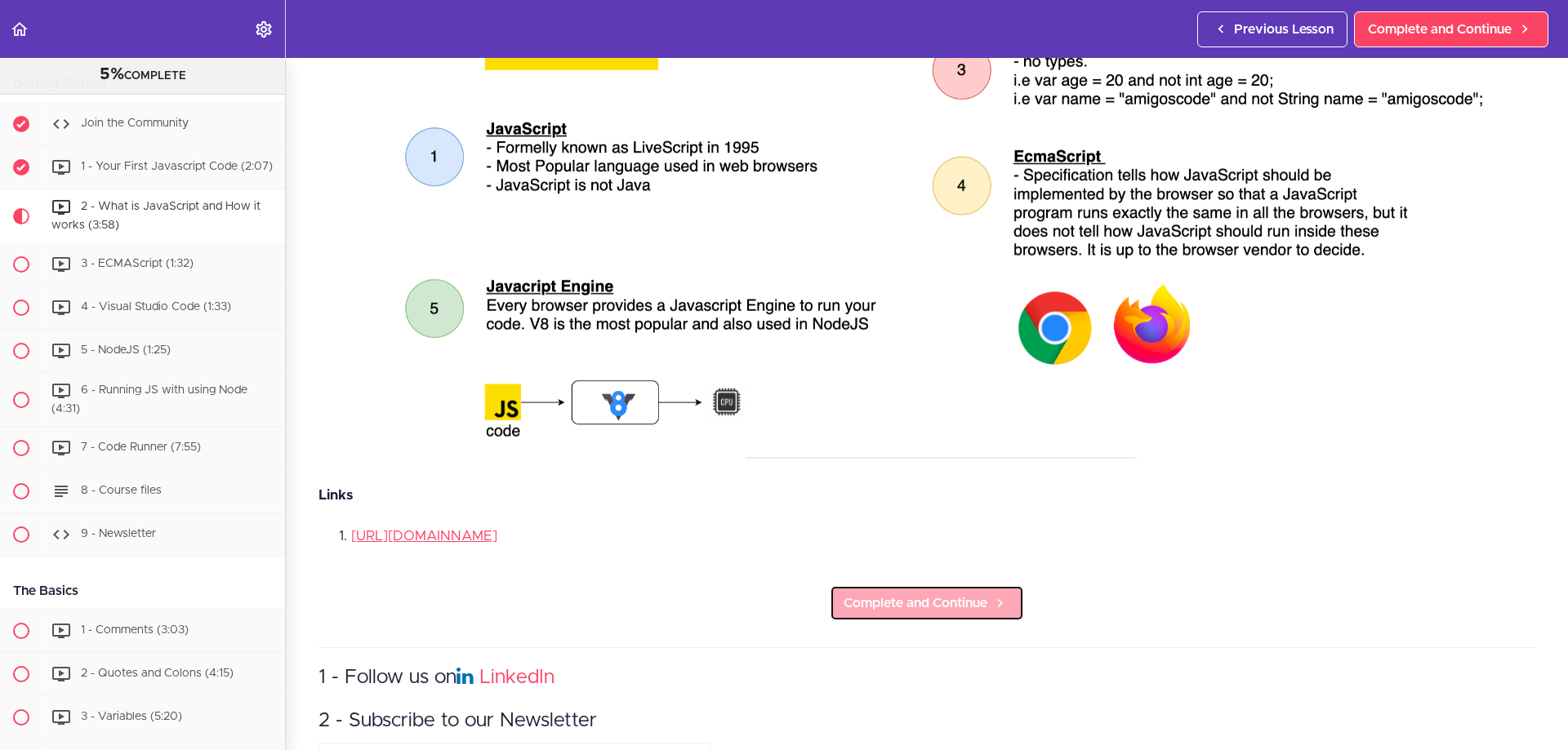
click at [916, 593] on span "Complete and Continue" at bounding box center [915, 603] width 143 height 19
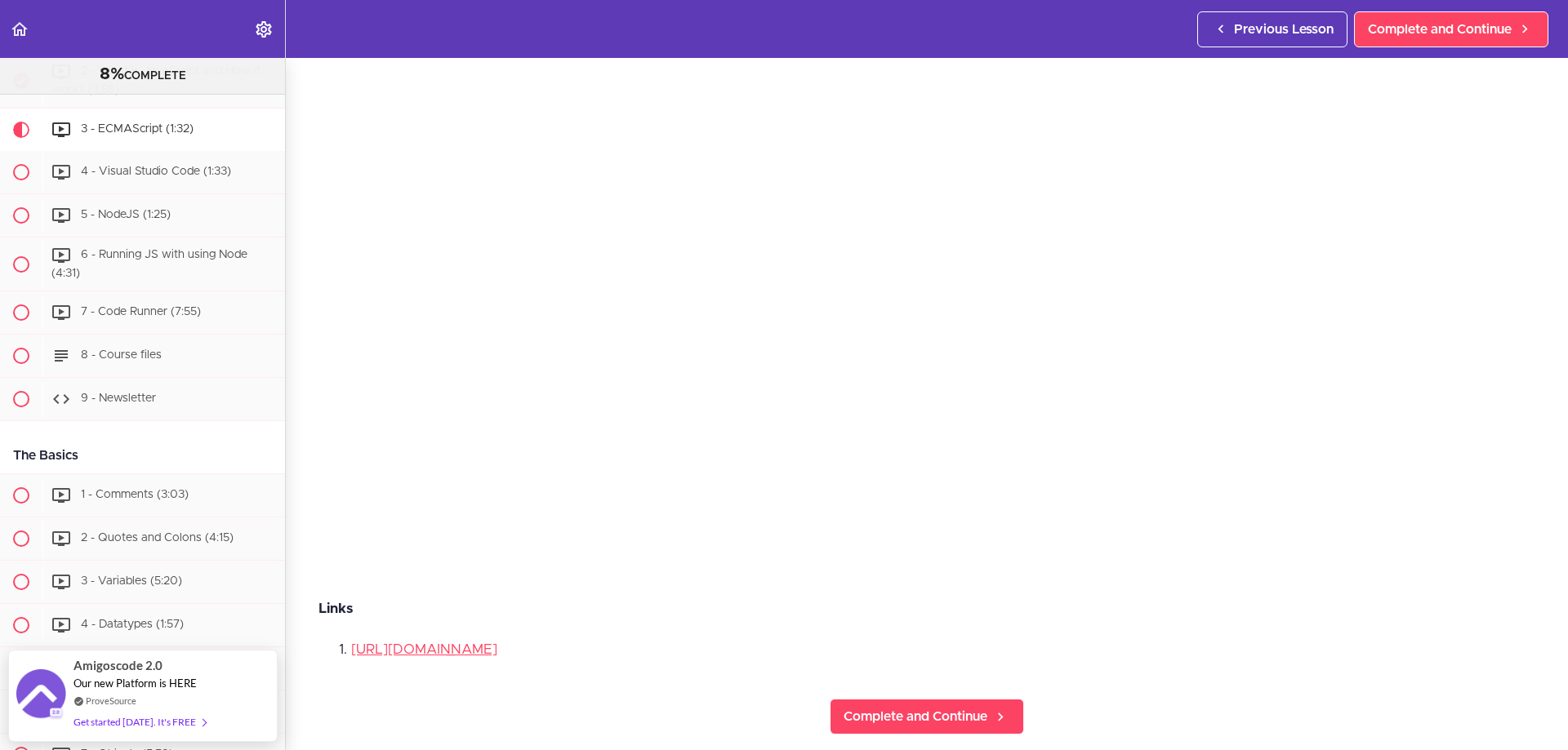
scroll to position [245, 0]
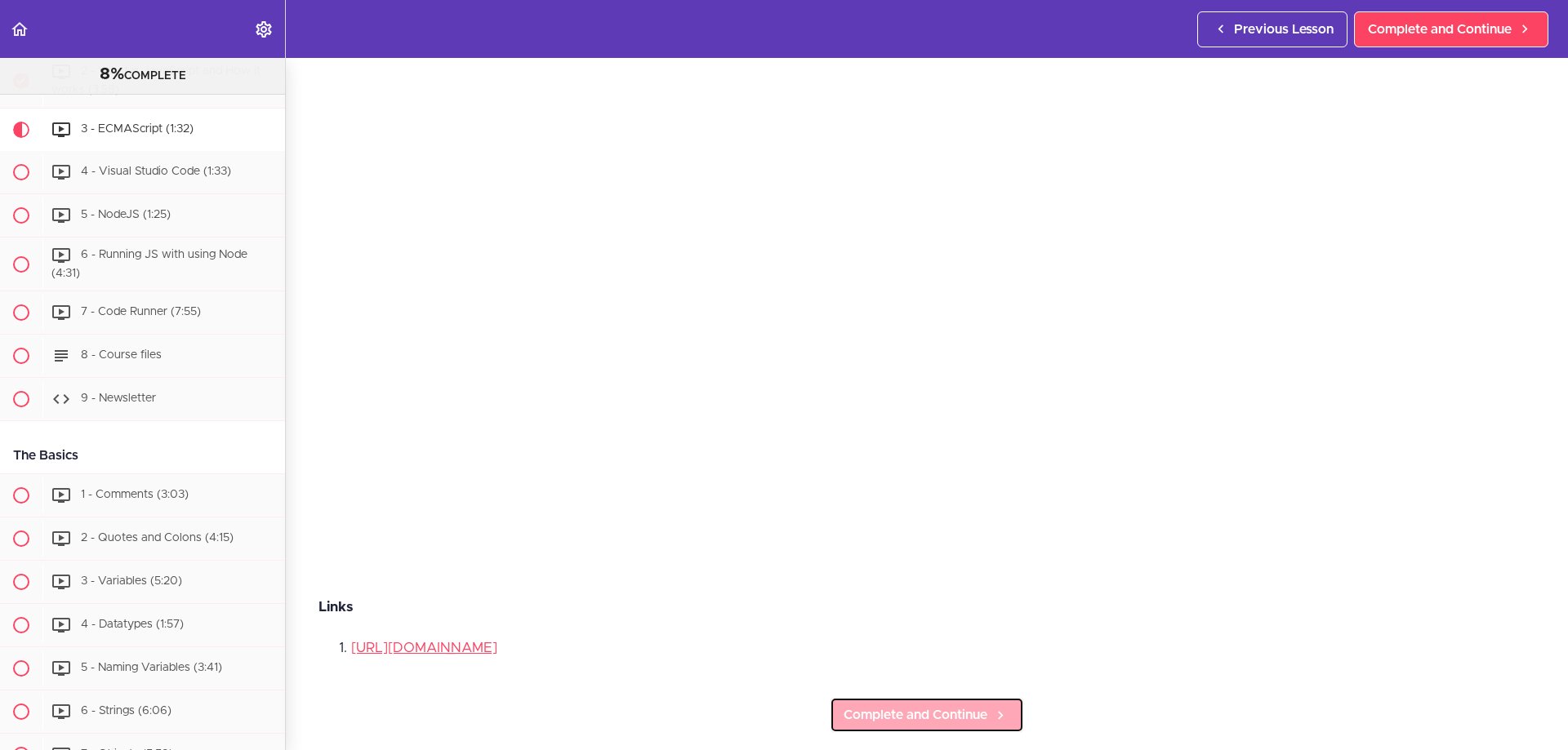
click at [978, 705] on span "Complete and Continue" at bounding box center [915, 715] width 143 height 19
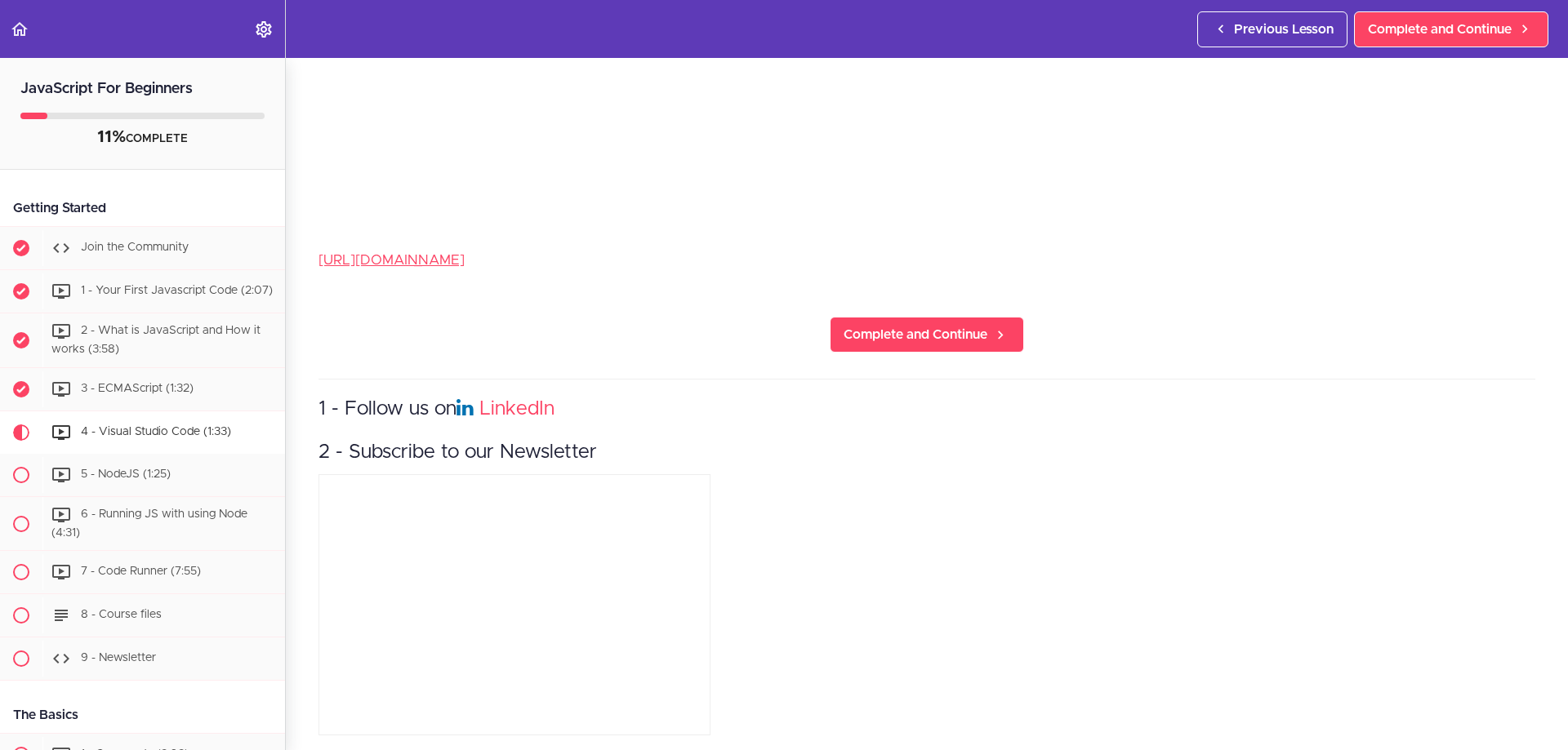
scroll to position [604, 0]
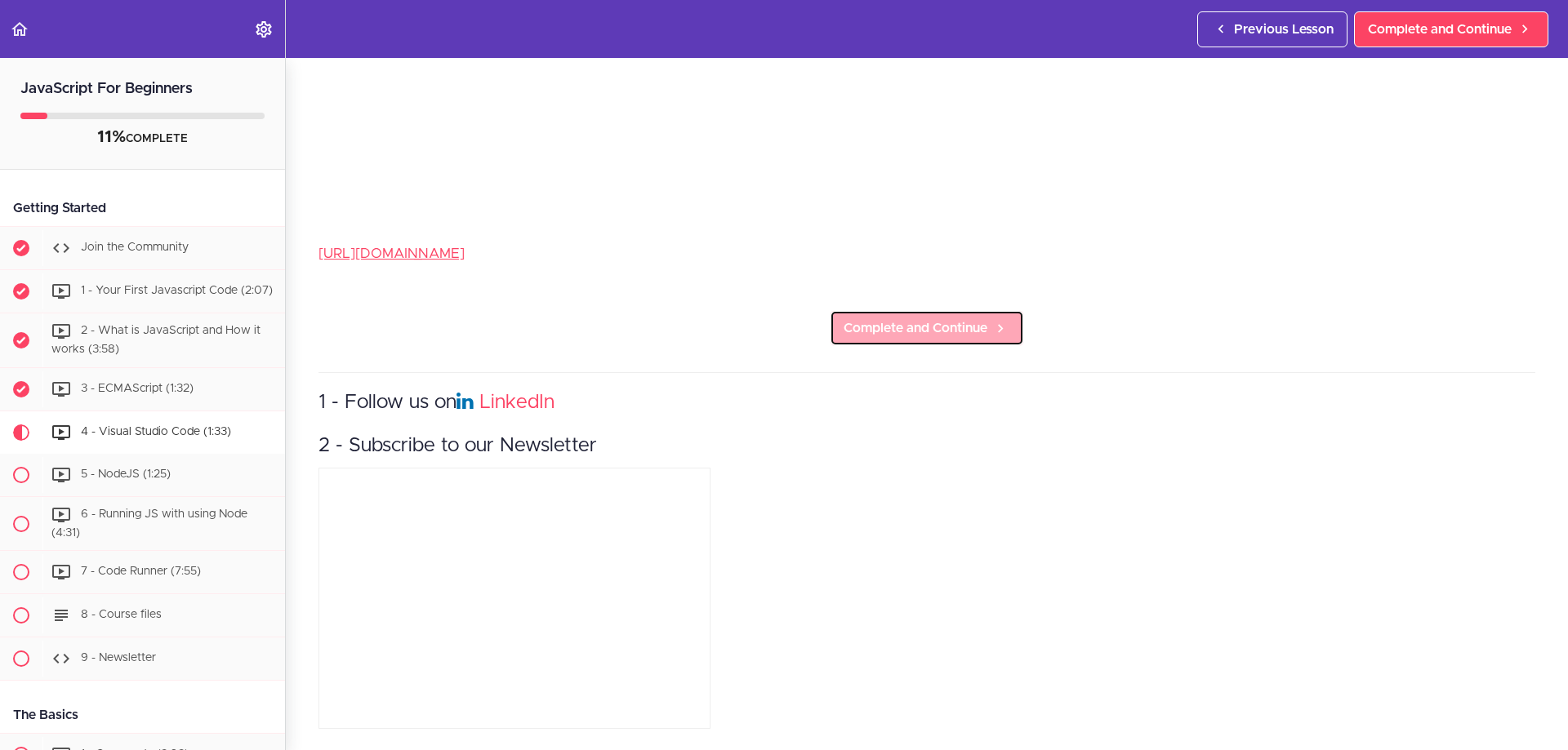
click at [951, 318] on span "Complete and Continue" at bounding box center [915, 328] width 143 height 19
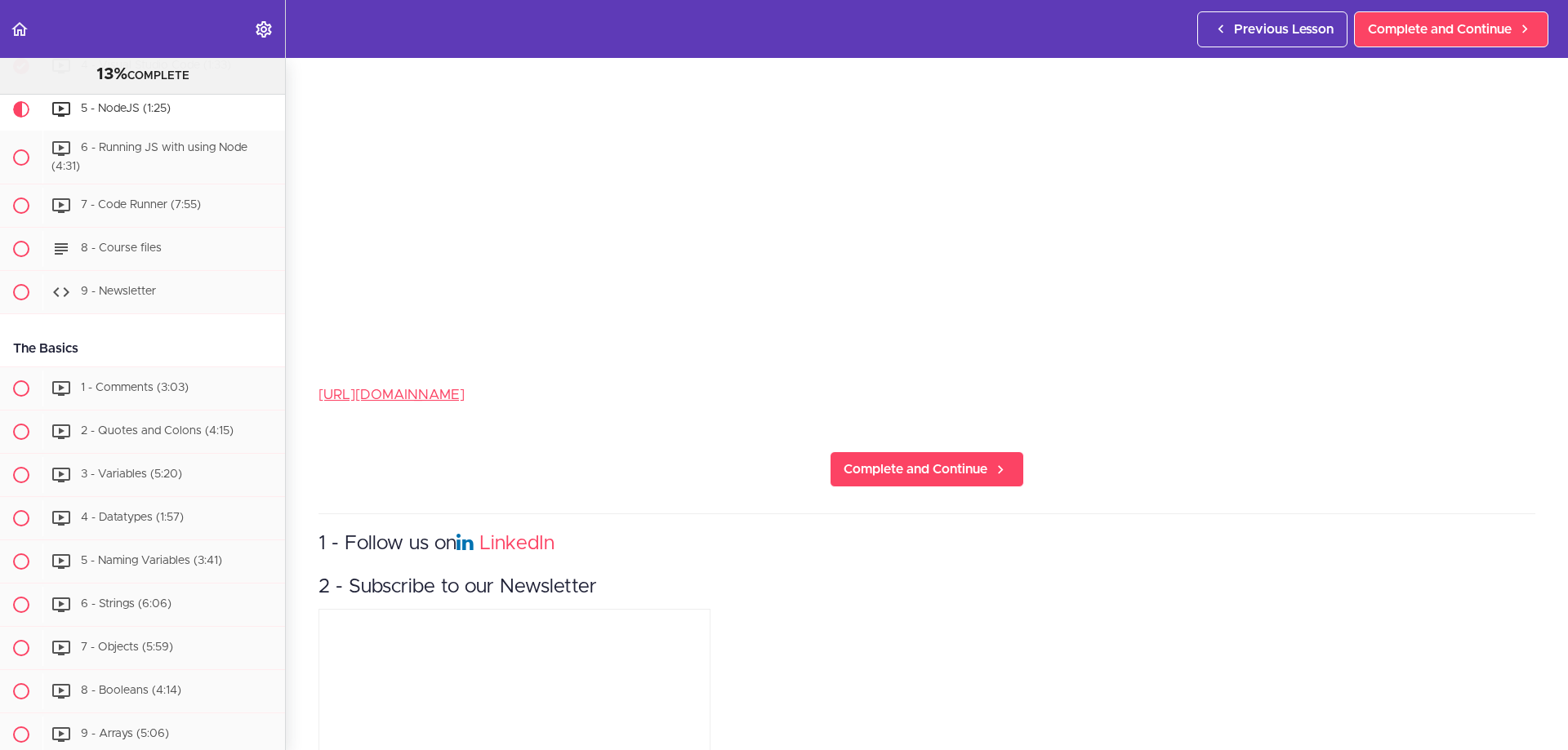
scroll to position [490, 0]
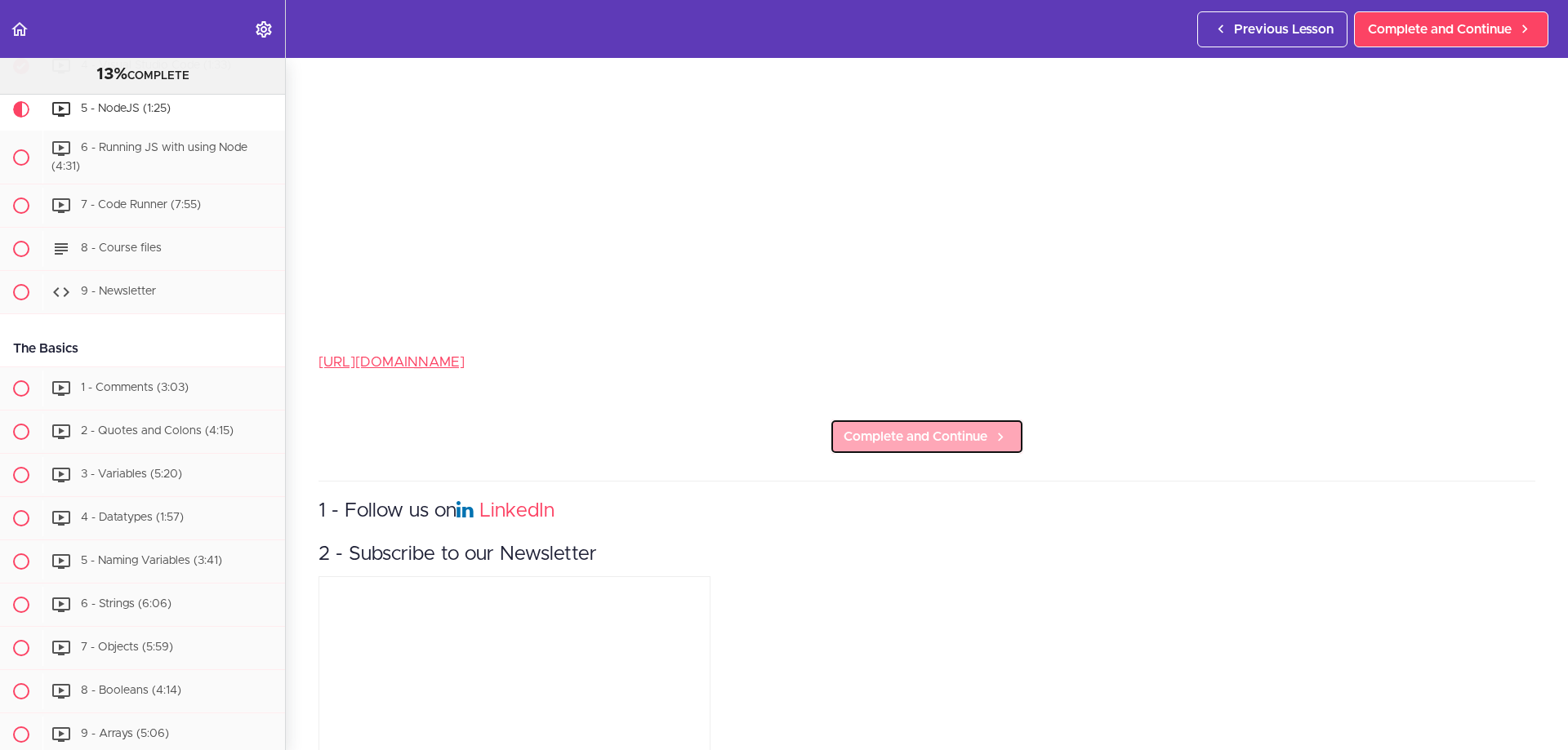
click at [938, 427] on span "Complete and Continue" at bounding box center [915, 437] width 143 height 19
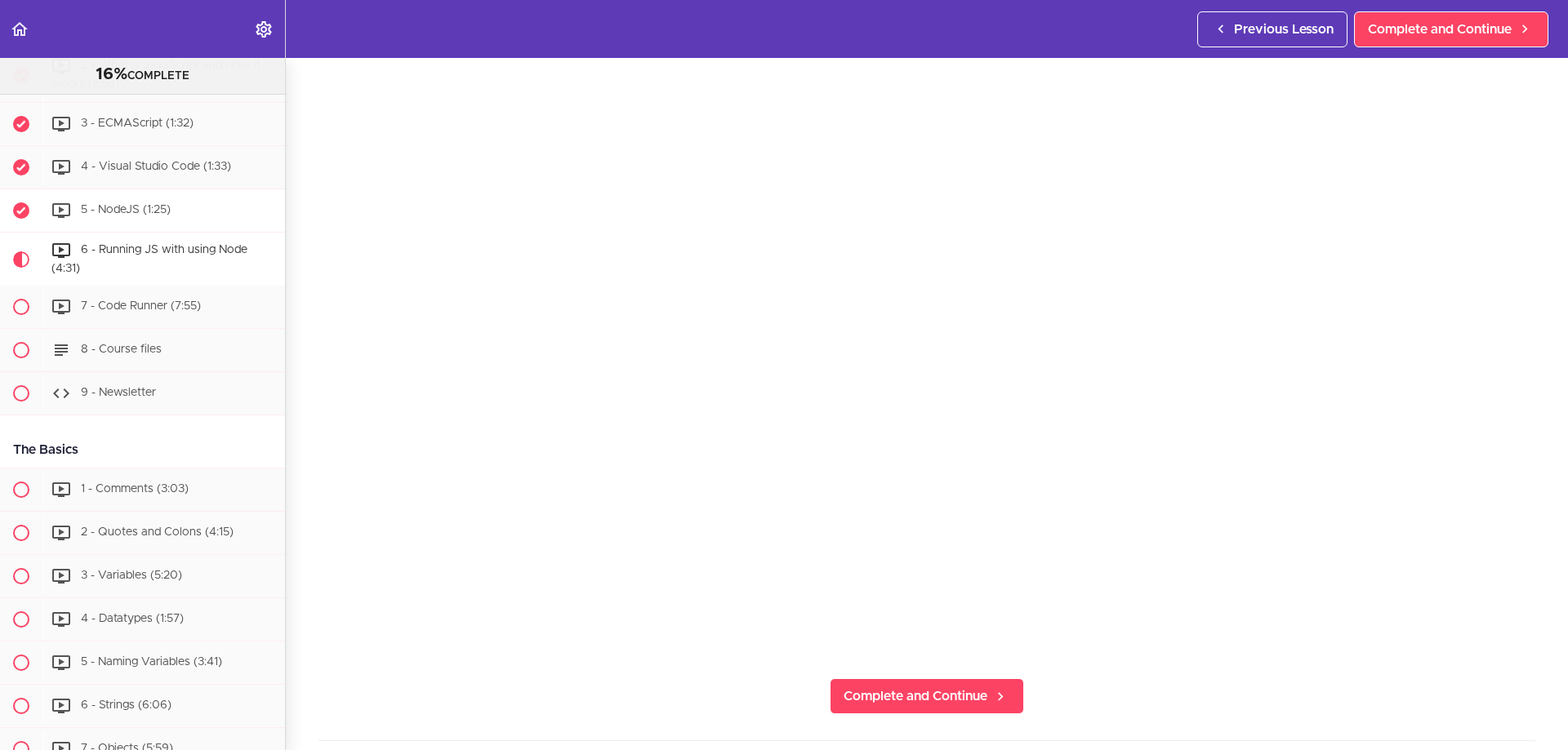
scroll to position [326, 0]
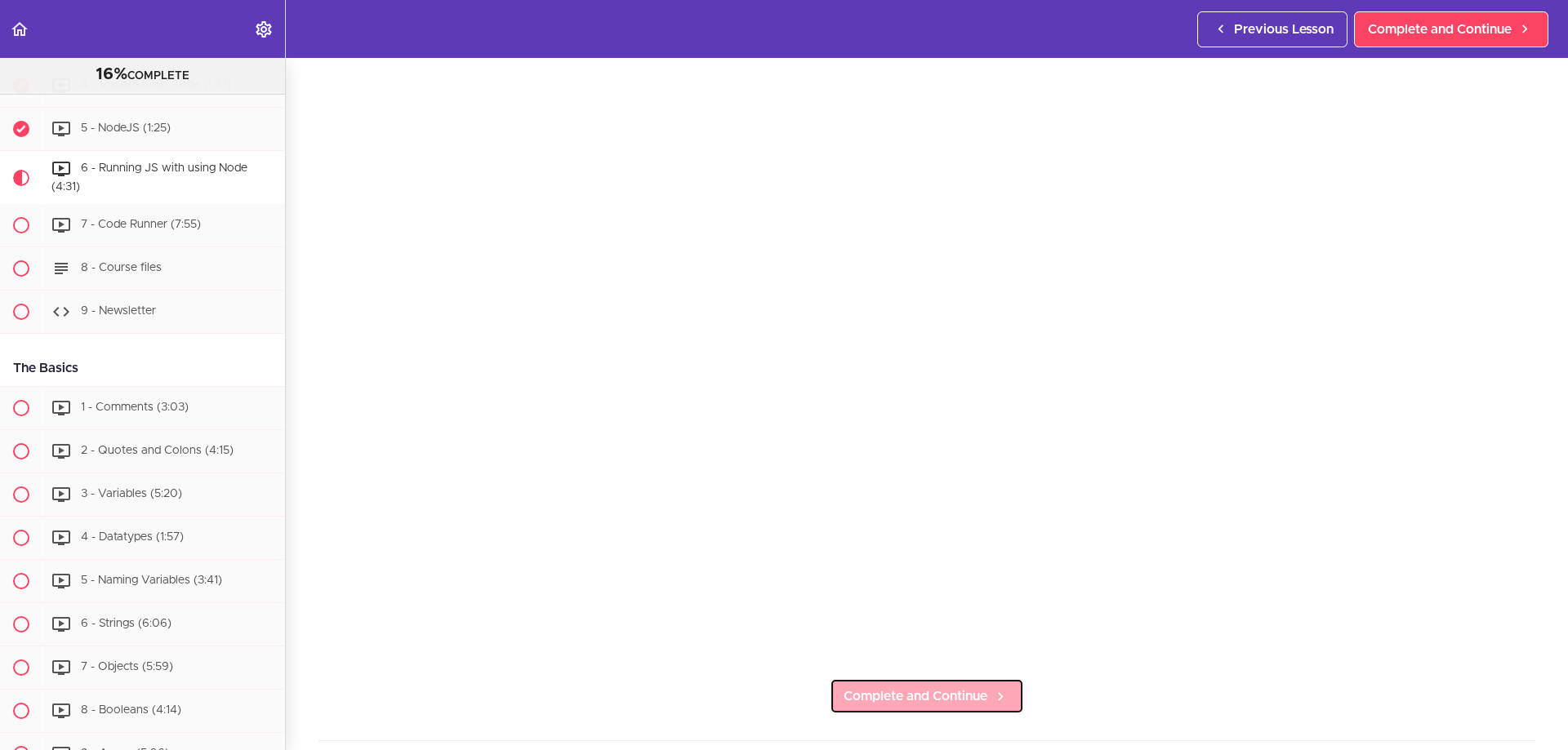
click at [901, 689] on span "Complete and Continue" at bounding box center [915, 696] width 143 height 19
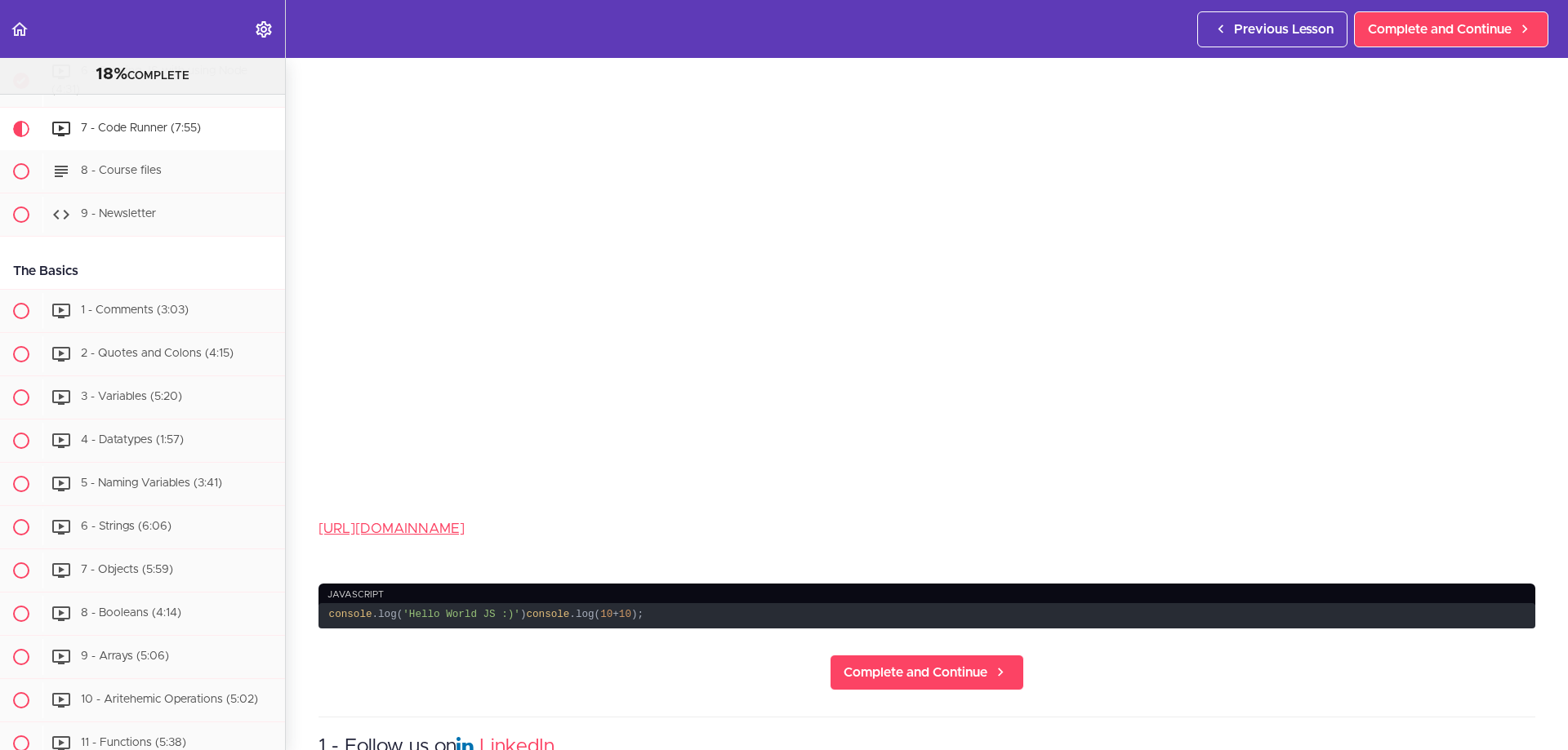
scroll to position [326, 0]
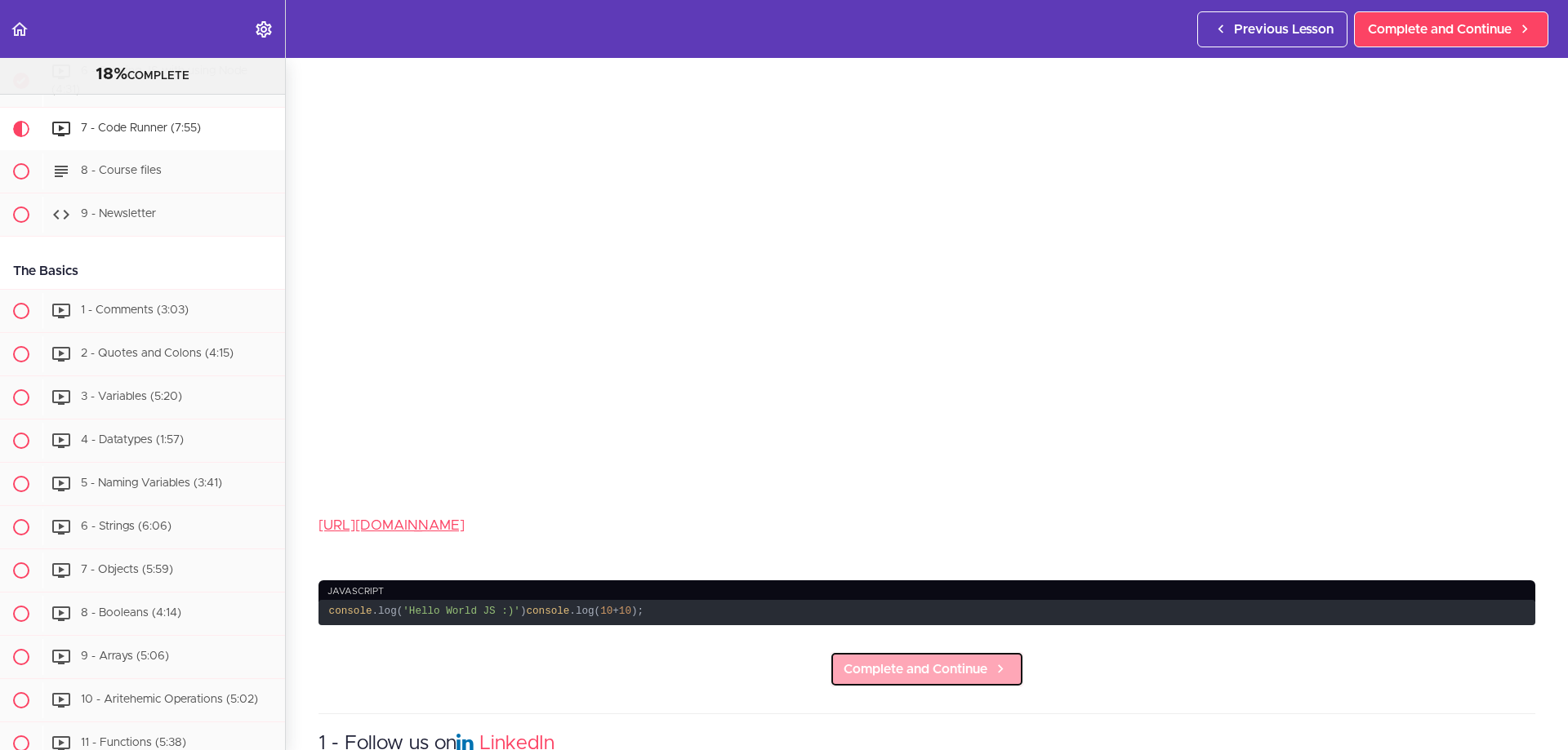
click at [929, 680] on span "Complete and Continue" at bounding box center [915, 669] width 143 height 19
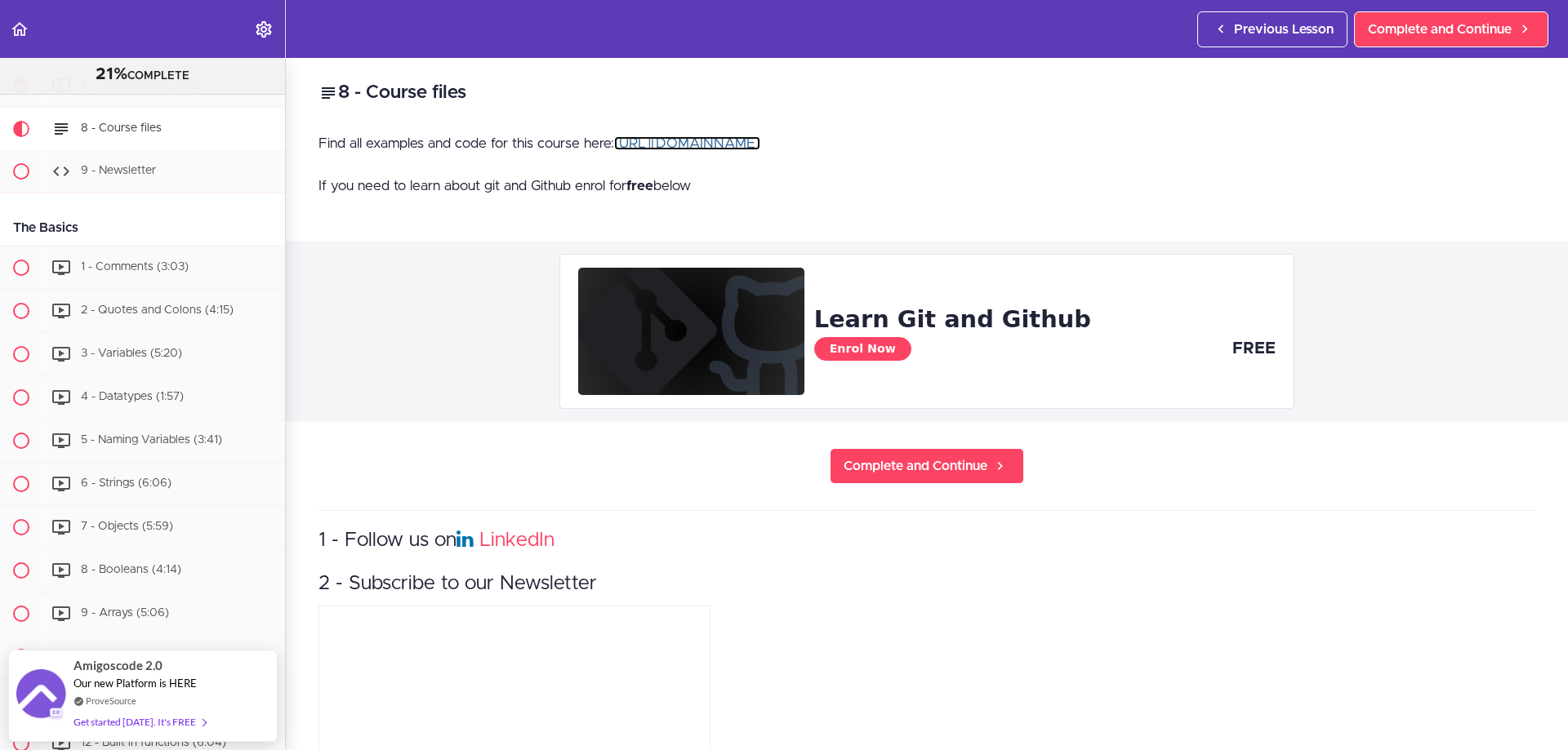
scroll to position [82, 0]
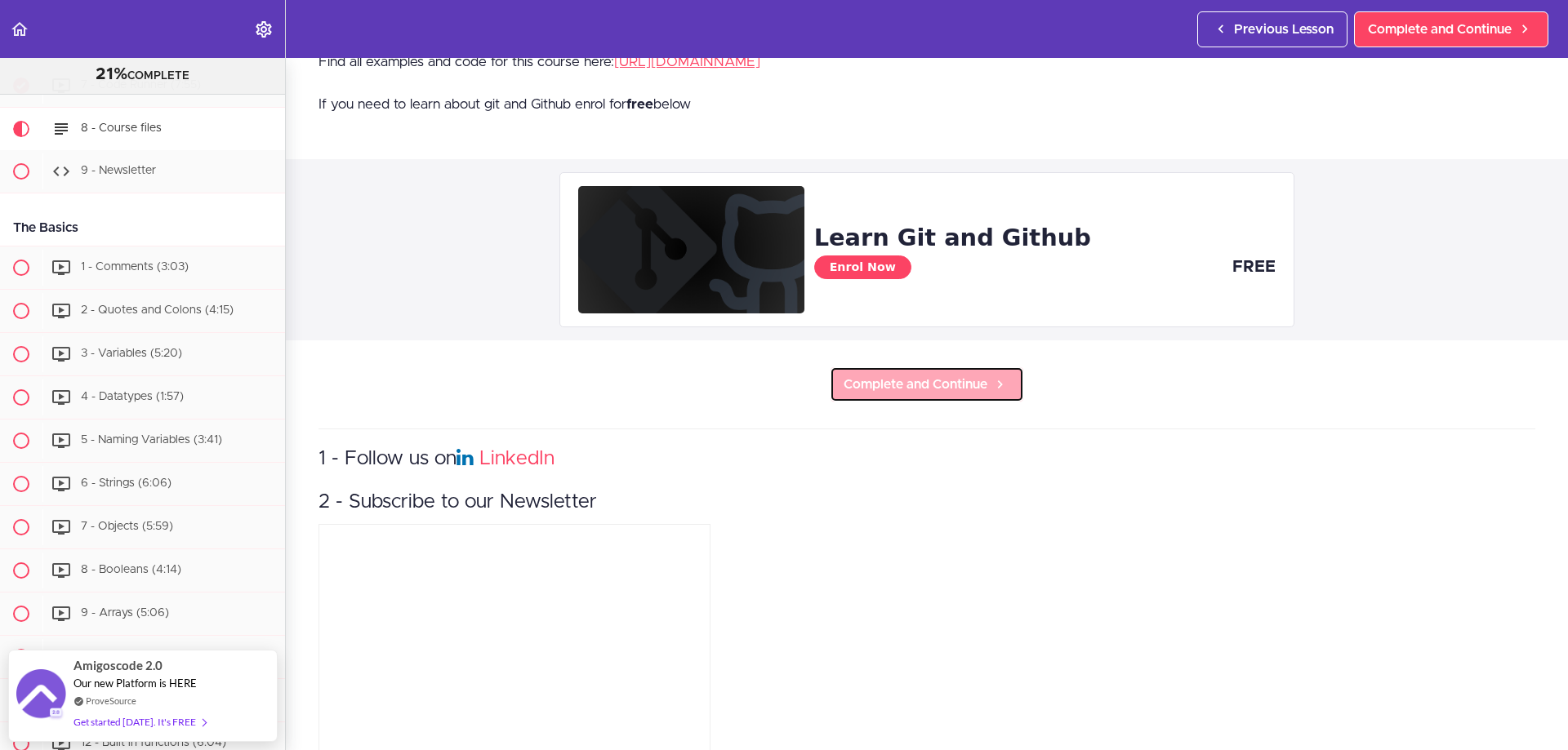
click at [955, 396] on link "Complete and Continue" at bounding box center [926, 384] width 194 height 36
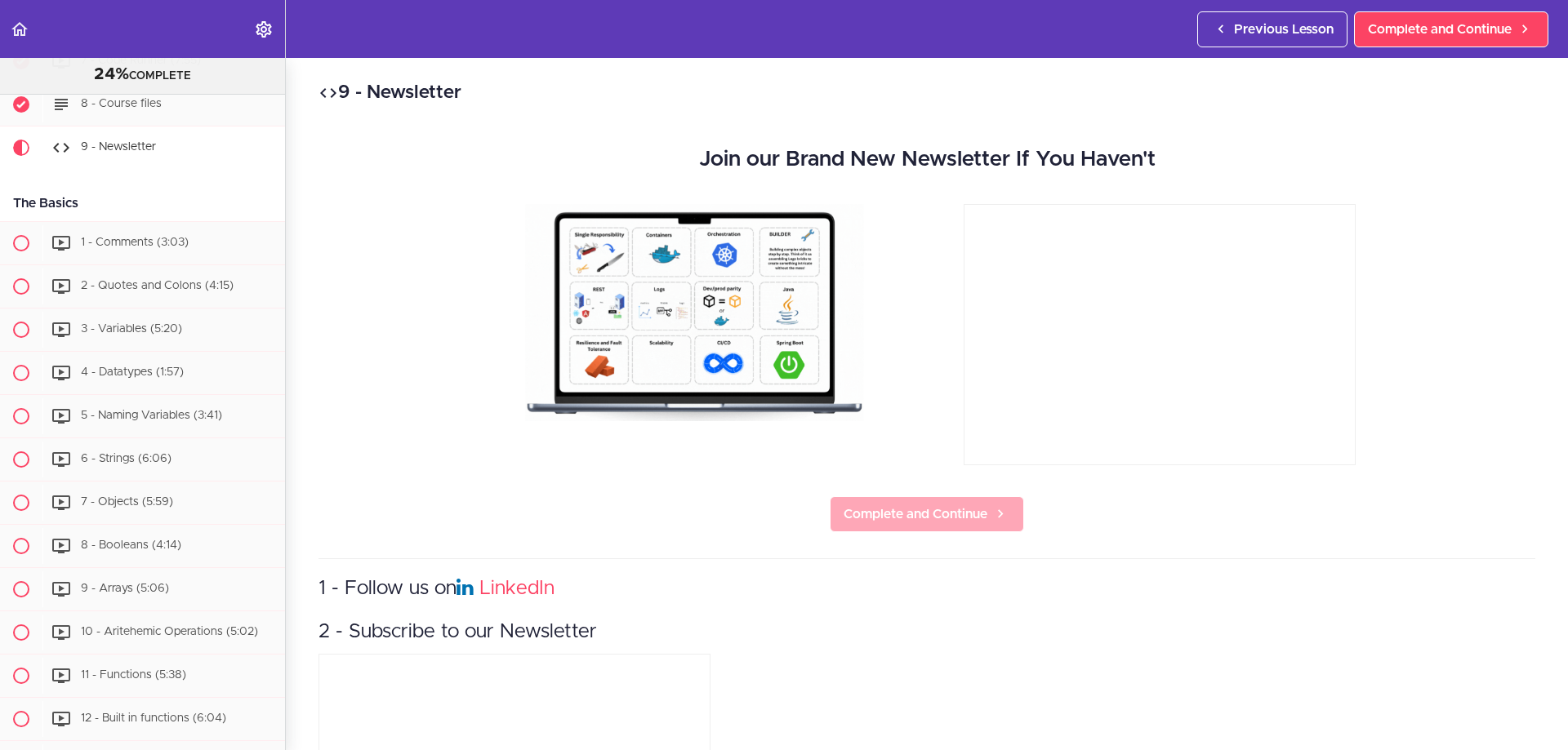
scroll to position [510, 0]
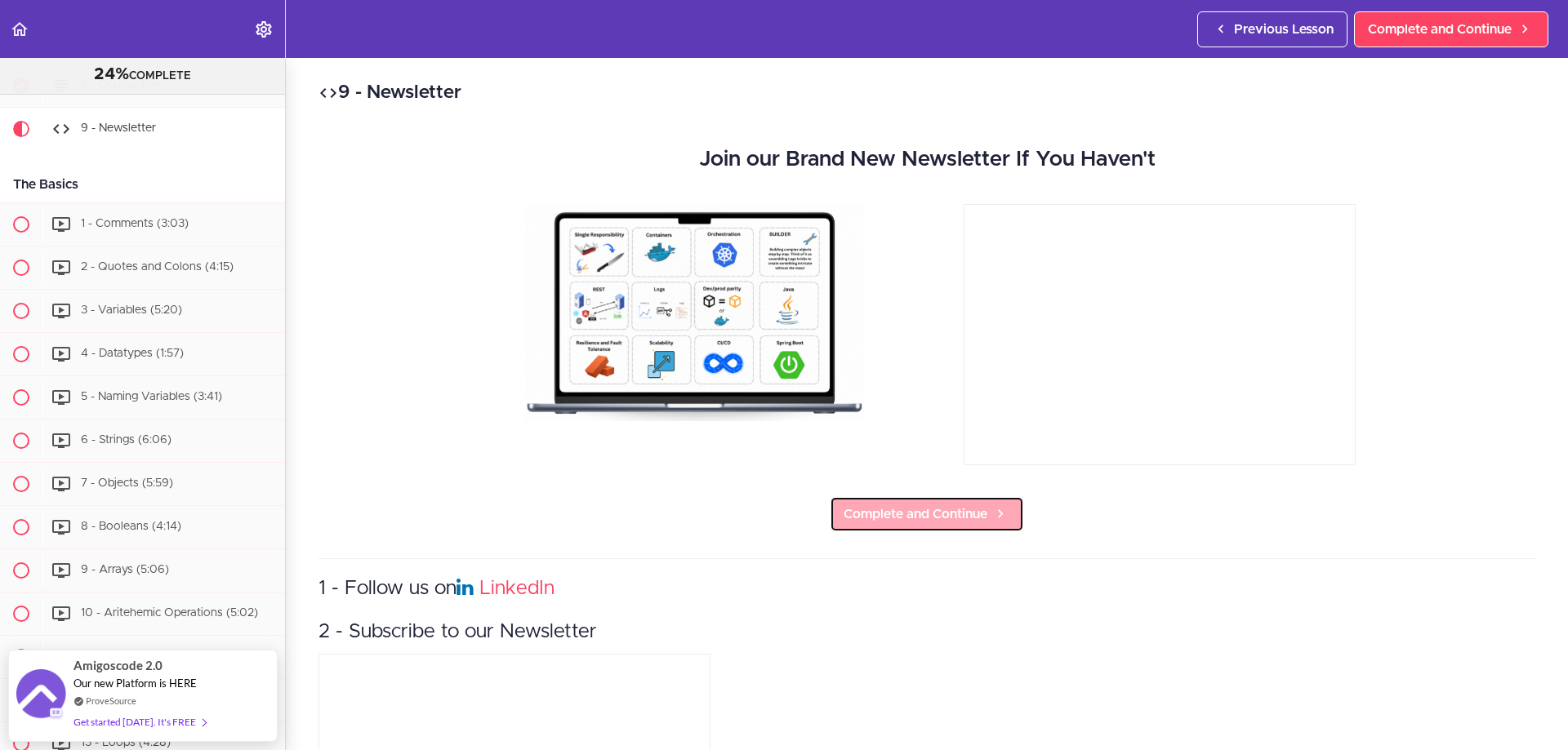
click at [942, 513] on span "Complete and Continue" at bounding box center [915, 514] width 143 height 19
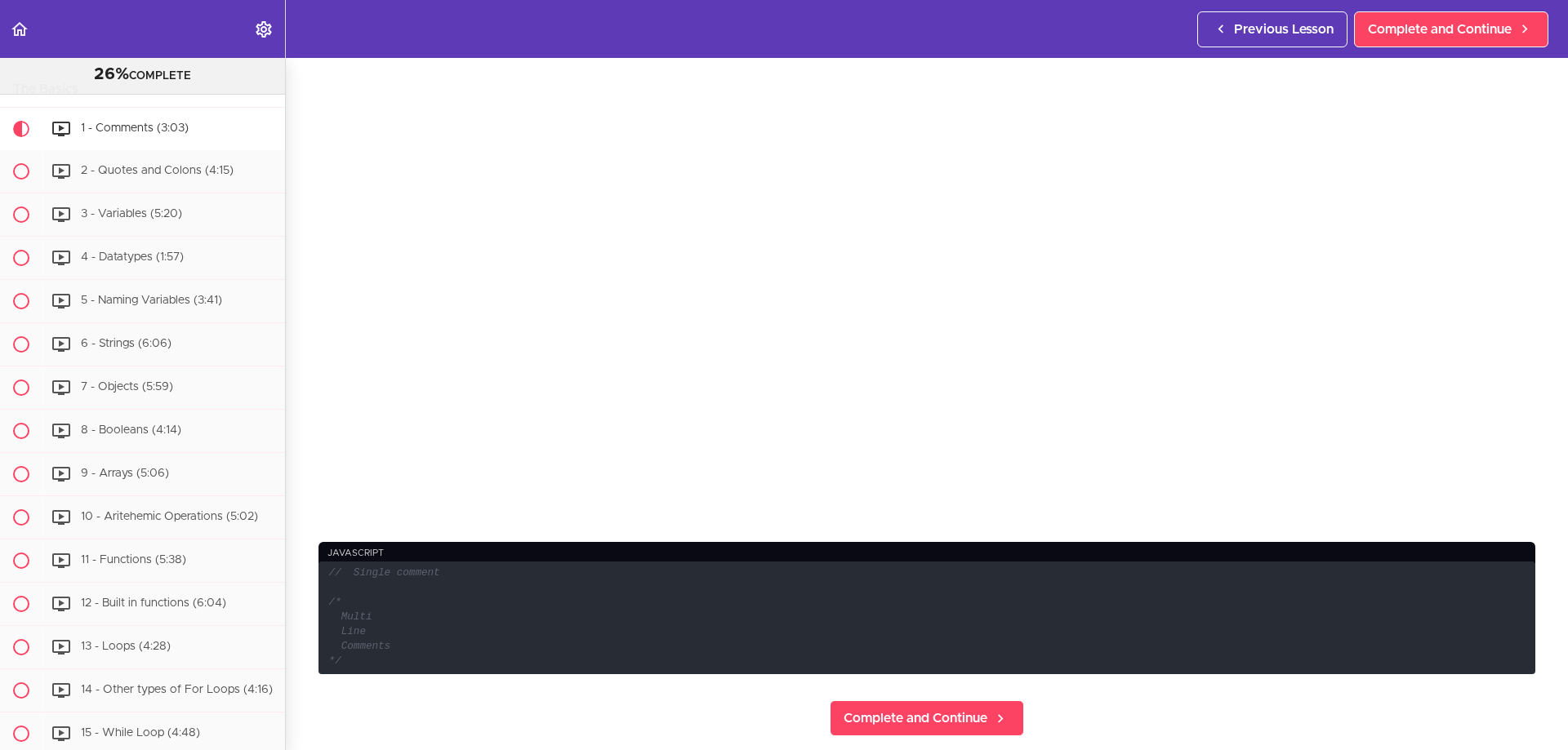
scroll to position [326, 0]
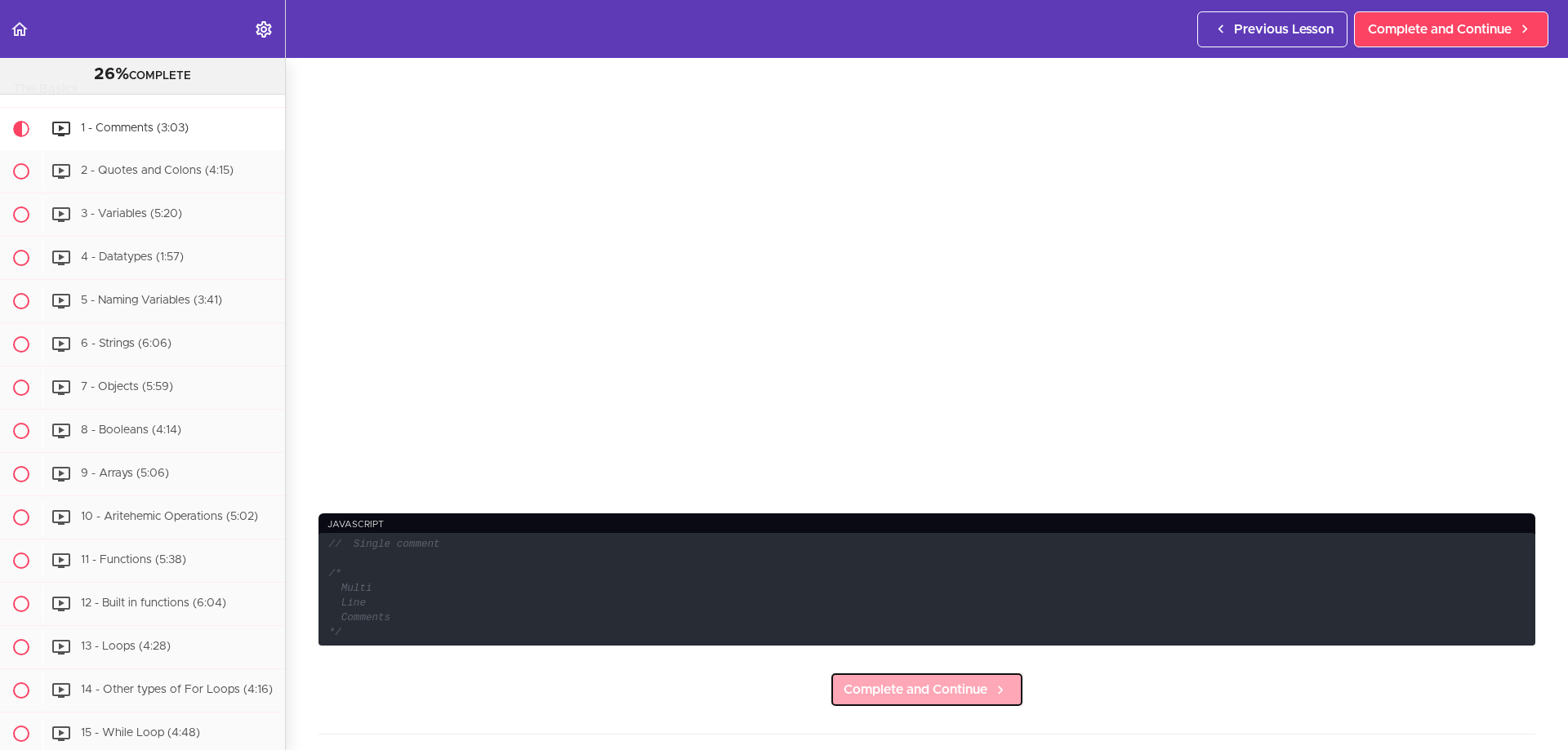
click at [967, 691] on span "Complete and Continue" at bounding box center [915, 690] width 143 height 19
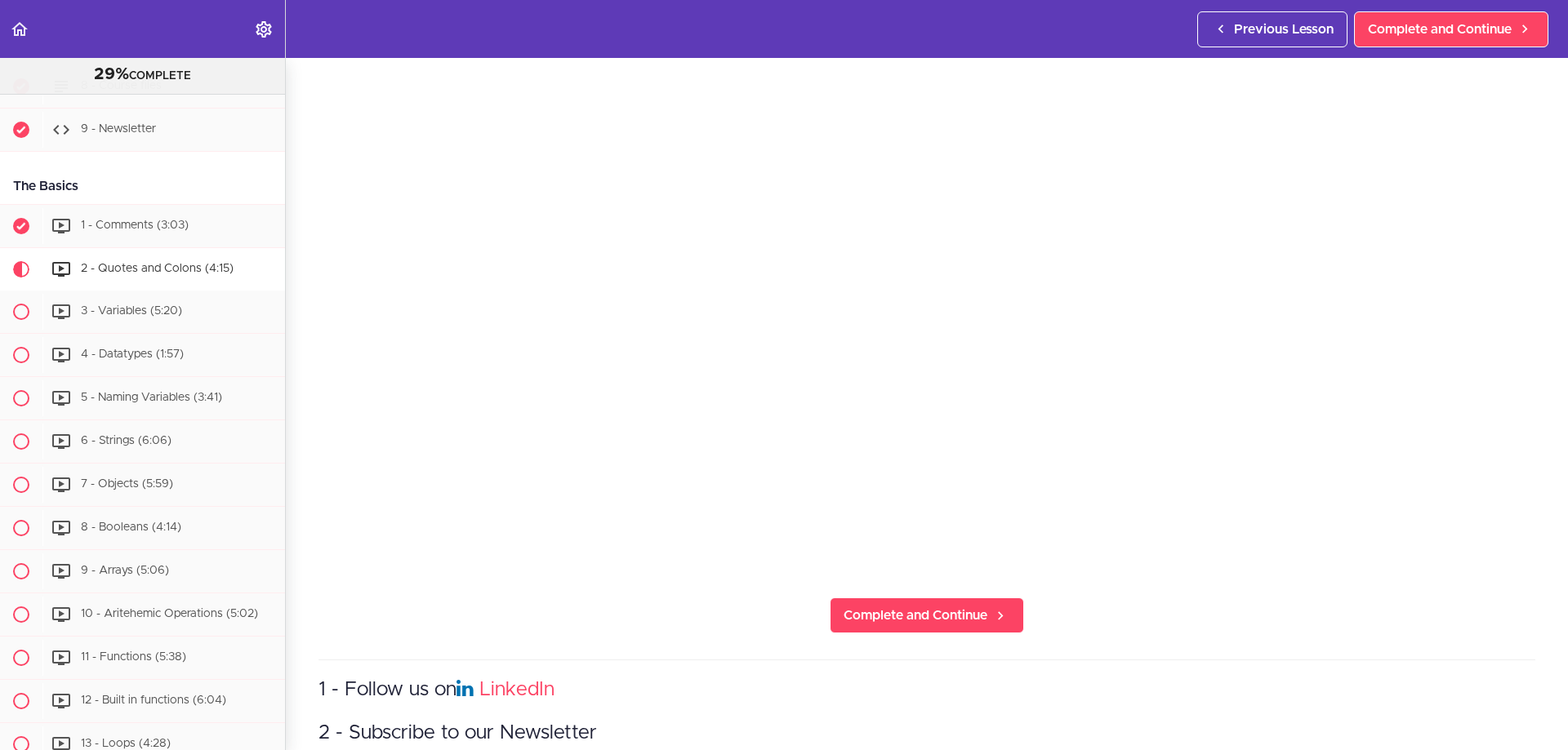
scroll to position [408, 0]
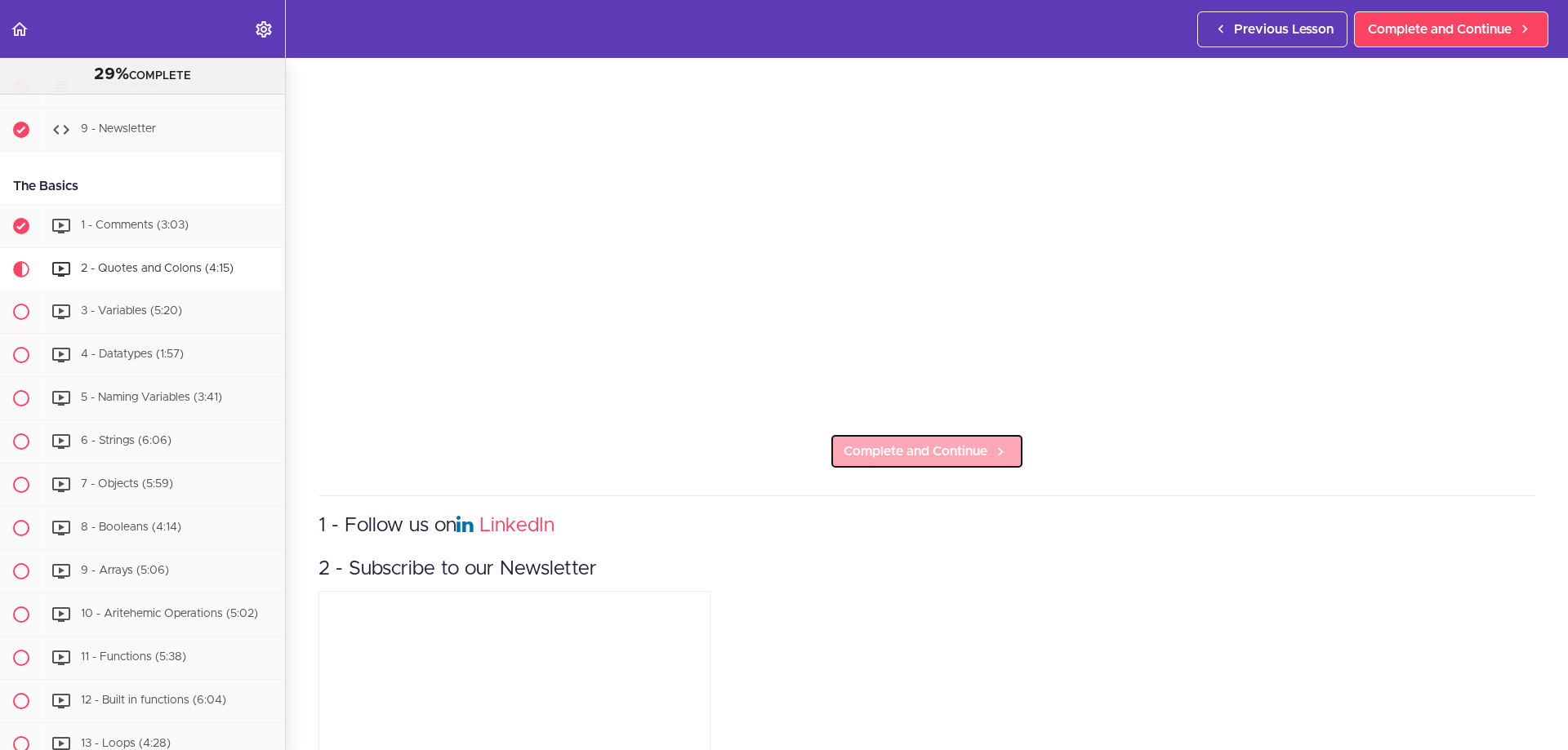
click at [963, 452] on span "Complete and Continue" at bounding box center [915, 451] width 143 height 19
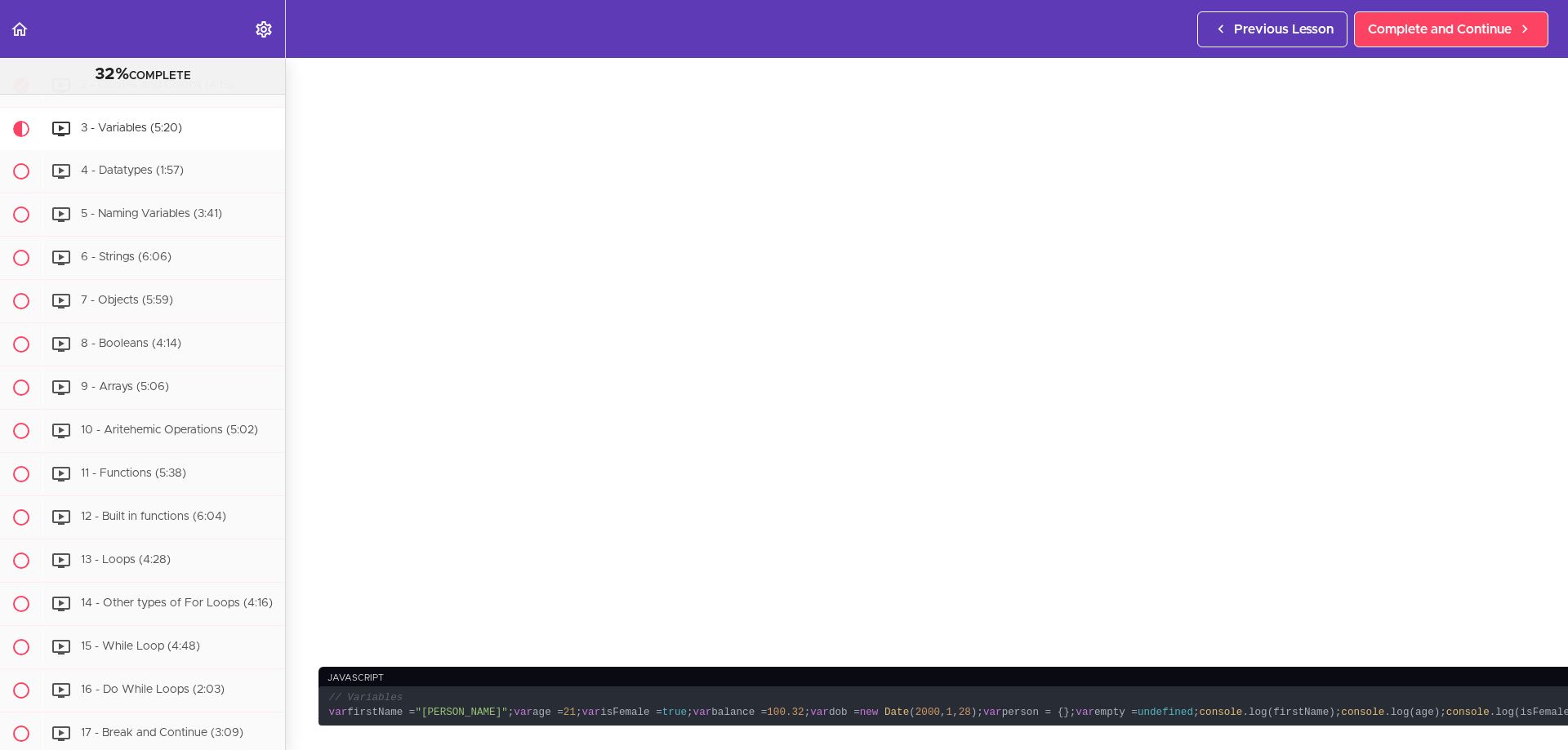
scroll to position [408, 0]
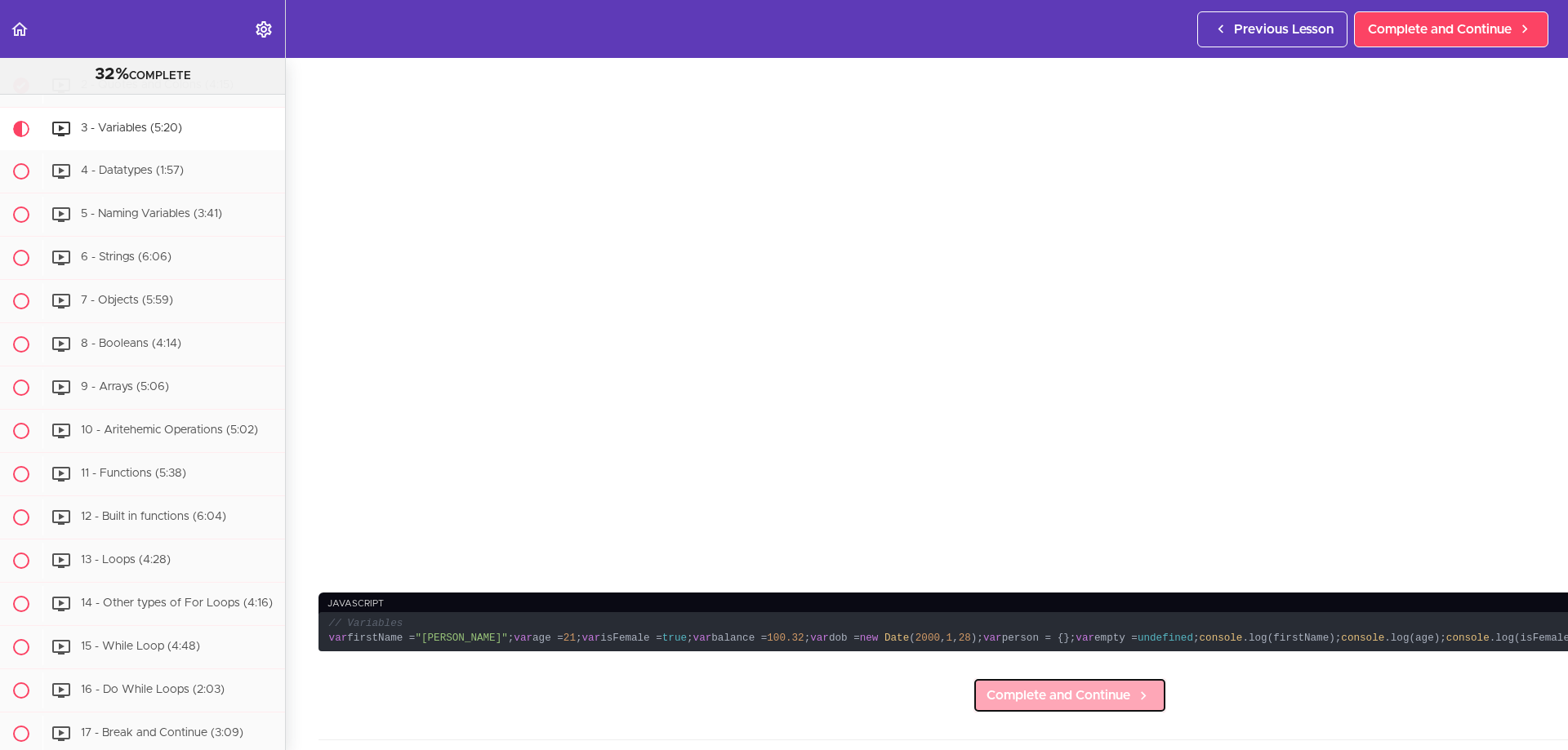
click at [987, 705] on span "Complete and Continue" at bounding box center [1058, 695] width 143 height 19
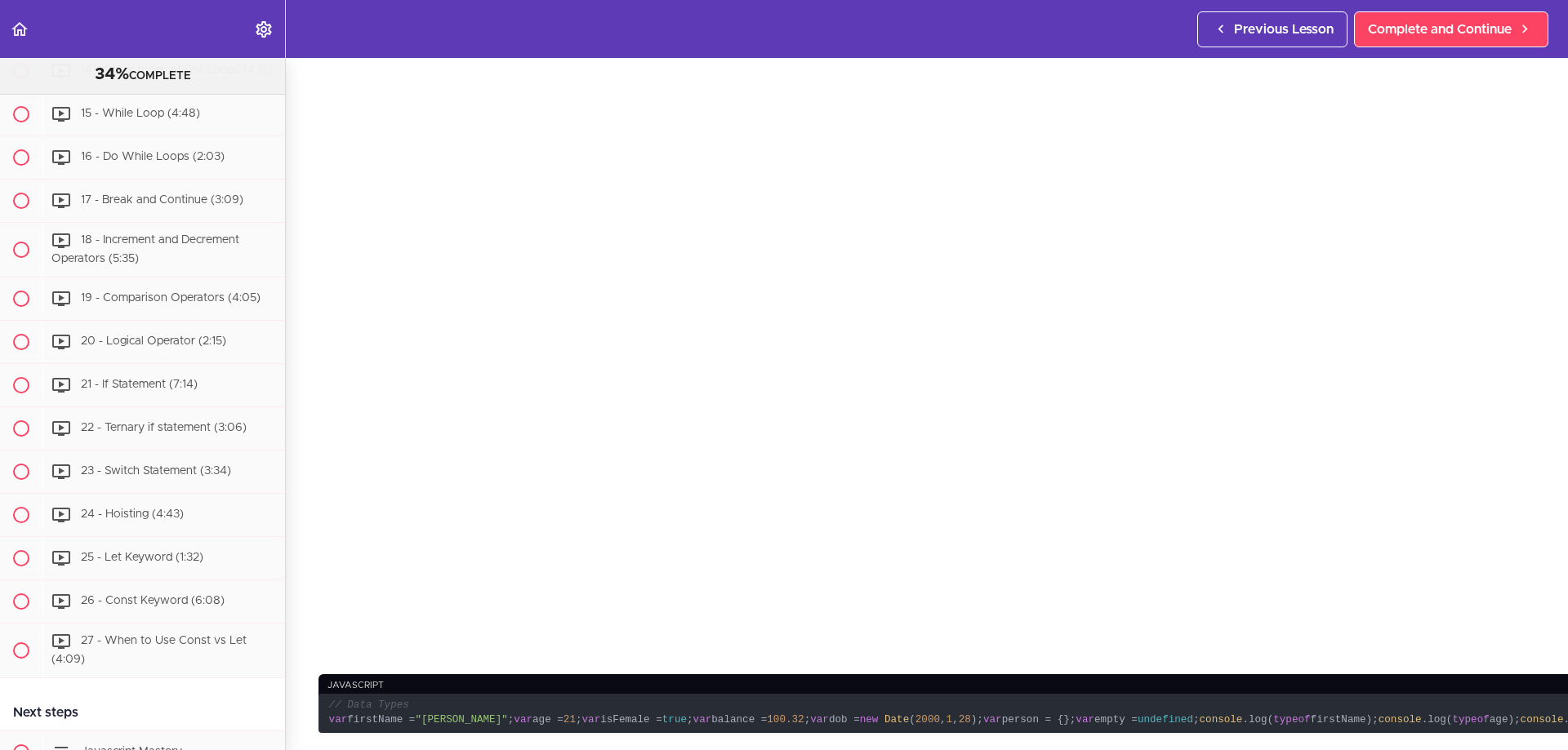
scroll to position [490, 0]
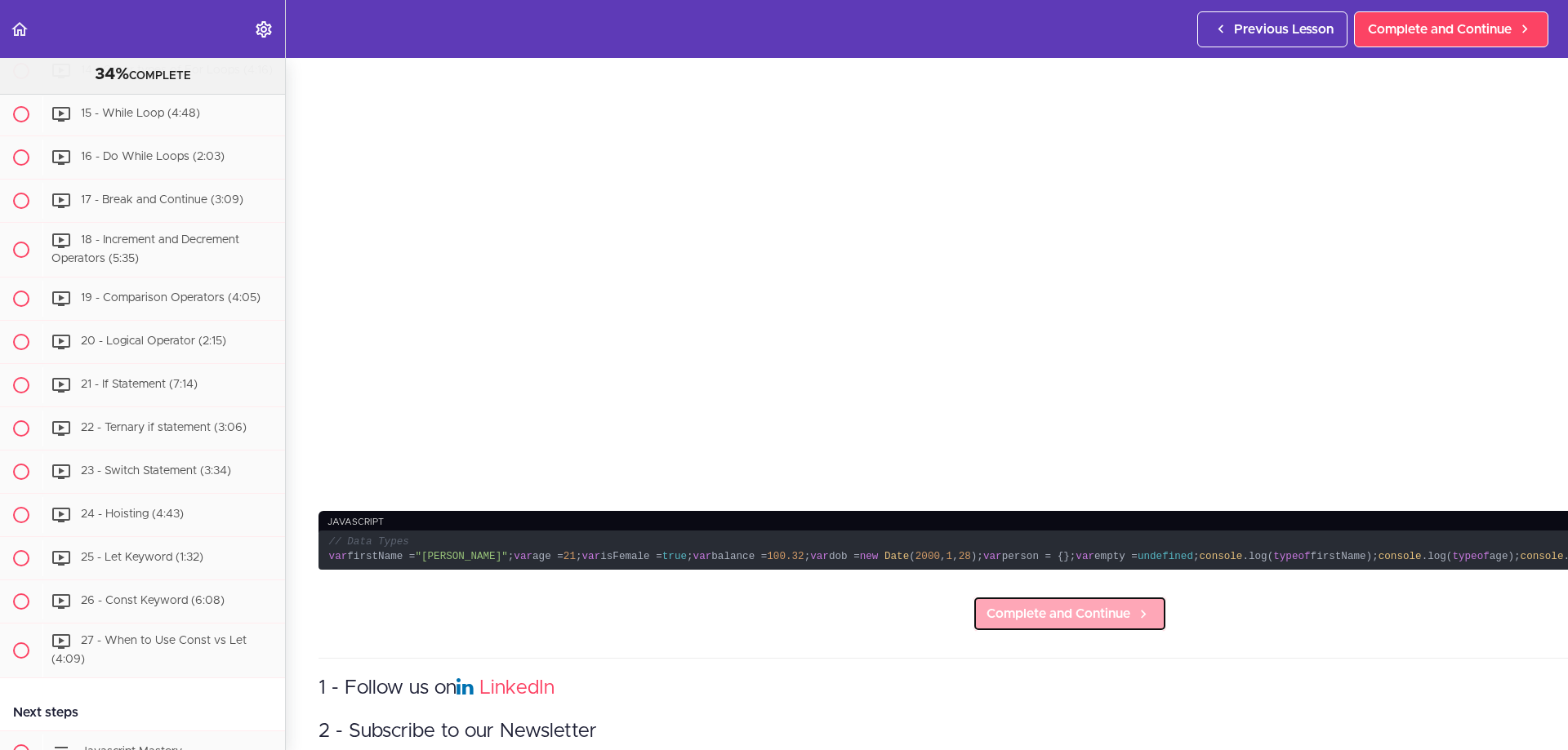
click at [987, 623] on span "Complete and Continue" at bounding box center [1058, 614] width 143 height 19
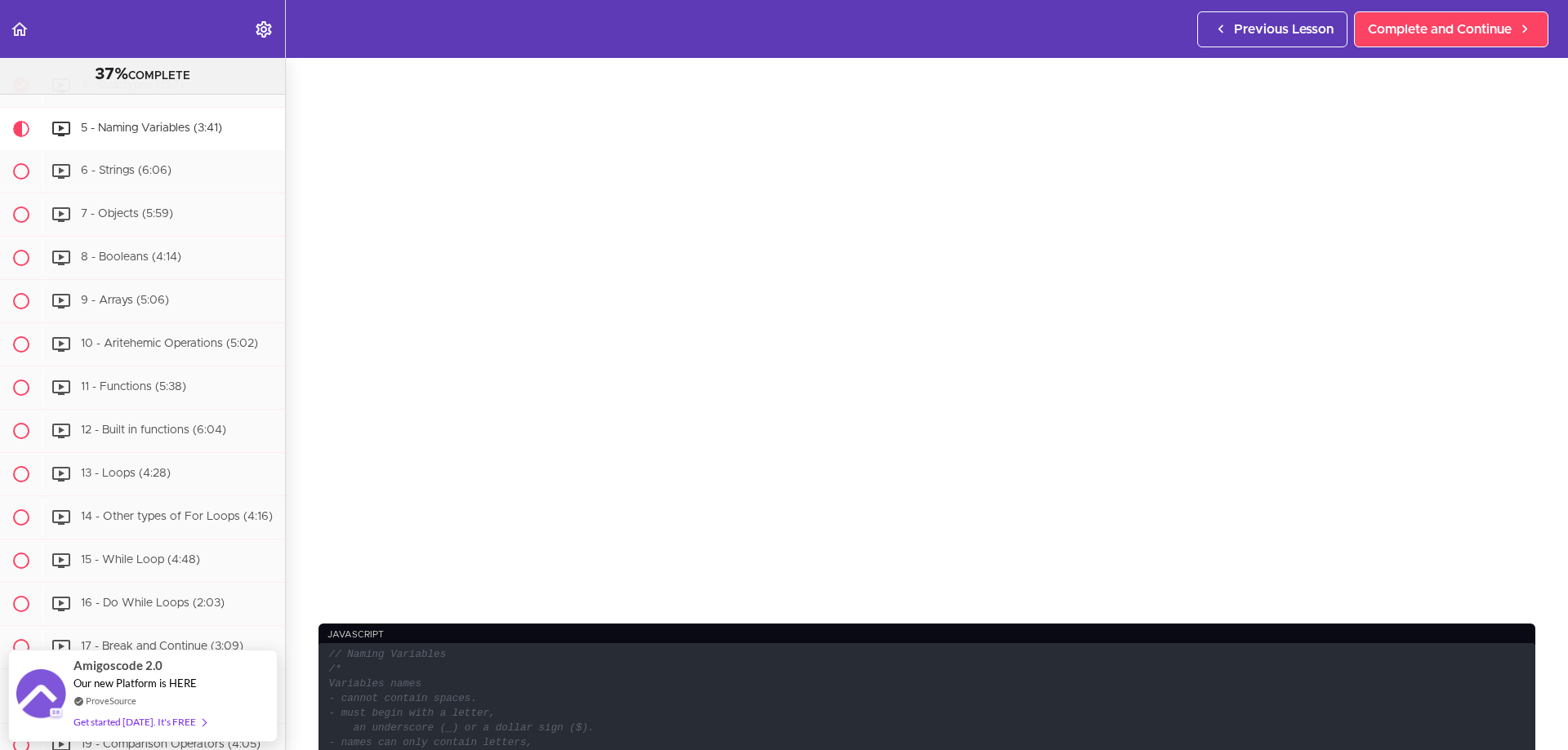
scroll to position [245, 0]
